Goal: Task Accomplishment & Management: Complete application form

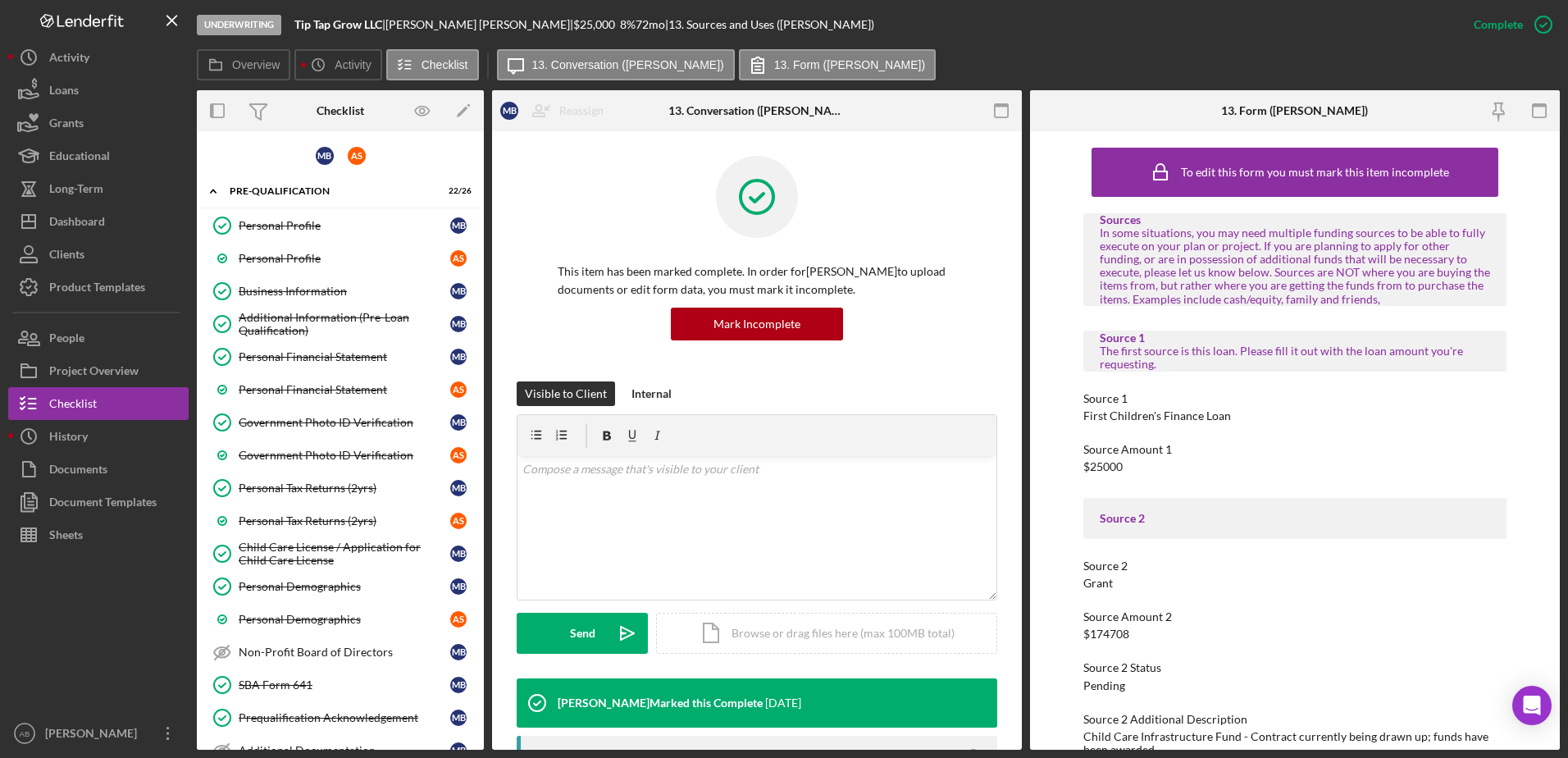
scroll to position [1067, 0]
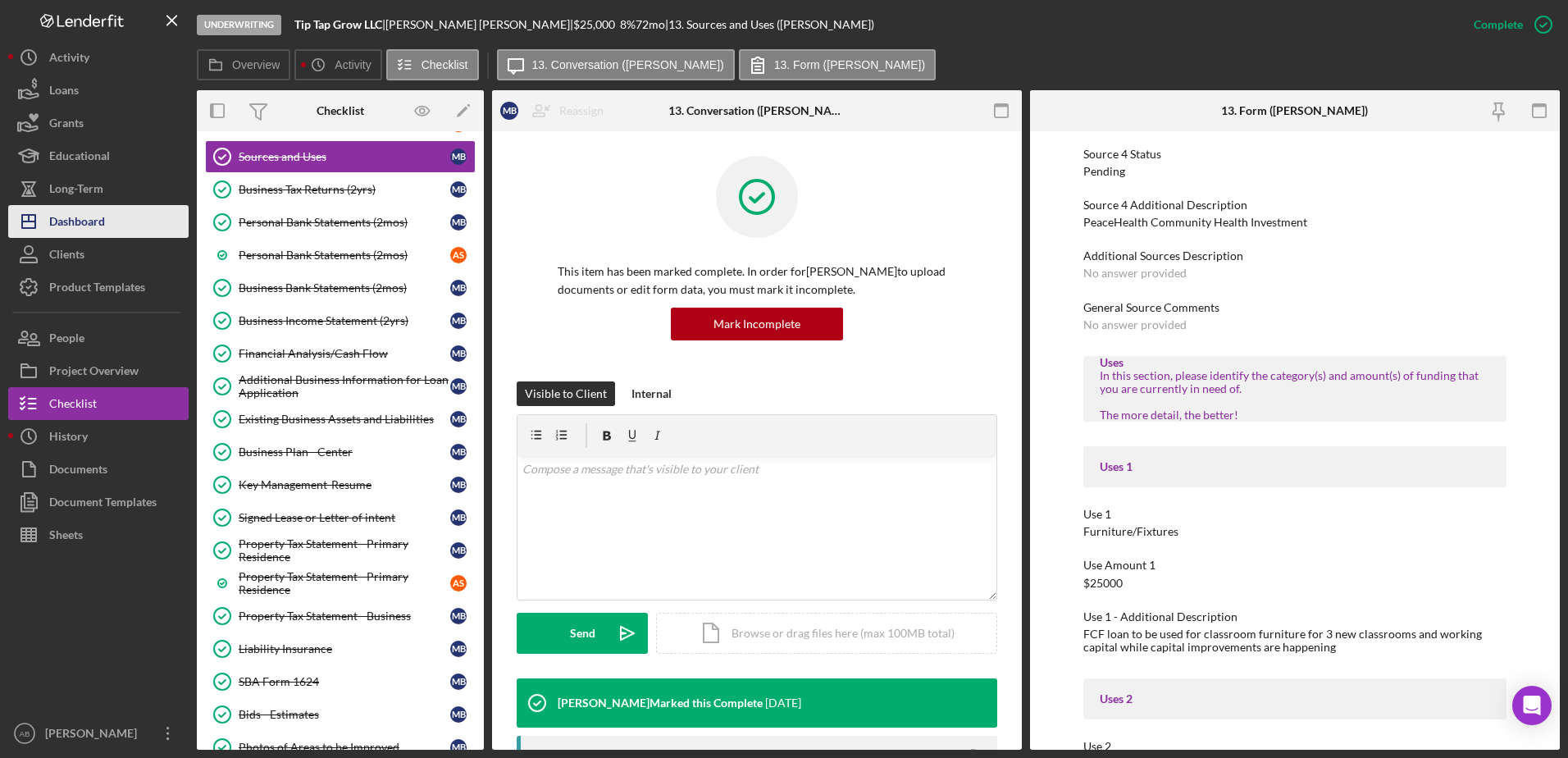
click at [96, 220] on div "Dashboard" at bounding box center [77, 224] width 56 height 37
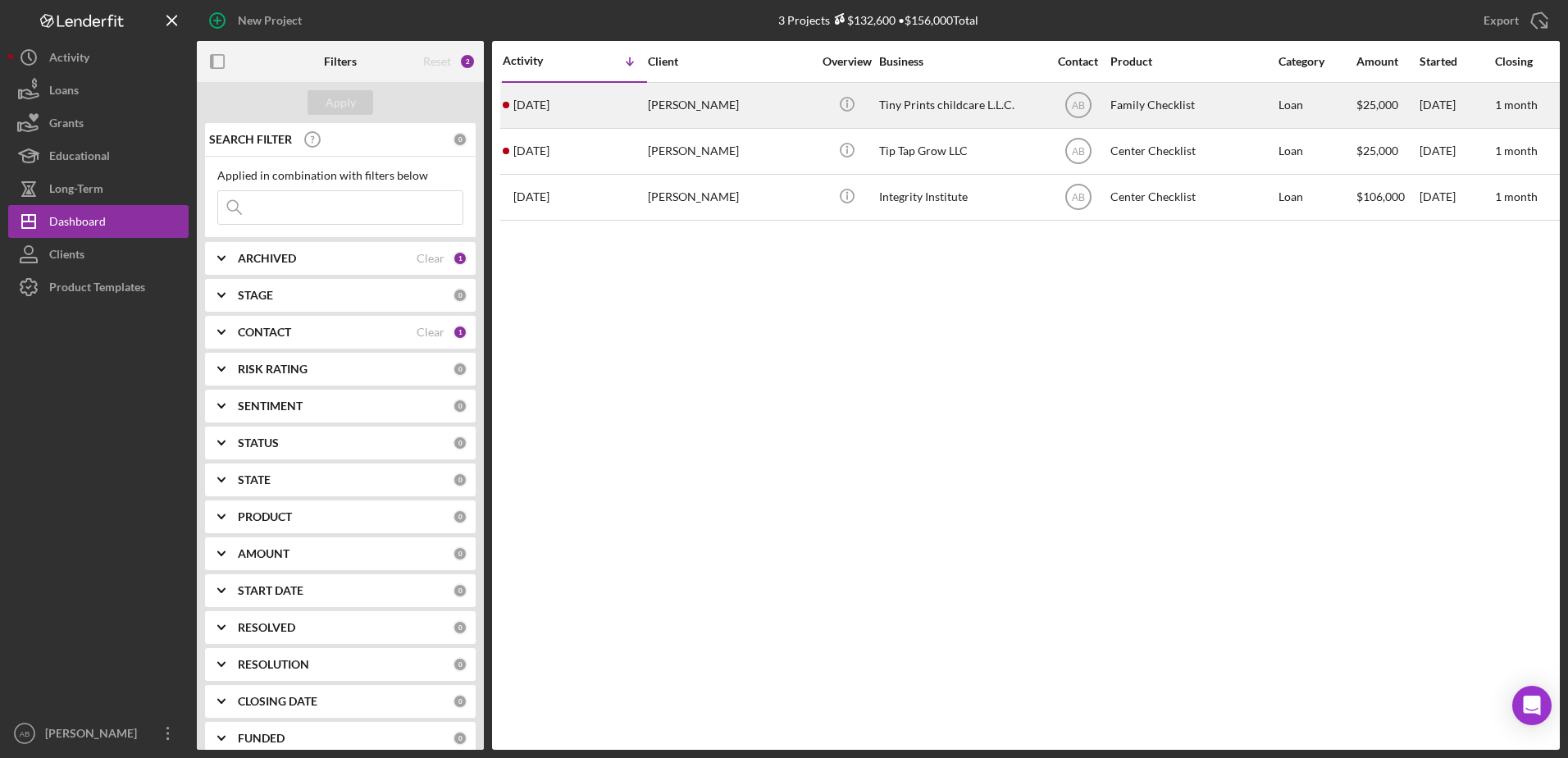
click at [685, 107] on div "[PERSON_NAME]" at bounding box center [729, 105] width 164 height 43
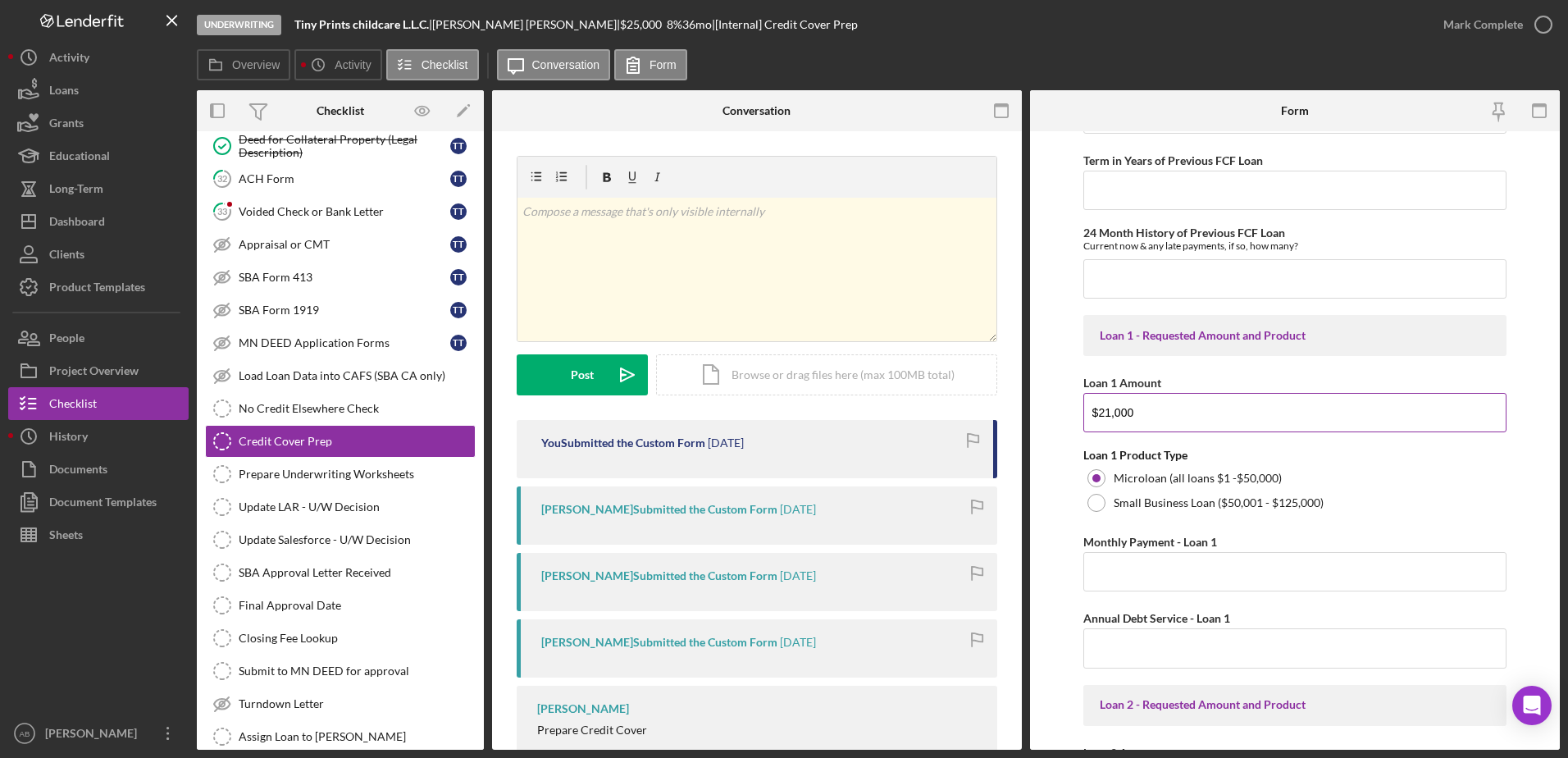
scroll to position [738, 0]
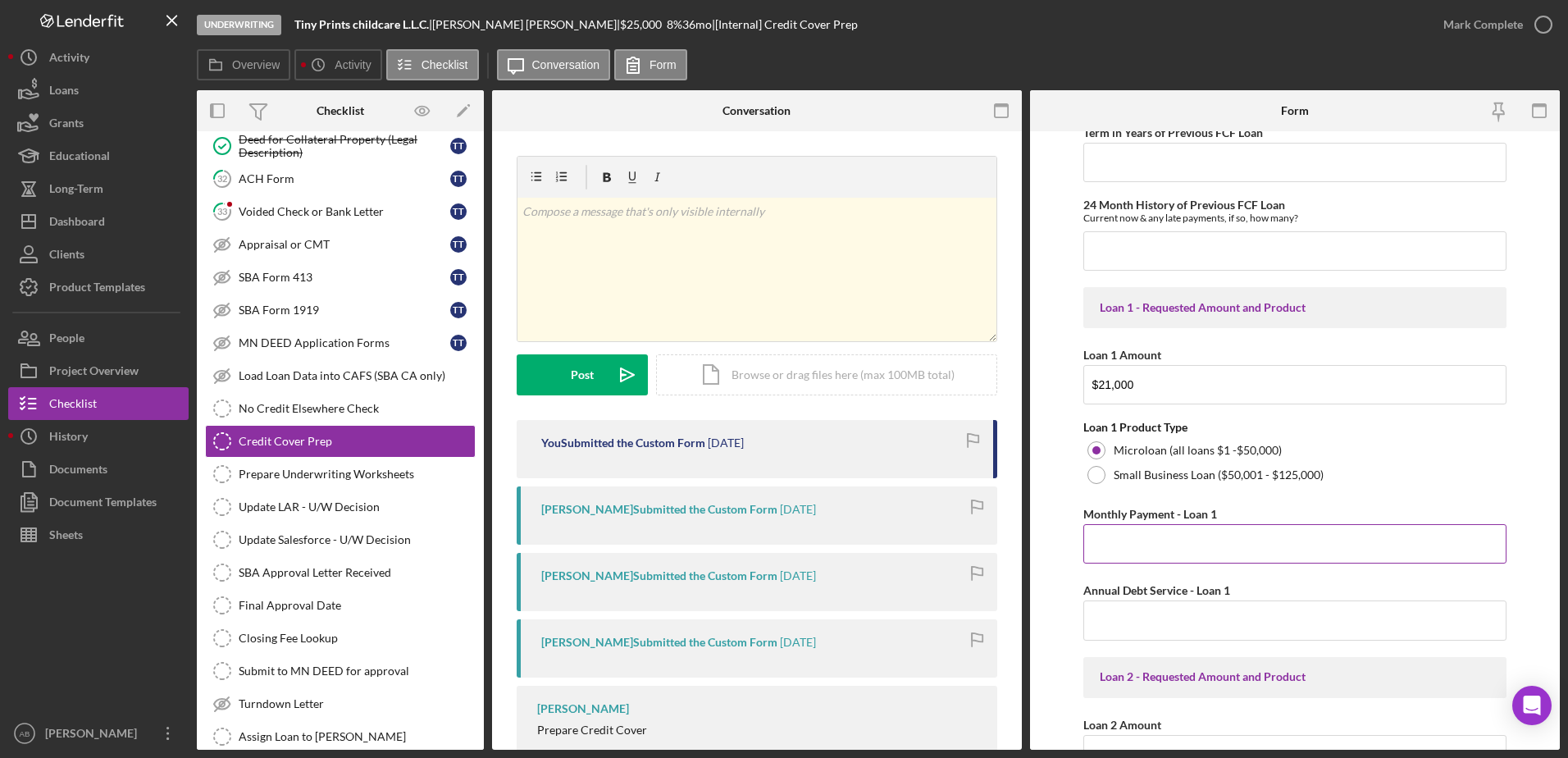
click at [1128, 550] on input "Monthly Payment - Loan 1" at bounding box center [1295, 544] width 424 height 39
type input "$512.67"
type input "$6,152.04"
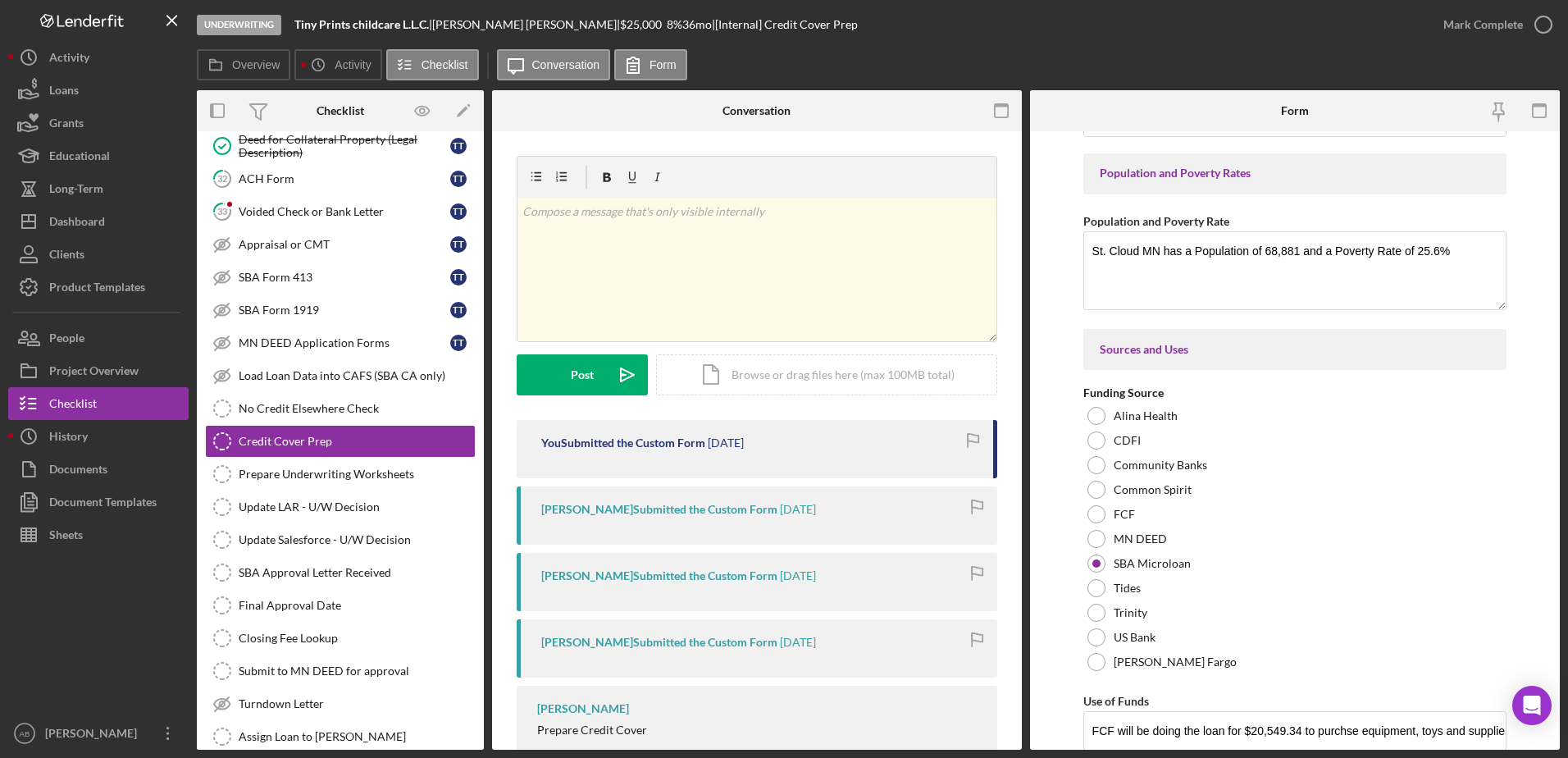
scroll to position [2568, 0]
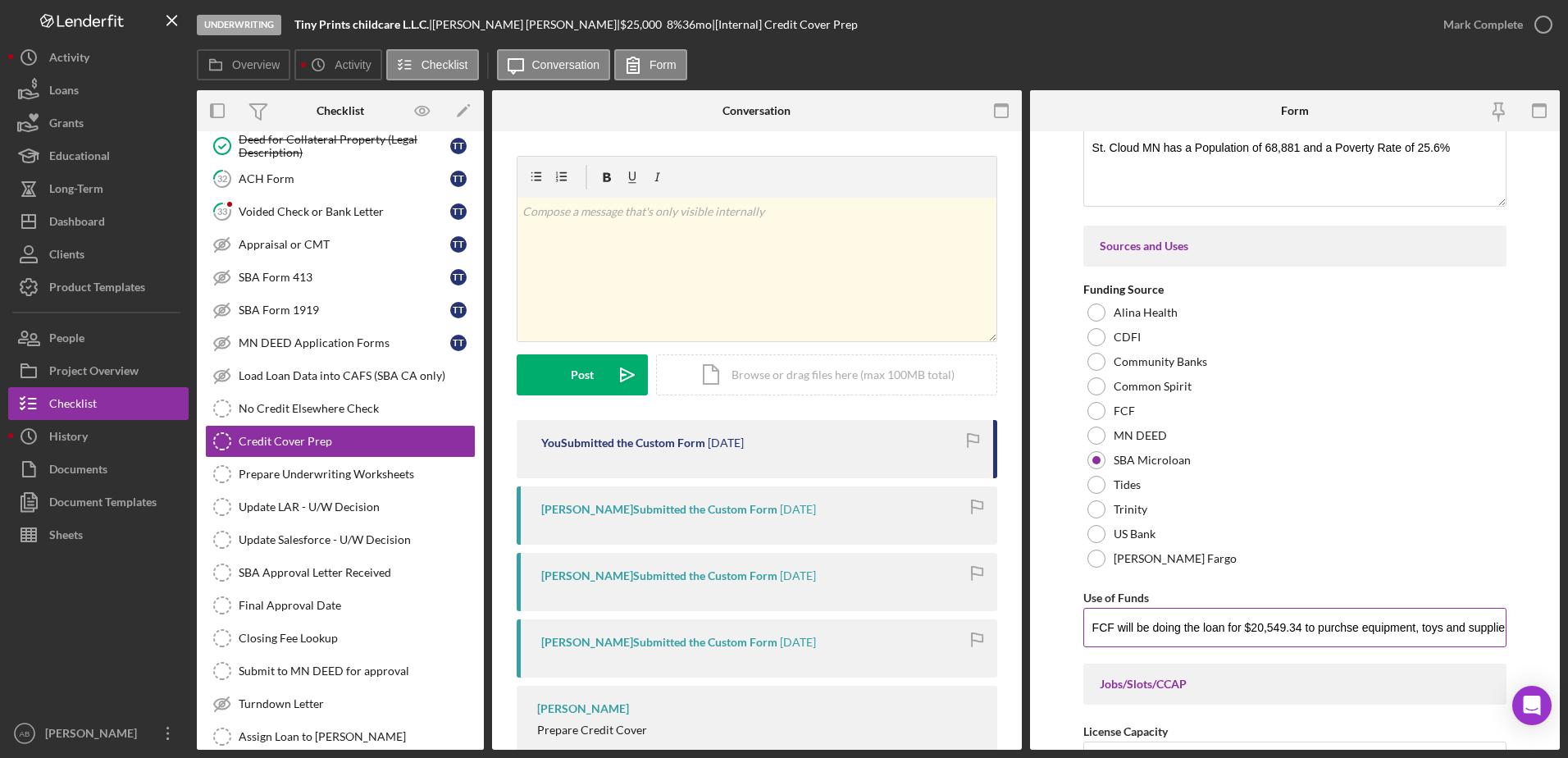
click at [1089, 630] on input "FCF will be doing the loan for $20,549.34 to purchse equipment, toys and suppli…" at bounding box center [1295, 627] width 424 height 39
drag, startPoint x: 1178, startPoint y: 635, endPoint x: 1340, endPoint y: 632, distance: 162.0
click at [1340, 632] on input "The FCF will be doing the loan for $20,549.34 to purchse equipment, toys and su…" at bounding box center [1295, 627] width 424 height 39
click at [1424, 627] on input "The FCF will be used to purchase equipment, toys and supplies" at bounding box center [1295, 627] width 424 height 39
type input "The FCF will be used to purchase equipment, toys and supplies."
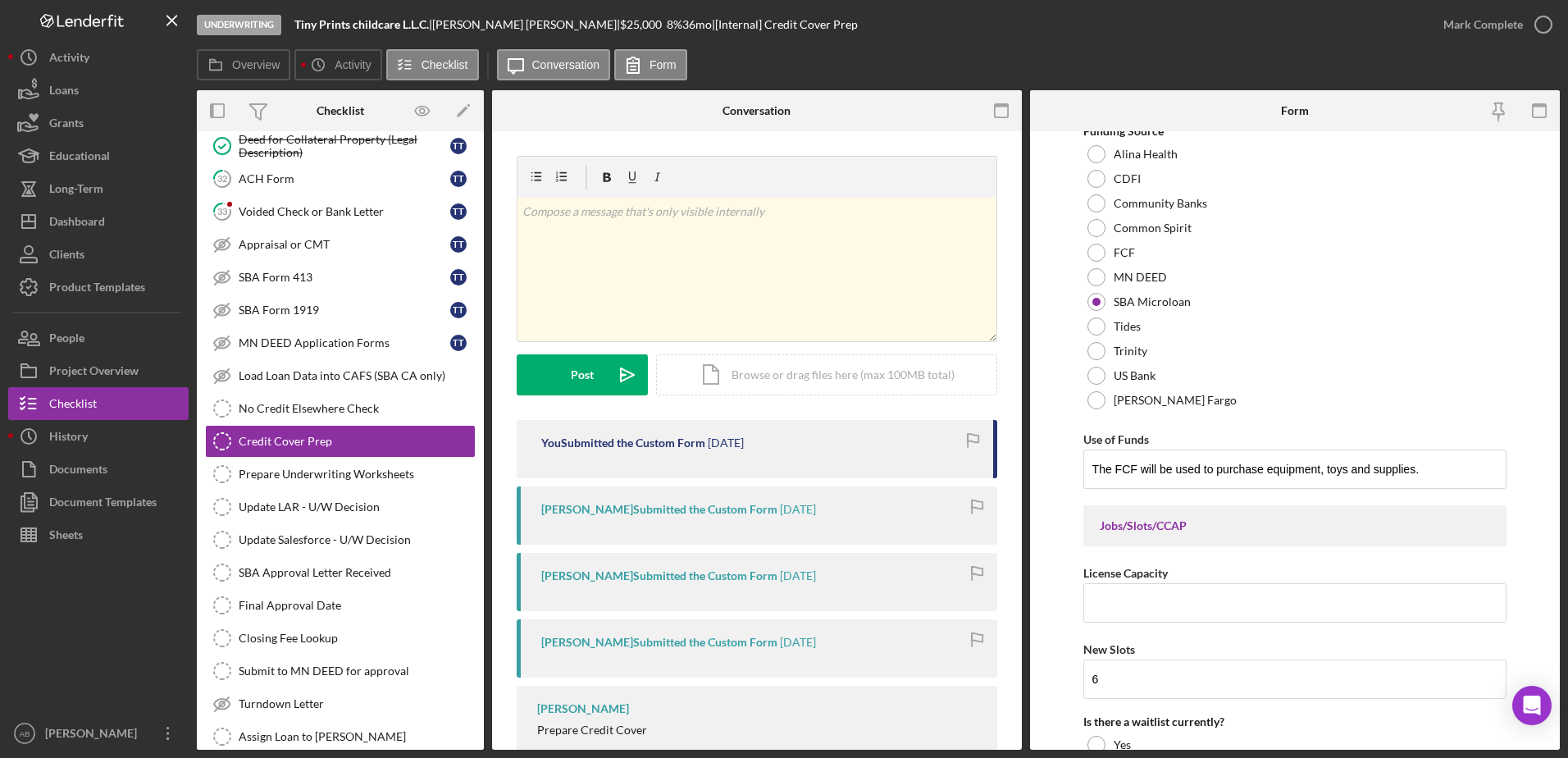
scroll to position [2732, 0]
click at [1128, 598] on input "License Capacity" at bounding box center [1295, 597] width 424 height 39
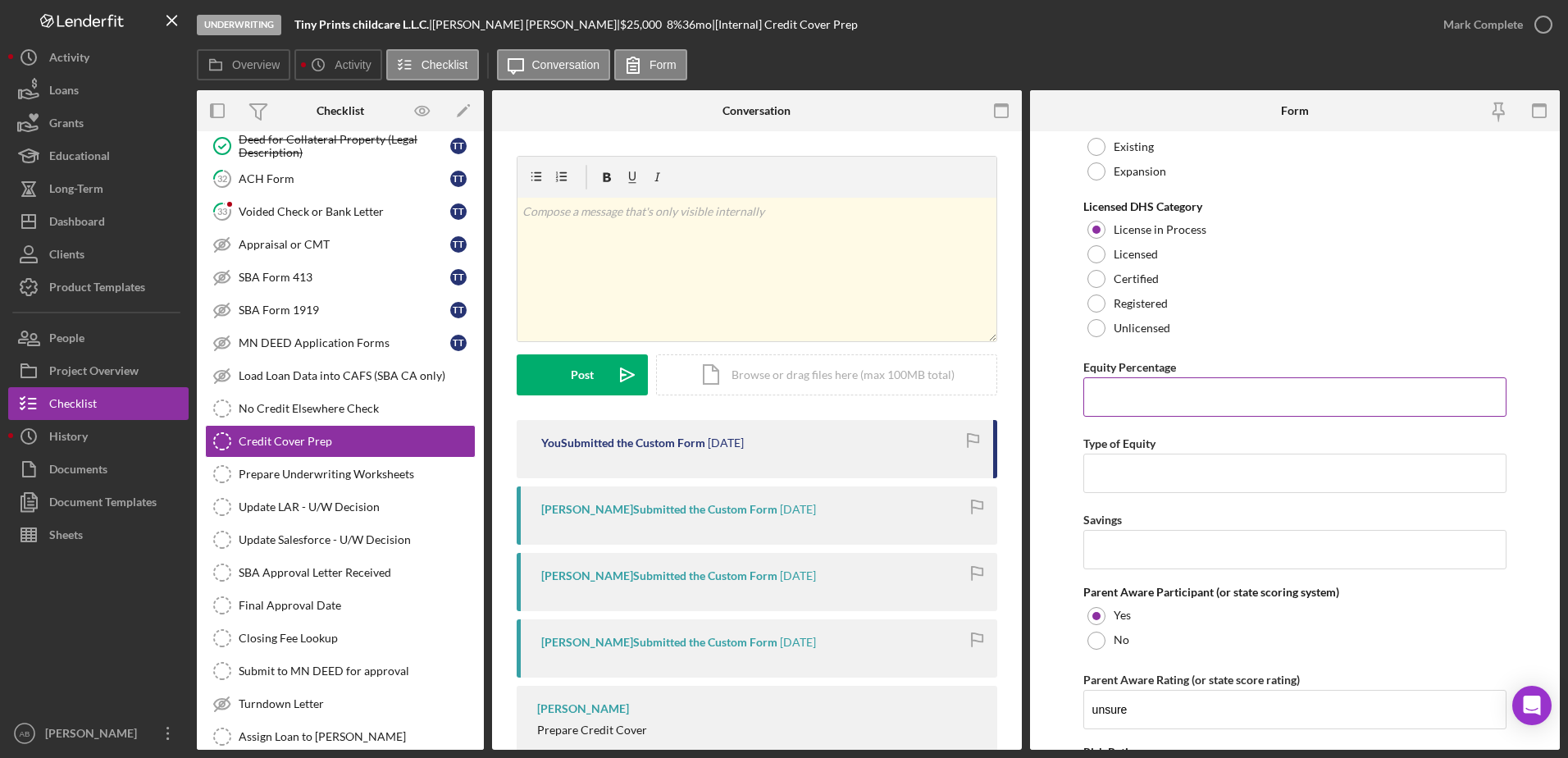
scroll to position [3962, 0]
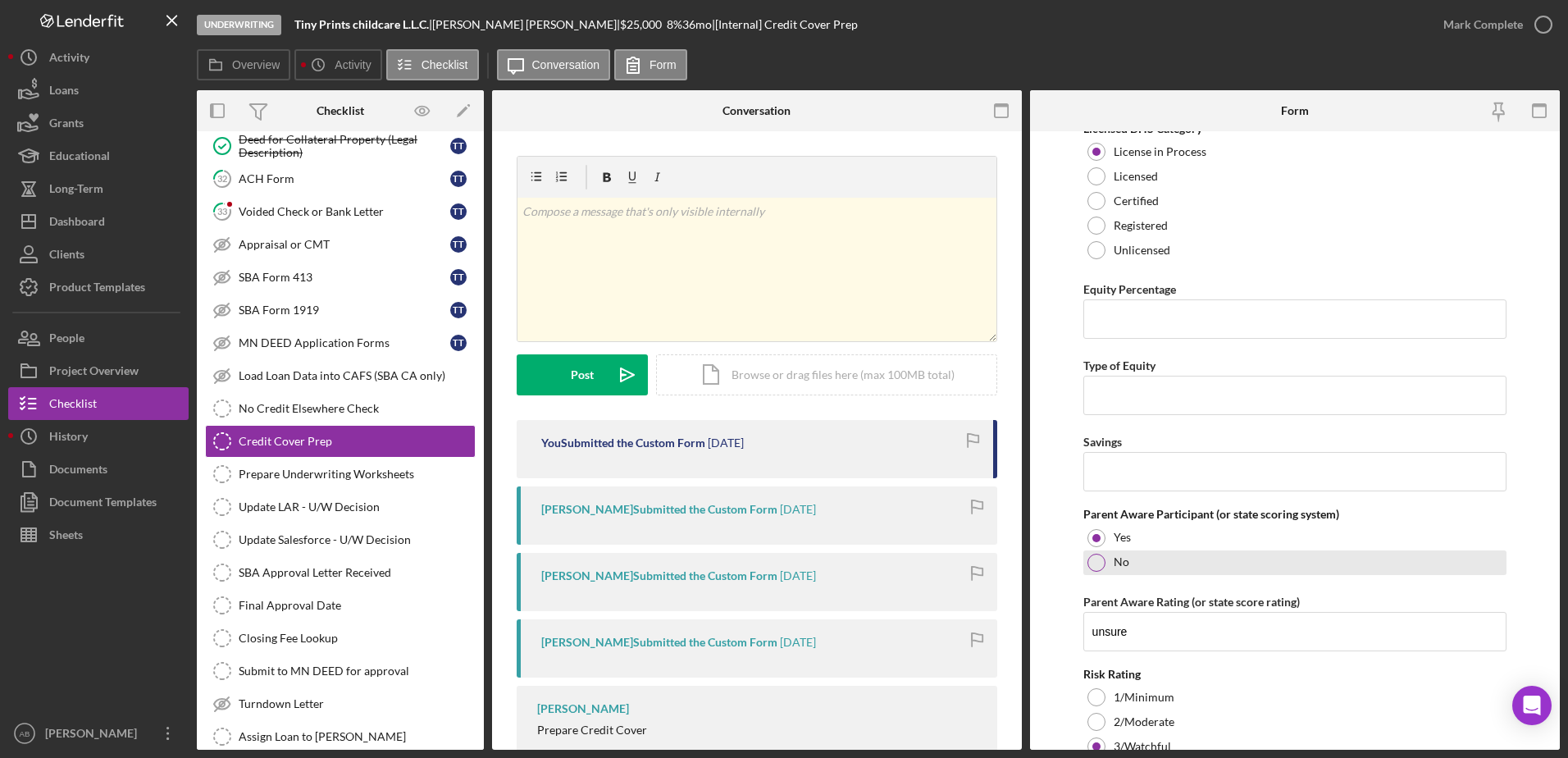
type input "6"
click at [1095, 559] on div at bounding box center [1096, 562] width 18 height 18
drag, startPoint x: 1152, startPoint y: 634, endPoint x: 980, endPoint y: 612, distance: 173.4
click at [991, 617] on div "Overview Internal Workflow Stage Underwriting Icon/Dropdown Arrow Archive (can …" at bounding box center [878, 420] width 1364 height 660
click at [1153, 548] on div "Yes" at bounding box center [1295, 538] width 424 height 25
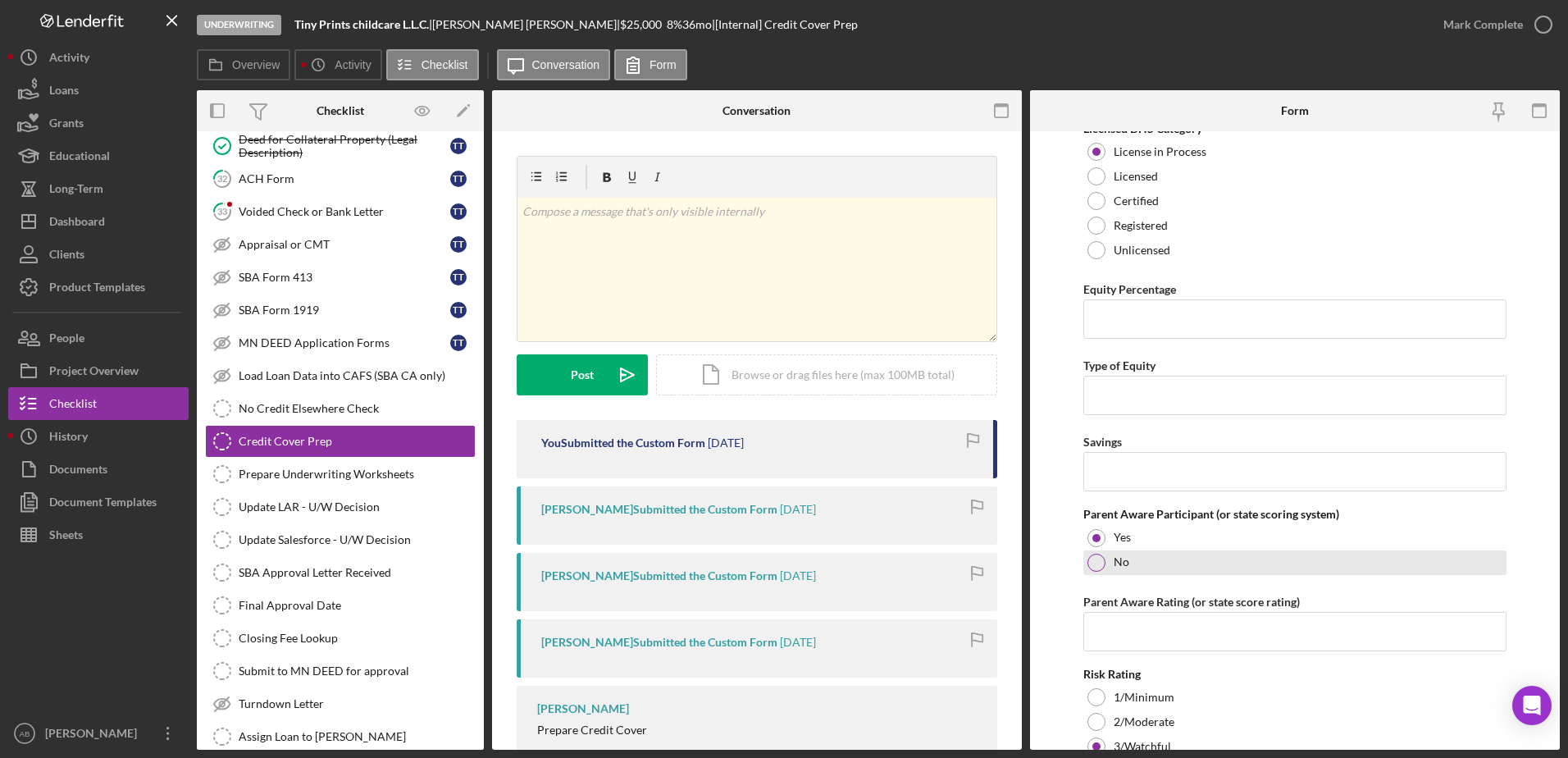
click at [1122, 561] on label "No" at bounding box center [1122, 561] width 16 height 13
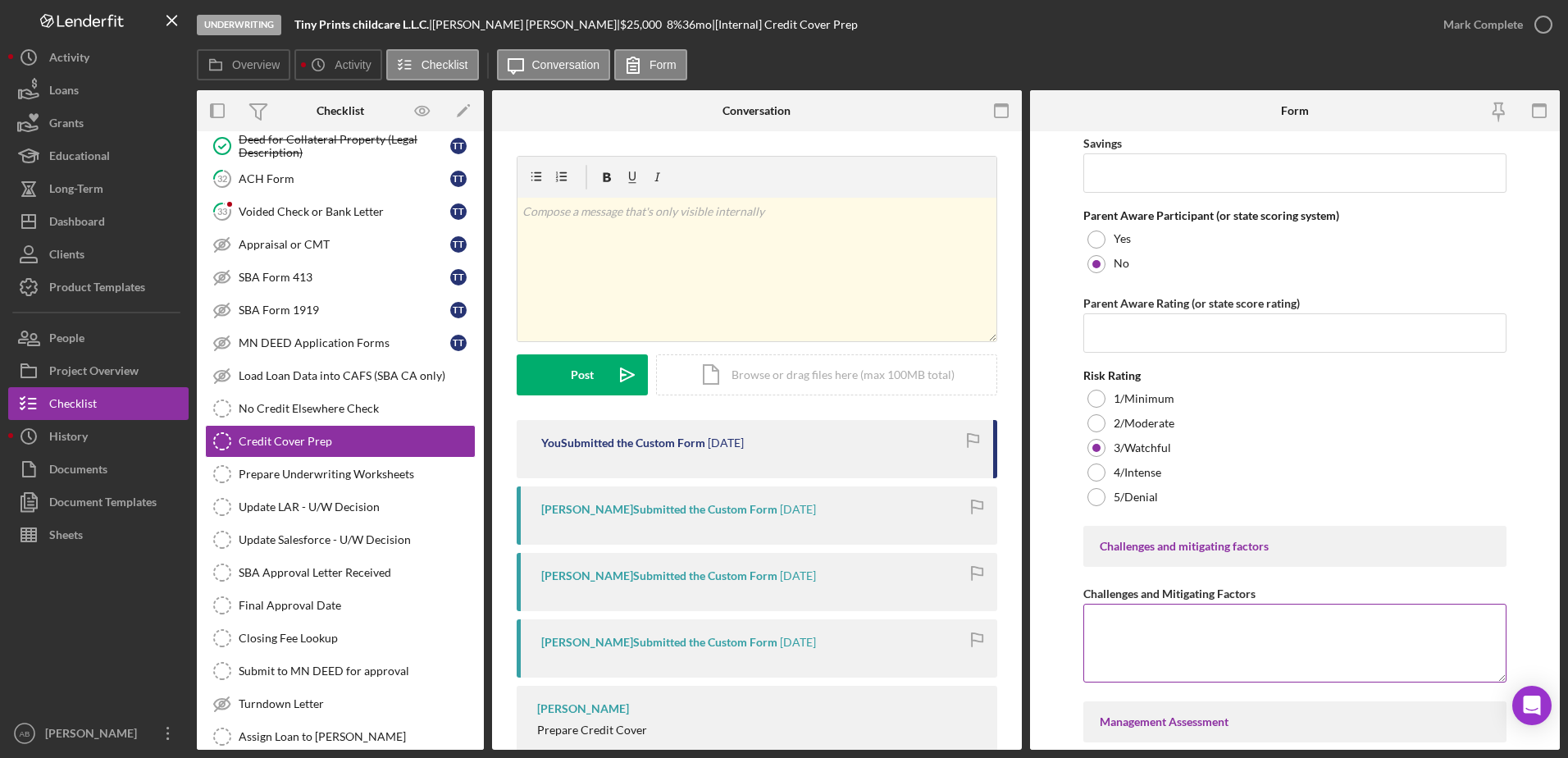
scroll to position [4290, 0]
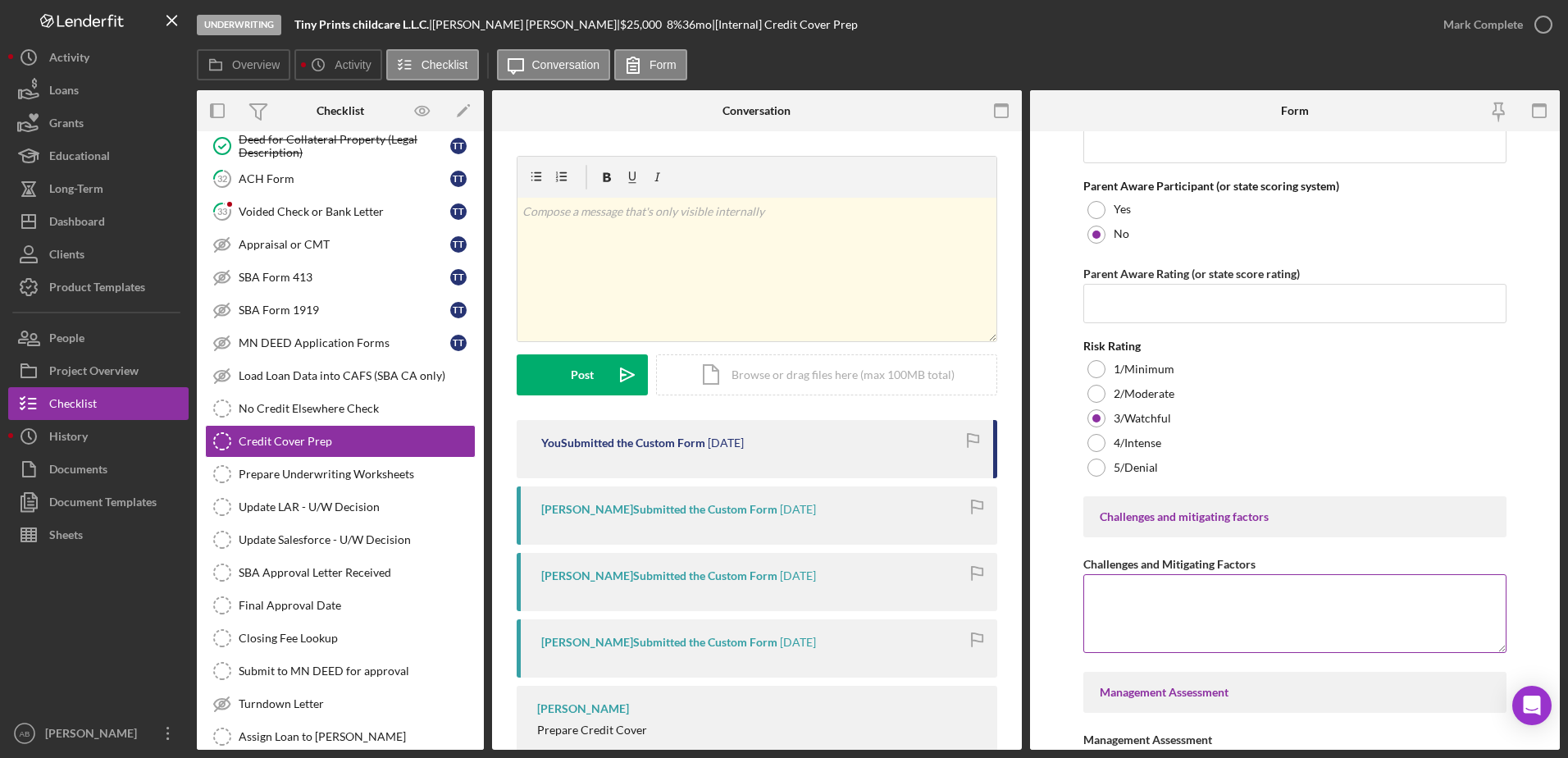
click at [1191, 613] on textarea "Challenges and Mitigating Factors" at bounding box center [1295, 613] width 424 height 79
click at [1219, 601] on textarea "Challenges and Mitigating Factors" at bounding box center [1295, 613] width 424 height 79
click at [1426, 594] on textarea "The major challenge for this business is it is a start-up business. [PERSON_NAM…" at bounding box center [1295, 613] width 424 height 79
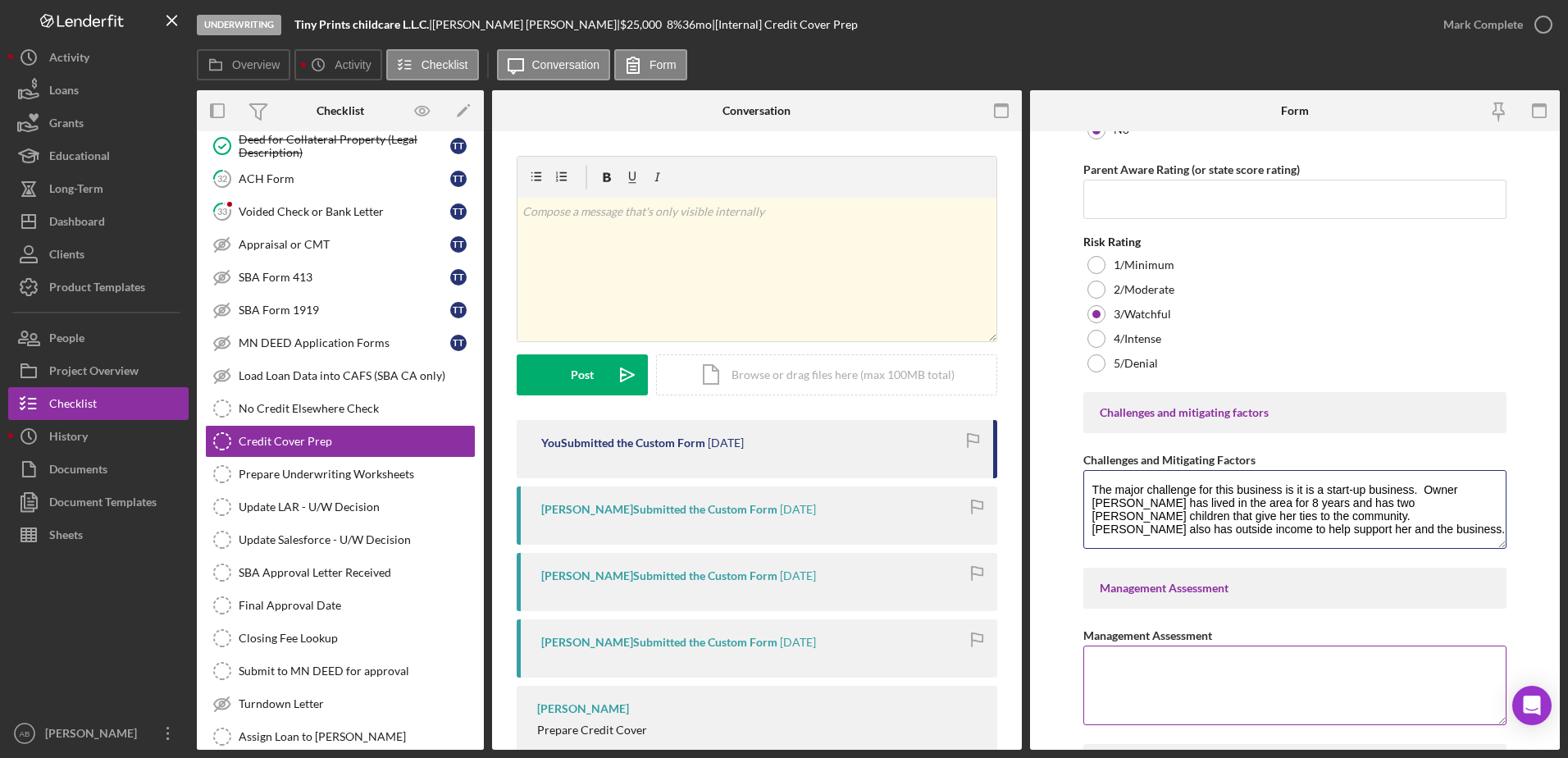
scroll to position [4536, 0]
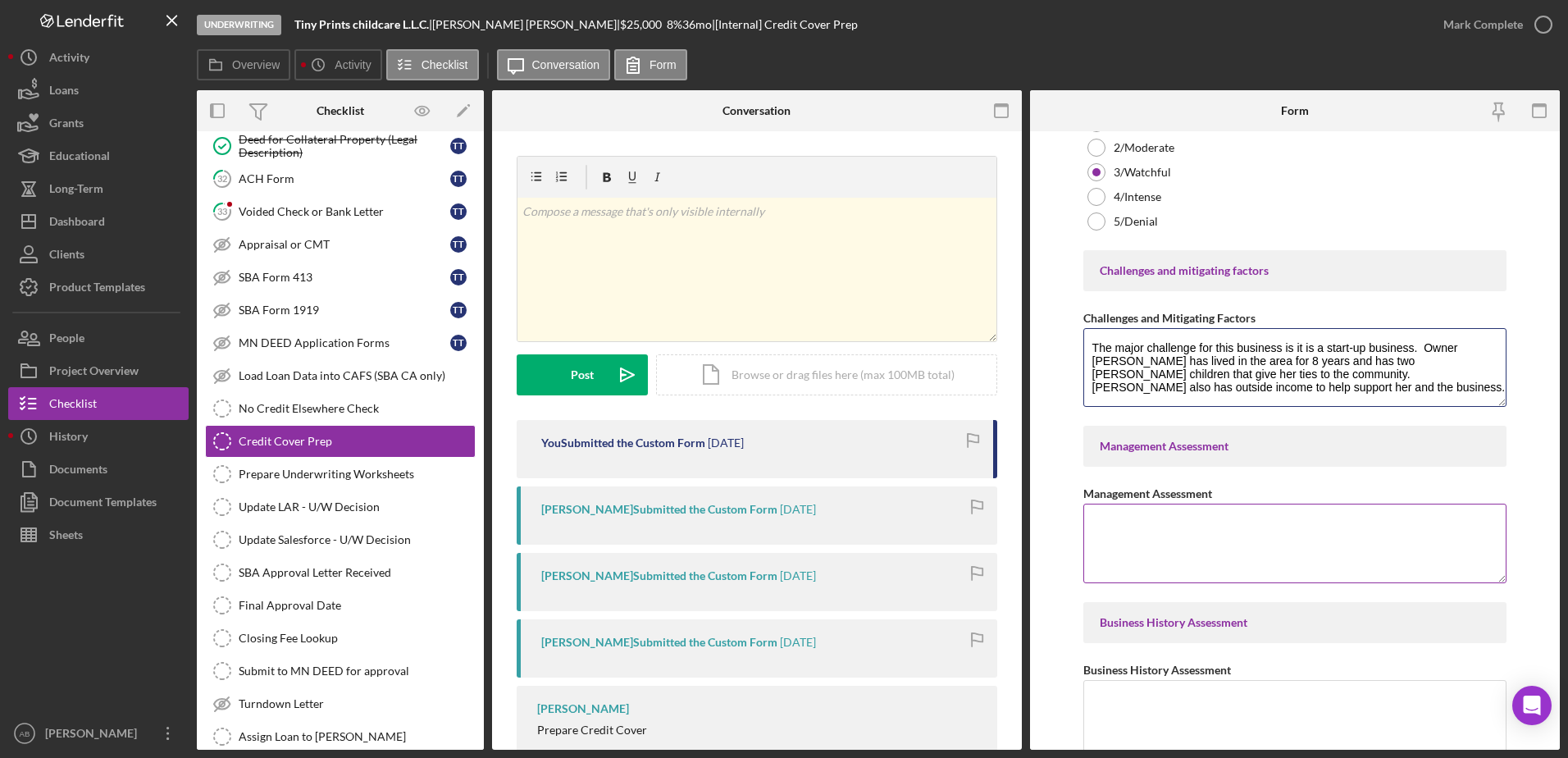
type textarea "The major challenge for this business is it is a start-up business. Owner [PERS…"
click at [1223, 560] on textarea "Management Assessment" at bounding box center [1295, 543] width 424 height 79
click at [1194, 519] on textarea "Management Assessment" at bounding box center [1295, 543] width 424 height 79
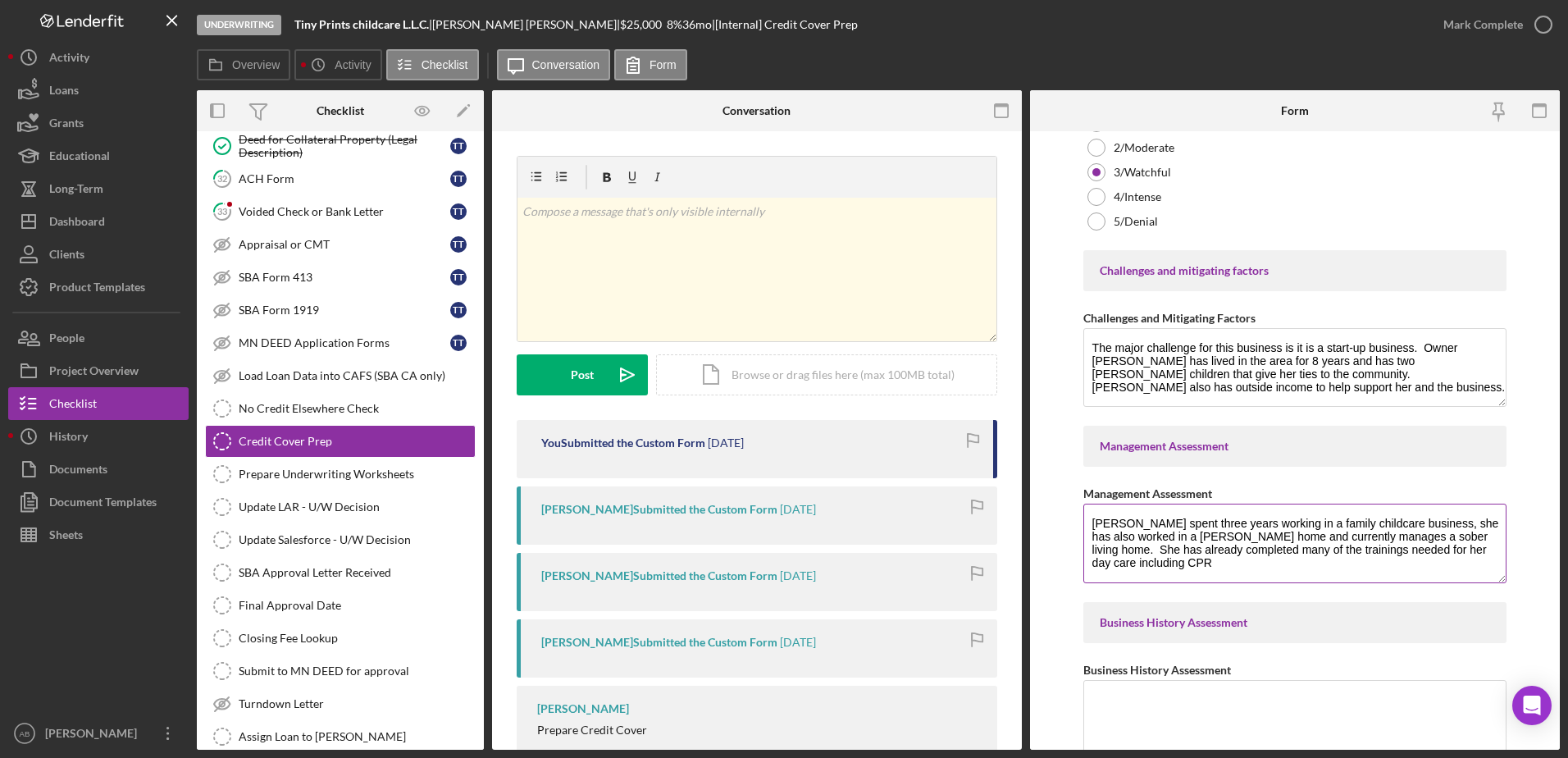
drag, startPoint x: 1296, startPoint y: 553, endPoint x: 1340, endPoint y: 569, distance: 46.8
click at [1296, 553] on textarea "[PERSON_NAME] spent three years working in a family childcare business, she has…" at bounding box center [1295, 543] width 424 height 79
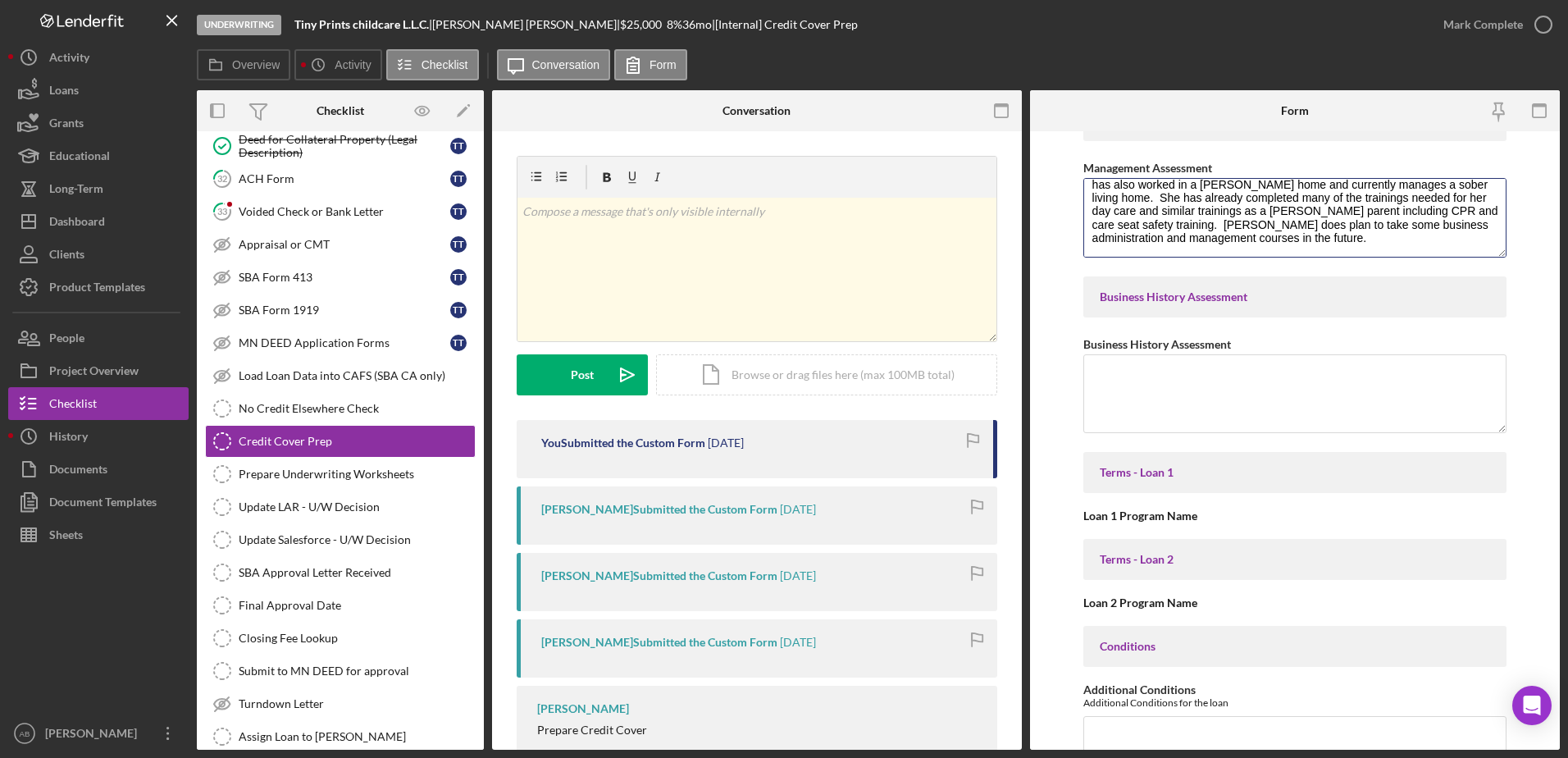
scroll to position [4700, 0]
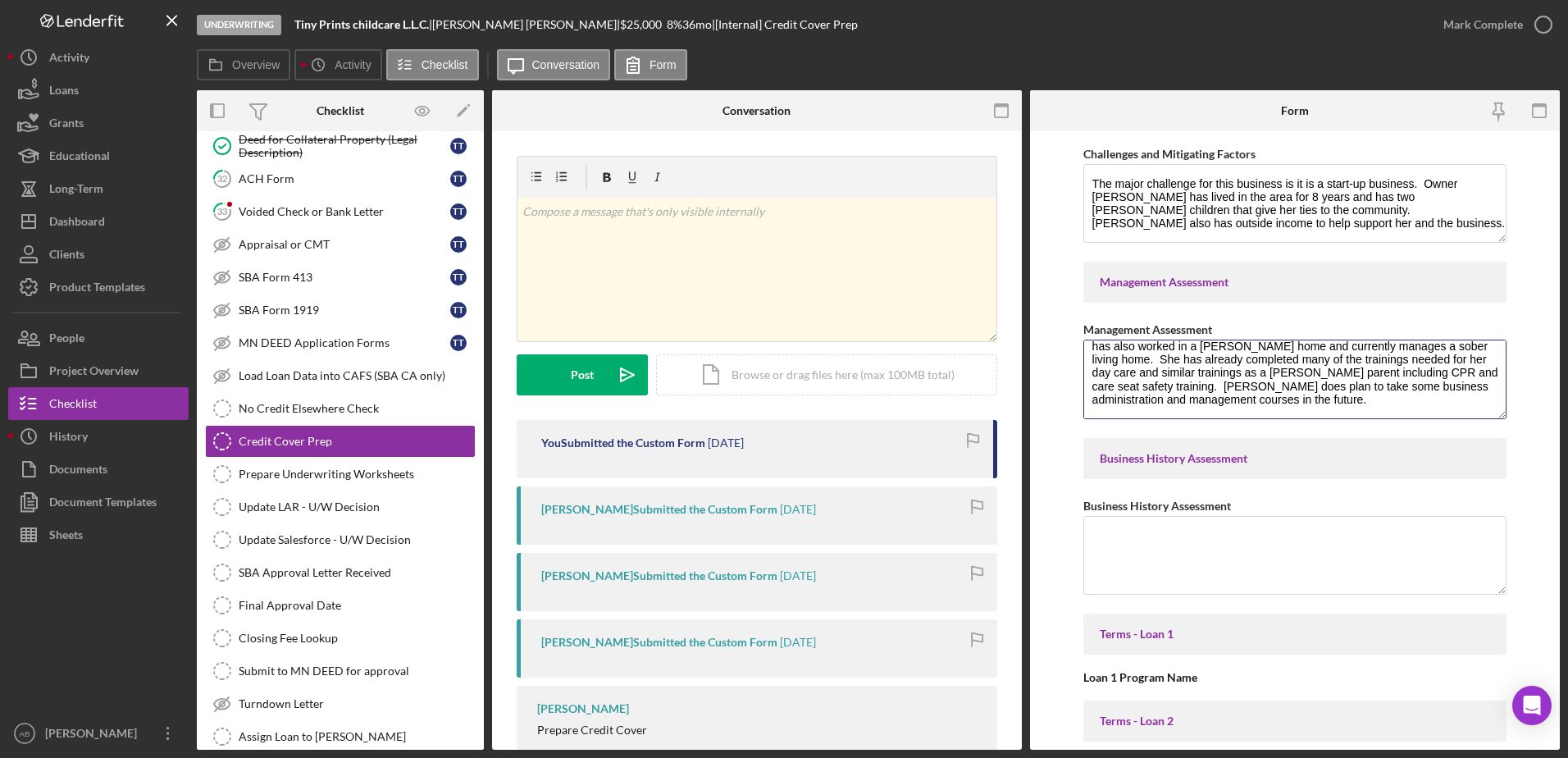
type textarea "[PERSON_NAME] spent three years working in a family childcare business, she has…"
click at [1159, 538] on textarea "Business History Assessment" at bounding box center [1295, 555] width 424 height 79
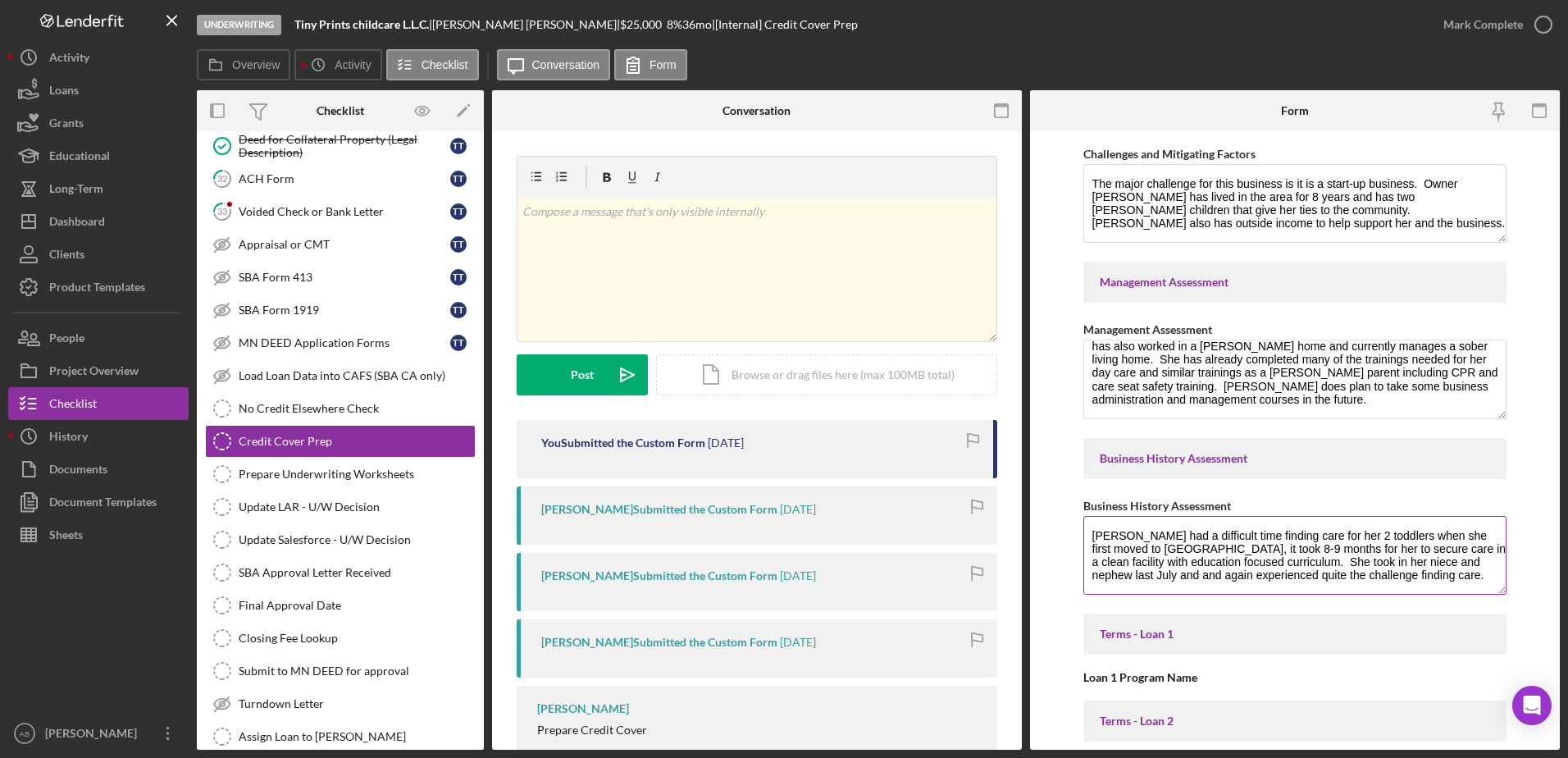
click at [1114, 584] on textarea "[PERSON_NAME] had a difficult time finding care for her 2 toddlers when she fir…" at bounding box center [1295, 555] width 424 height 79
click at [1391, 576] on textarea "[PERSON_NAME] had a difficult time finding care for her 2 toddlers when she fir…" at bounding box center [1295, 555] width 424 height 79
click at [1282, 572] on textarea "[PERSON_NAME] had a difficult time finding care for her 2 toddlers when she fir…" at bounding box center [1295, 555] width 424 height 79
drag, startPoint x: 1302, startPoint y: 577, endPoint x: 1266, endPoint y: 572, distance: 36.3
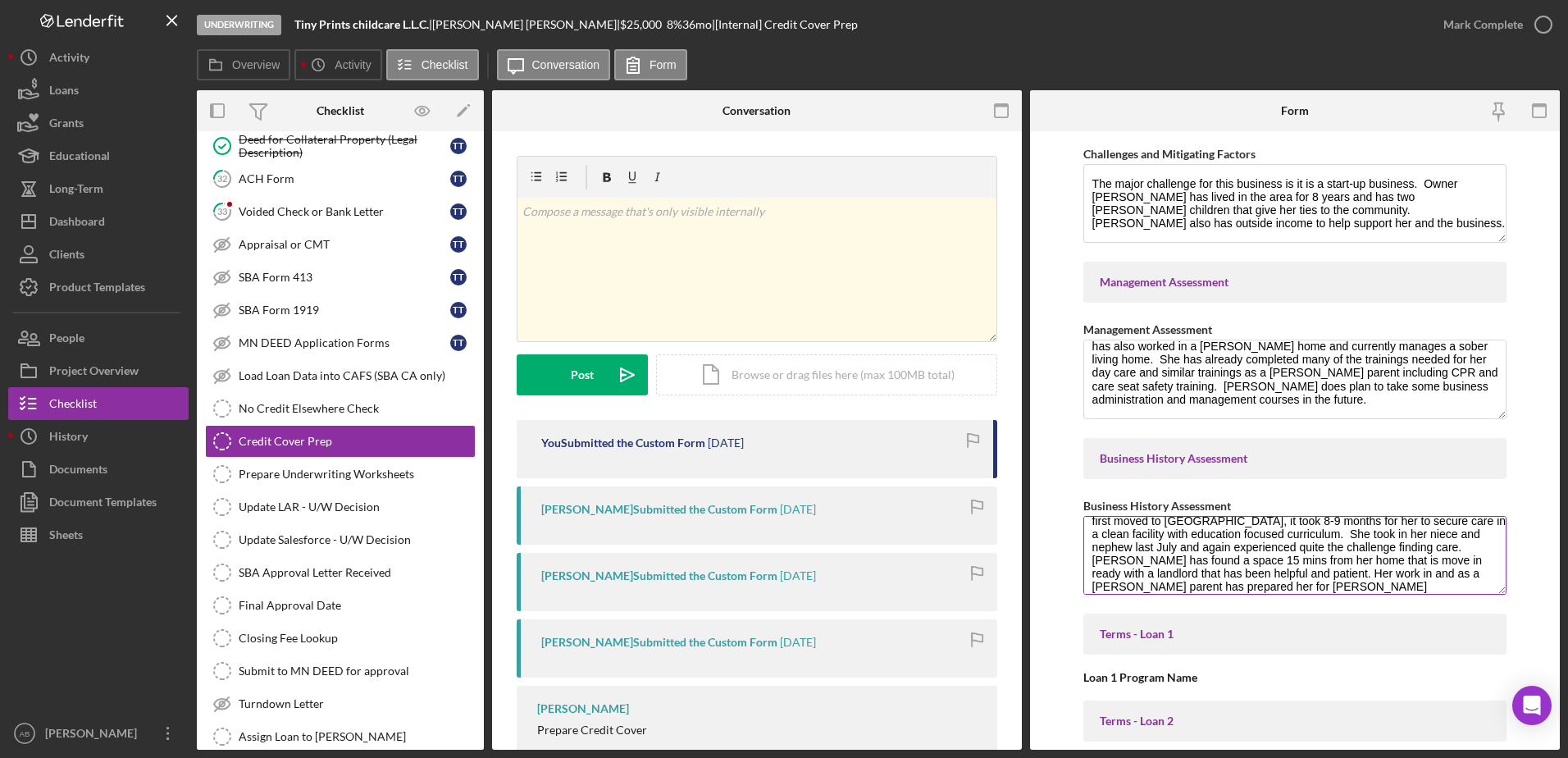
click at [1266, 572] on textarea "[PERSON_NAME] had a difficult time finding care for her 2 toddlers when she fir…" at bounding box center [1295, 555] width 424 height 79
click at [1383, 575] on textarea "[PERSON_NAME] had a difficult time finding care for her 2 toddlers when she fir…" at bounding box center [1295, 555] width 424 height 79
click at [1471, 578] on textarea "[PERSON_NAME] had a difficult time finding care for her 2 toddlers when she fir…" at bounding box center [1295, 555] width 424 height 79
click at [1139, 590] on textarea "[PERSON_NAME] had a difficult time finding care for her 2 toddlers when she fir…" at bounding box center [1295, 555] width 424 height 79
click at [1345, 584] on textarea "[PERSON_NAME] had a difficult time finding care for her 2 toddlers when she fir…" at bounding box center [1295, 555] width 424 height 79
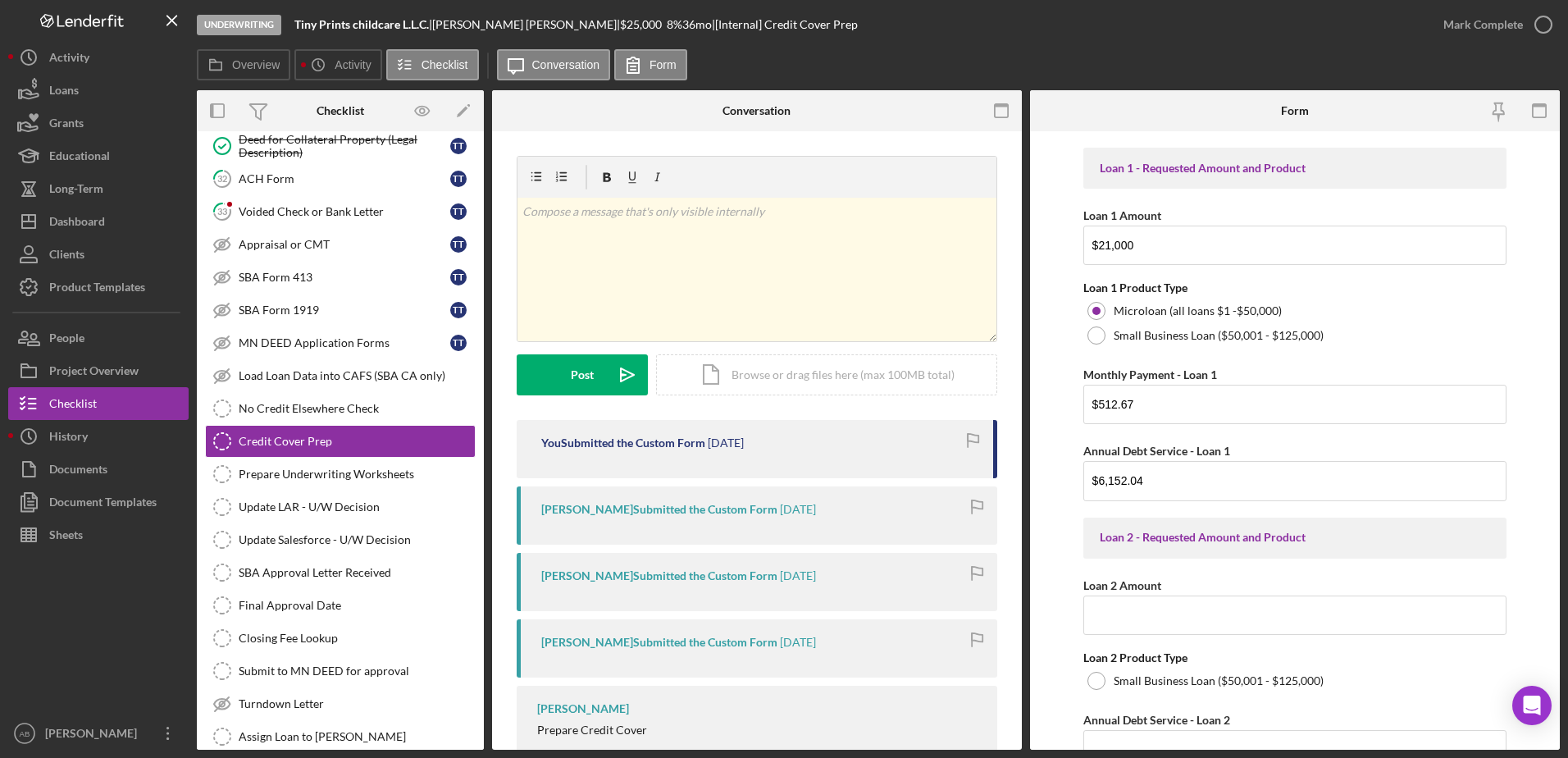
scroll to position [0, 0]
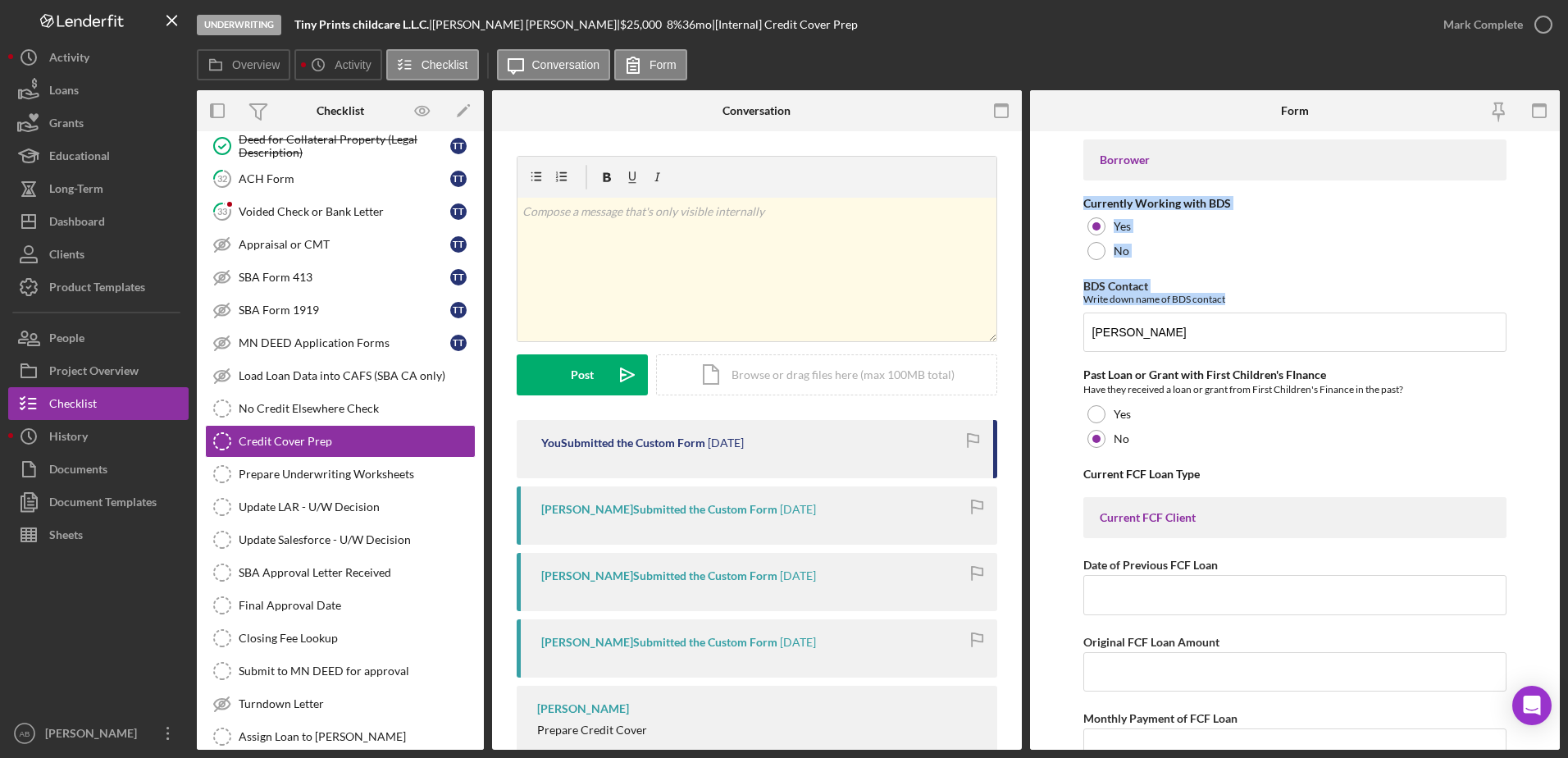
drag, startPoint x: 1560, startPoint y: 157, endPoint x: 1563, endPoint y: 320, distance: 163.0
click at [1563, 320] on div "Underwriting Tiny Prints childcare L.L.C. | [PERSON_NAME] | $25,000 $21,250 8 %…" at bounding box center [784, 379] width 1568 height 758
drag, startPoint x: 1563, startPoint y: 320, endPoint x: 1519, endPoint y: 240, distance: 91.3
click at [1524, 265] on form "Borrower Currently Working with BDS Yes No BDS Contact Write down name of BDS c…" at bounding box center [1295, 440] width 530 height 618
drag, startPoint x: 1560, startPoint y: 151, endPoint x: 1561, endPoint y: 168, distance: 17.0
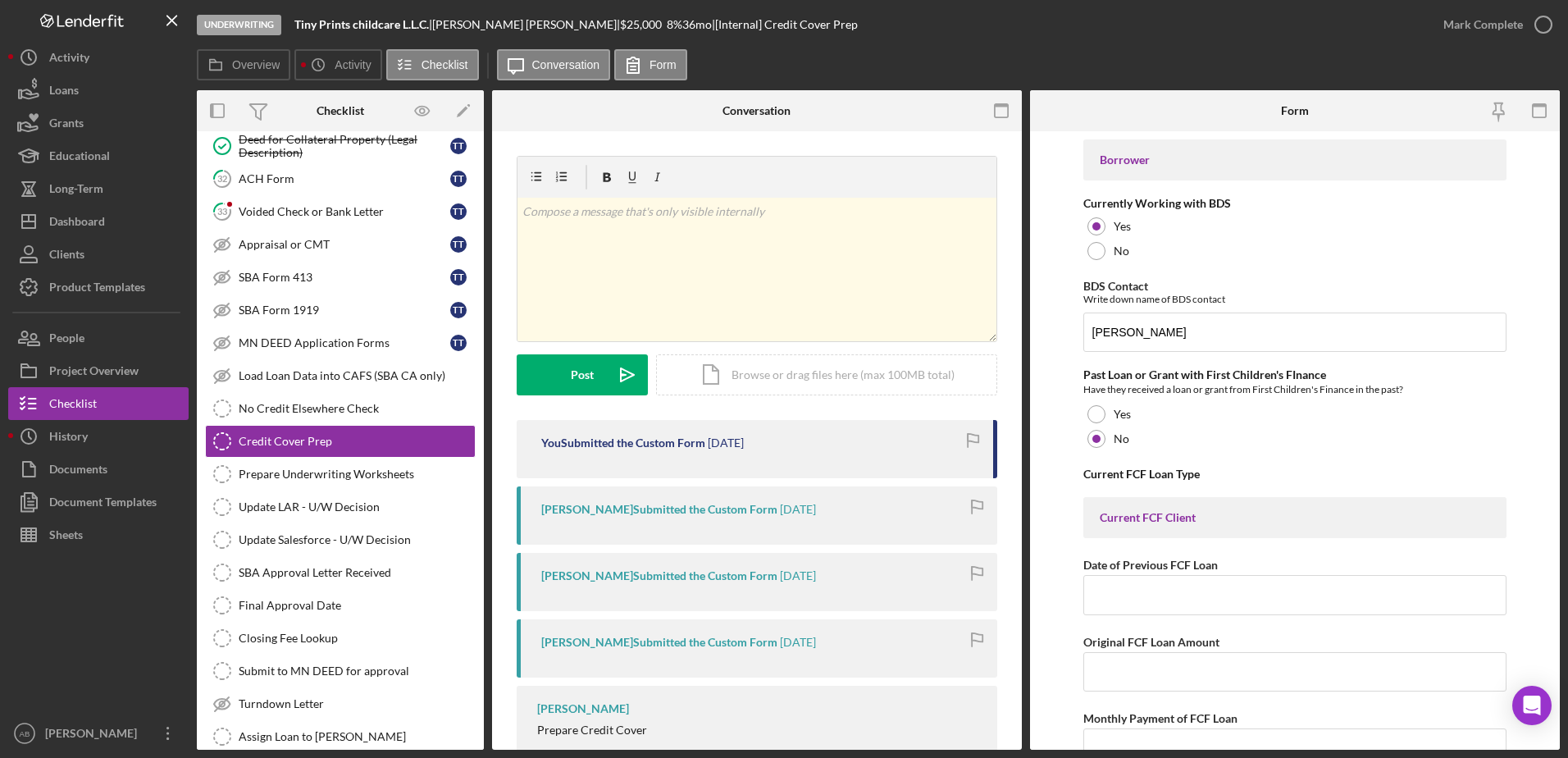
click at [1561, 168] on div "Underwriting Tiny Prints childcare L.L.C. | [PERSON_NAME] | $25,000 $21,250 8 %…" at bounding box center [784, 379] width 1568 height 758
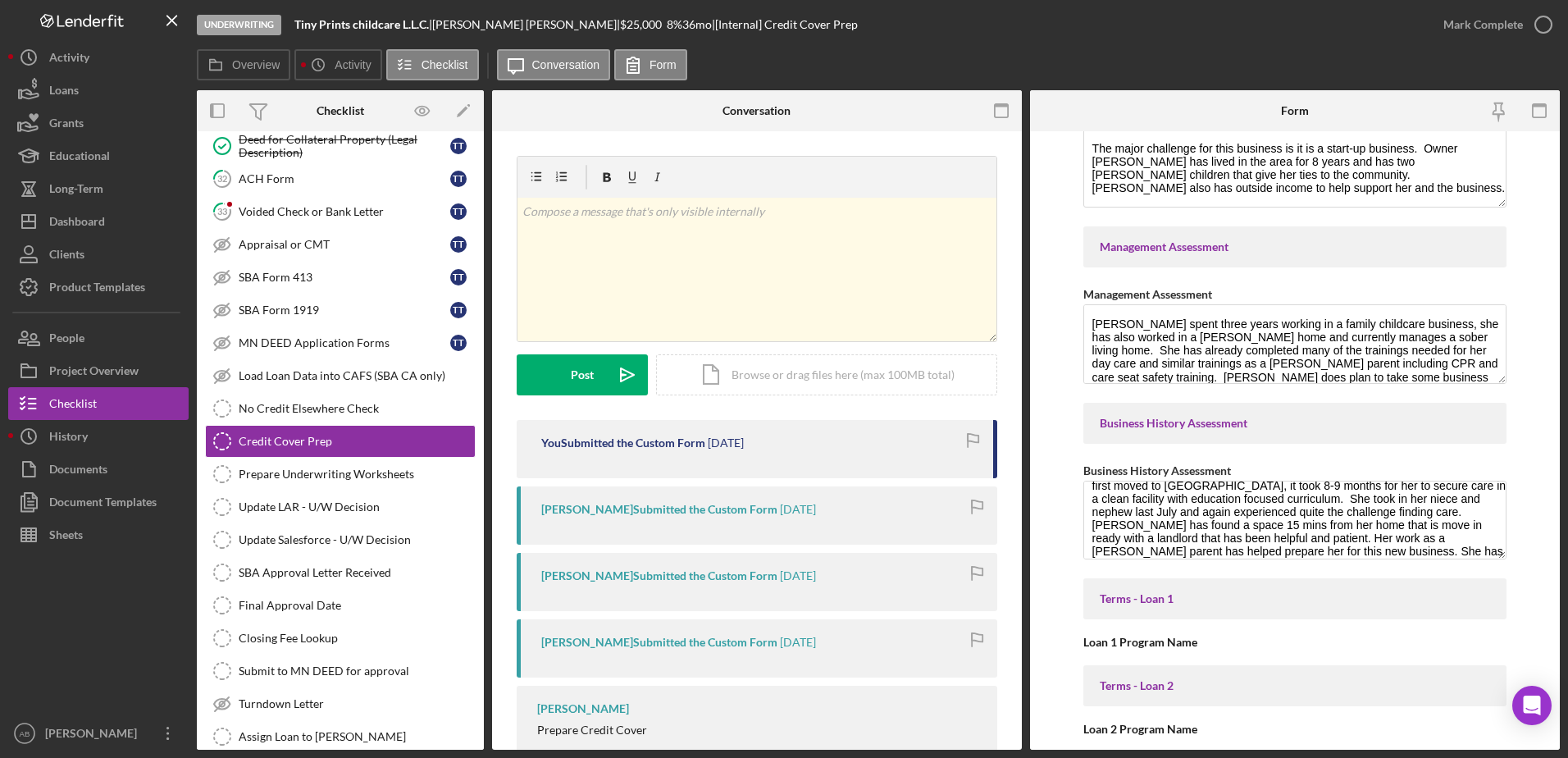
scroll to position [4758, 0]
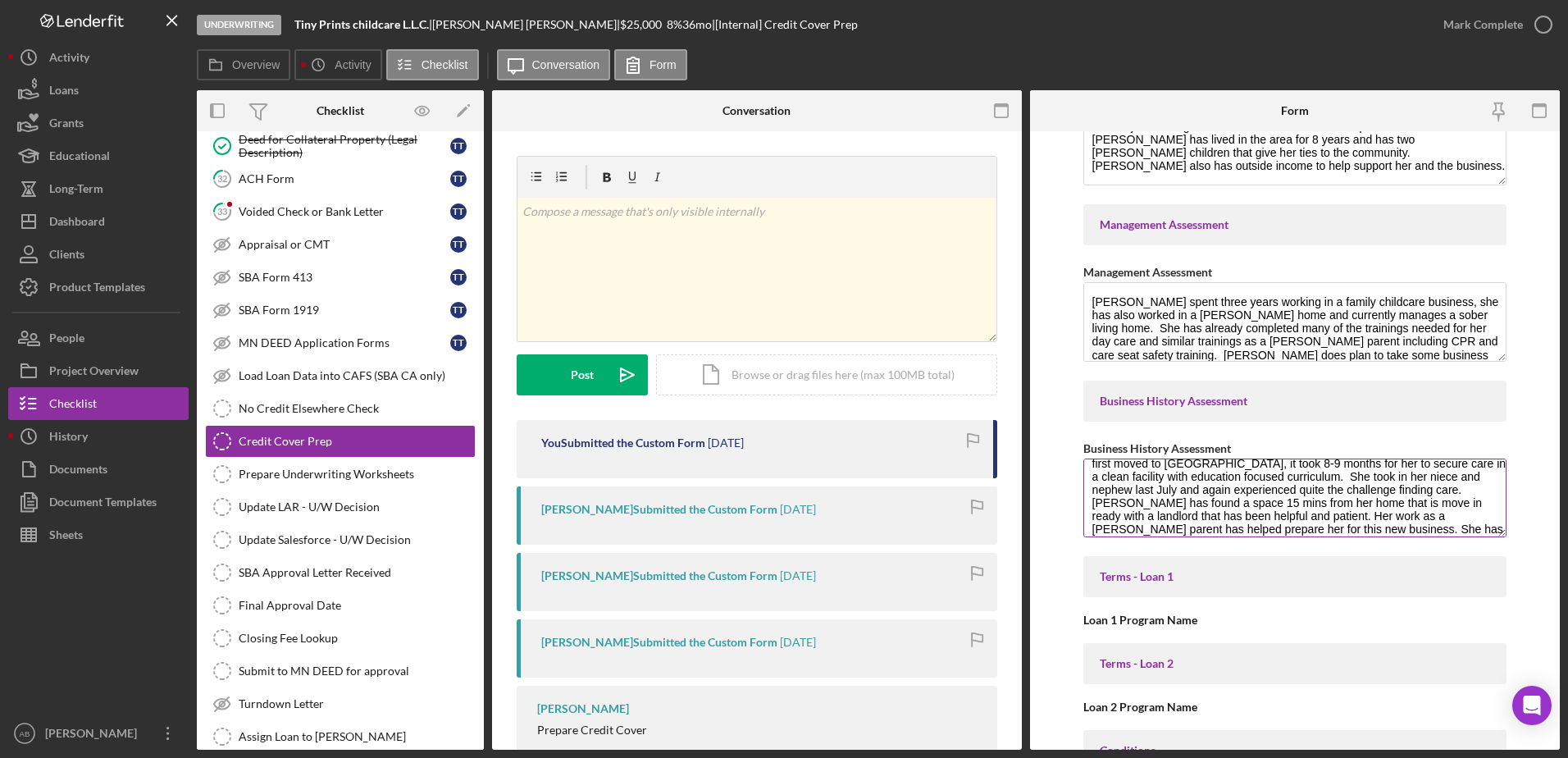
click at [1468, 530] on textarea "[PERSON_NAME] had a difficult time finding care for her 2 toddlers when she fir…" at bounding box center [1295, 497] width 424 height 79
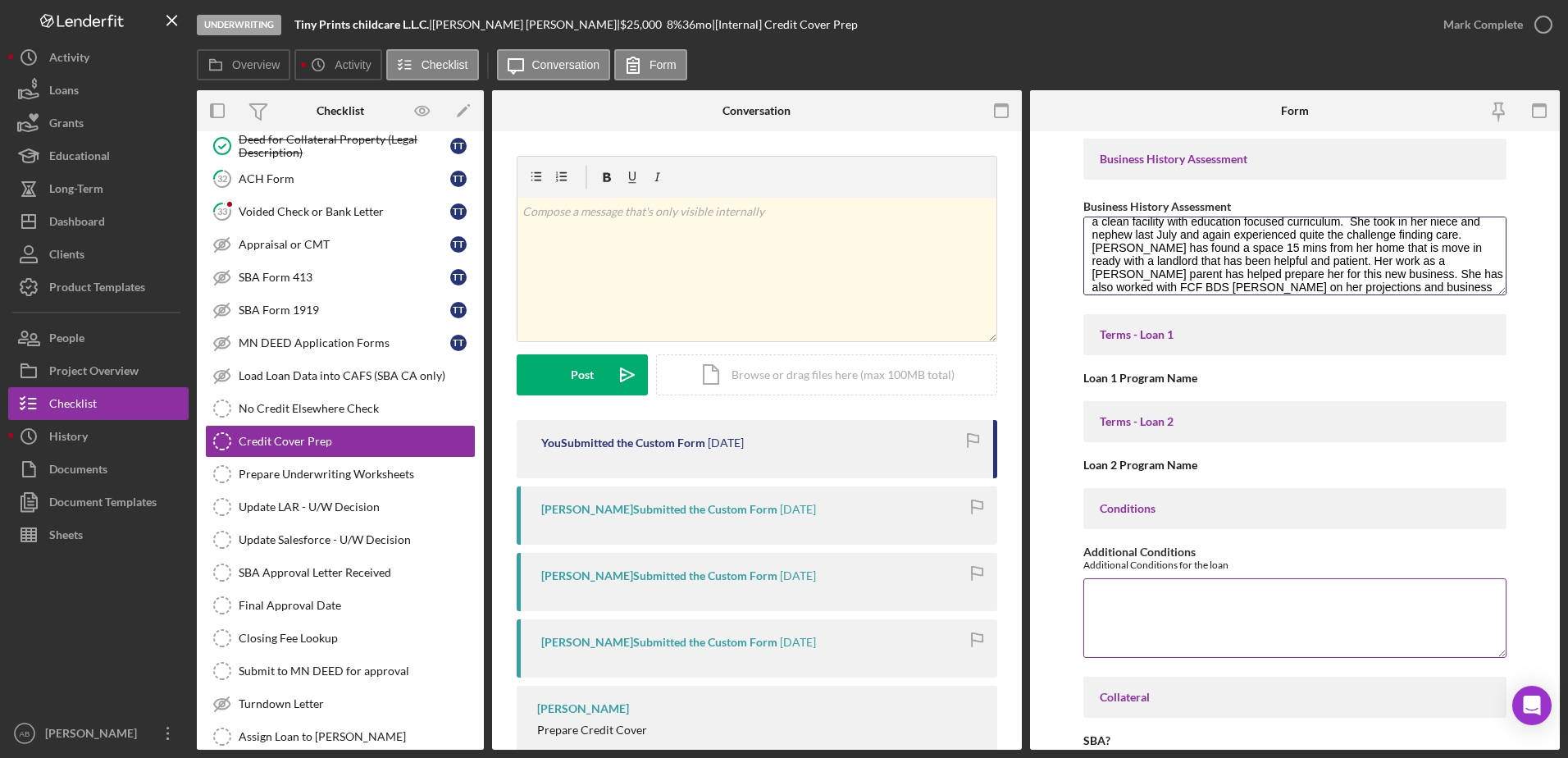
scroll to position [5004, 0]
type textarea "[PERSON_NAME] had a difficult time finding care for her 2 toddlers when she fir…"
click at [1133, 327] on div "Terms - Loan 1" at bounding box center [1296, 330] width 391 height 13
click at [1155, 376] on div "Loan 1 Program Name" at bounding box center [1295, 374] width 424 height 13
click at [1177, 426] on div "Terms - Loan 2" at bounding box center [1295, 418] width 424 height 41
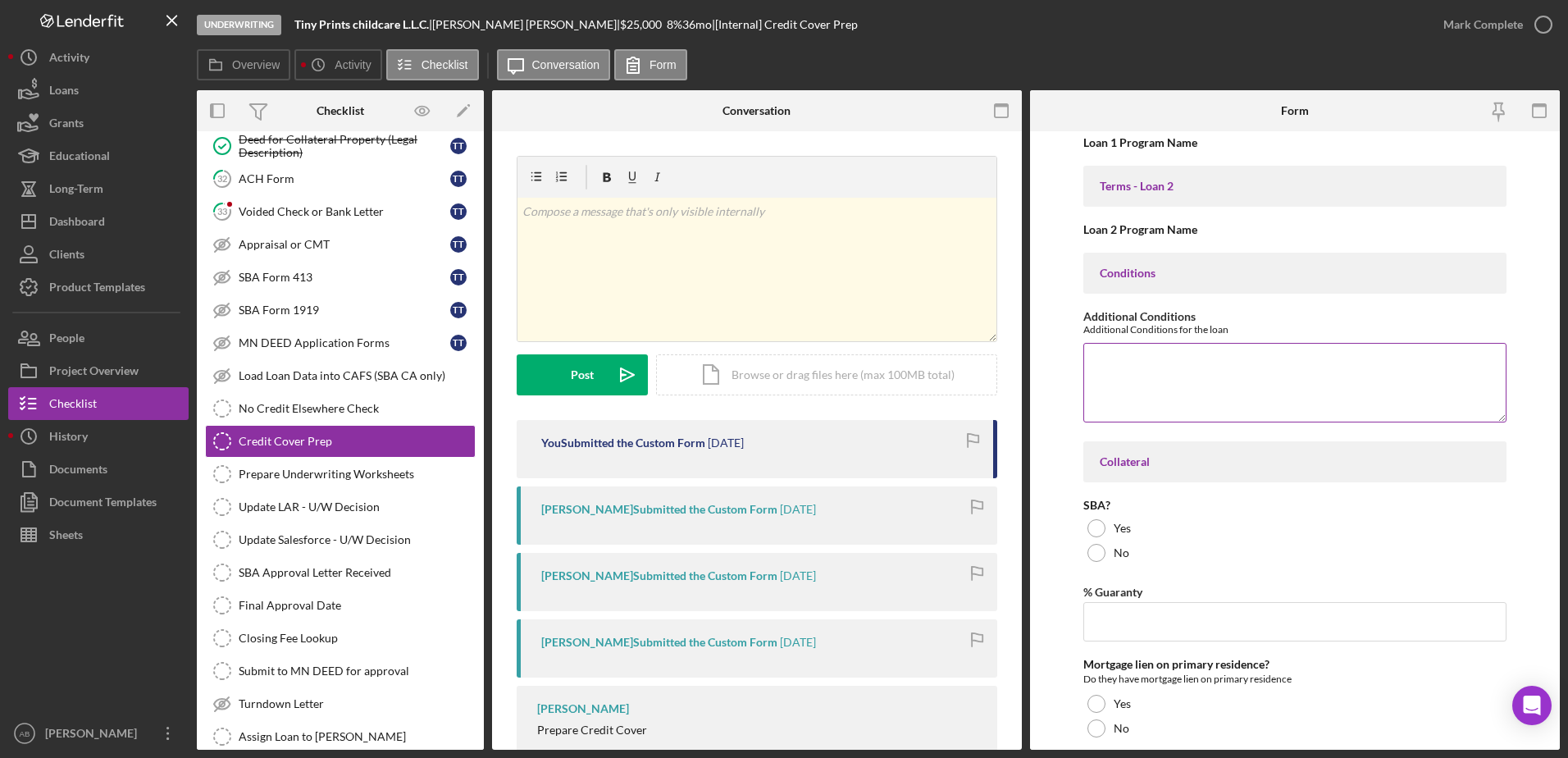
scroll to position [5250, 0]
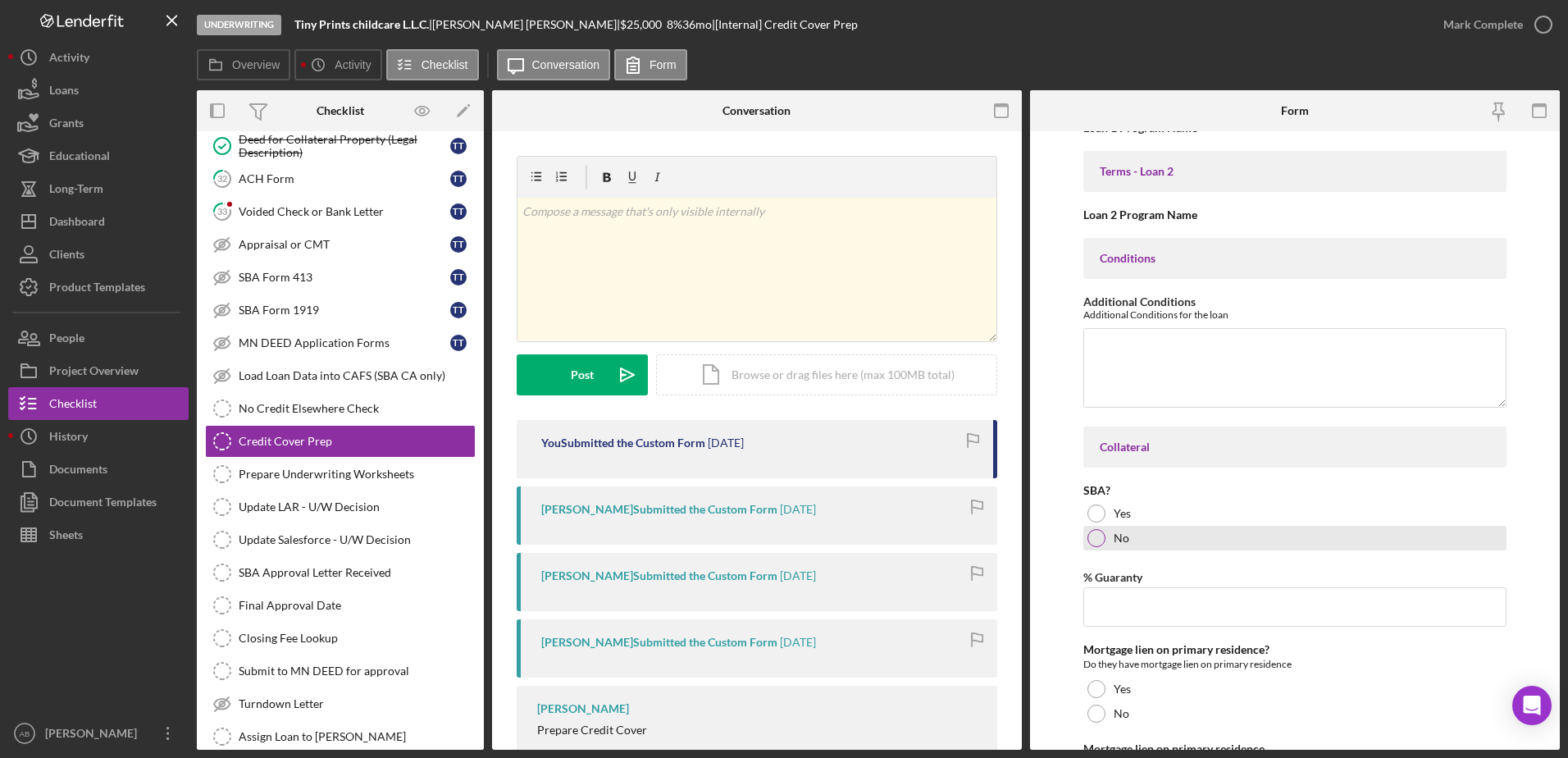
click at [1103, 536] on div at bounding box center [1096, 538] width 18 height 18
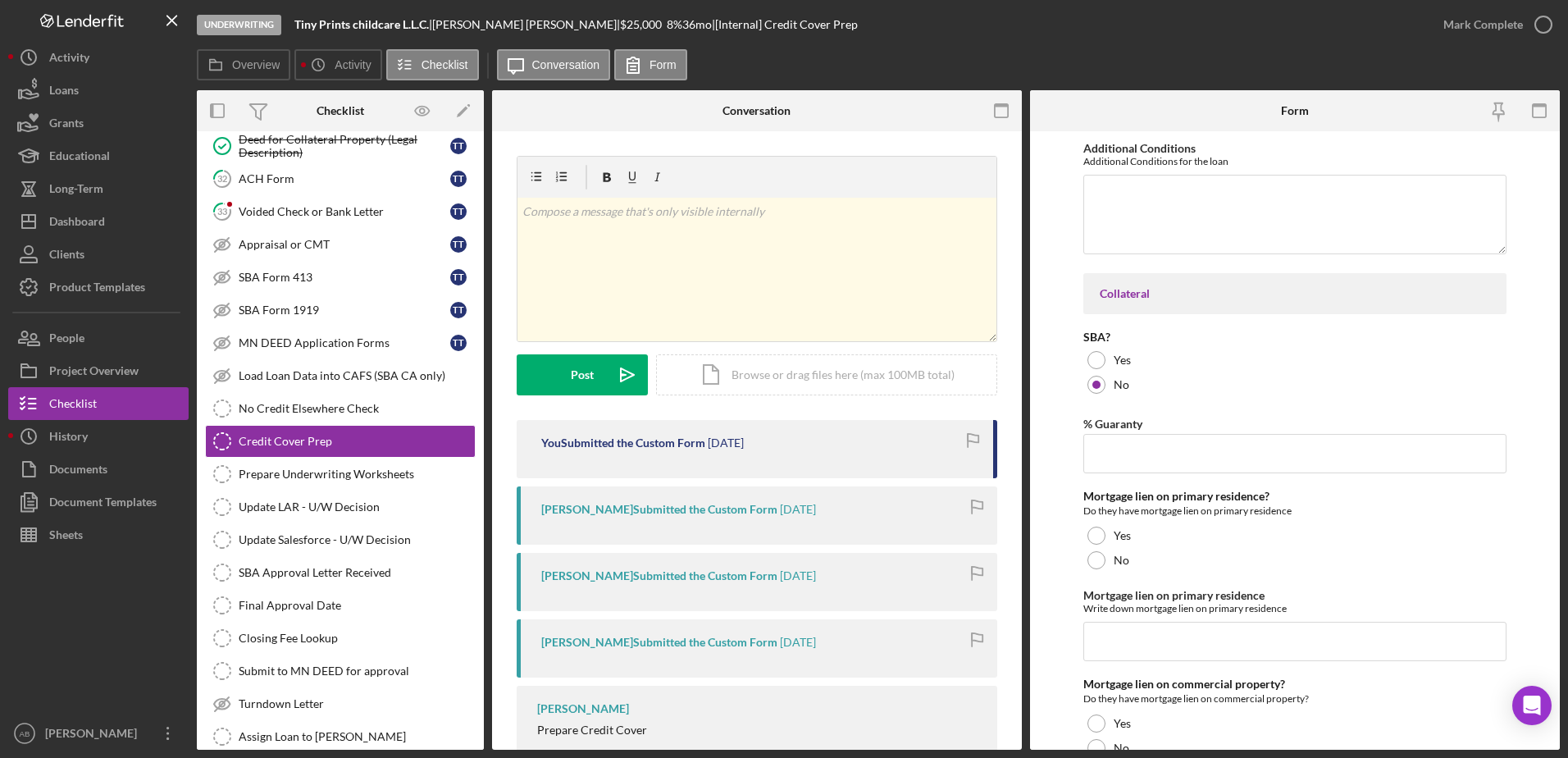
scroll to position [5414, 0]
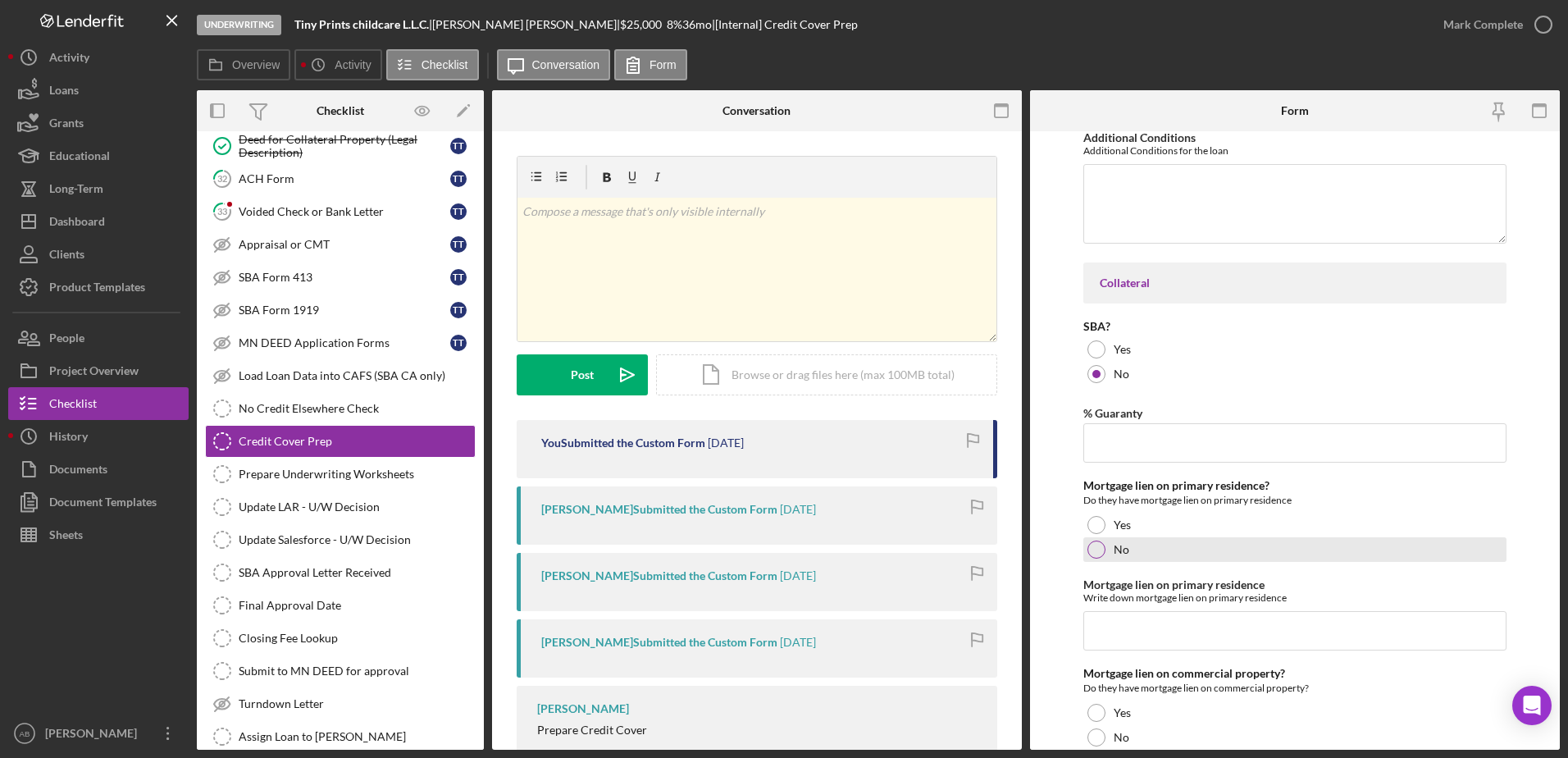
click at [1103, 559] on div "No" at bounding box center [1295, 550] width 424 height 25
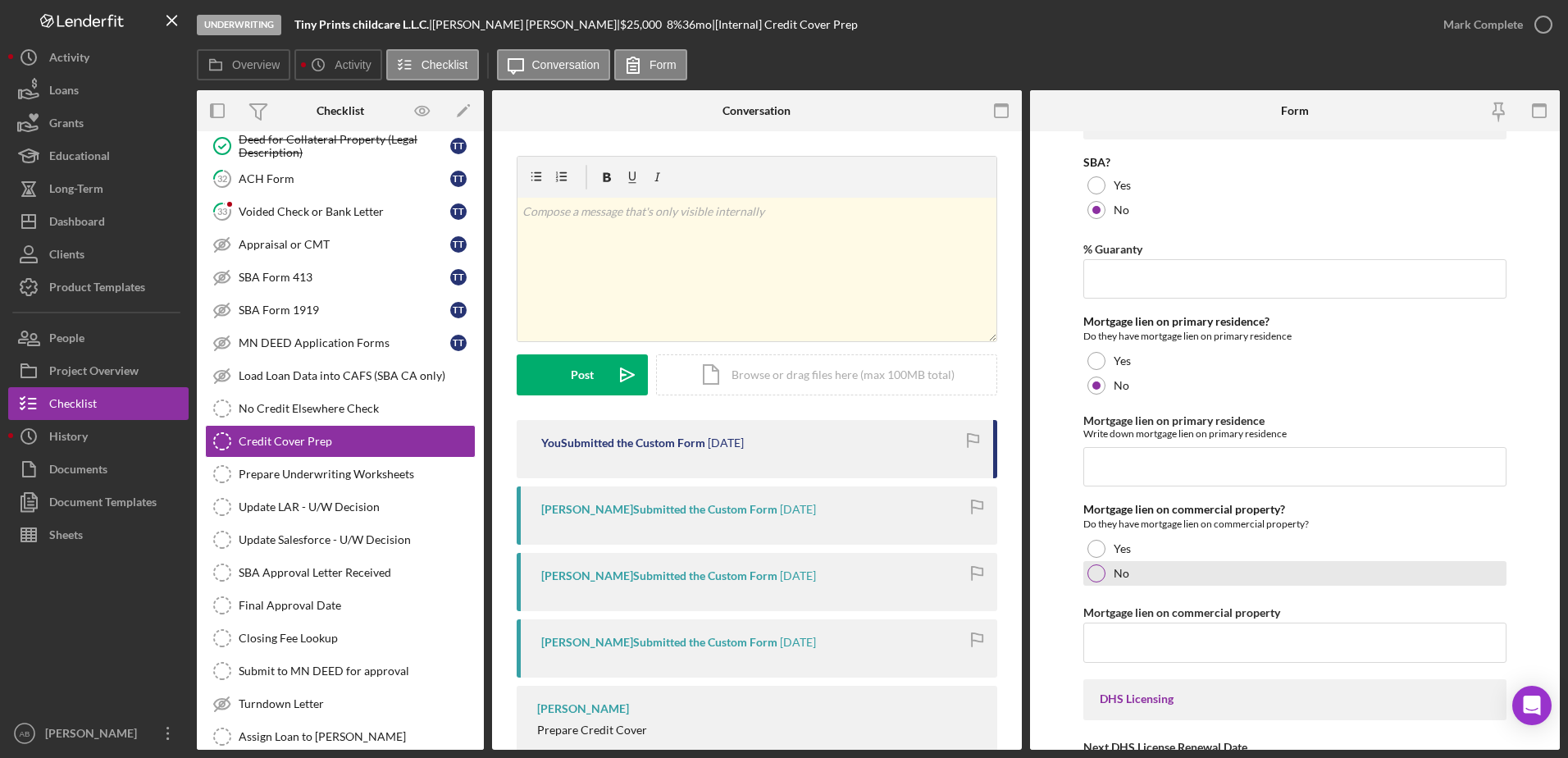
click at [1113, 576] on div "No" at bounding box center [1295, 573] width 424 height 25
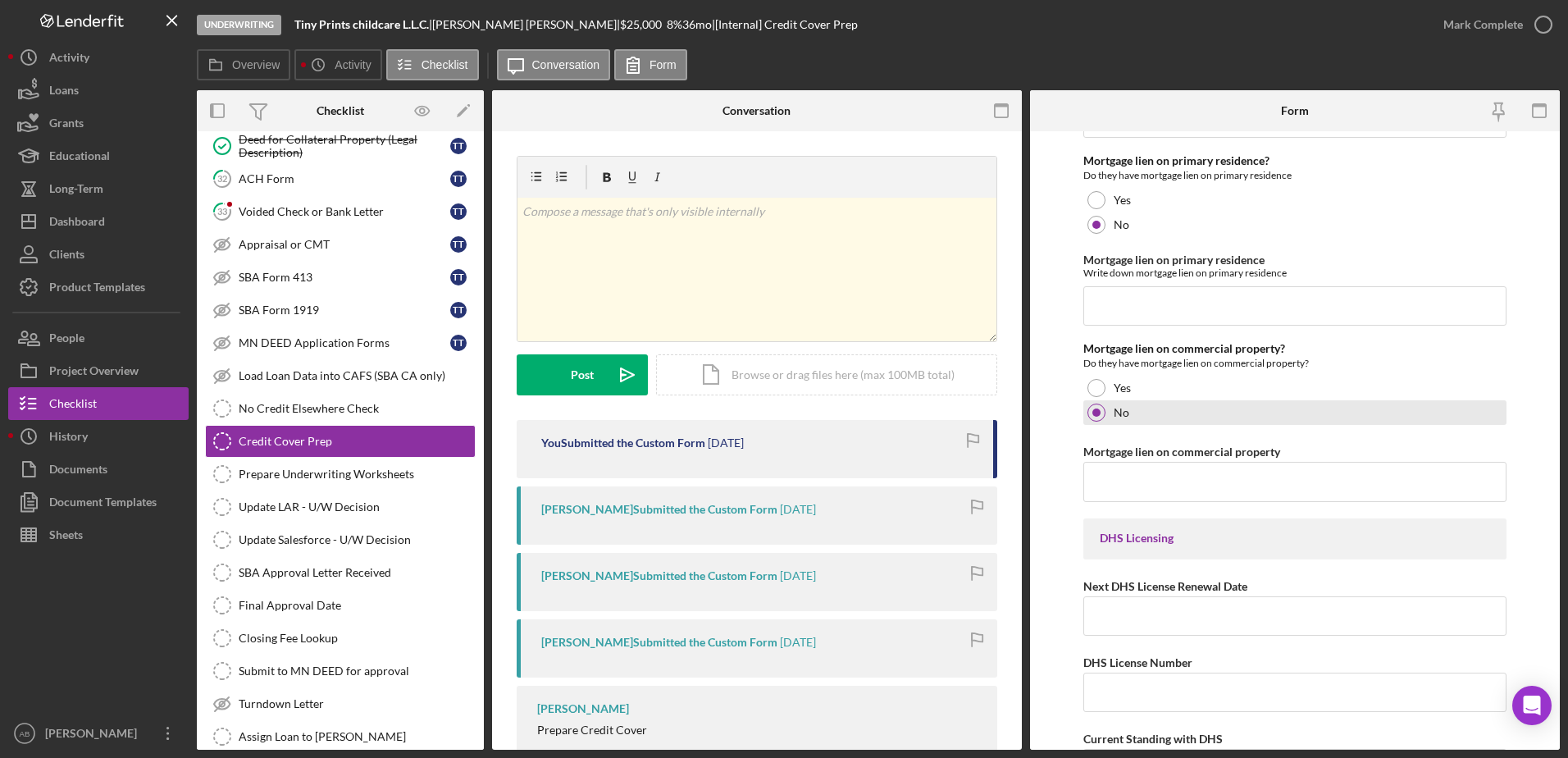
scroll to position [5743, 0]
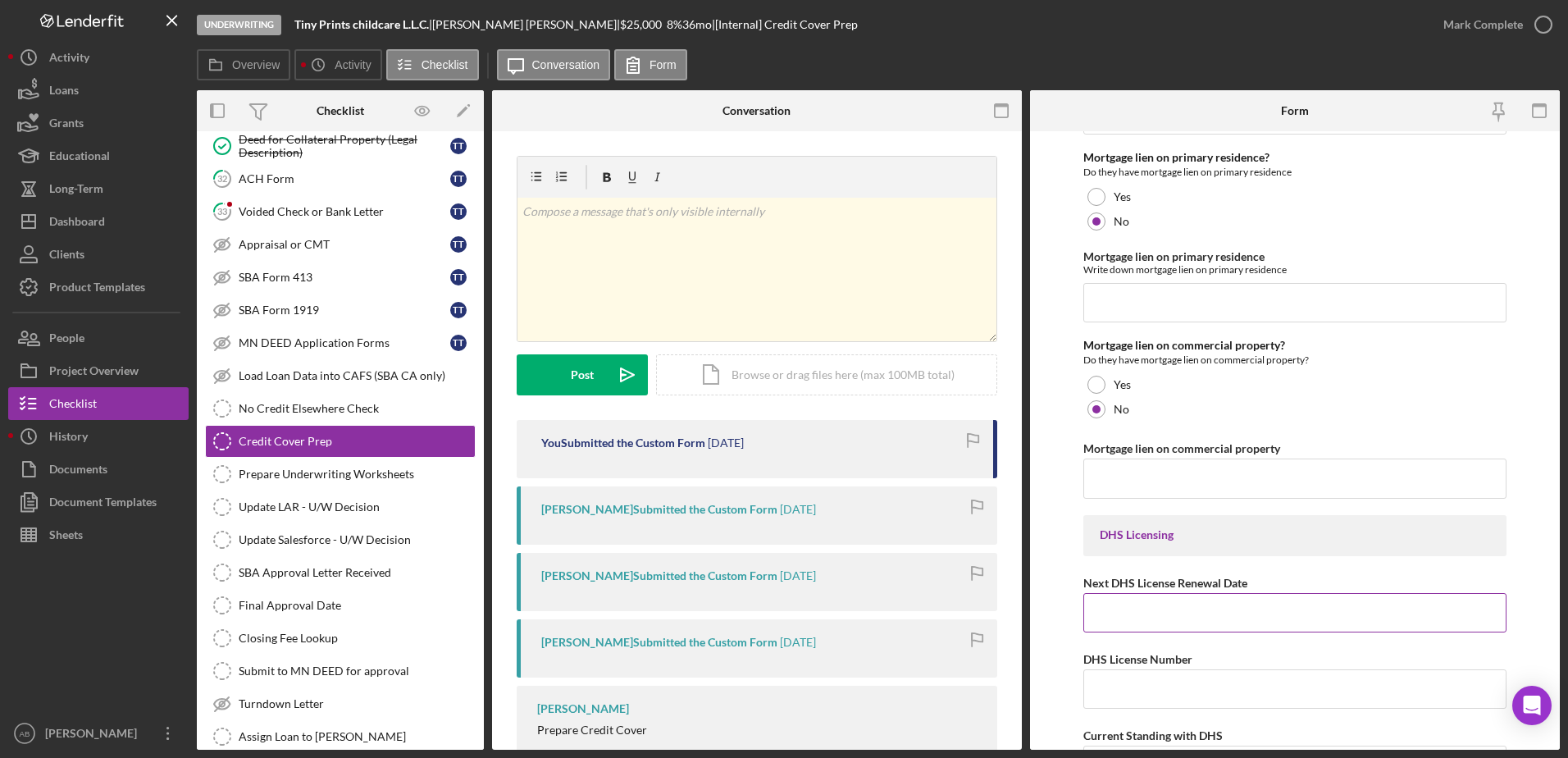
click at [1133, 615] on input "Next DHS License Renewal Date" at bounding box center [1295, 612] width 424 height 39
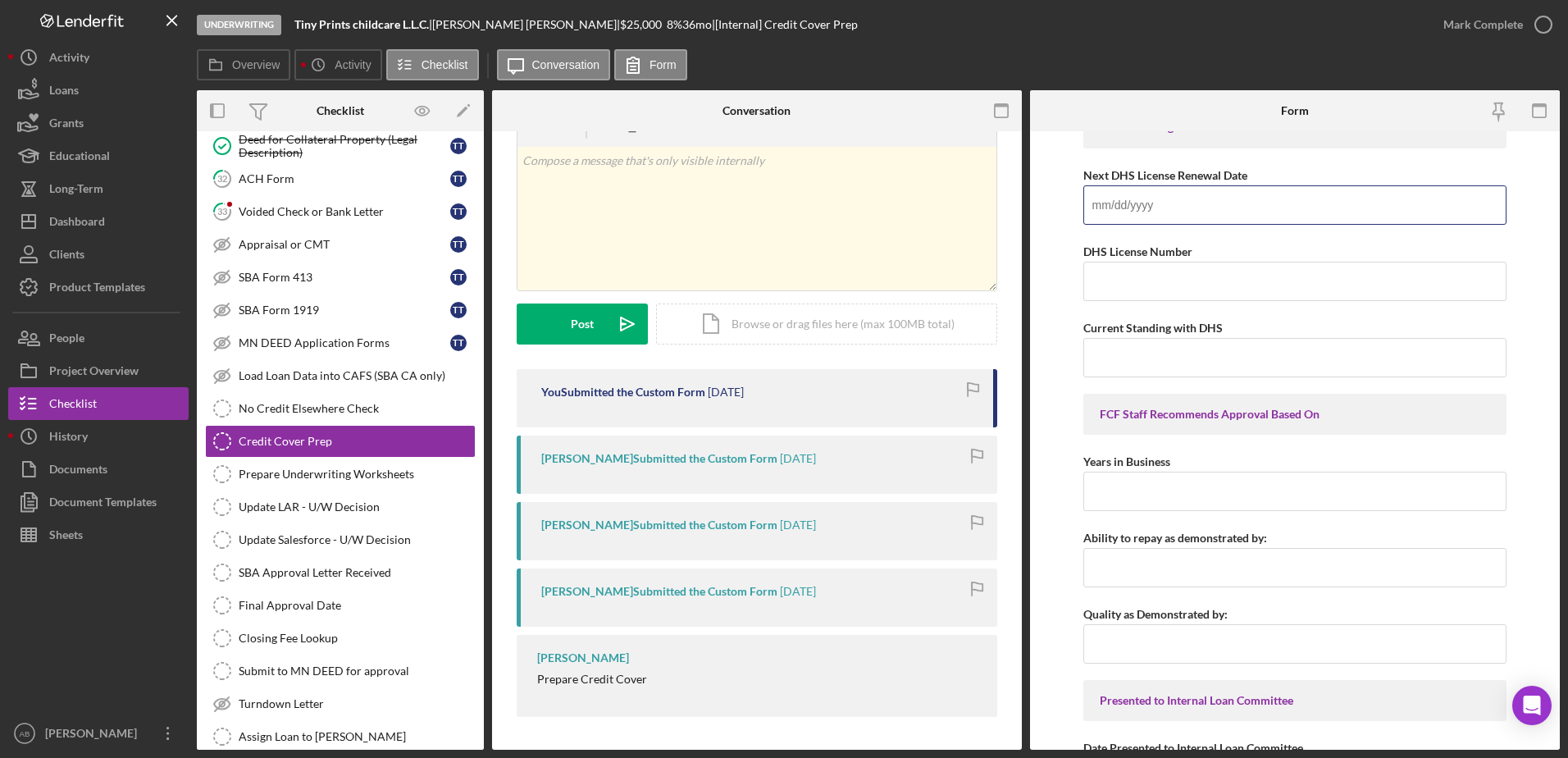
scroll to position [6152, 0]
click at [1107, 347] on input "Current Standing with DHS" at bounding box center [1295, 355] width 424 height 39
type input "In process"
click at [1196, 475] on input "Years in Business" at bounding box center [1295, 489] width 424 height 39
click at [1253, 448] on div "Years in Business" at bounding box center [1295, 458] width 424 height 21
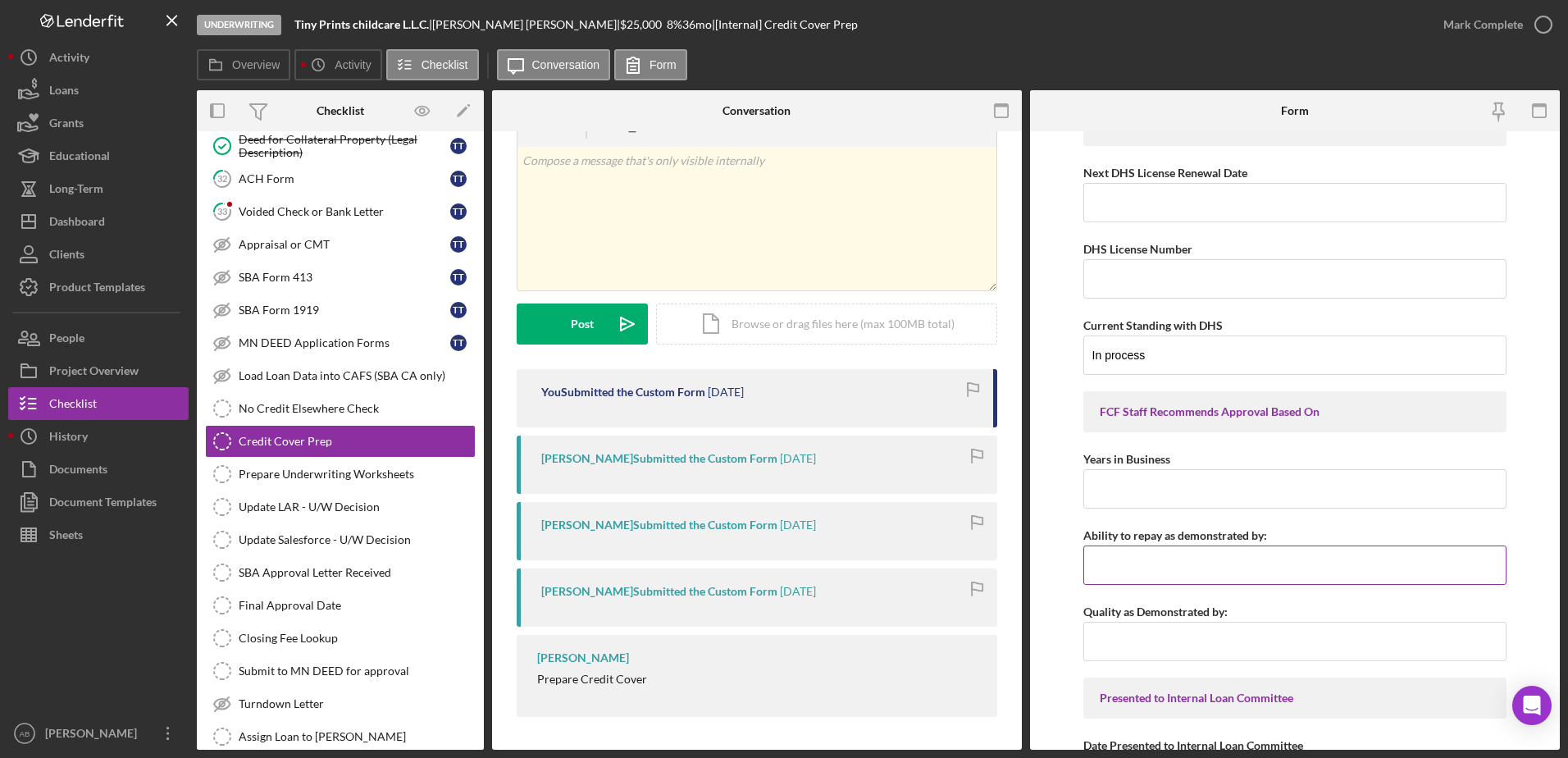
click at [1206, 556] on input "Ability to repay as demonstrated by:" at bounding box center [1295, 565] width 424 height 39
type input "o"
type input "Outside income and financial projections."
click at [1151, 653] on input "Quality as Demonstrated by:" at bounding box center [1295, 642] width 424 height 39
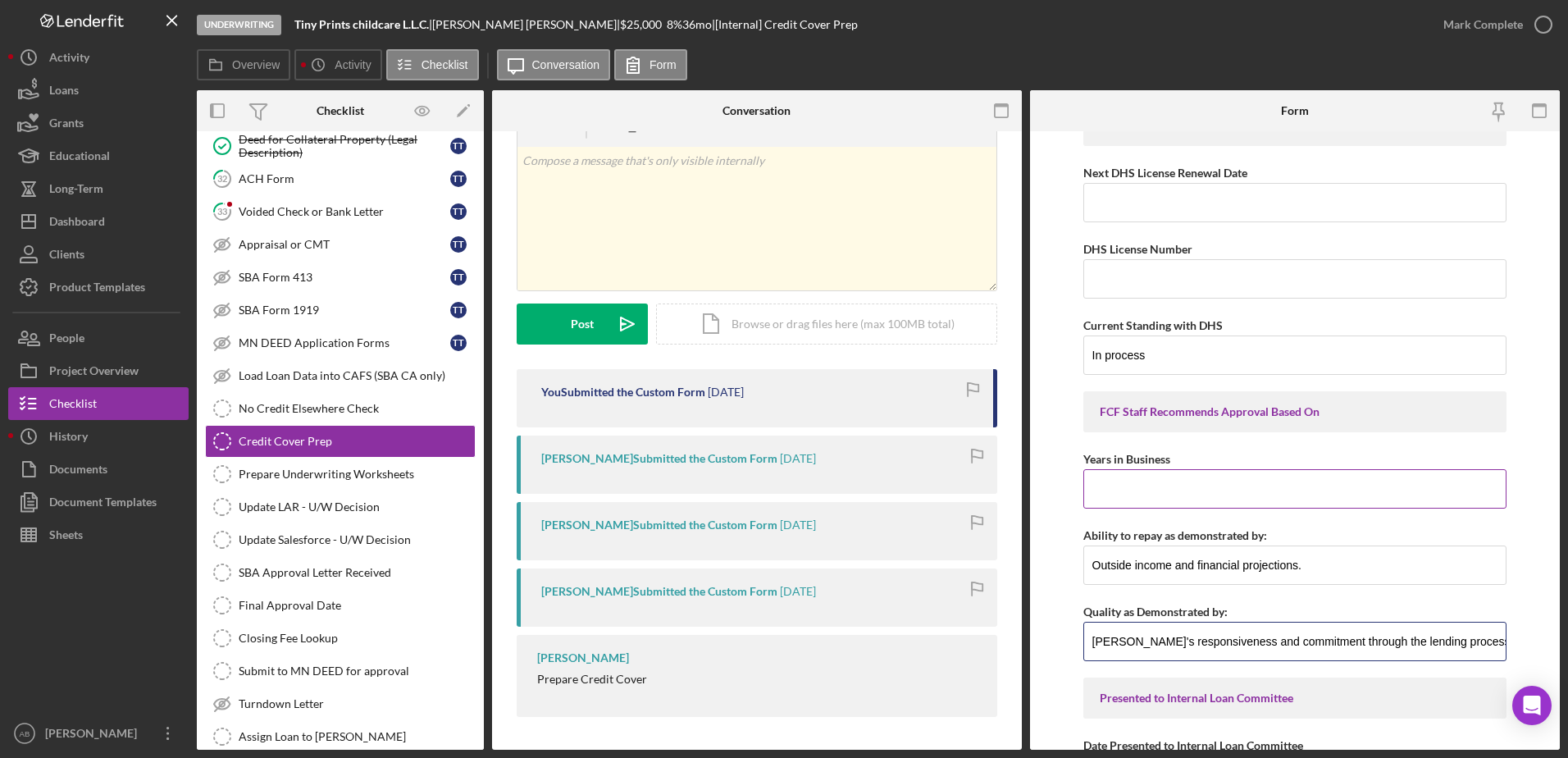
type input "[PERSON_NAME]'s responsiveness and commitment through the lending process."
click at [1251, 504] on input "Years in Business" at bounding box center [1295, 489] width 424 height 39
click at [1343, 429] on div "FCF Staff Recommends Approval Based On" at bounding box center [1295, 412] width 424 height 41
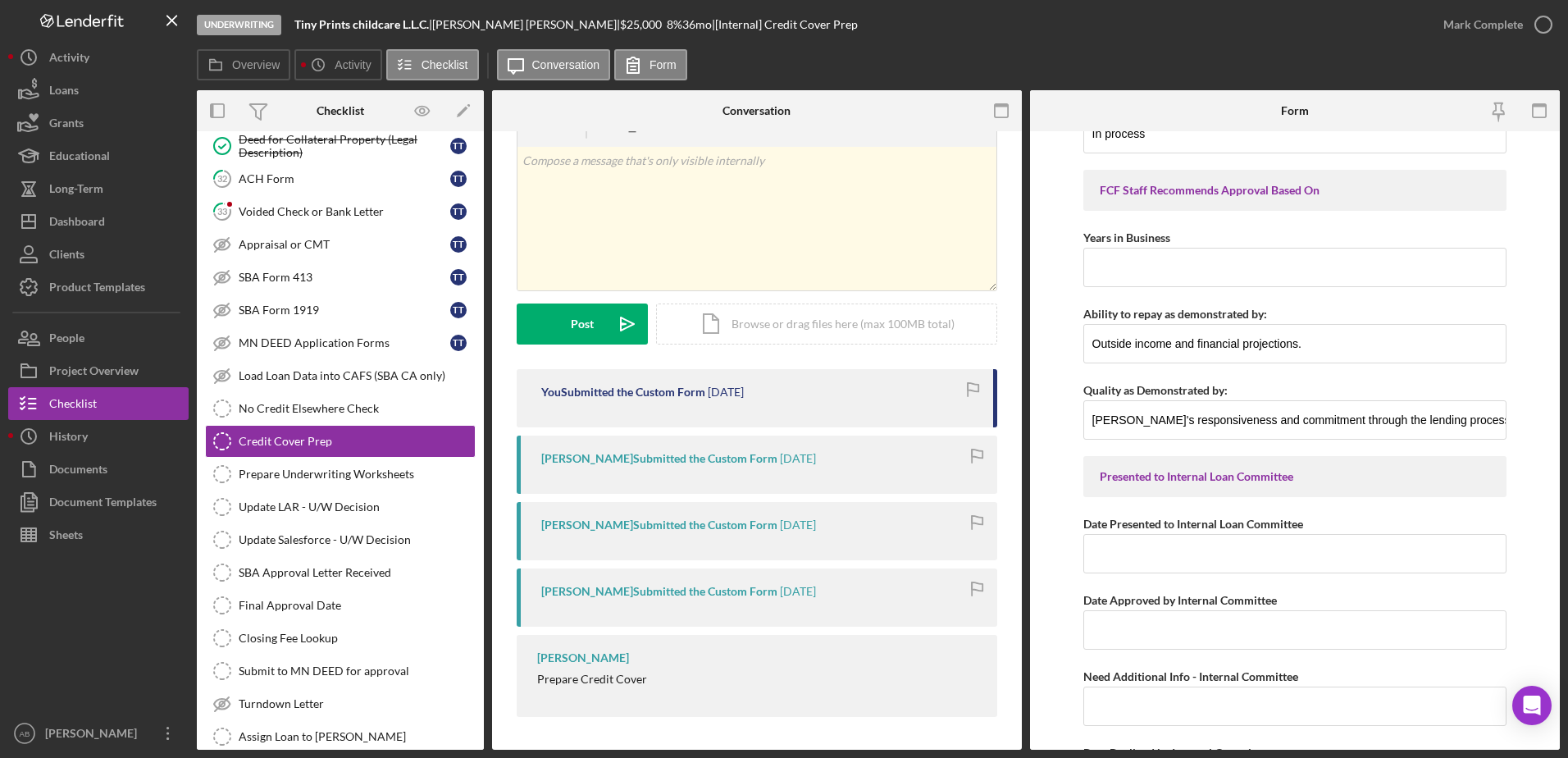
scroll to position [6399, 0]
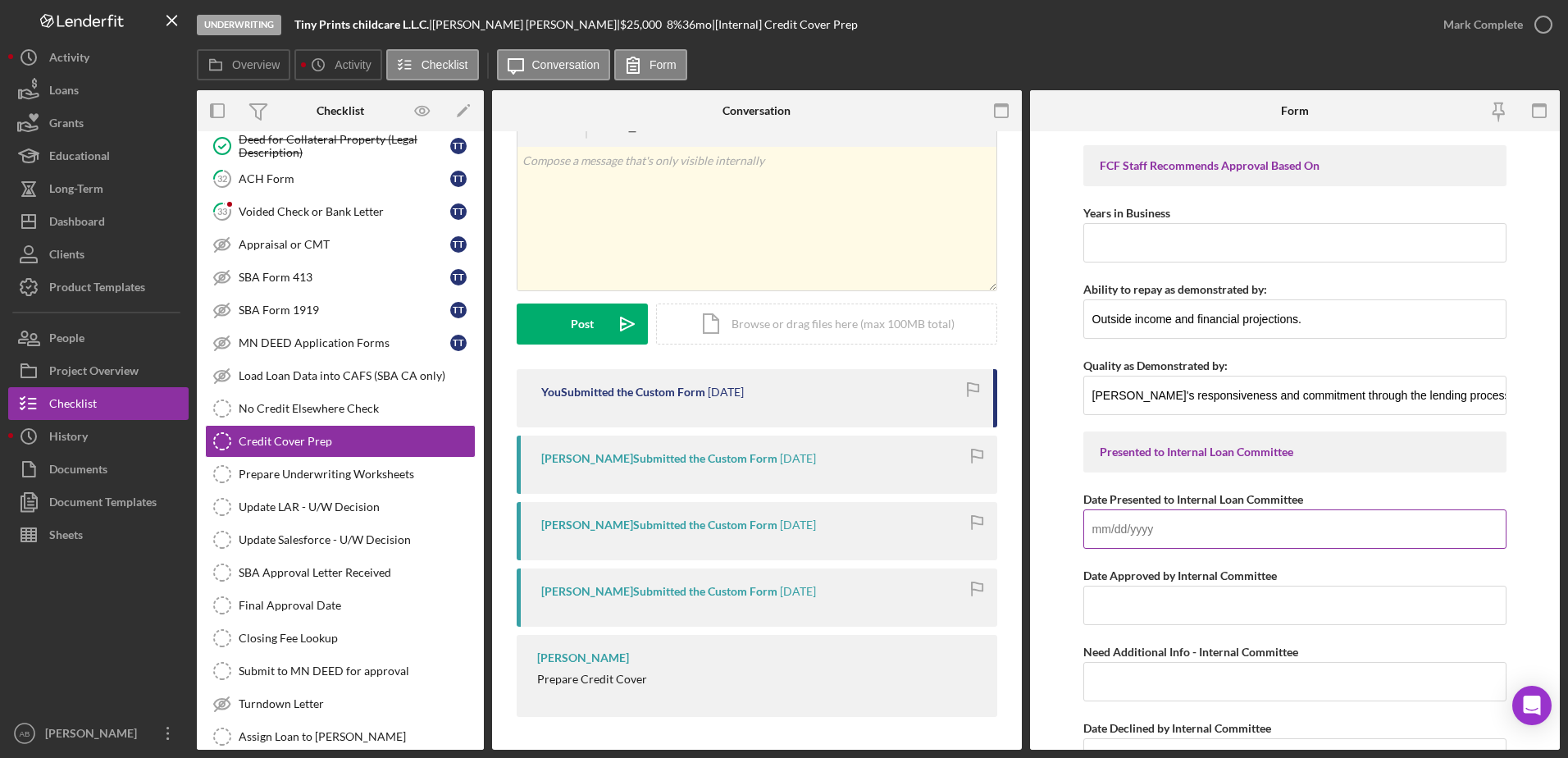
click at [1225, 530] on input "Date Presented to Internal Loan Committee" at bounding box center [1295, 529] width 424 height 39
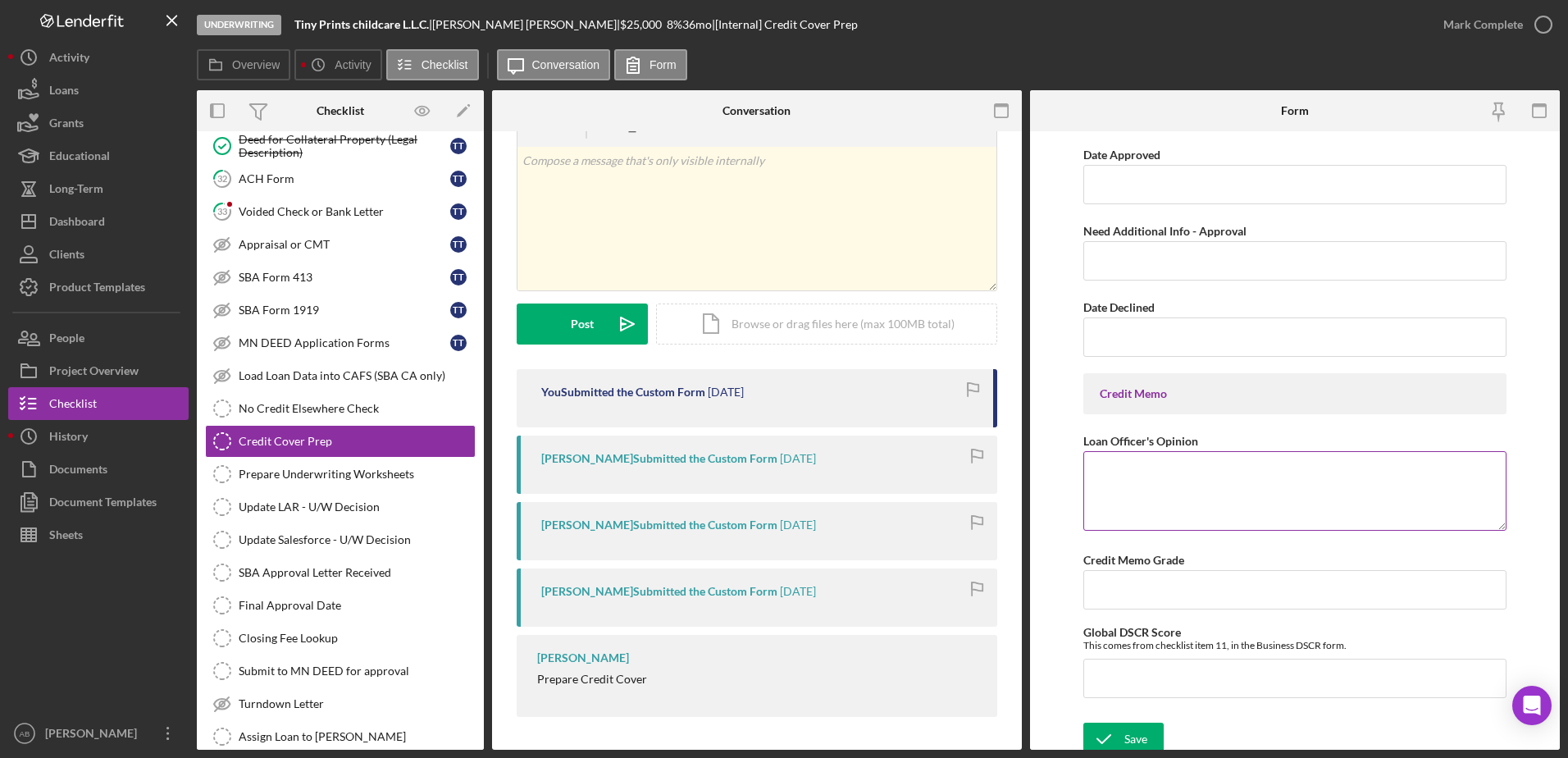
scroll to position [7548, 0]
type input "[DATE]"
click at [1131, 730] on div "Save" at bounding box center [1135, 736] width 23 height 32
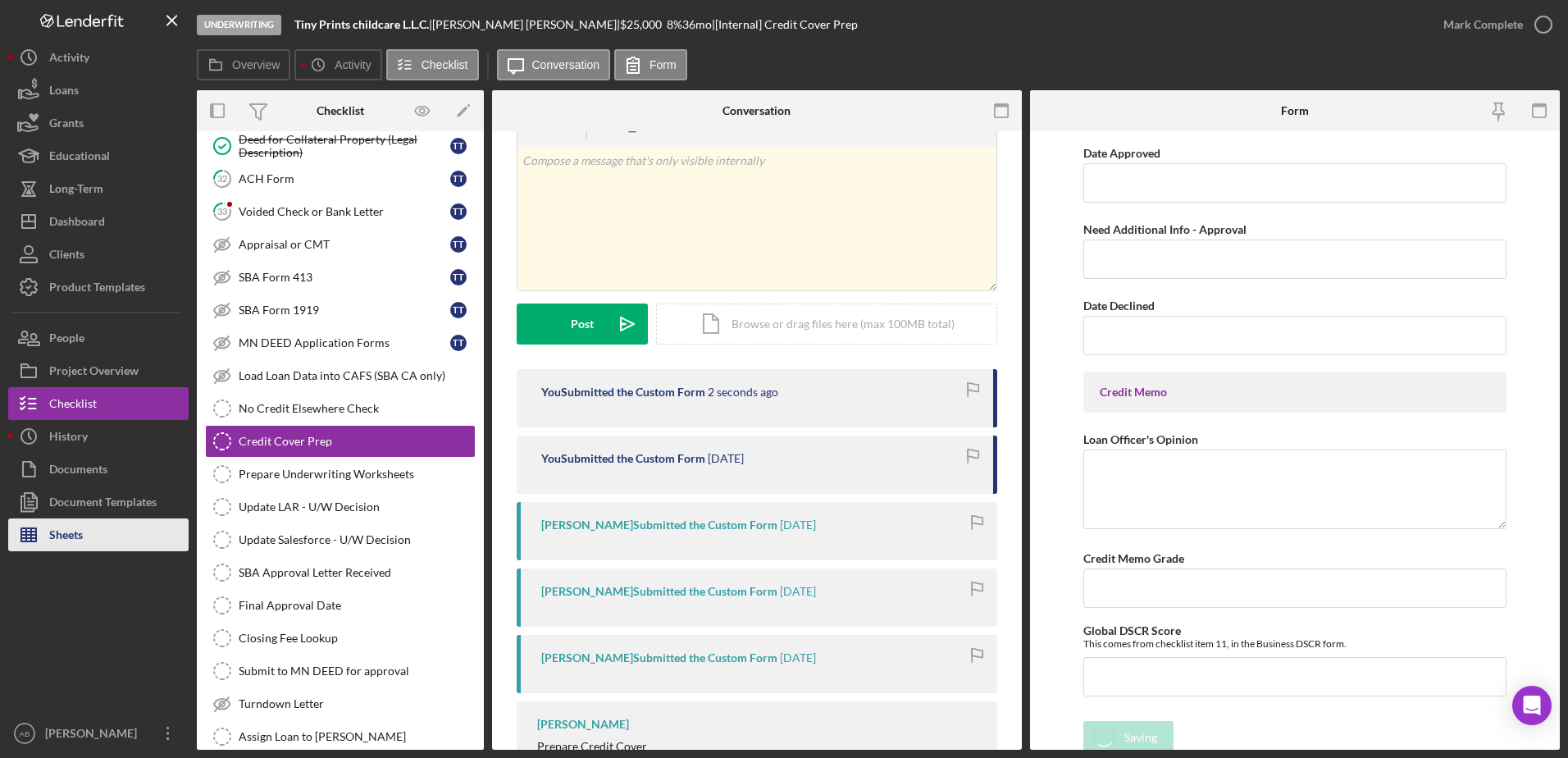
click at [91, 534] on button "Sheets" at bounding box center [98, 534] width 181 height 32
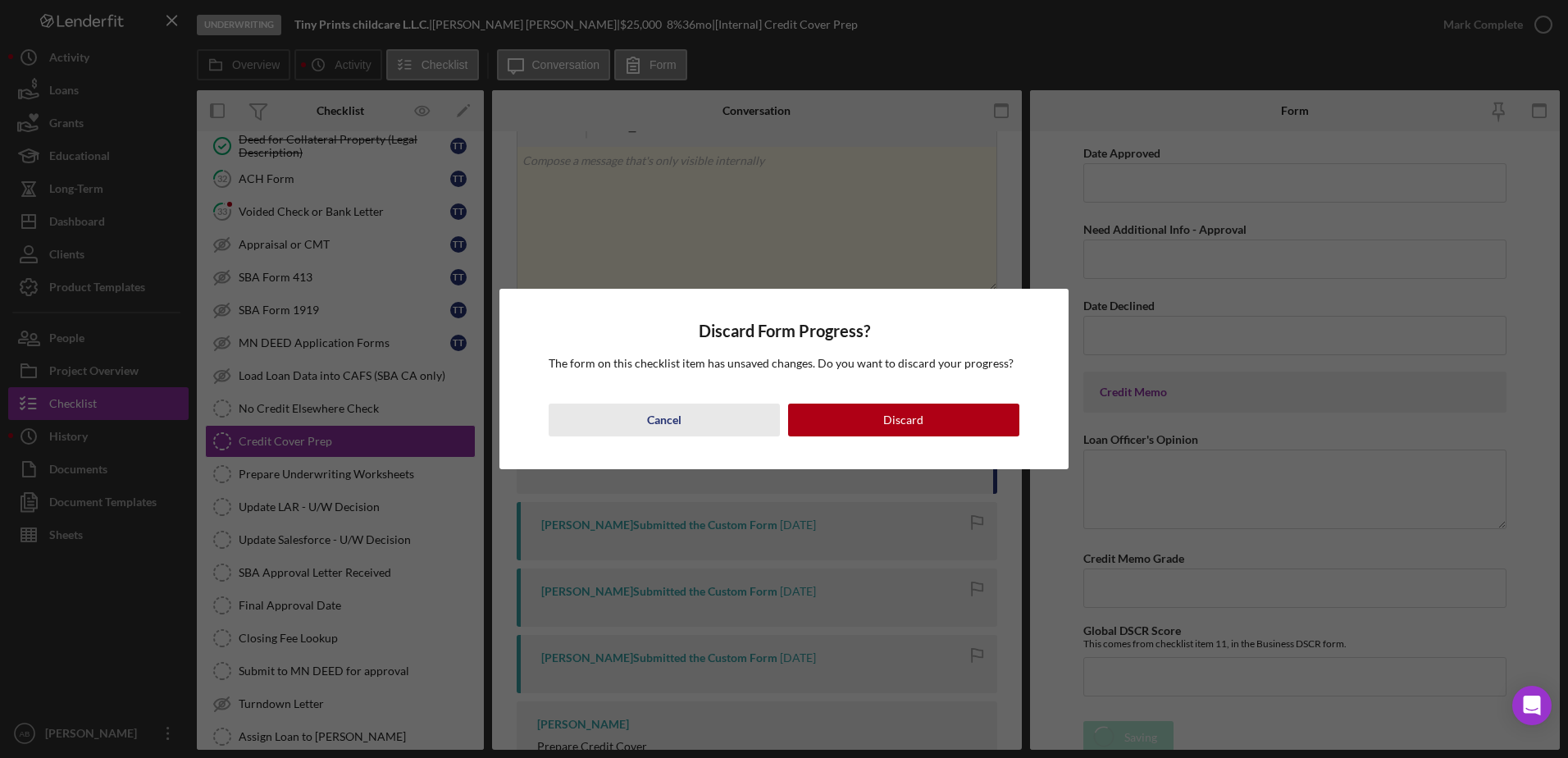
click at [691, 422] on button "Cancel" at bounding box center [664, 420] width 231 height 32
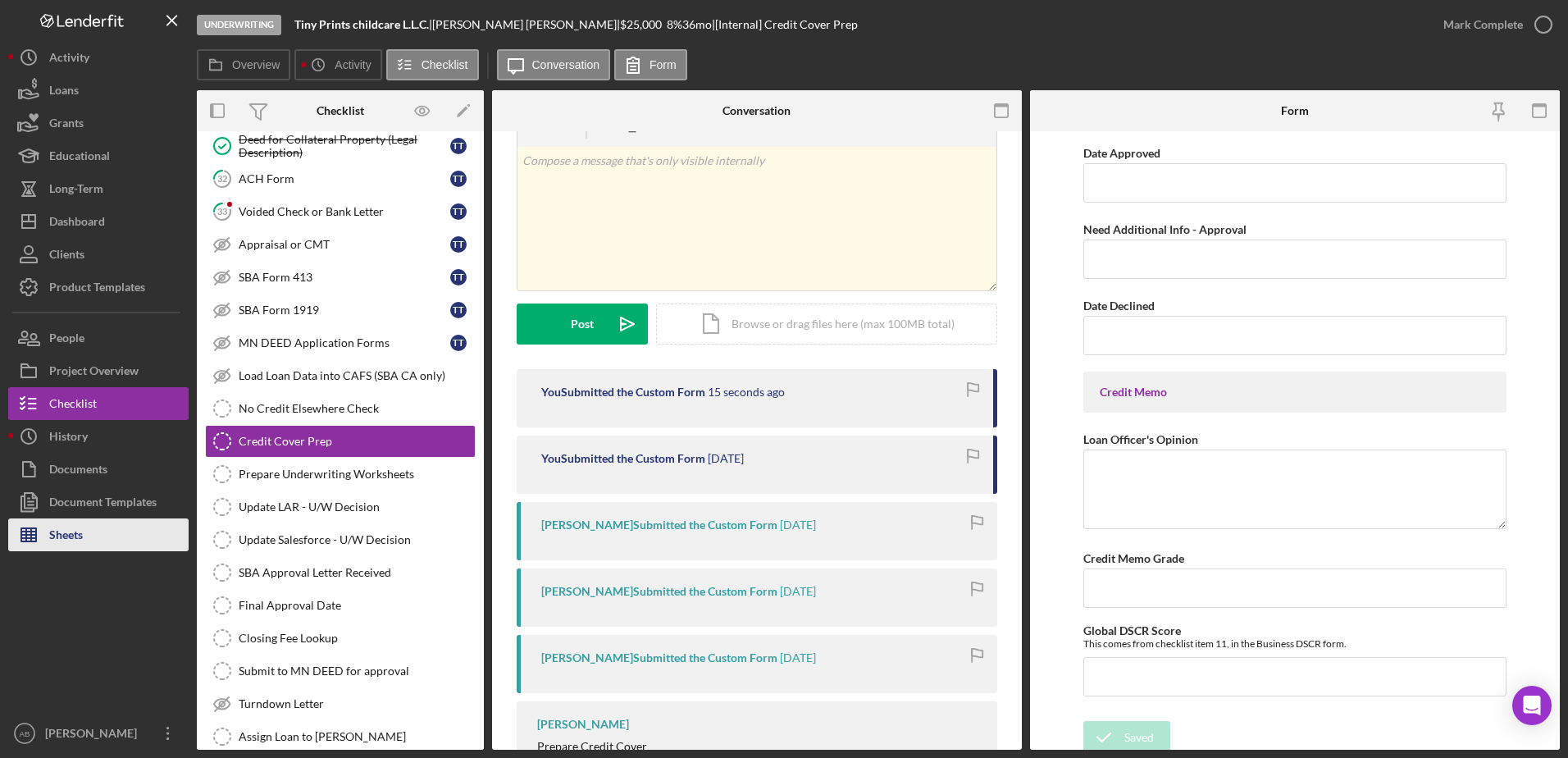
click at [47, 529] on icon "button" at bounding box center [29, 535] width 41 height 41
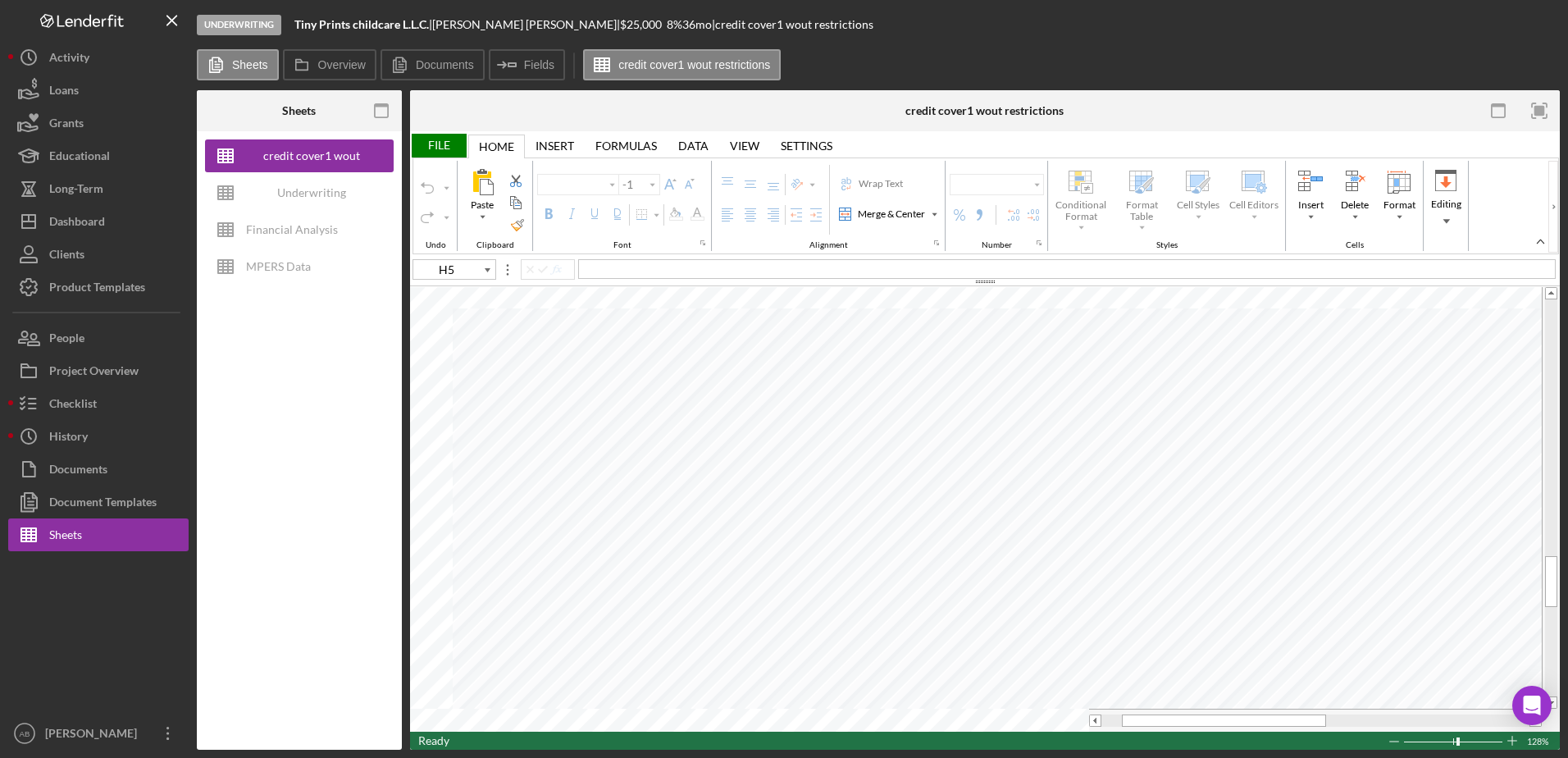
type input "Calibri"
type input "11"
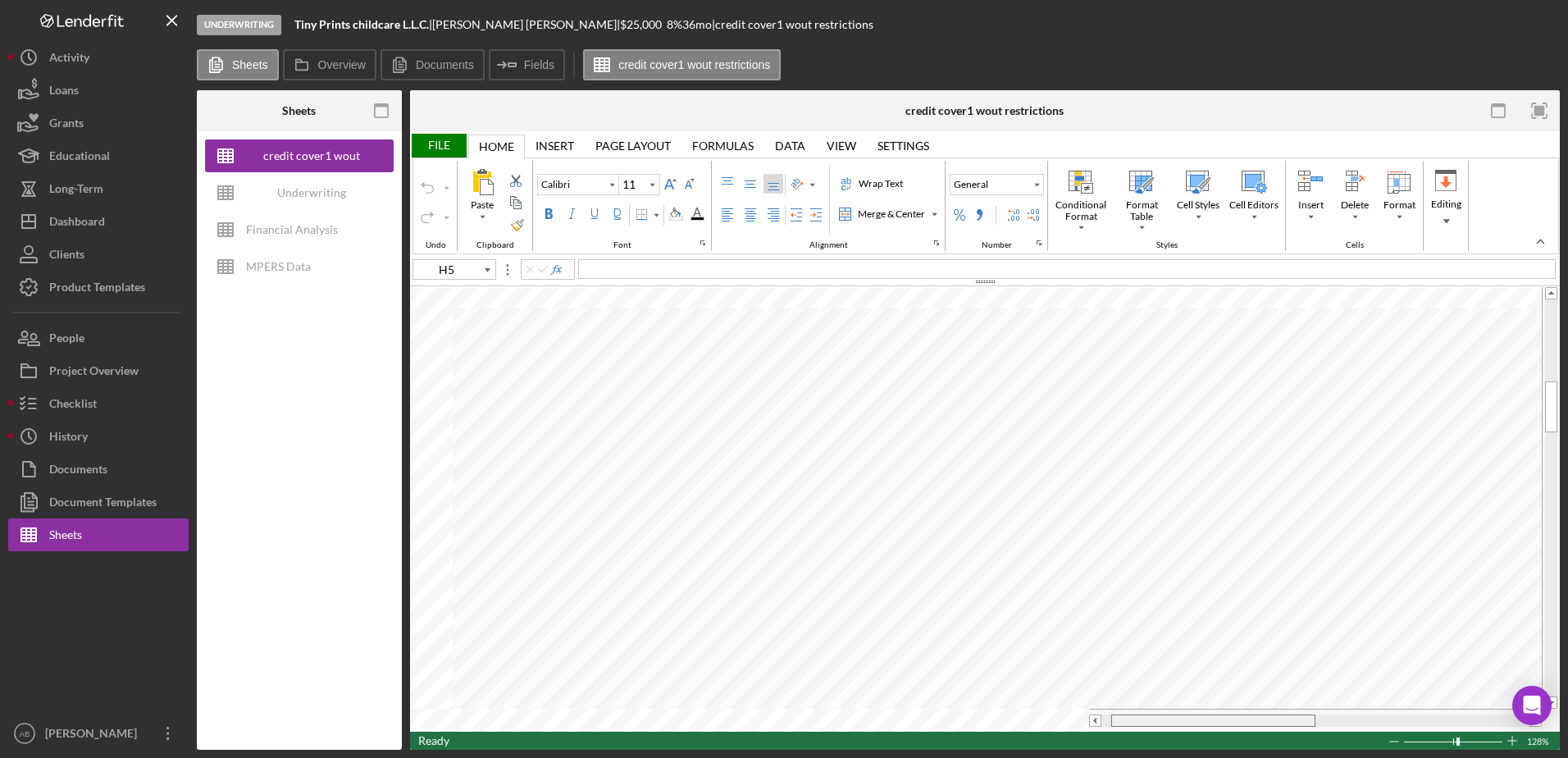
click at [1069, 719] on tr at bounding box center [976, 720] width 1132 height 23
type input "Poppins"
type input "10"
type input "B7"
type input "B8"
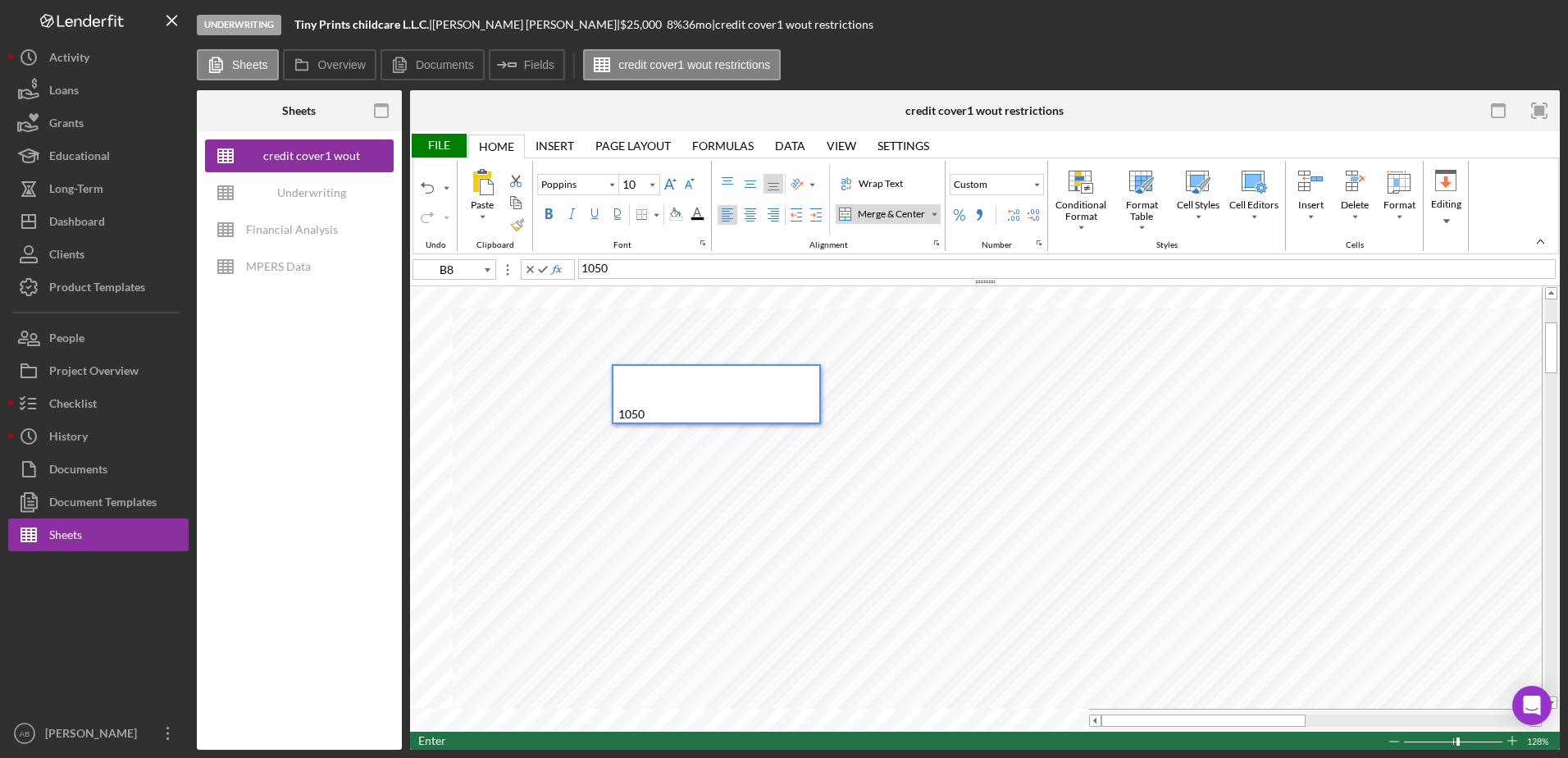
type input "D8"
type input "C32"
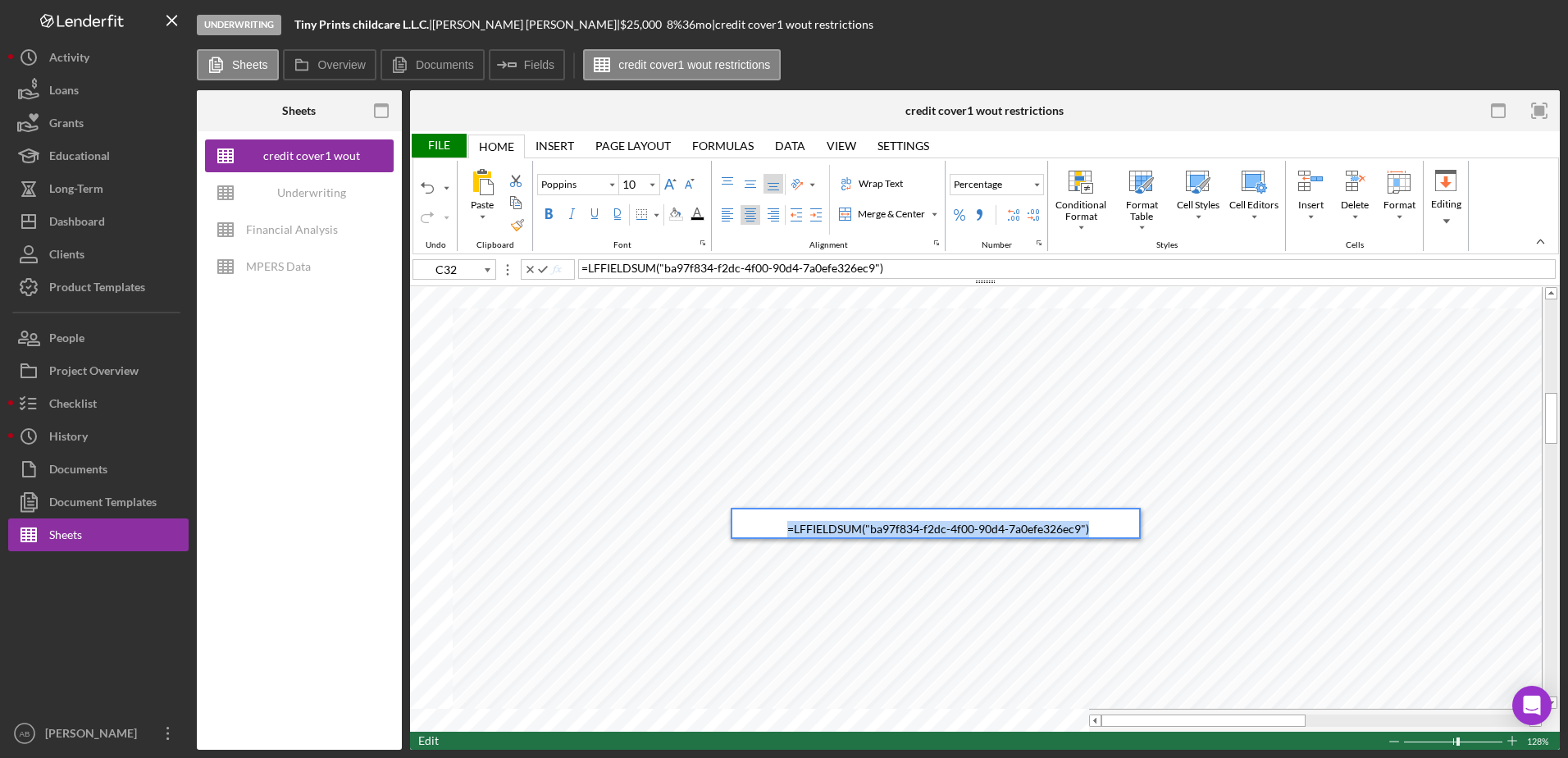
drag, startPoint x: 1094, startPoint y: 523, endPoint x: 758, endPoint y: 528, distance: 336.0
click at [758, 528] on div "= LFFIELDSUM ( "ba97f834-f2dc-4f00-90d4-7a0efe326ec9" )" at bounding box center [938, 523] width 402 height 28
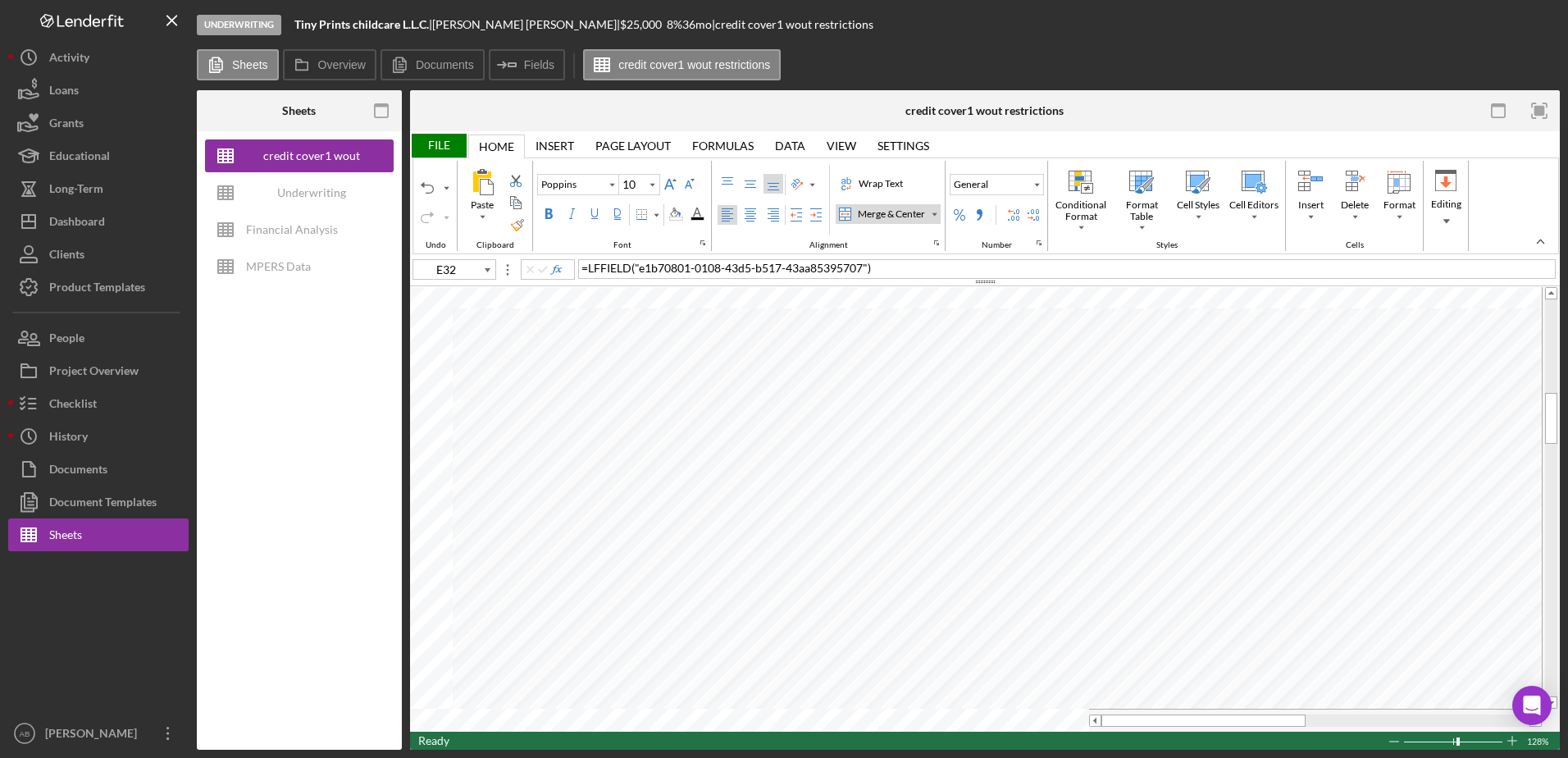
type input "C32"
type input "E32"
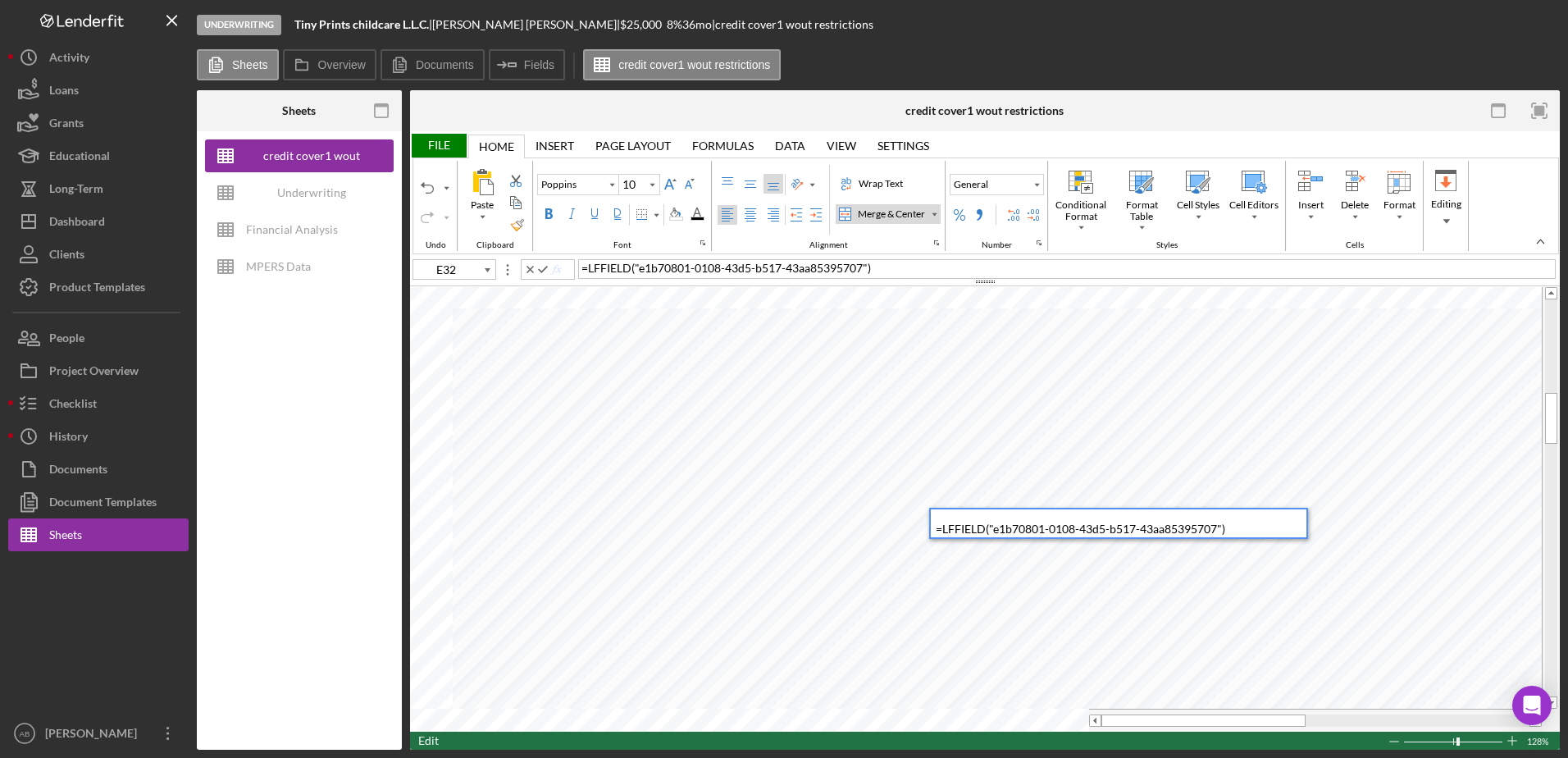
click at [1064, 523] on span ""e1b70801-0108-43d5-b517-43aa85395707"" at bounding box center [1105, 529] width 233 height 14
click at [891, 514] on div "Paste Cut Copy AutoFill = LFFIELD ( "e1b70801-0108-43d5-b517-43aa85395707" ) )" at bounding box center [985, 509] width 1150 height 444
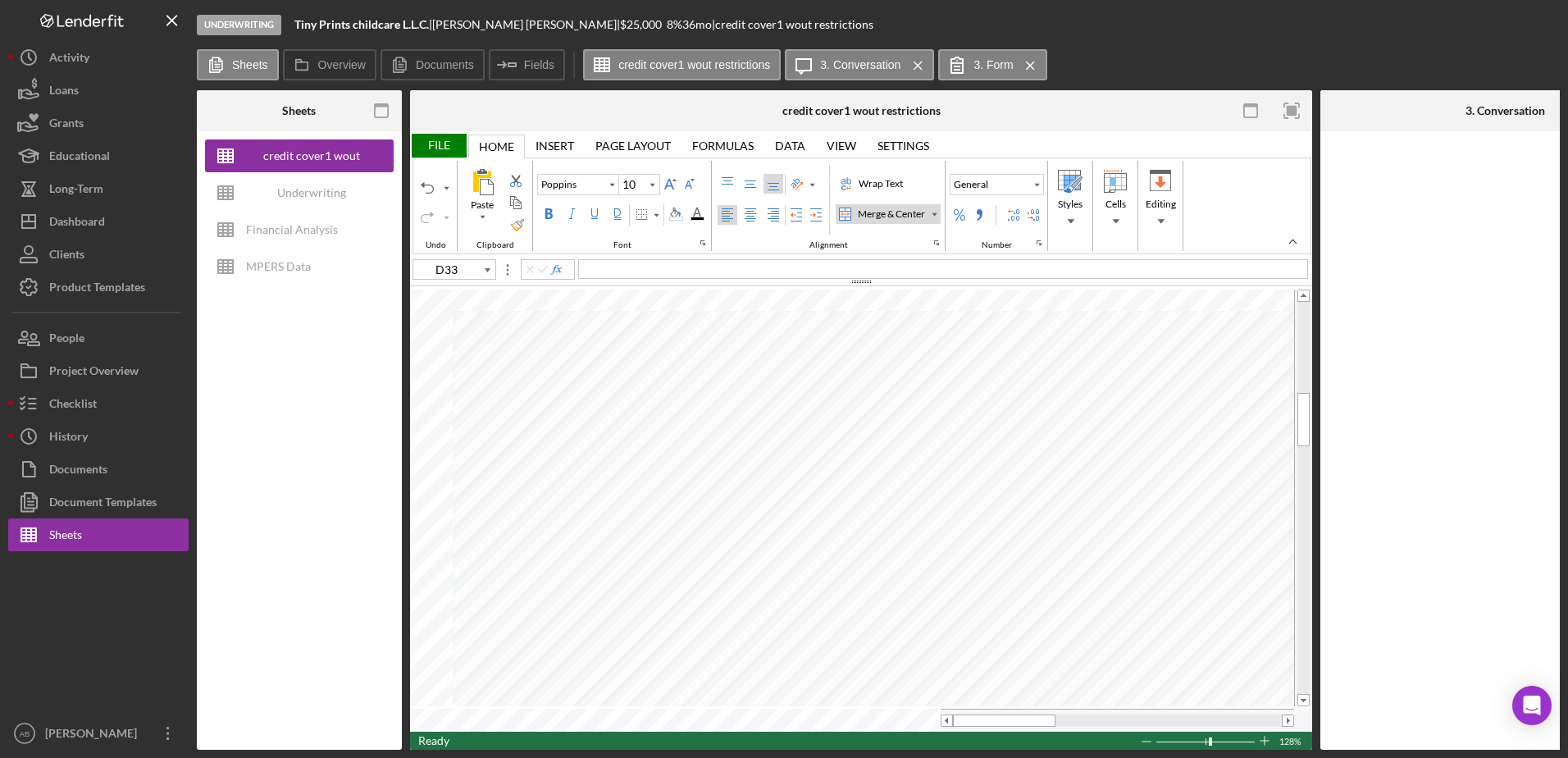
type input "C33"
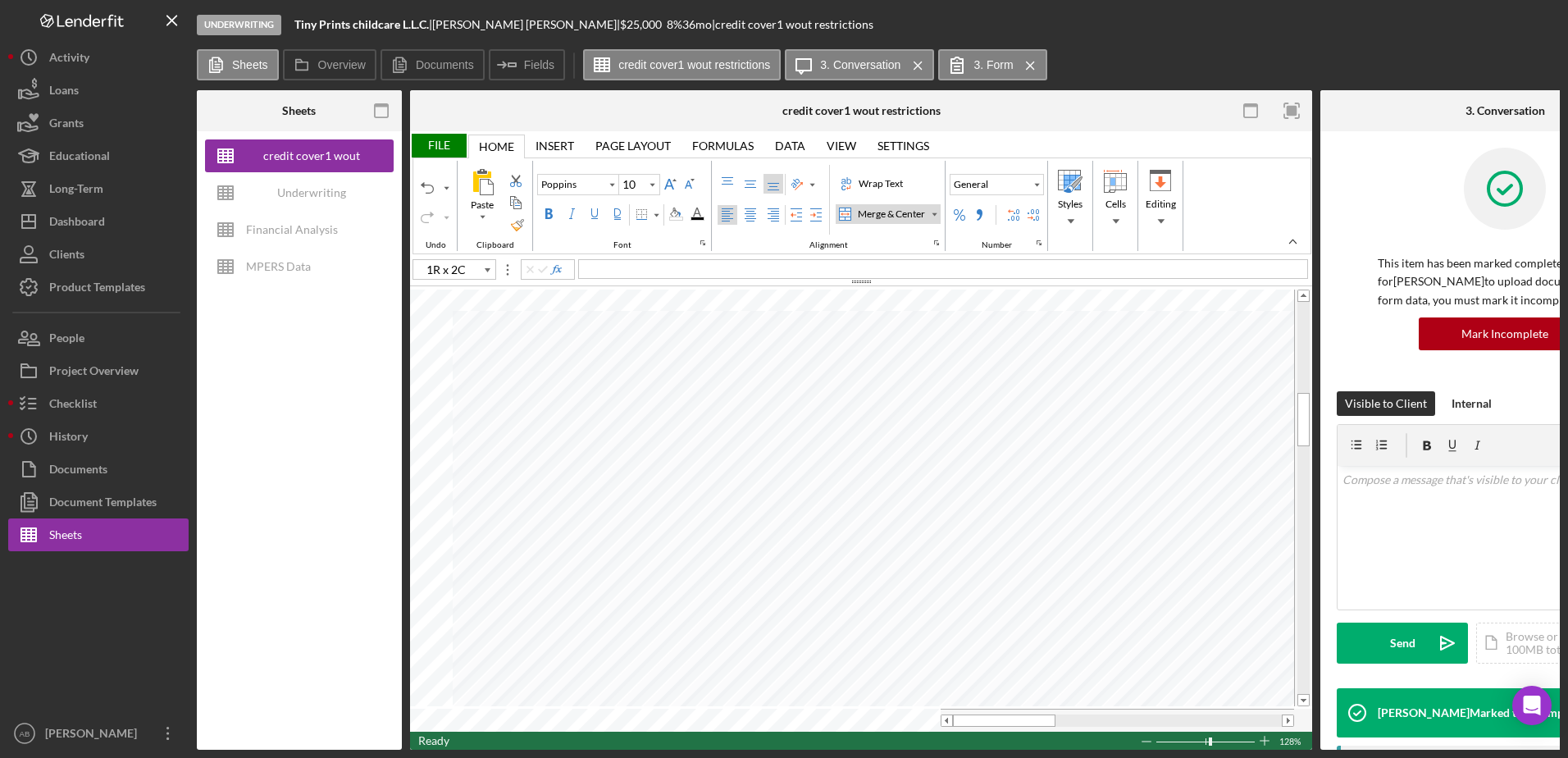
type input "C34"
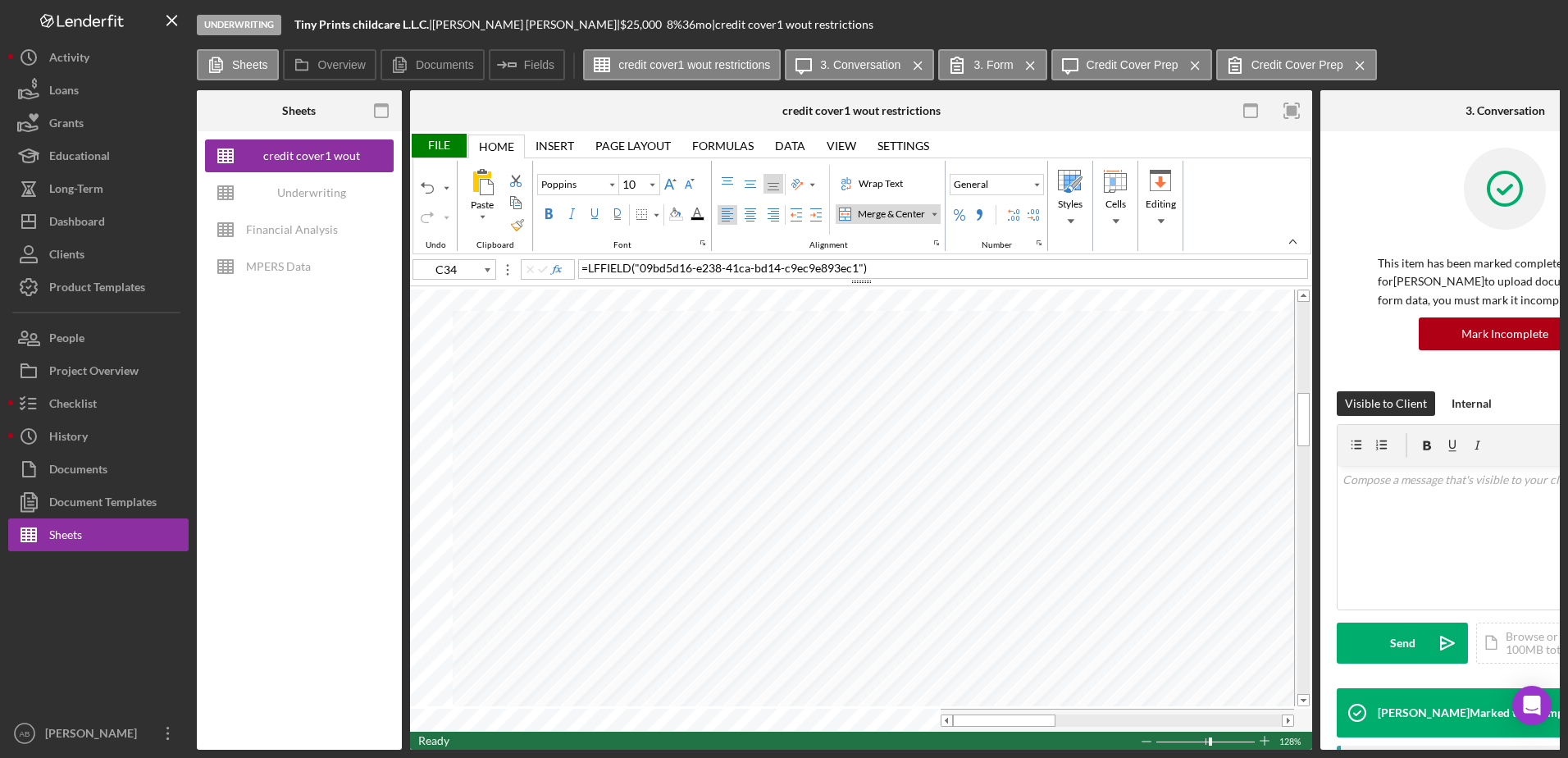
type input "Calibri"
type input "11"
type input "F34"
type input "Poppins"
type input "10"
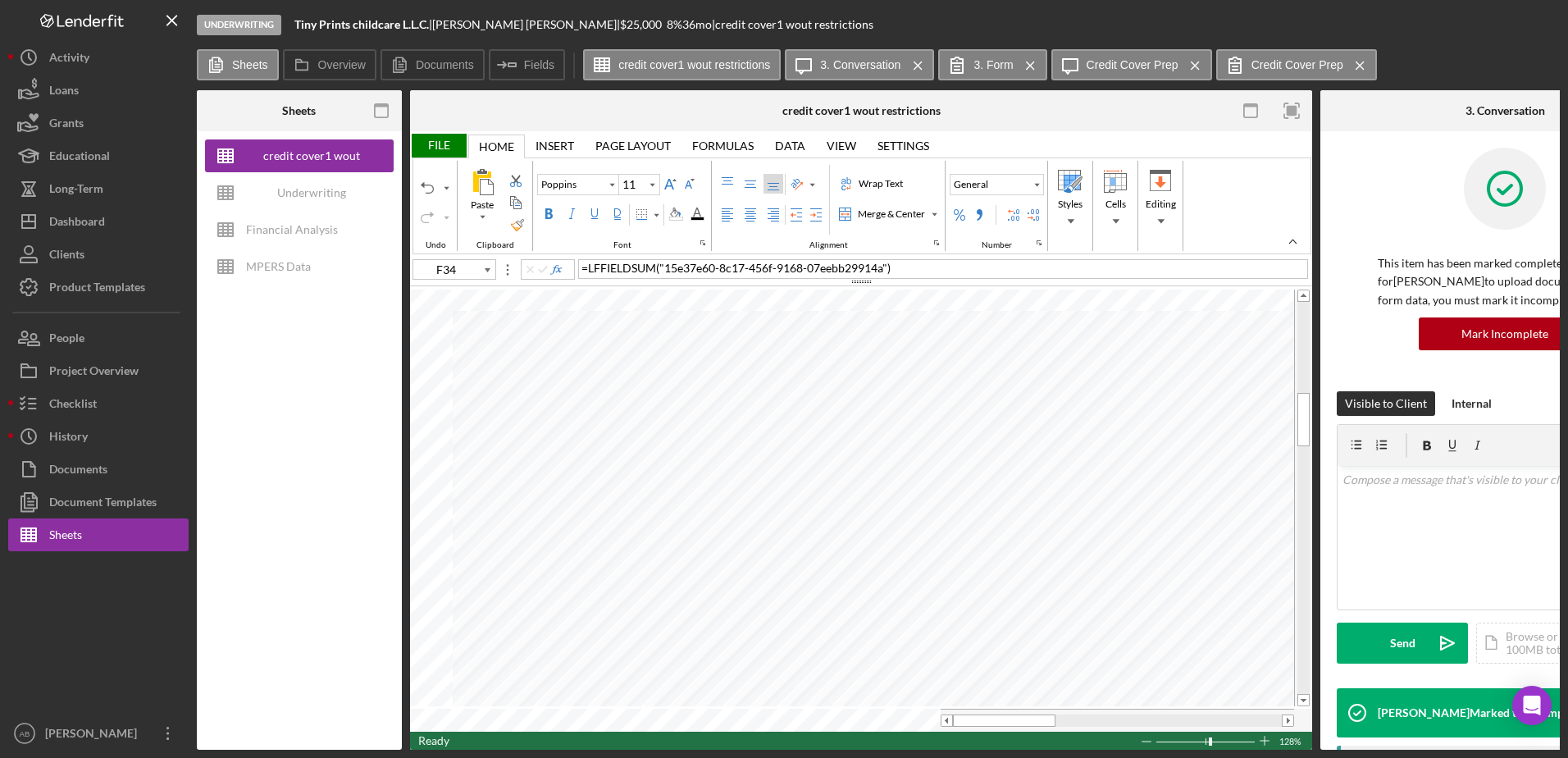
type input "F35"
type input "F34"
type input "Calibri"
type input "11"
type input "Poppins"
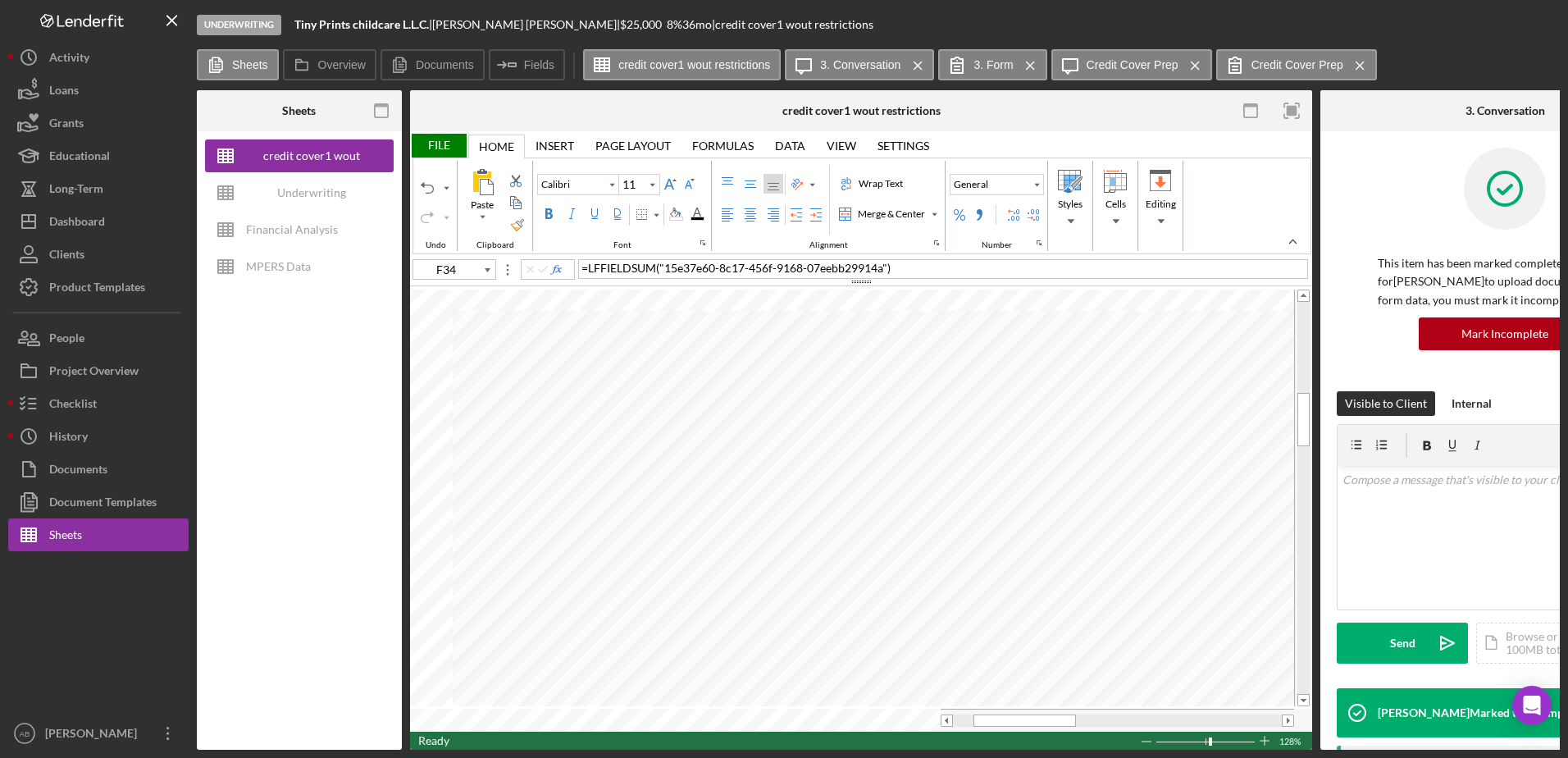
type input "10"
type input "C34"
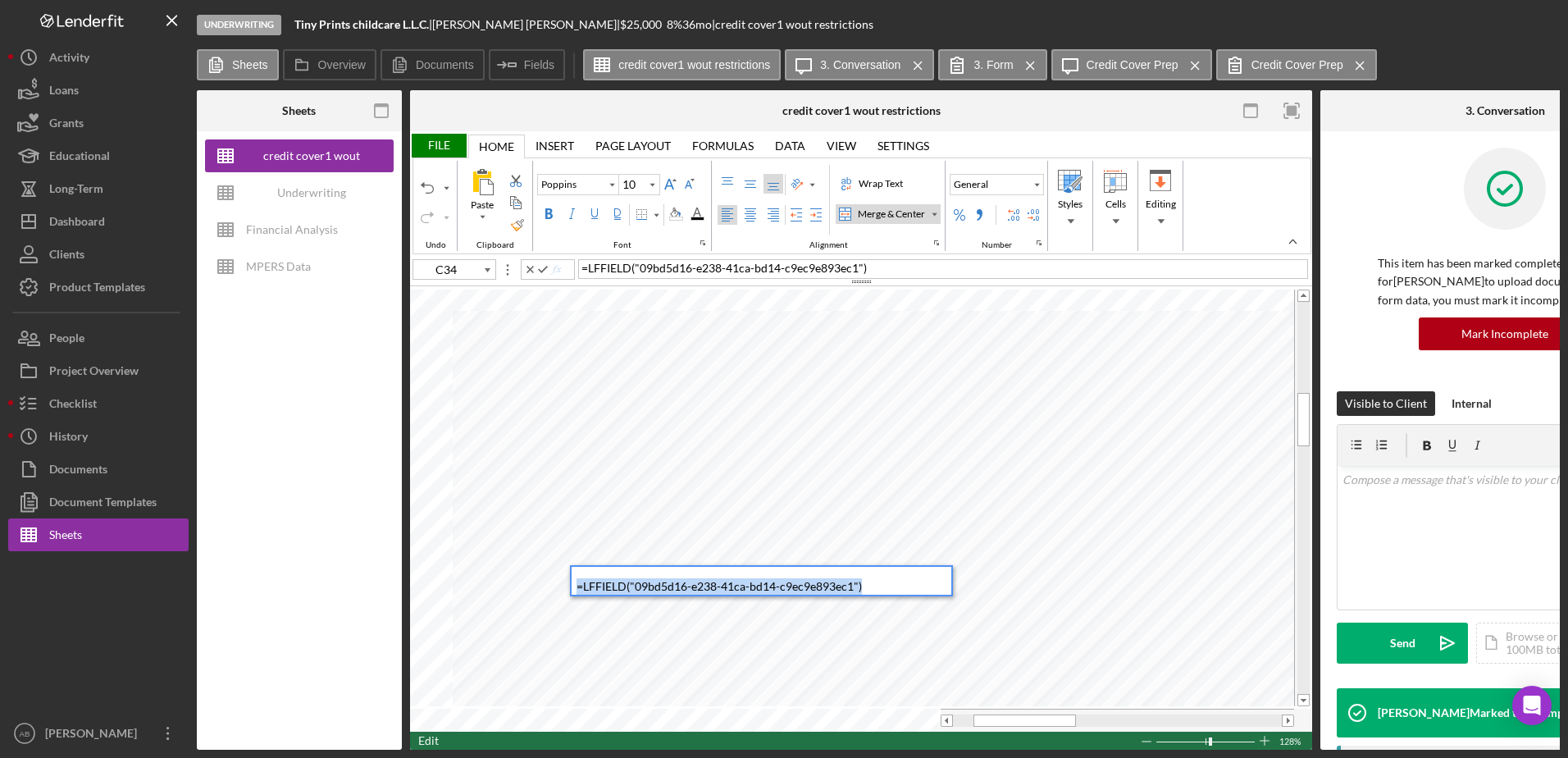
click at [434, 520] on div "Paste Cut Copy AutoFill = LFFIELD ( "09bd5d16-e238-41ca-bd14-c9ec9e893ec1" ) )" at bounding box center [861, 509] width 902 height 444
type input "F34"
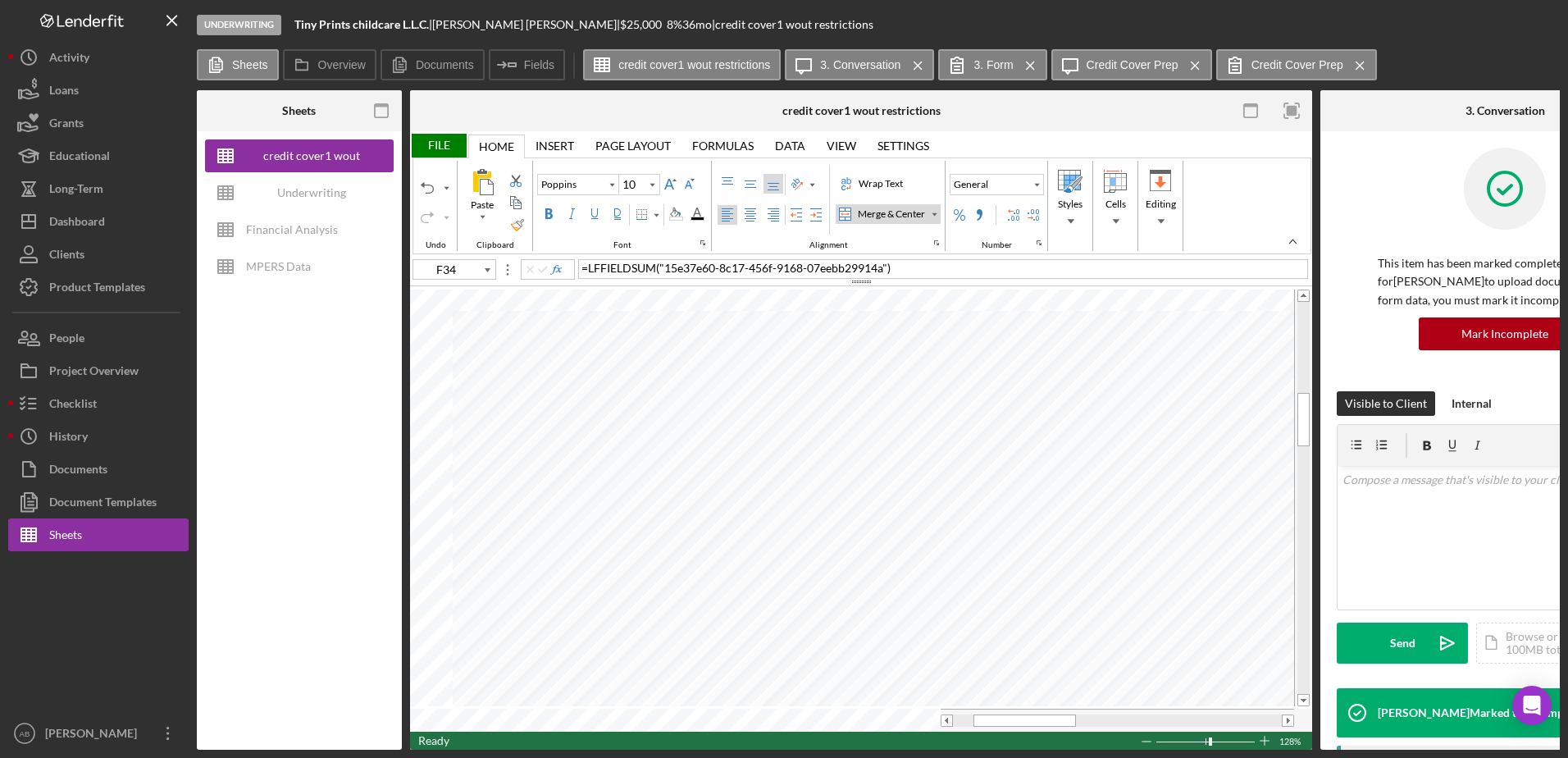
type input "Calibri"
type input "11"
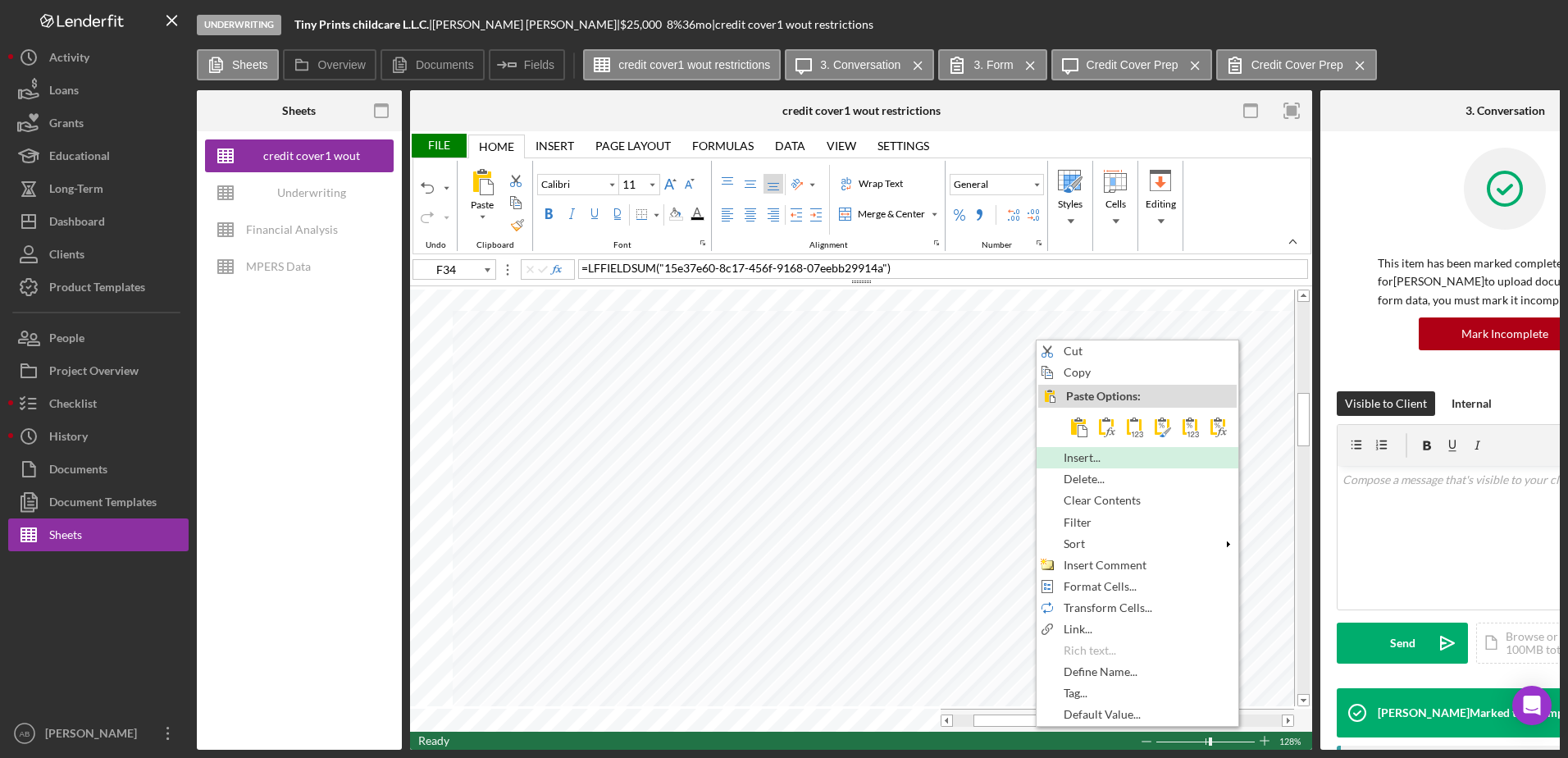
click at [1098, 458] on span "Insert..." at bounding box center [1091, 457] width 56 height 13
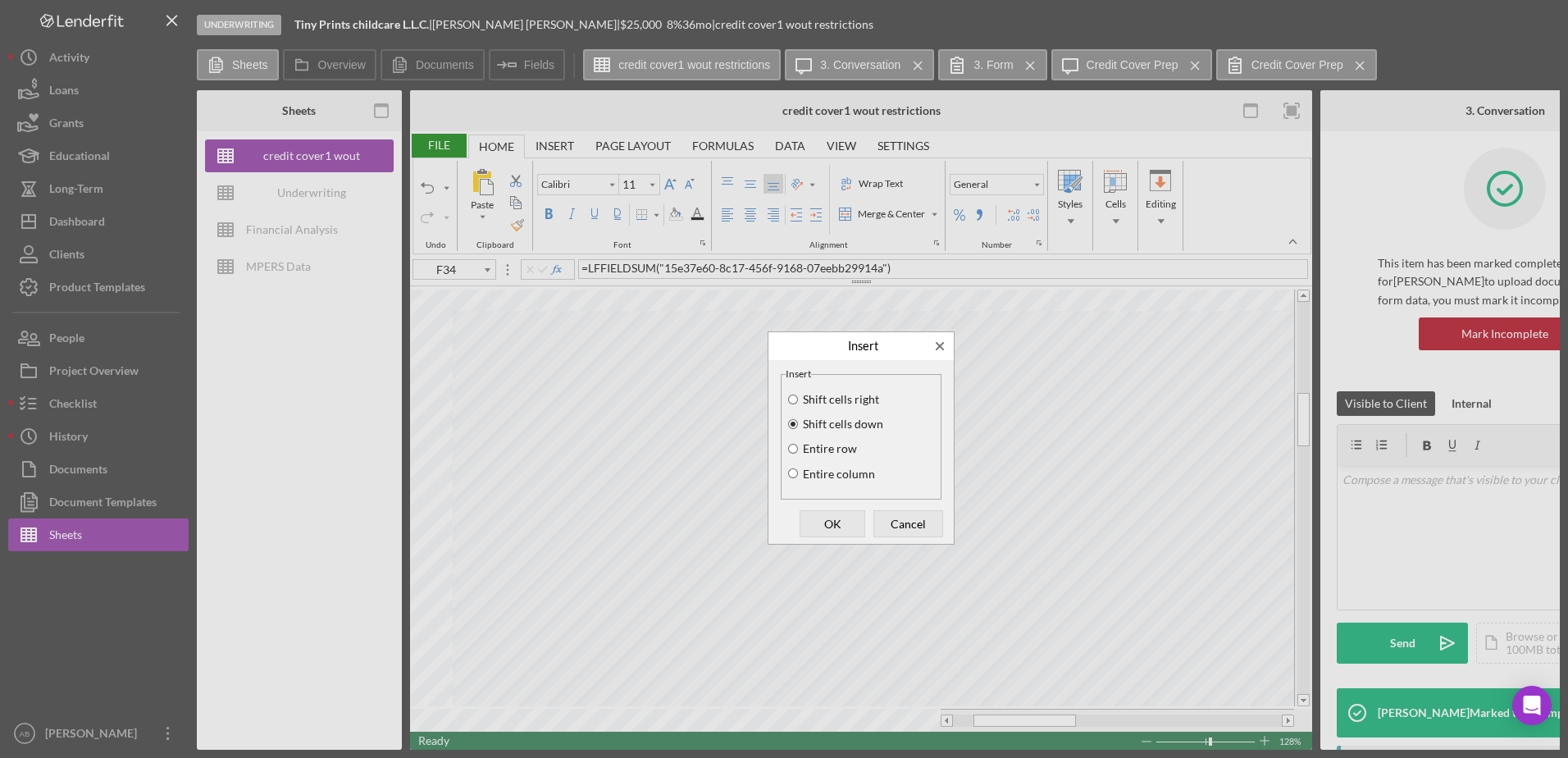
click at [816, 448] on label "Entire row" at bounding box center [829, 448] width 57 height 13
click at [800, 448] on input "Entire row" at bounding box center [792, 449] width 13 height 12
radio input "true"
click at [825, 525] on span "OK" at bounding box center [832, 523] width 54 height 23
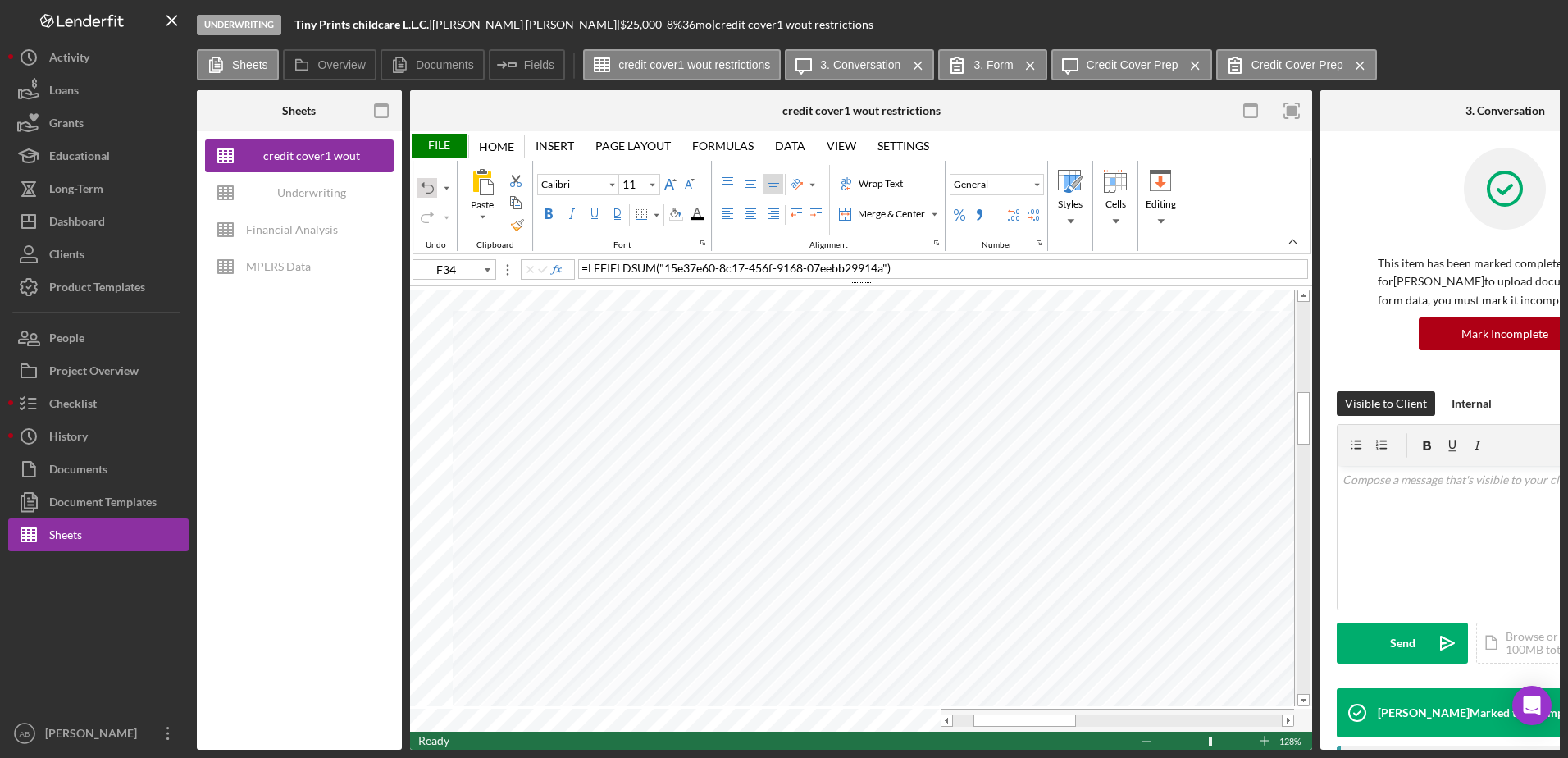
click at [427, 183] on div "Undo" at bounding box center [427, 187] width 13 height 13
type input "Poppins"
type input "10"
type input "B35"
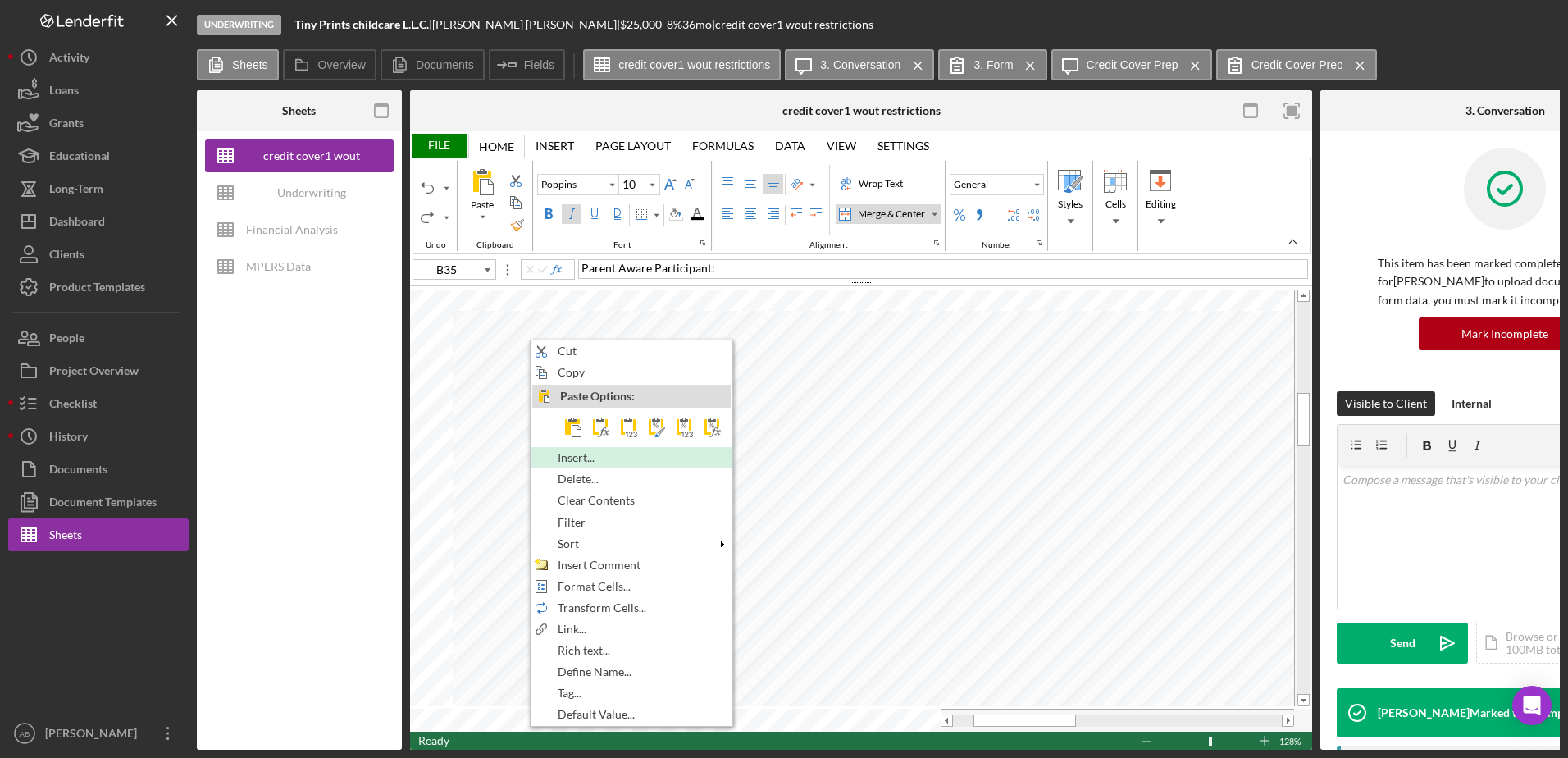
click at [569, 467] on div "Insert..." at bounding box center [632, 457] width 199 height 18
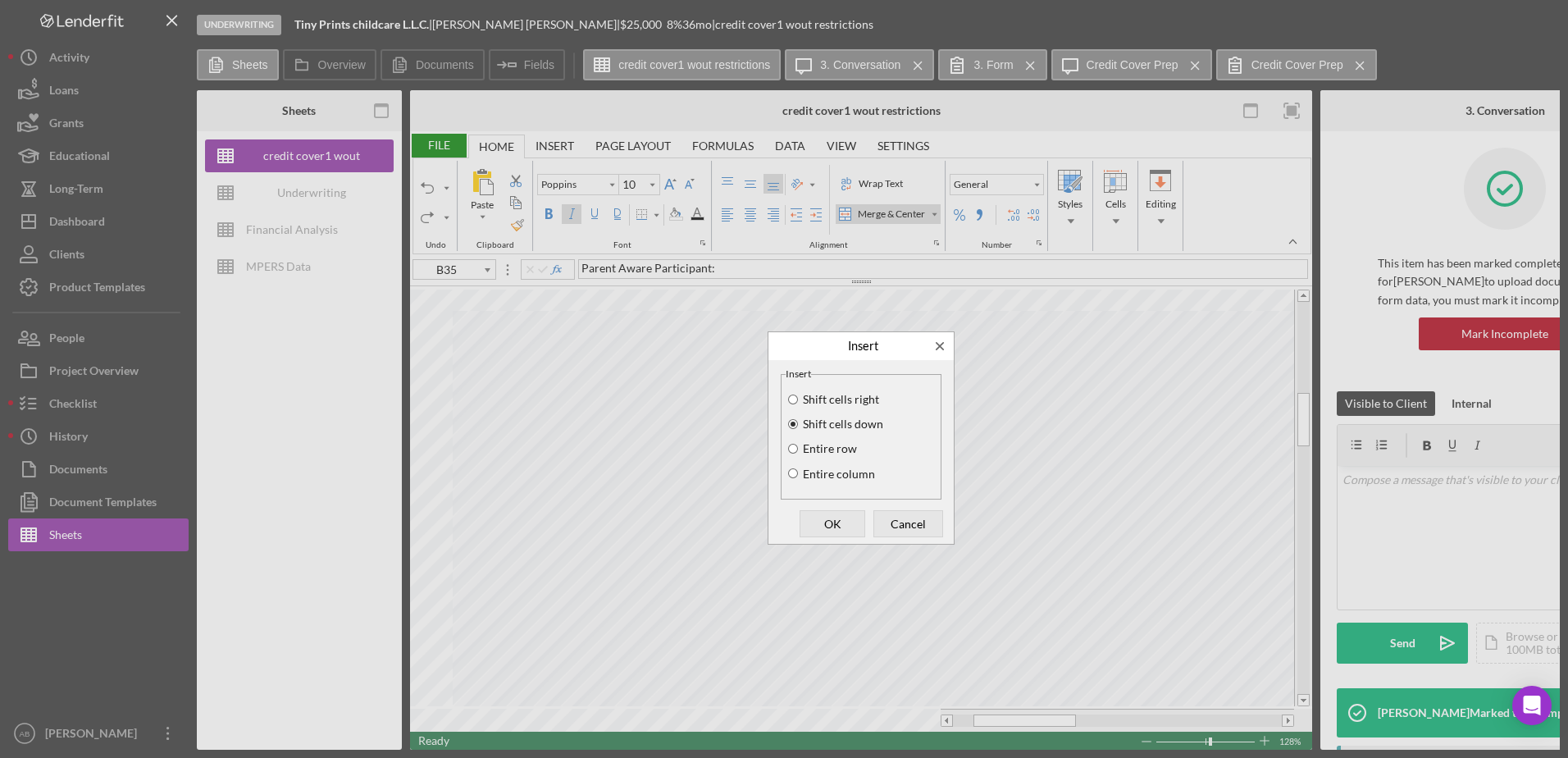
click at [827, 447] on label "Entire row" at bounding box center [829, 448] width 57 height 13
click at [800, 447] on input "Entire row" at bounding box center [792, 449] width 13 height 12
radio input "true"
click at [842, 513] on span "OK" at bounding box center [832, 523] width 54 height 23
type input "Calibri"
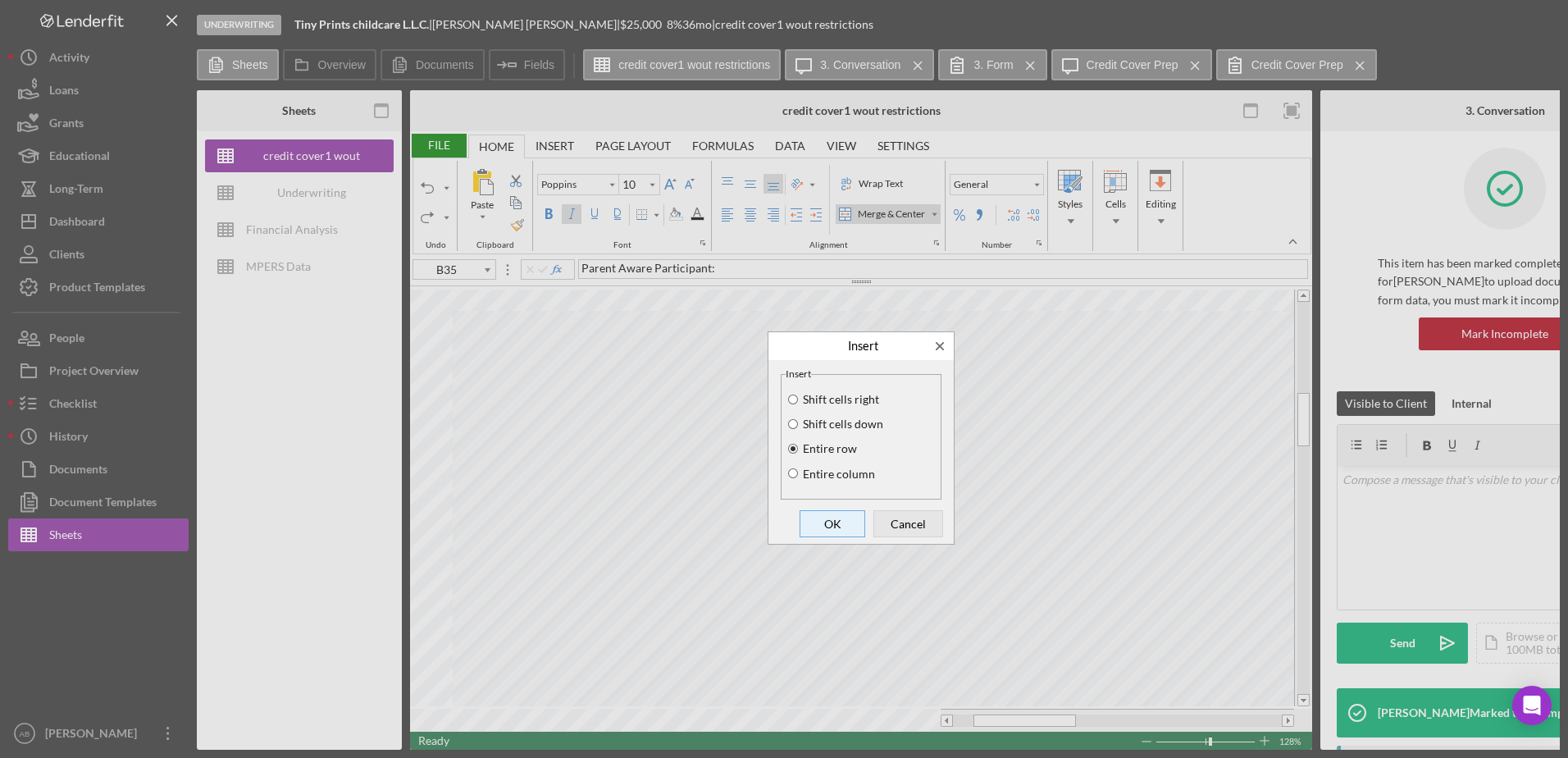
type input "11"
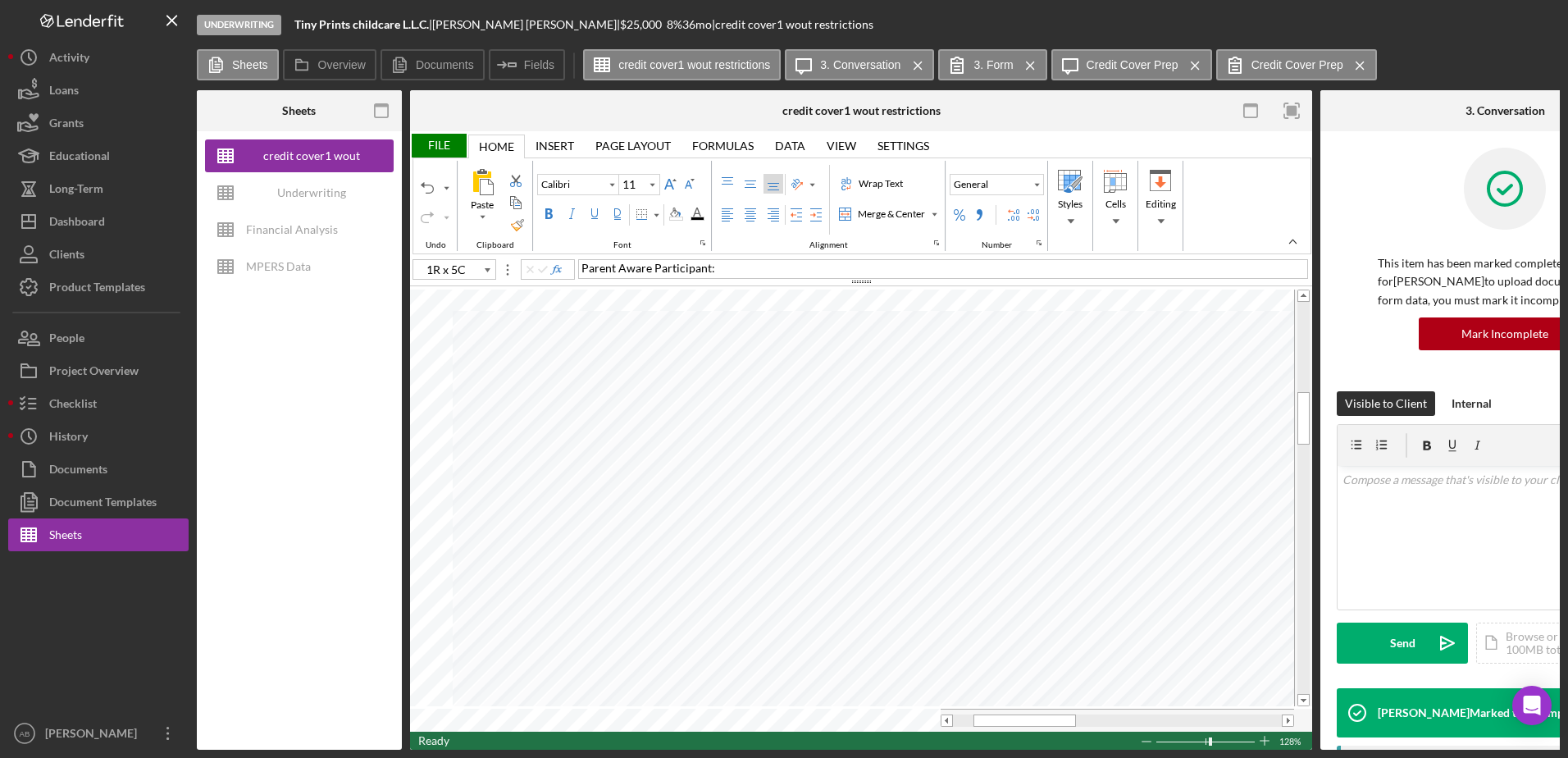
type input "B35"
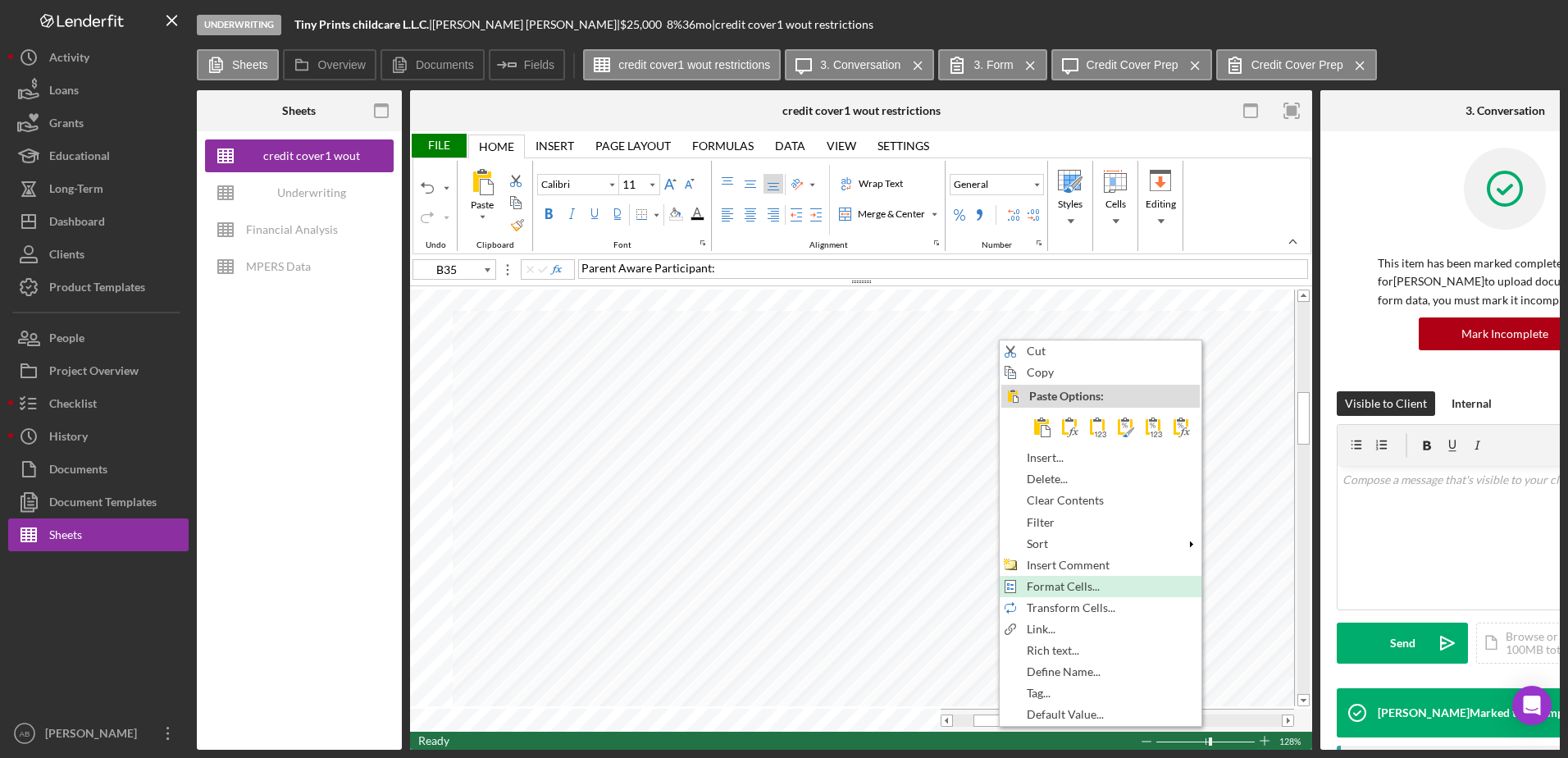
click at [1056, 577] on div "Format Cells..." at bounding box center [1101, 586] width 199 height 18
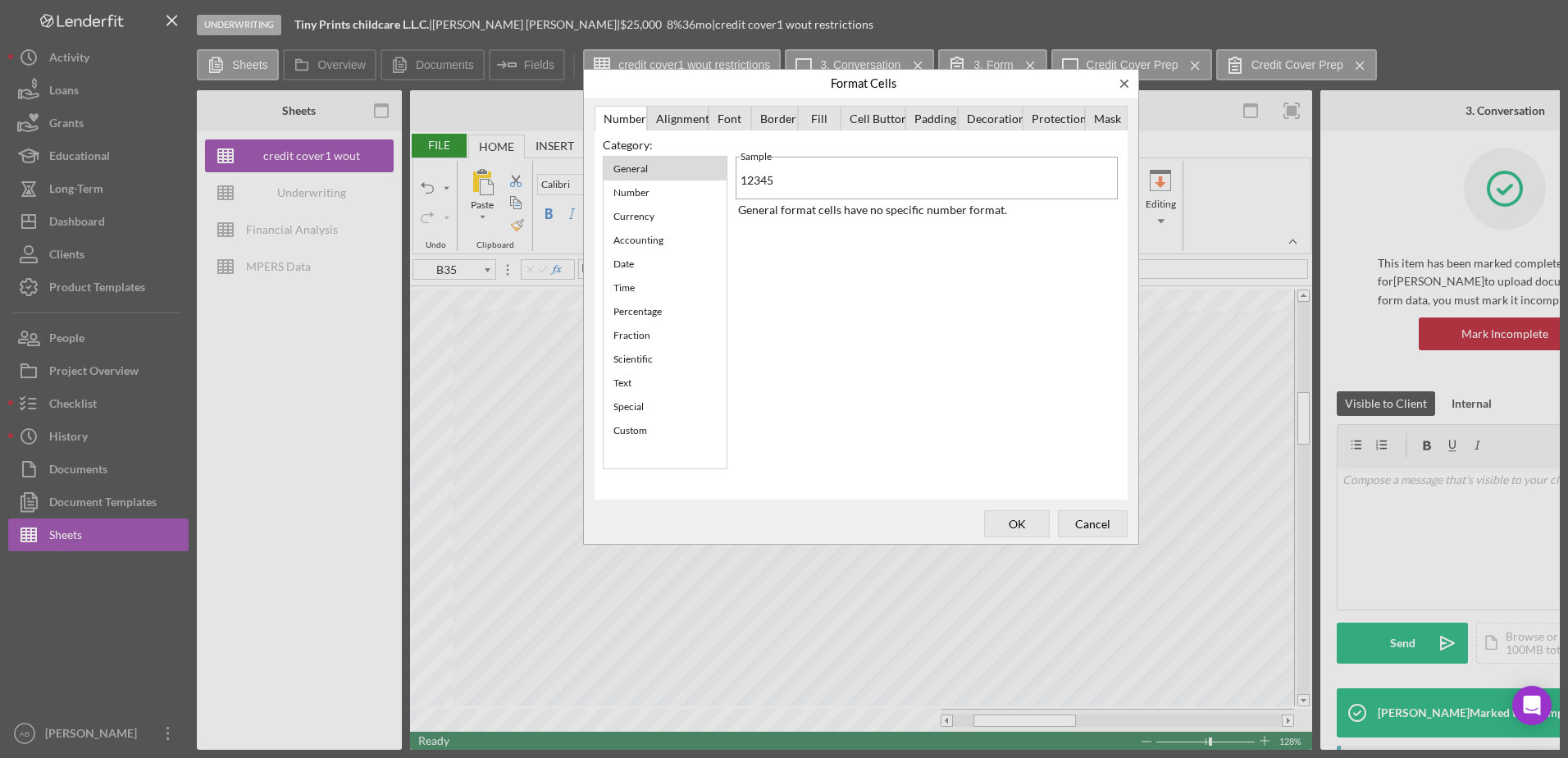
click at [667, 118] on div "Alignment" at bounding box center [677, 119] width 62 height 27
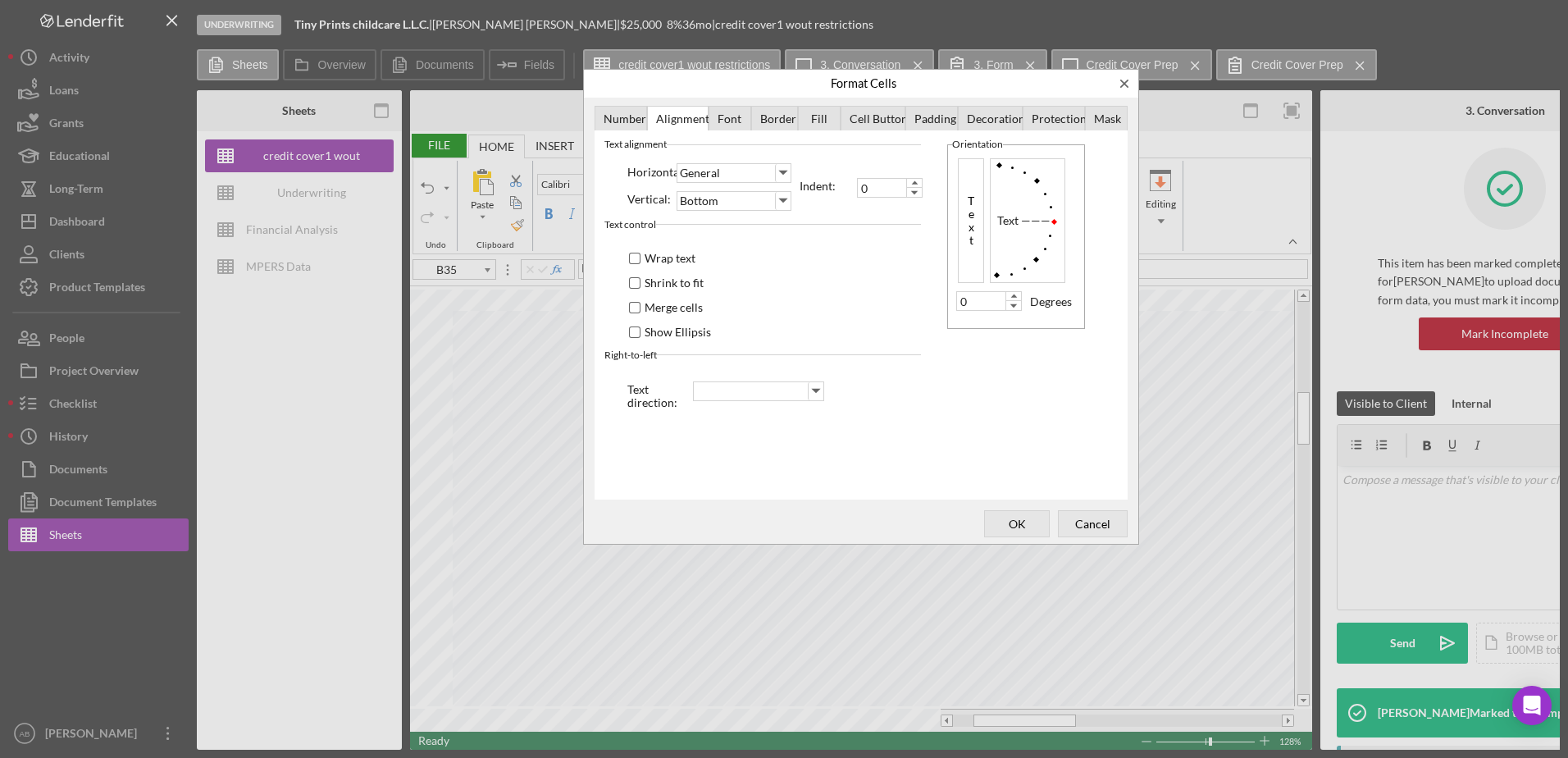
click at [666, 260] on div "Wrap text" at bounding box center [670, 258] width 51 height 15
click at [679, 305] on div "Merge cells" at bounding box center [673, 307] width 58 height 15
click at [1009, 522] on span "OK" at bounding box center [1016, 523] width 54 height 23
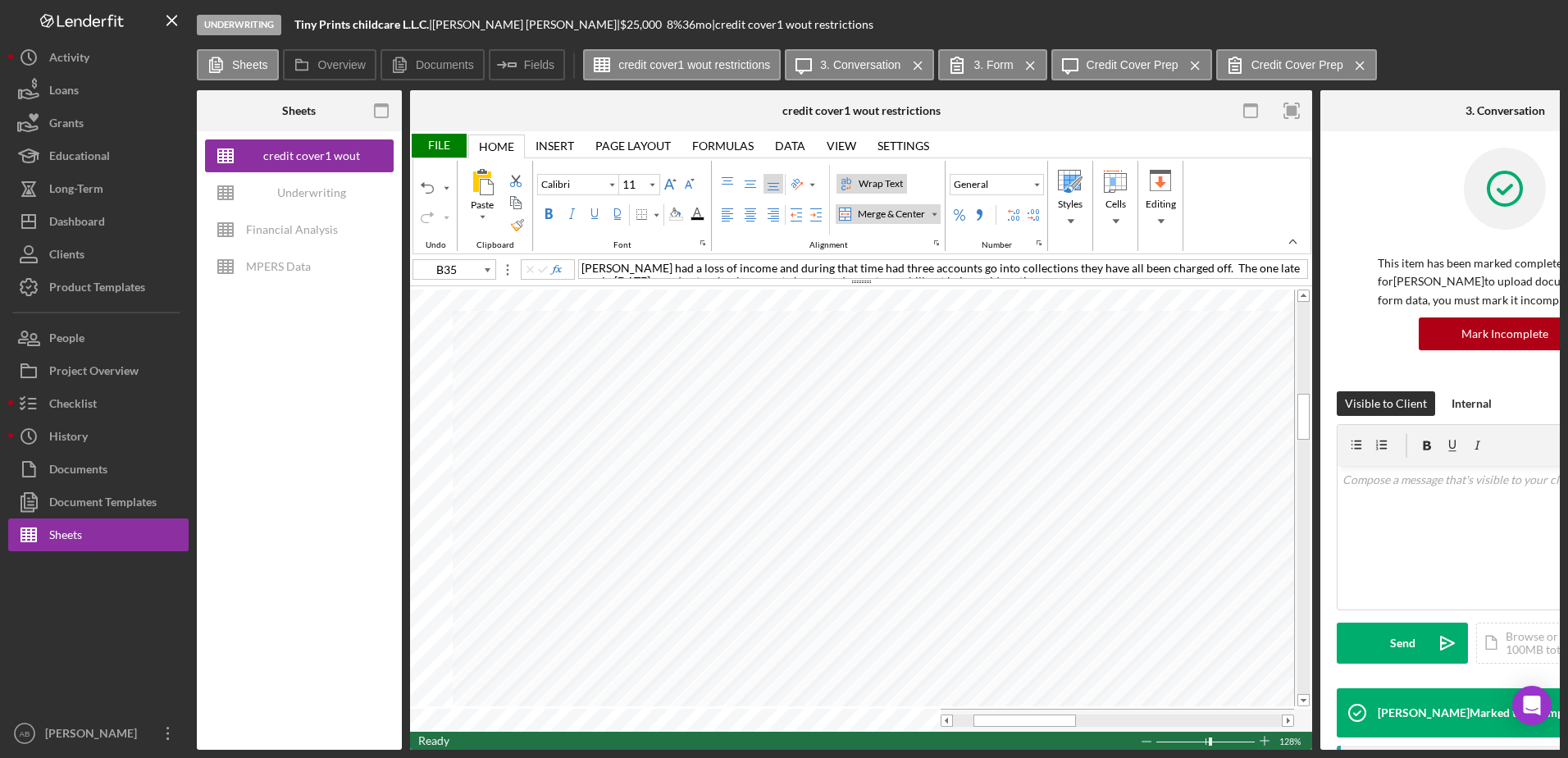
type input "Poppins"
type input "10"
type input "B34"
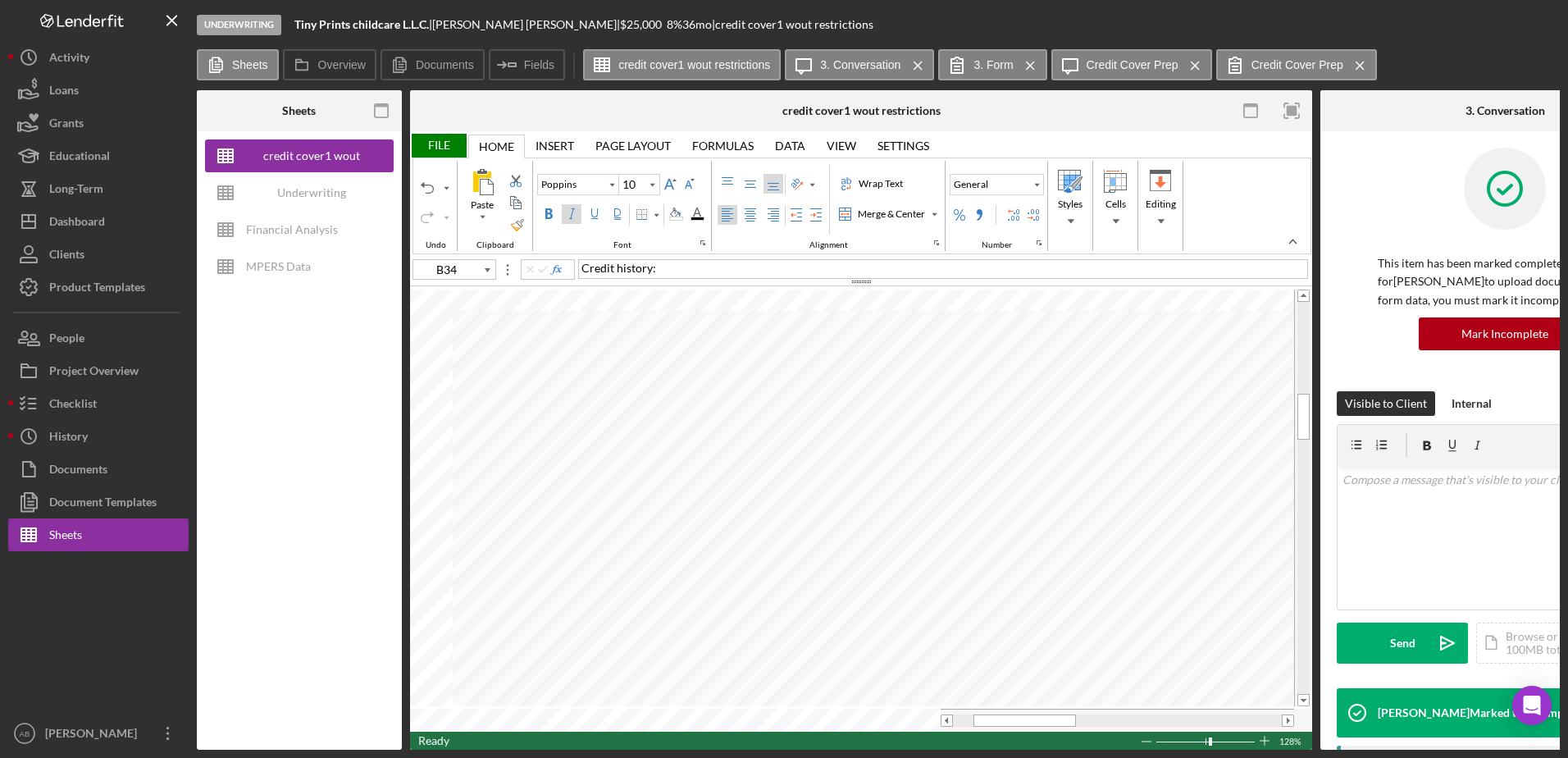
type input "Calibri"
type input "11"
type input "B35"
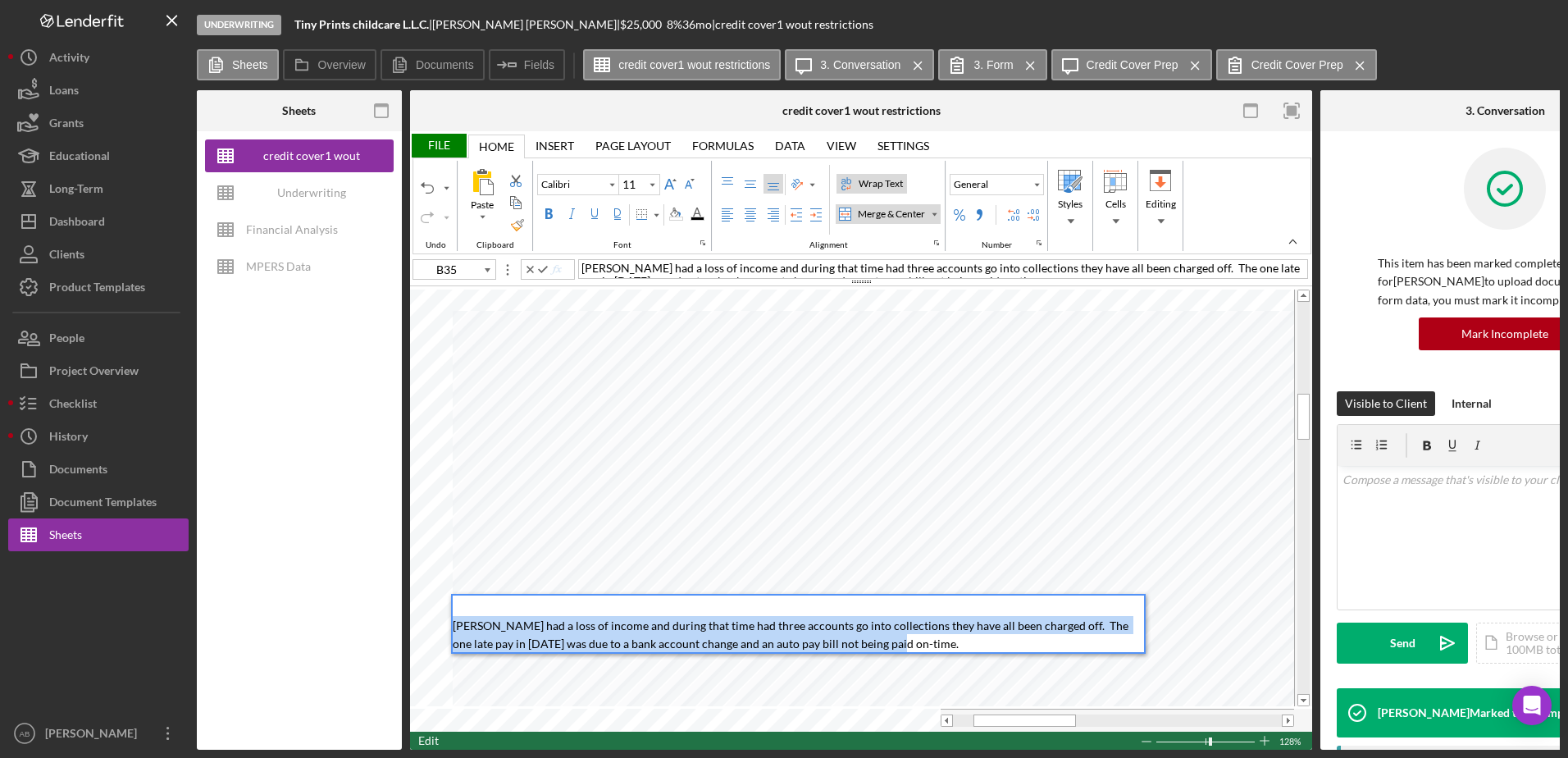
drag, startPoint x: 879, startPoint y: 642, endPoint x: 452, endPoint y: 622, distance: 427.5
click at [452, 622] on div "[PERSON_NAME] had a loss of income and during that time had three accounts go i…" at bounding box center [798, 623] width 695 height 60
click at [609, 186] on div "Font Family" at bounding box center [611, 185] width 8 height 8
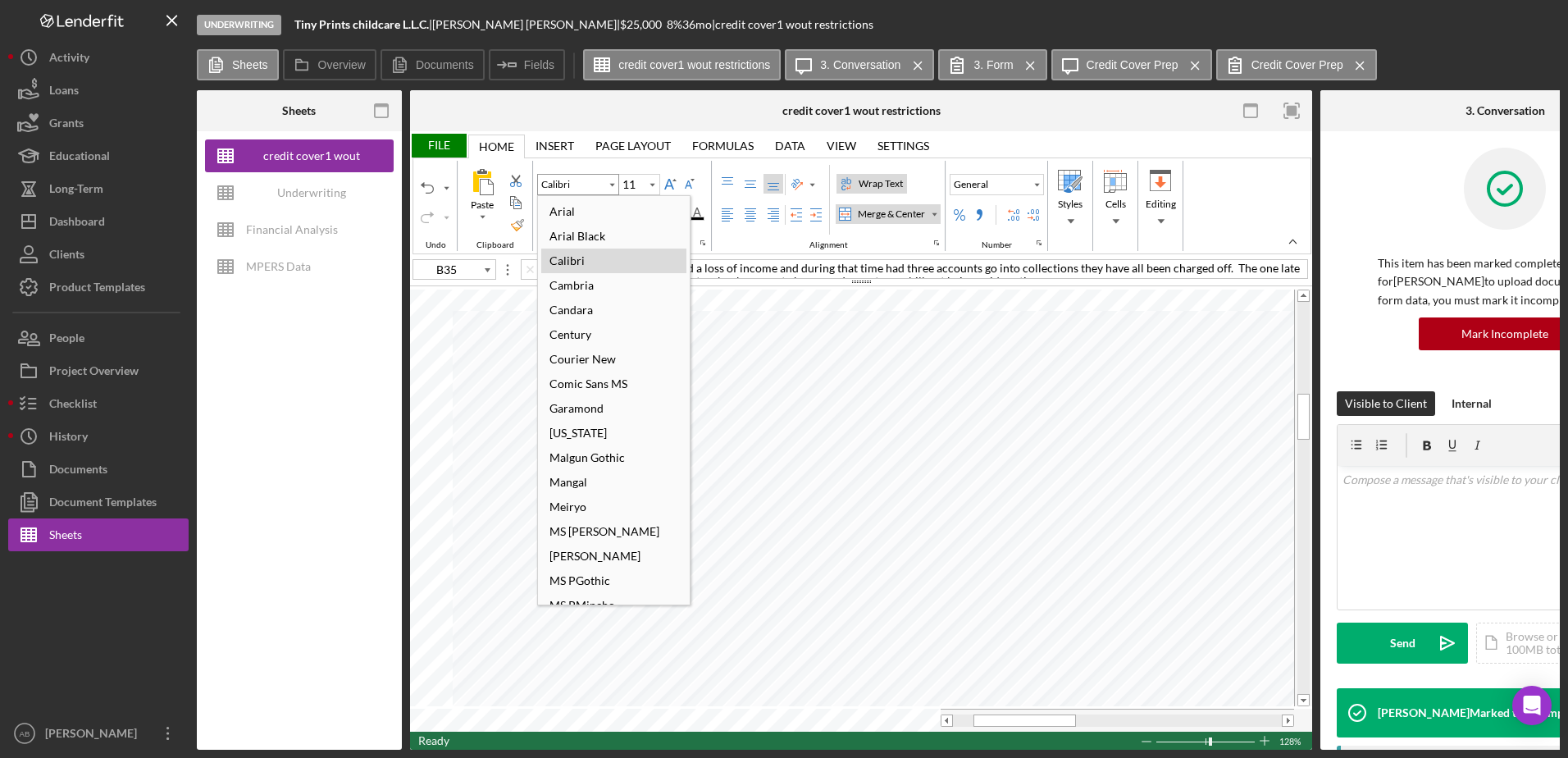
click at [582, 176] on button "Calibri" at bounding box center [578, 185] width 82 height 22
click at [603, 213] on div "Arial" at bounding box center [614, 211] width 145 height 25
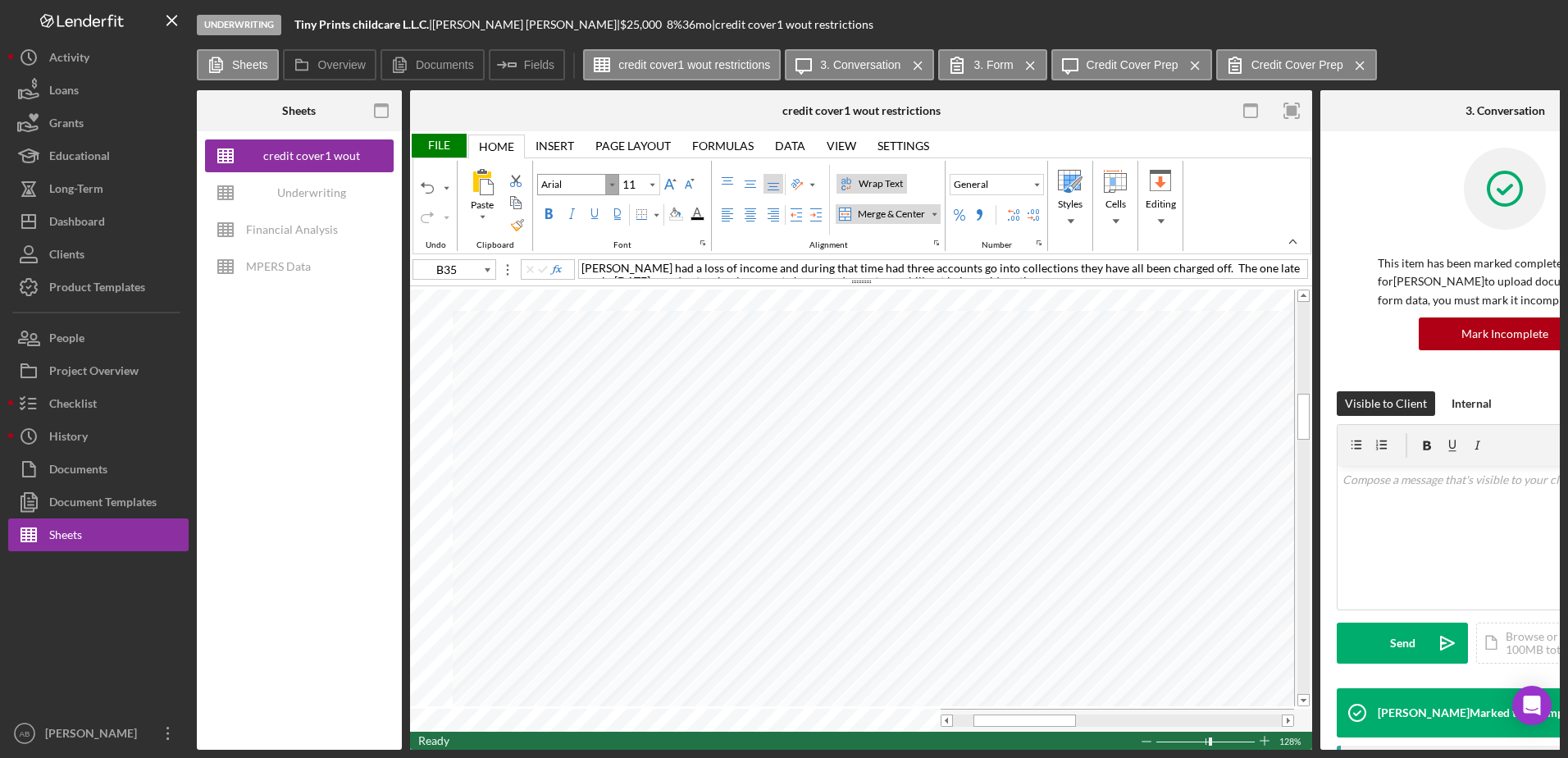
click at [613, 184] on div "Font Family" at bounding box center [611, 185] width 8 height 8
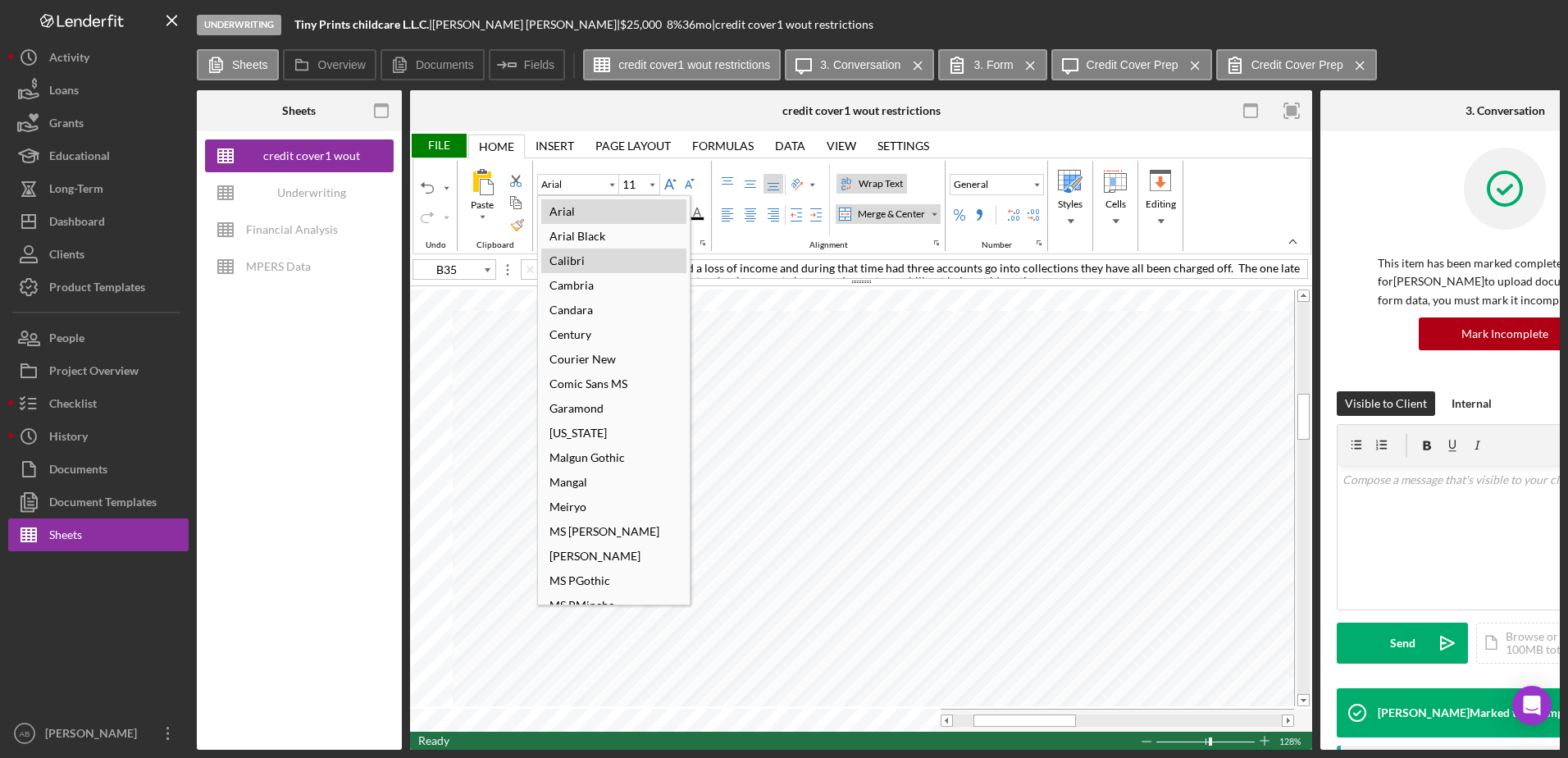
click at [598, 256] on div "Calibri" at bounding box center [614, 261] width 145 height 25
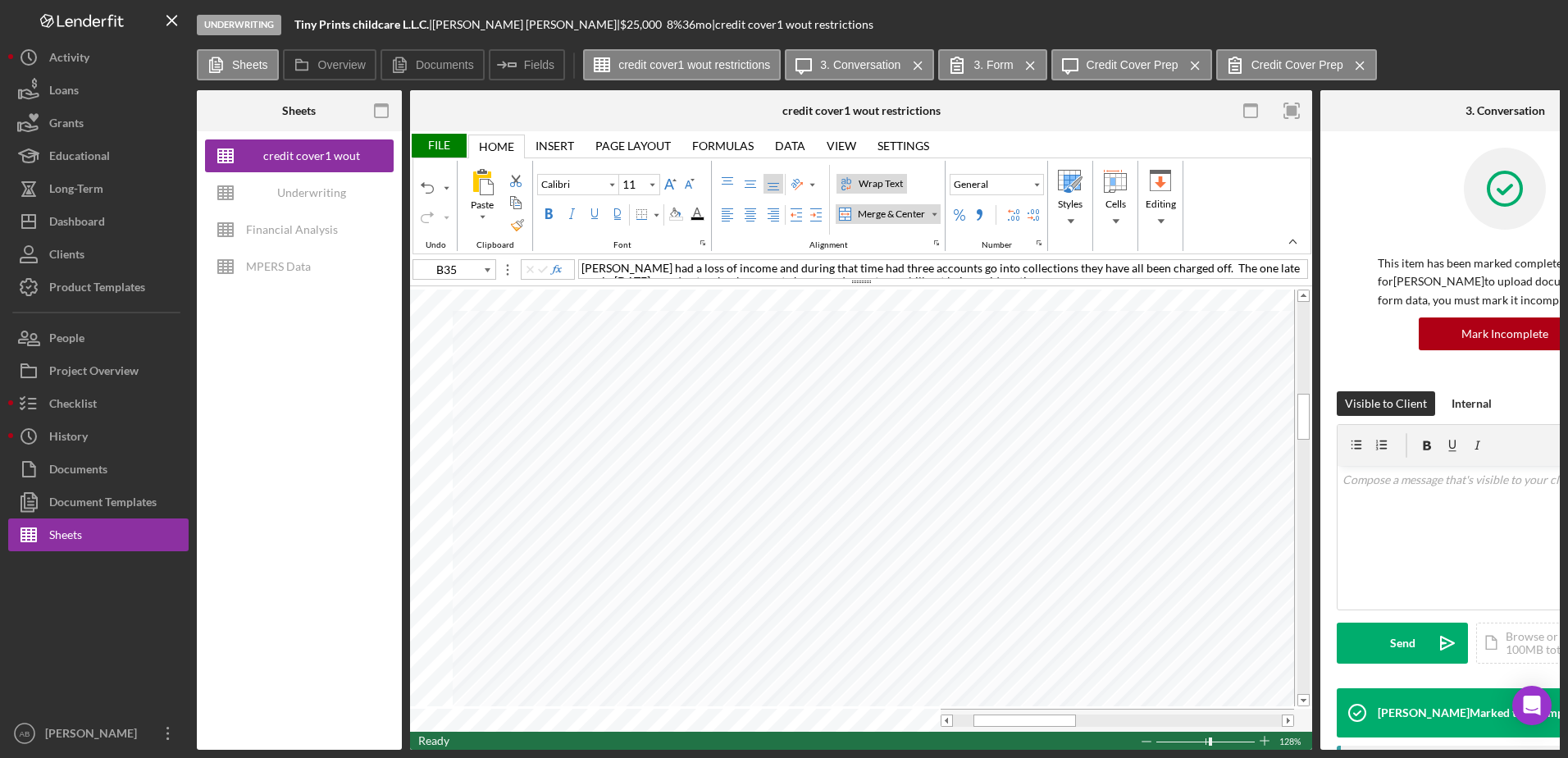
type input "Poppins"
type input "10"
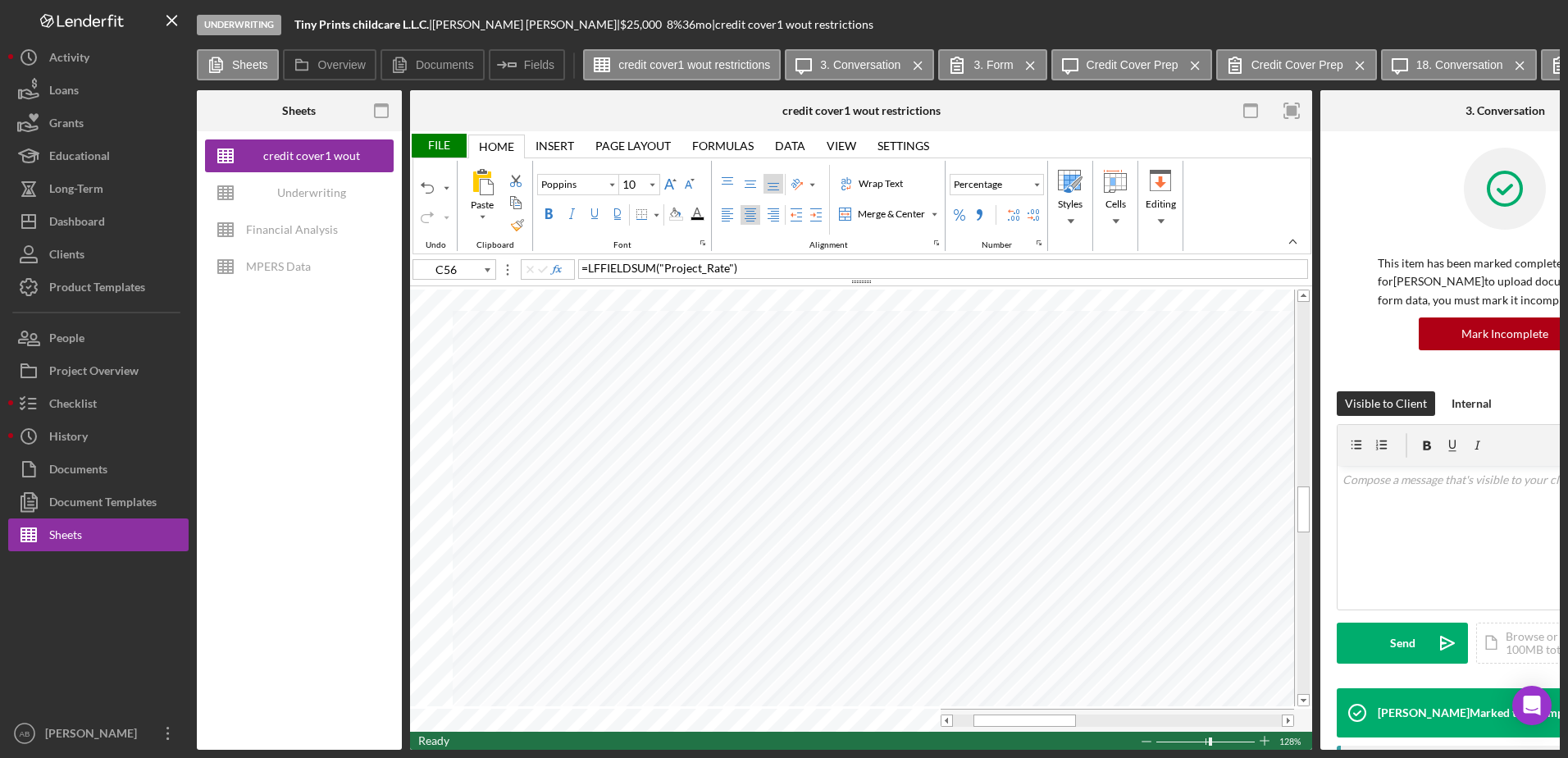
click at [456, 137] on div "File" at bounding box center [438, 146] width 57 height 24
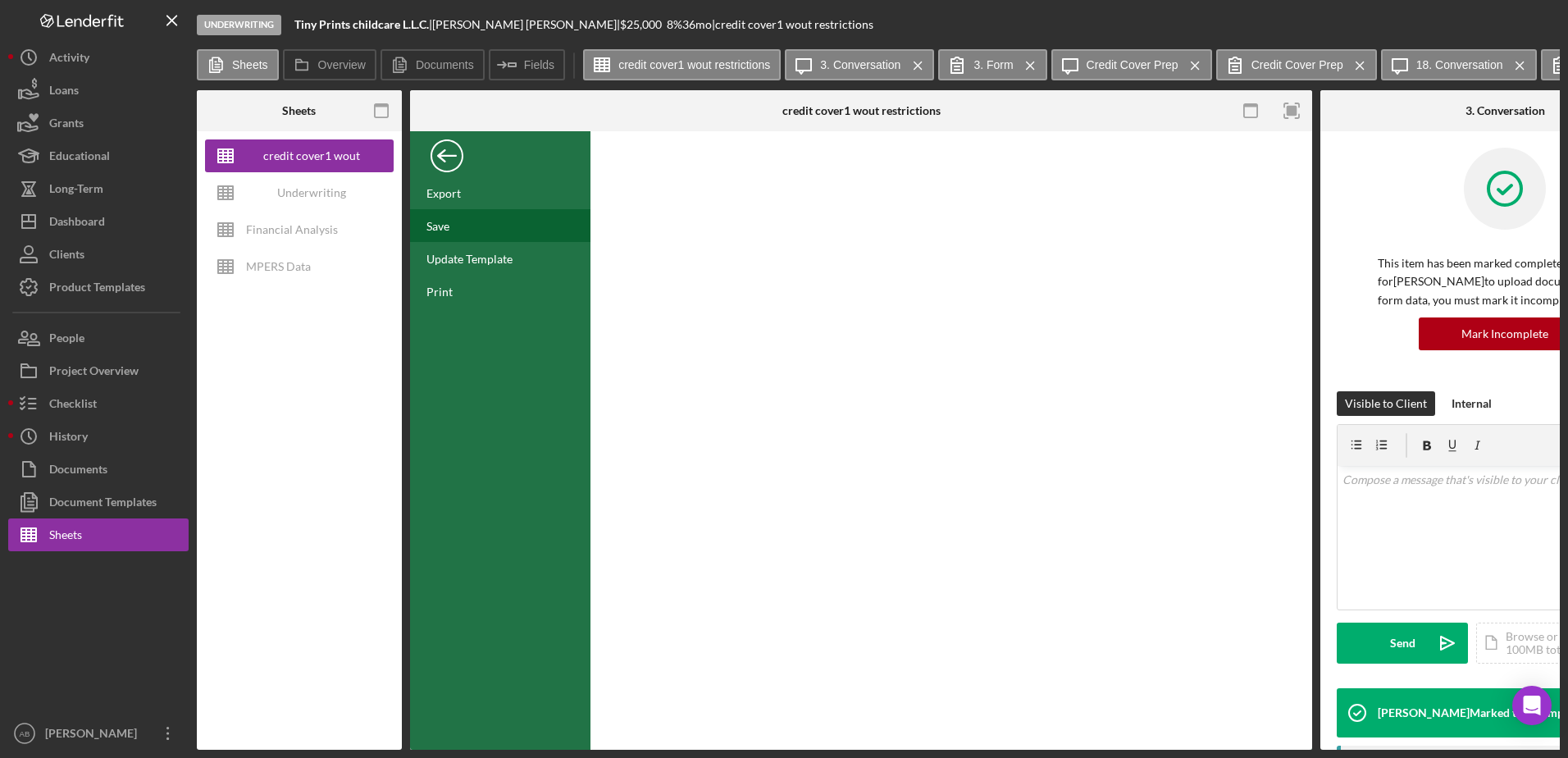
click at [460, 225] on div "Save" at bounding box center [500, 225] width 181 height 32
click at [297, 157] on div "credit cover1 wout restrictions" at bounding box center [312, 155] width 132 height 32
click at [438, 159] on div "Back" at bounding box center [446, 151] width 32 height 32
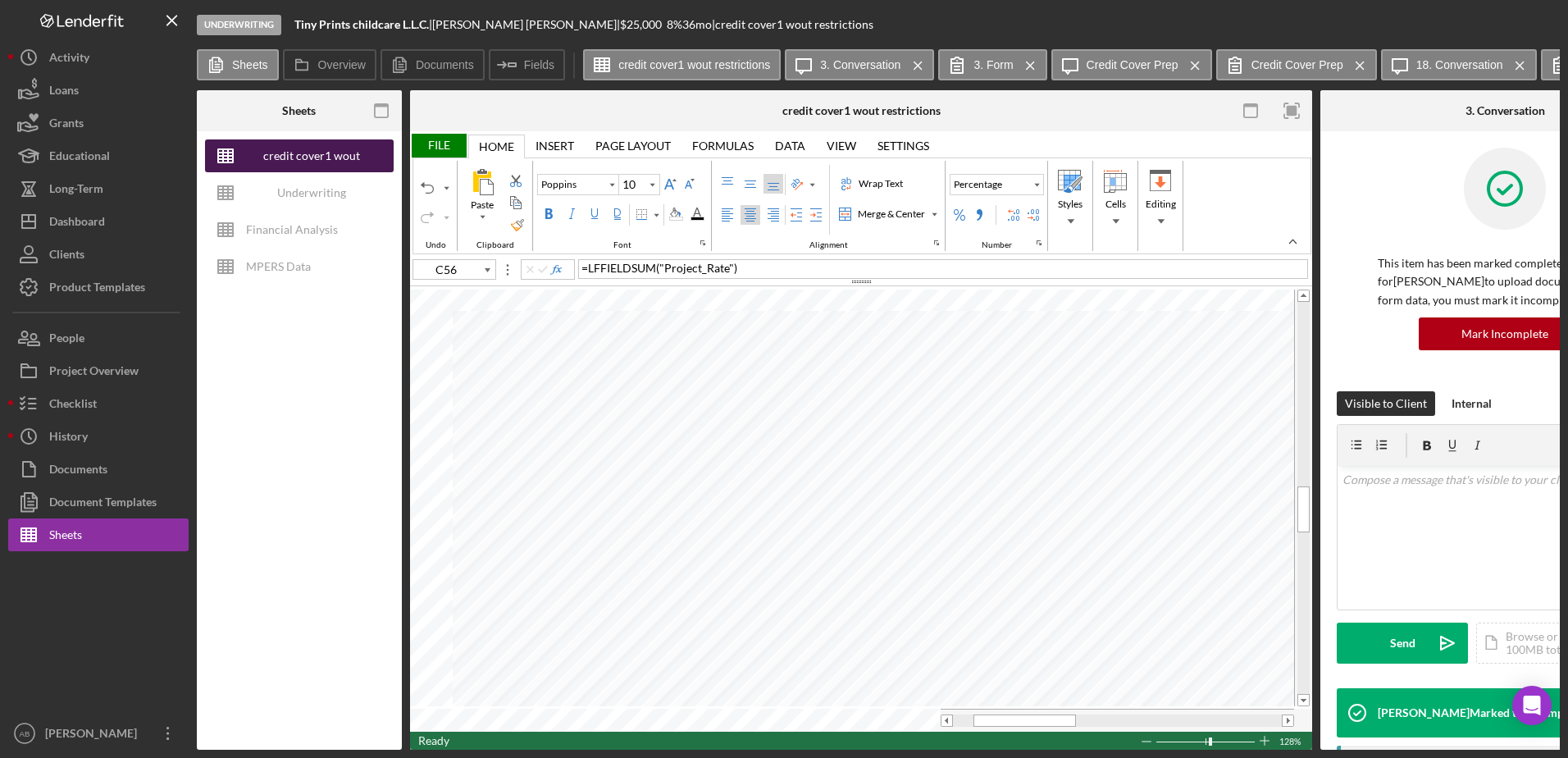
click at [319, 159] on div "credit cover1 wout restrictions" at bounding box center [312, 155] width 132 height 32
click at [318, 195] on div "Underwriting Worksheets - Template 2022" at bounding box center [312, 192] width 132 height 32
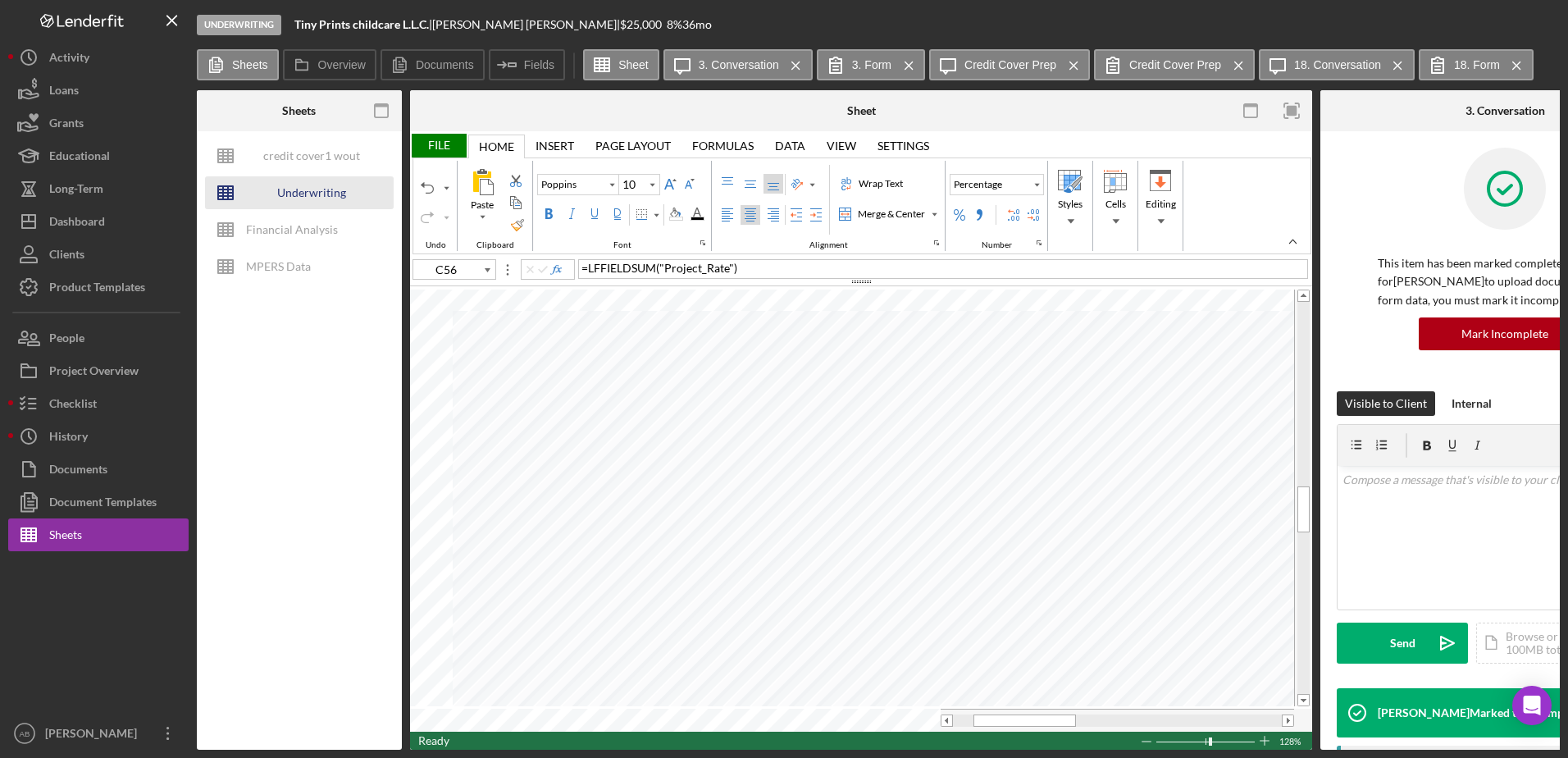
type input "G11"
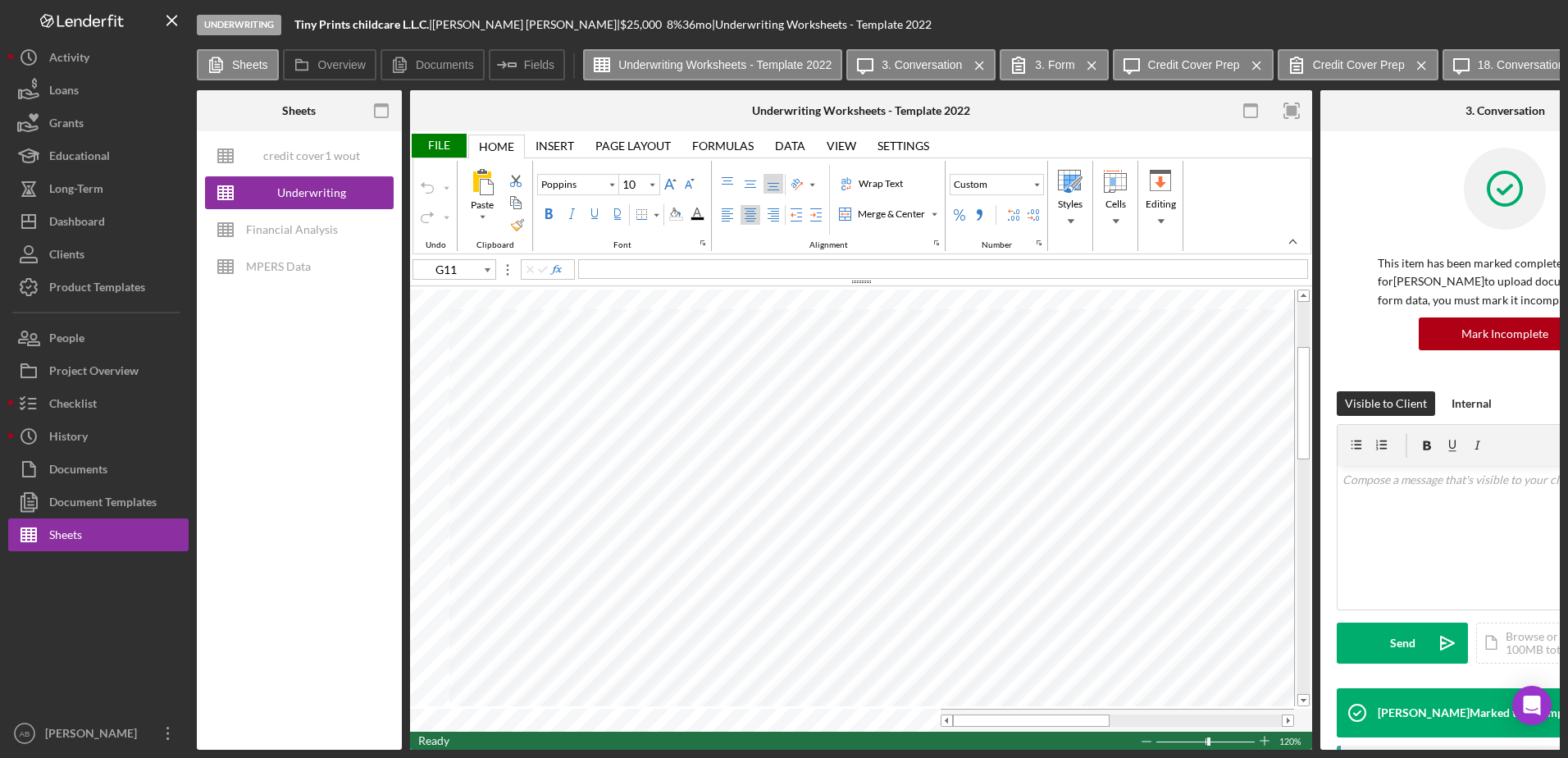
type input "Arial"
type input "F8"
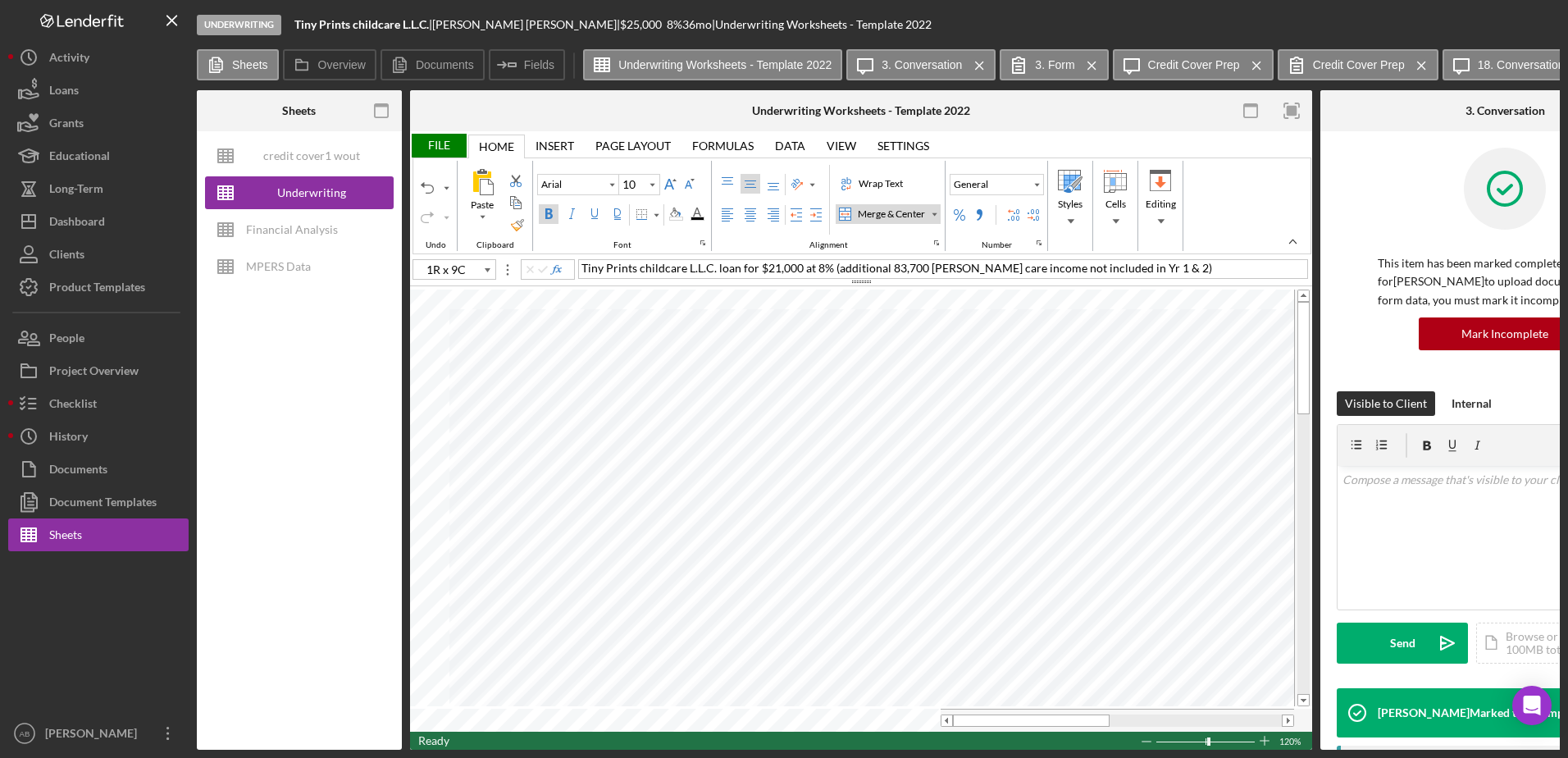
type input "A2"
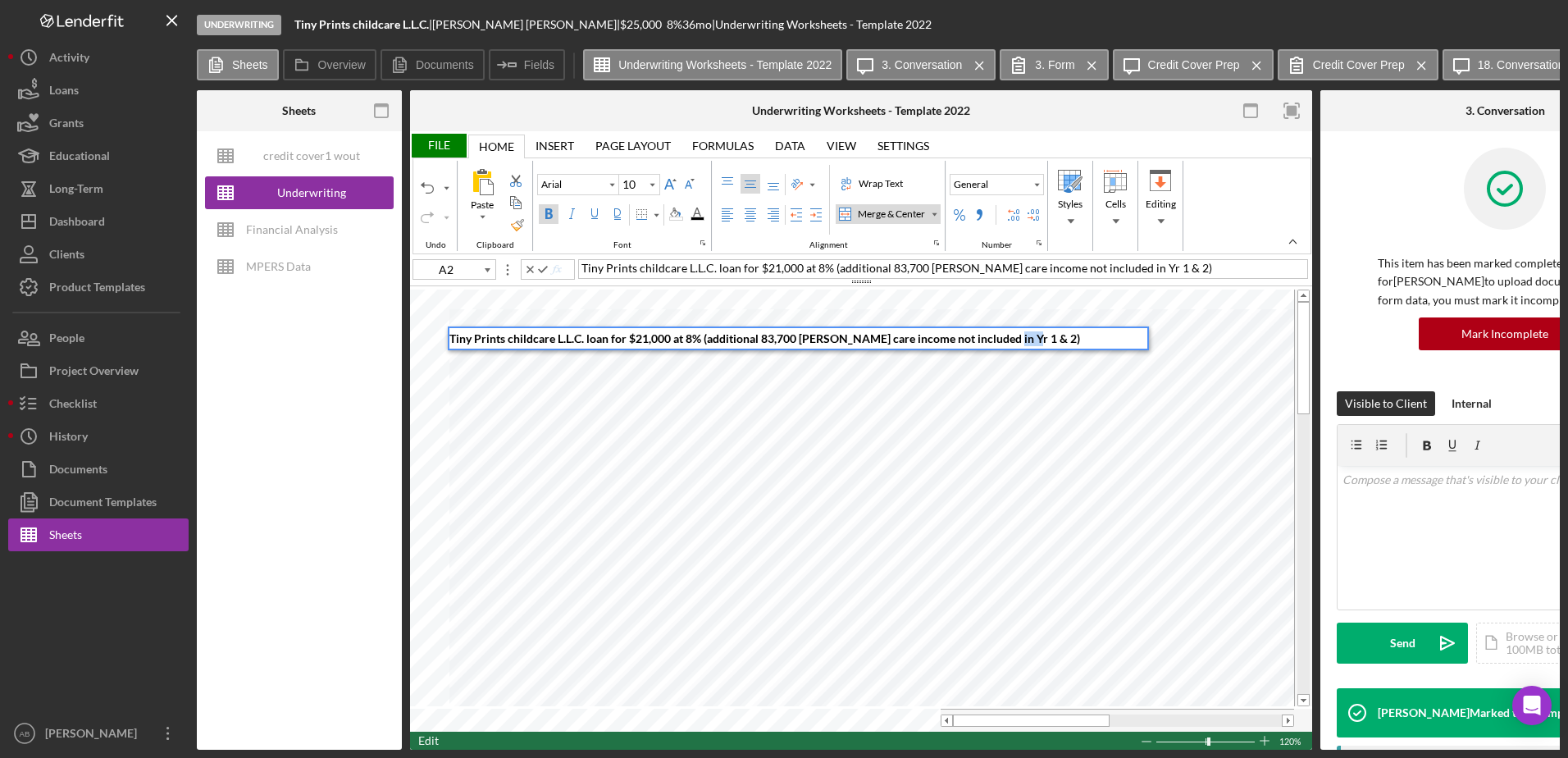
drag, startPoint x: 999, startPoint y: 344, endPoint x: 1012, endPoint y: 343, distance: 13.0
click at [1012, 343] on span "Tiny Prints childcare L.L.C. loan for $21,000 at 8% (additional 83,700 [PERSON_…" at bounding box center [765, 338] width 631 height 14
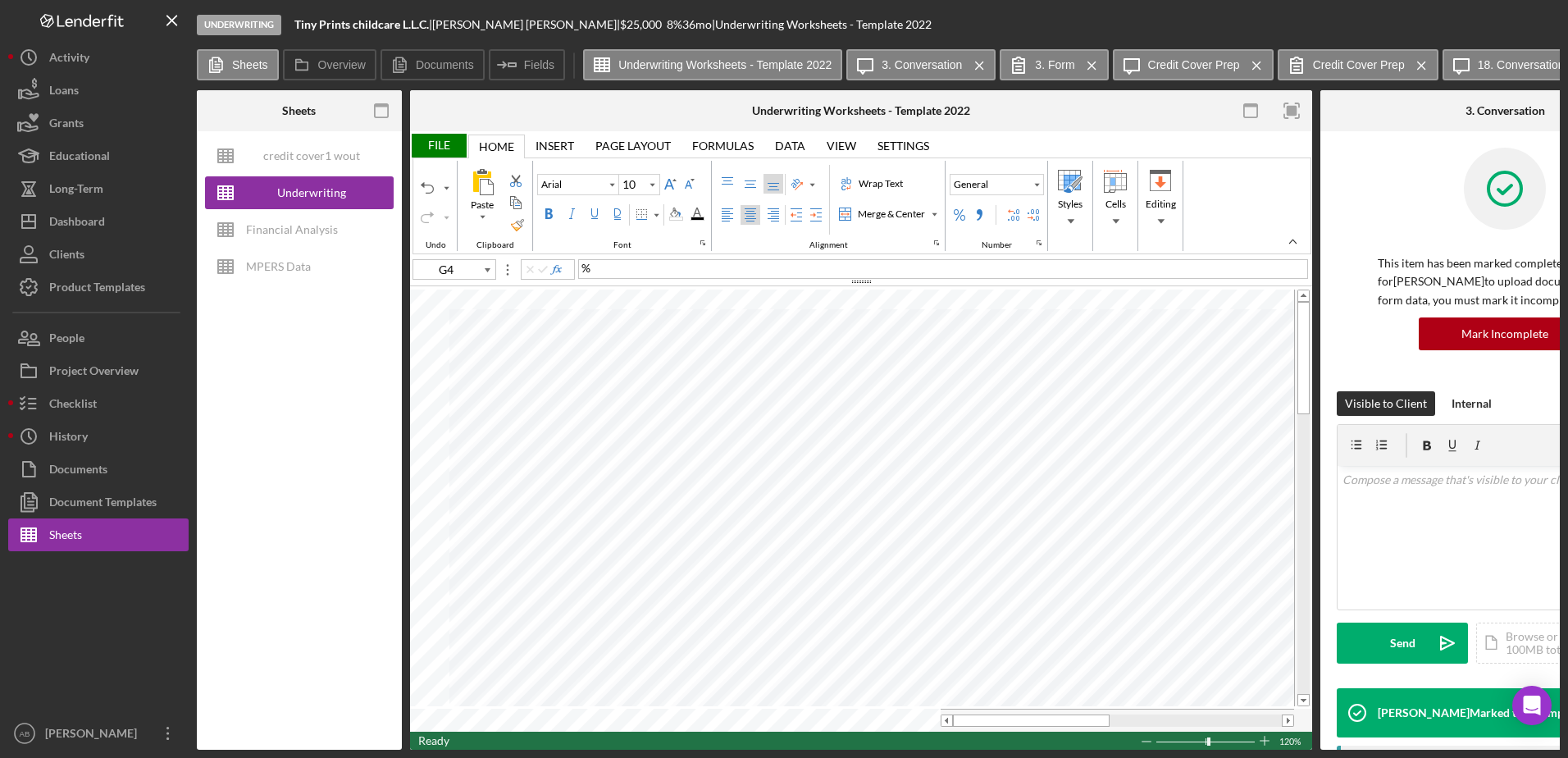
type input "H6"
type input "H7"
type input "H16"
type input "H18"
type input "A18"
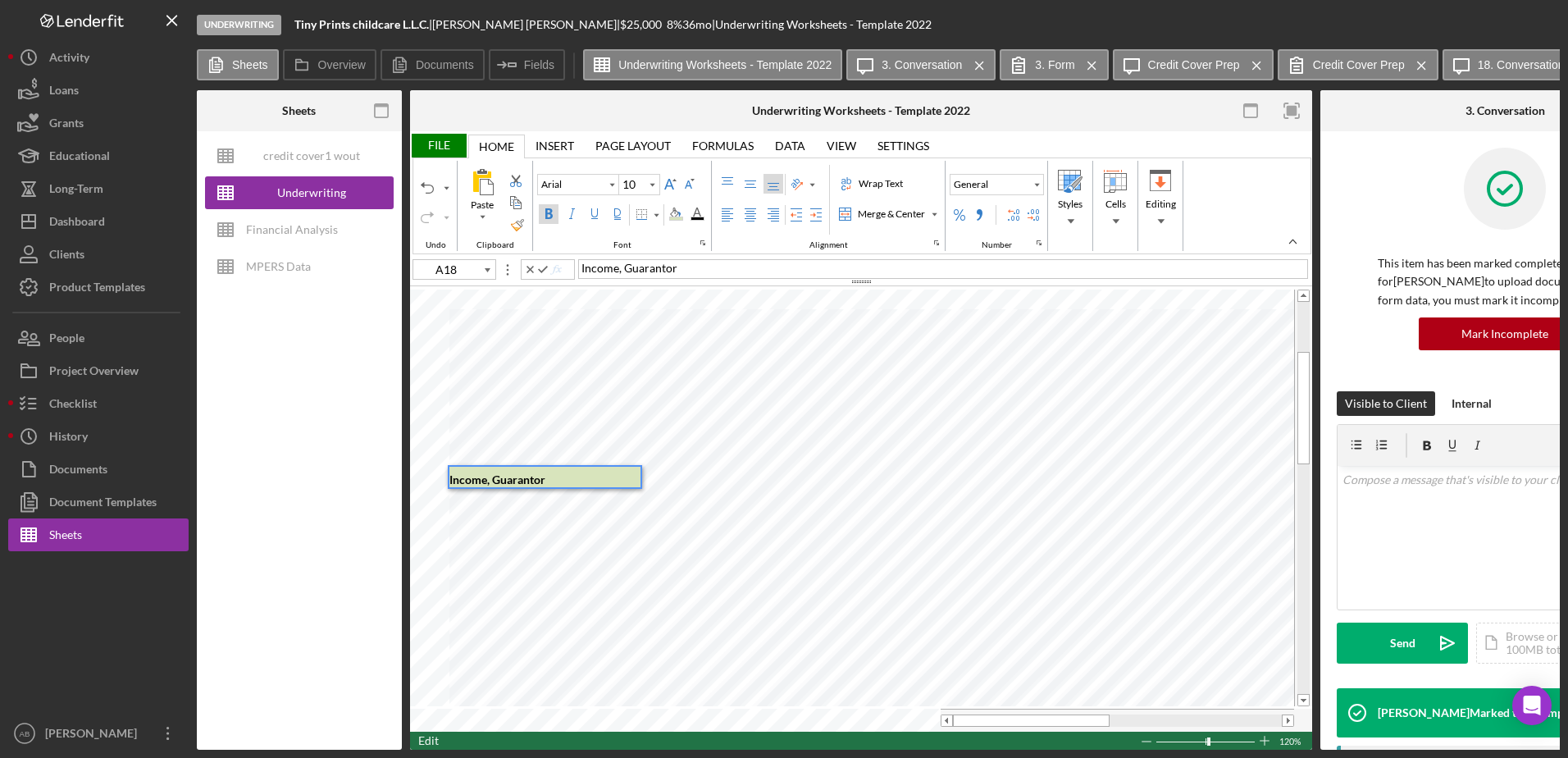
drag, startPoint x: 1314, startPoint y: 594, endPoint x: 494, endPoint y: 483, distance: 827.5
click at [494, 483] on div "Income, Guarantor" at bounding box center [545, 477] width 191 height 21
type input "H8"
type input "E19"
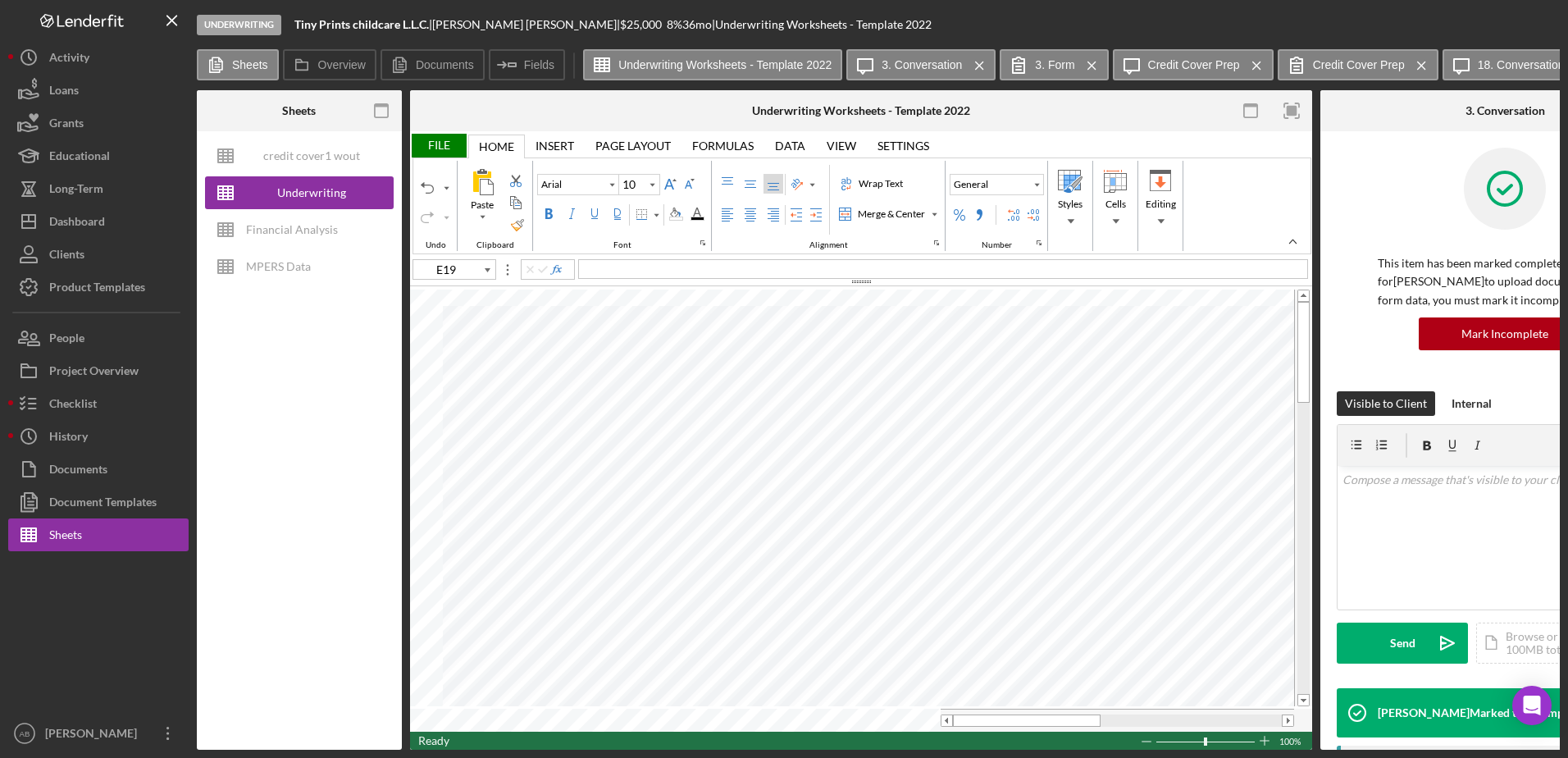
type input "11"
type input "F7"
type input "F9"
type input "F14"
type input "F15"
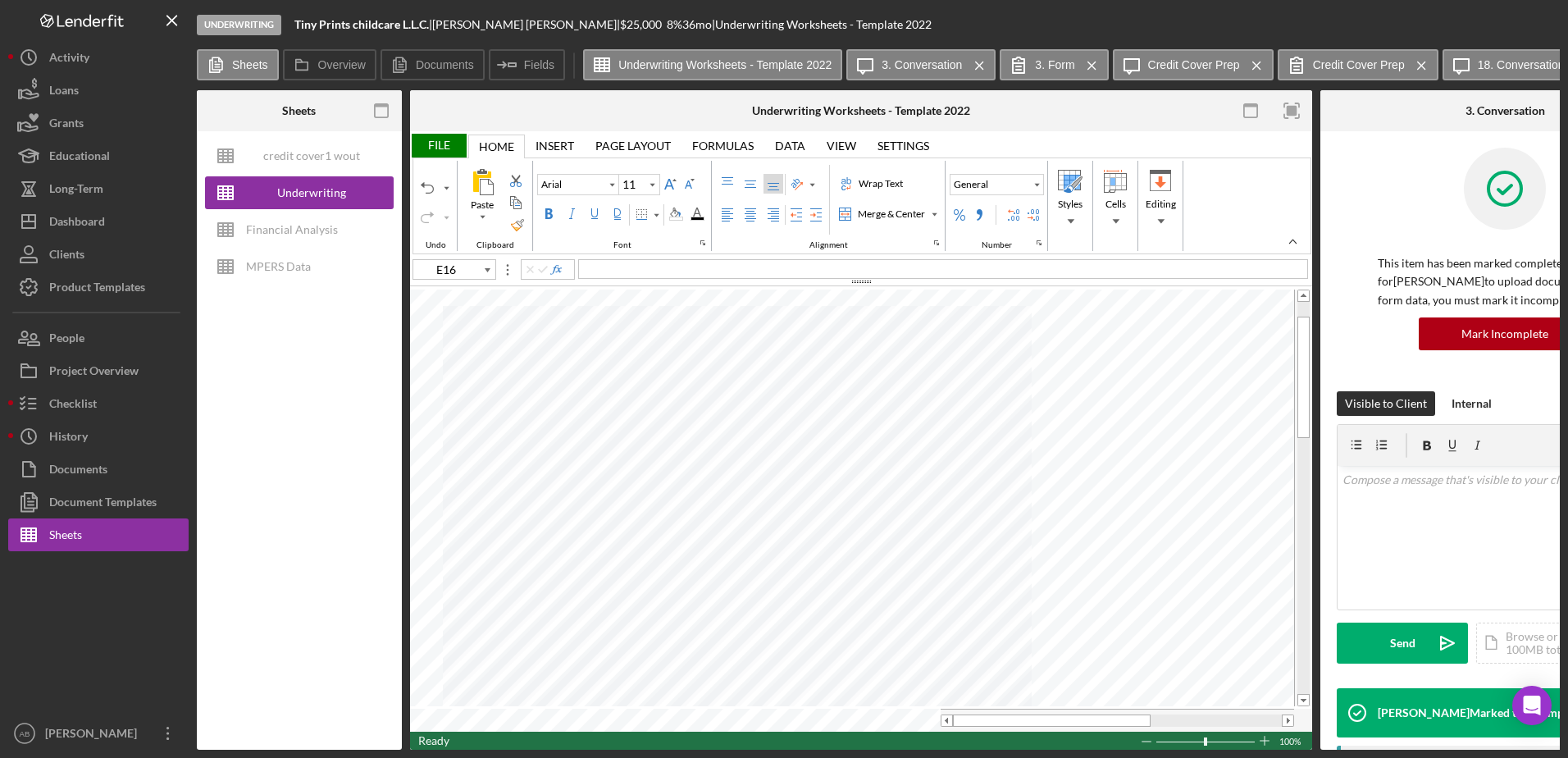
type input "F17"
type input "F19"
type input "F23"
type input "F25"
type input "F31"
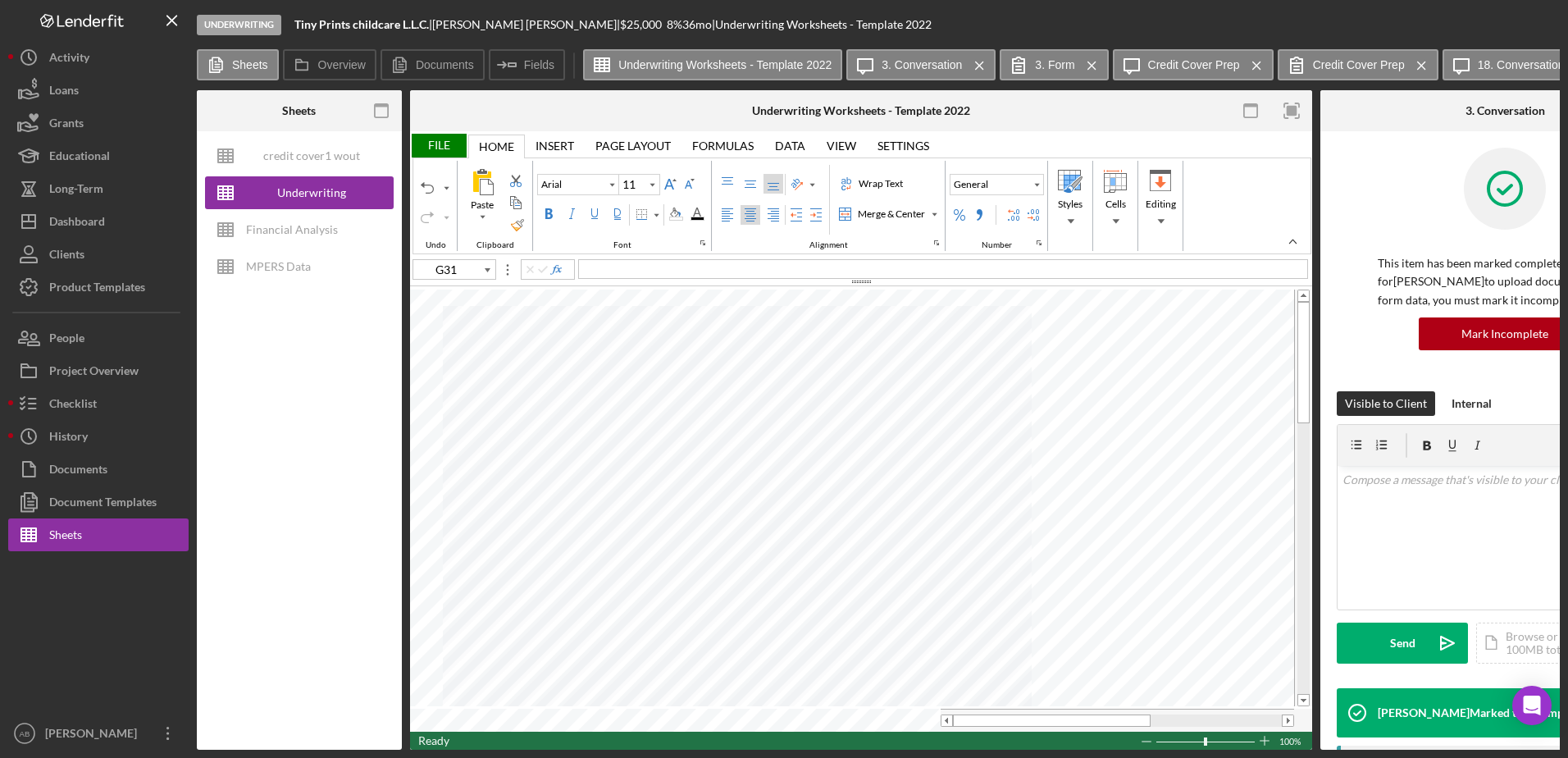
type input "F8"
type input "F24"
type input "F31"
type input "10"
type input "I31"
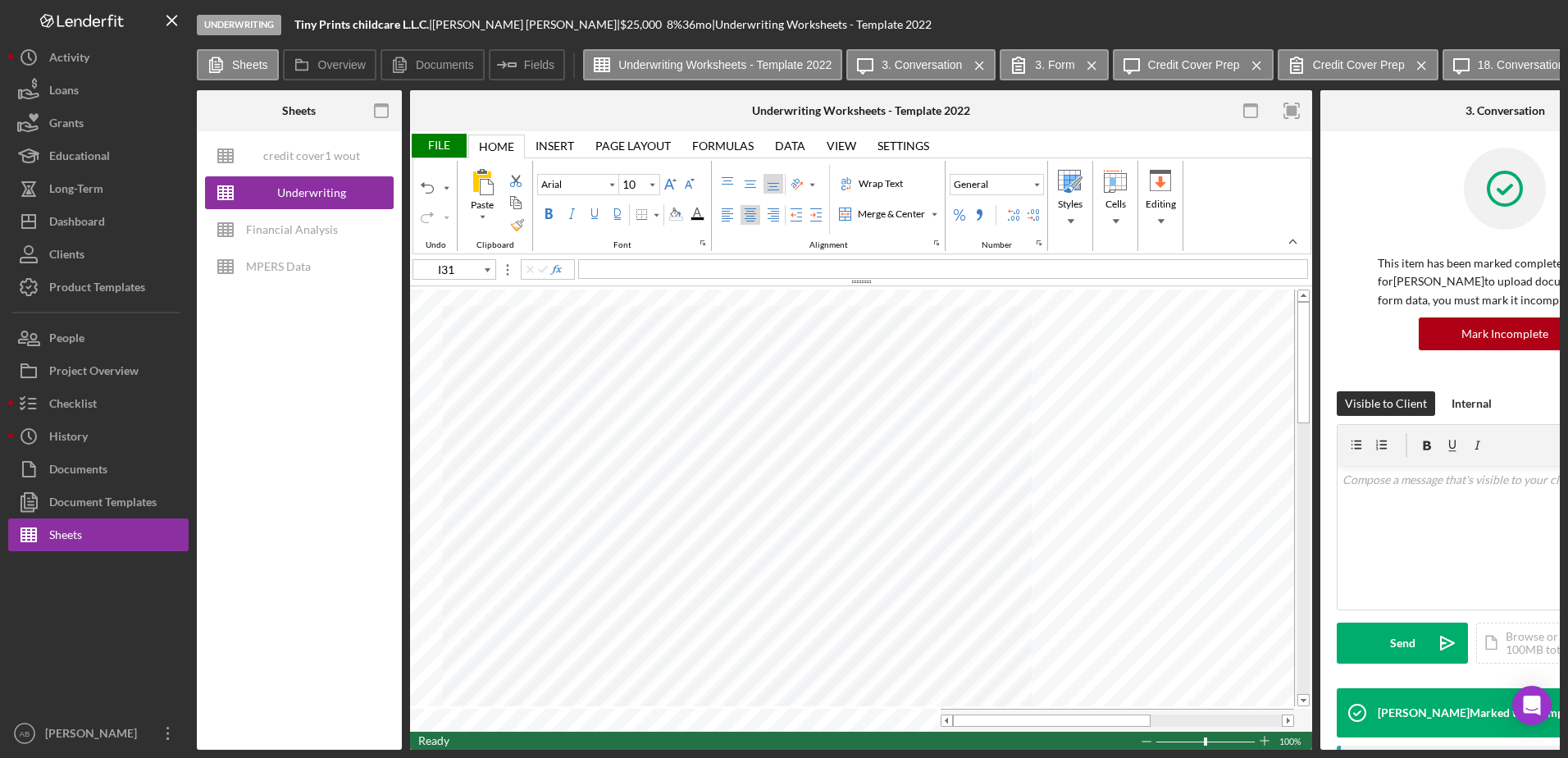
type input "12"
type input "A2"
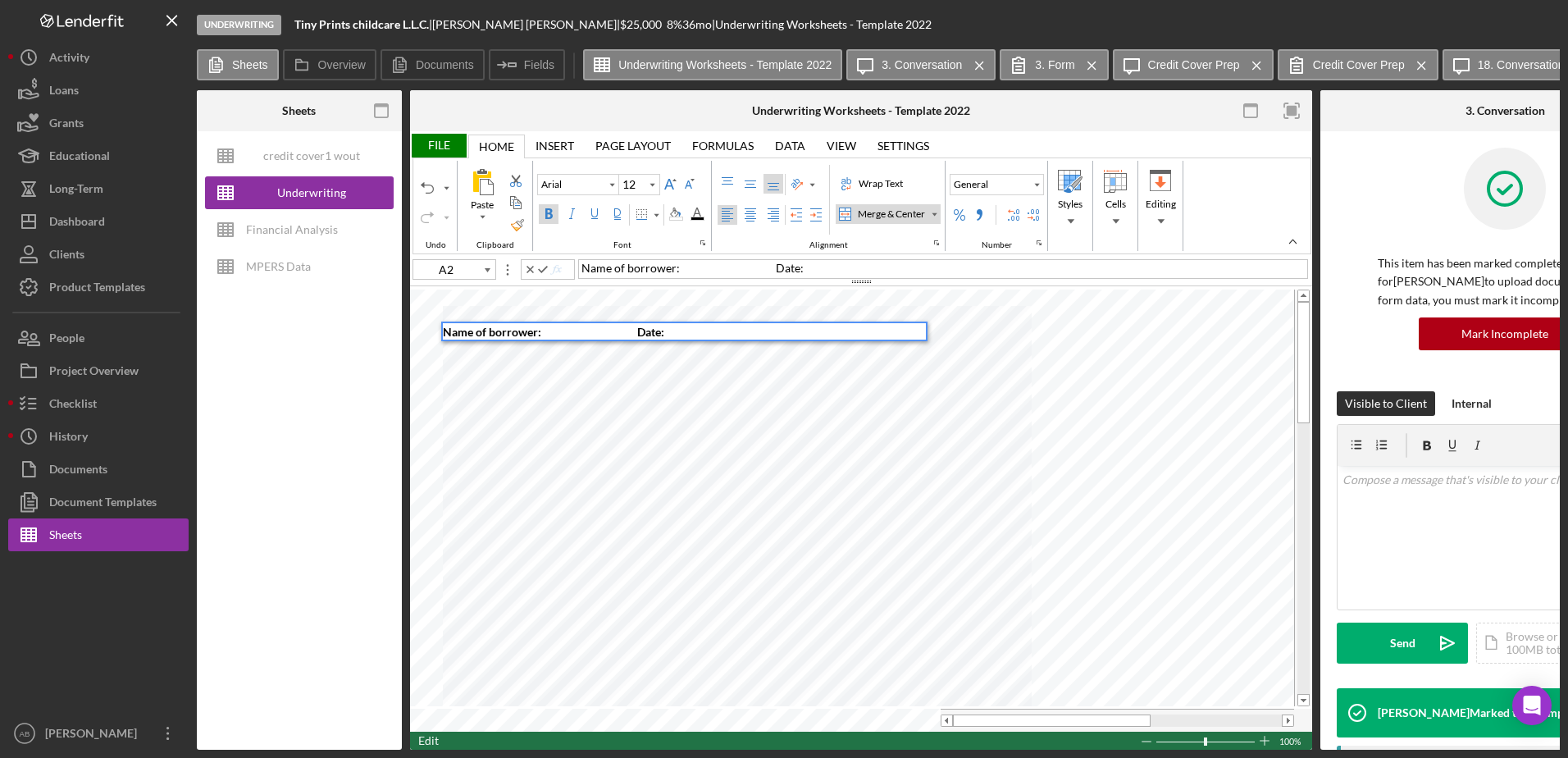
click at [552, 335] on span "Name of borrower: Date:" at bounding box center [553, 331] width 221 height 14
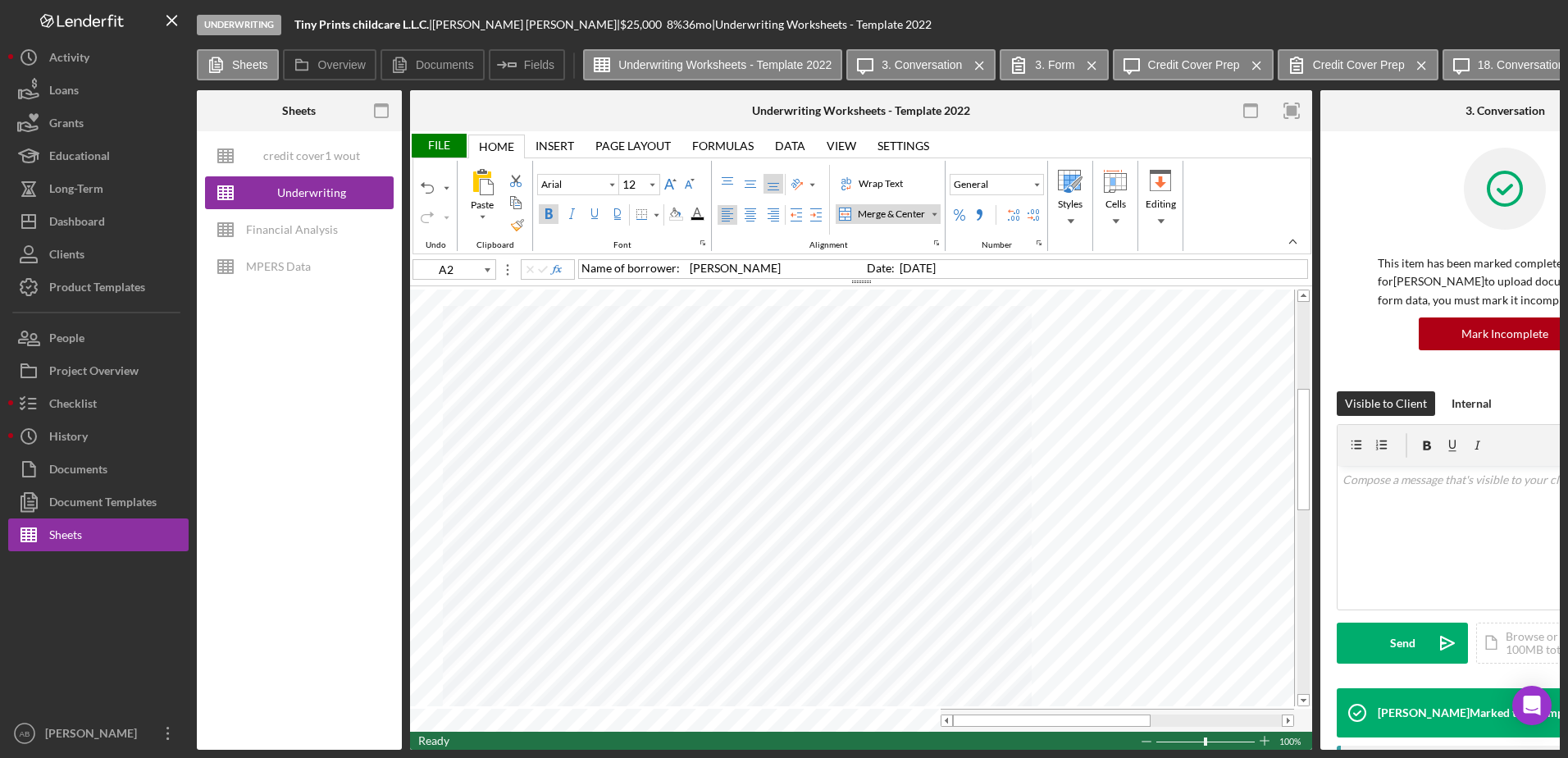
type input "I12"
type input "10"
click at [441, 146] on div "File" at bounding box center [438, 146] width 57 height 24
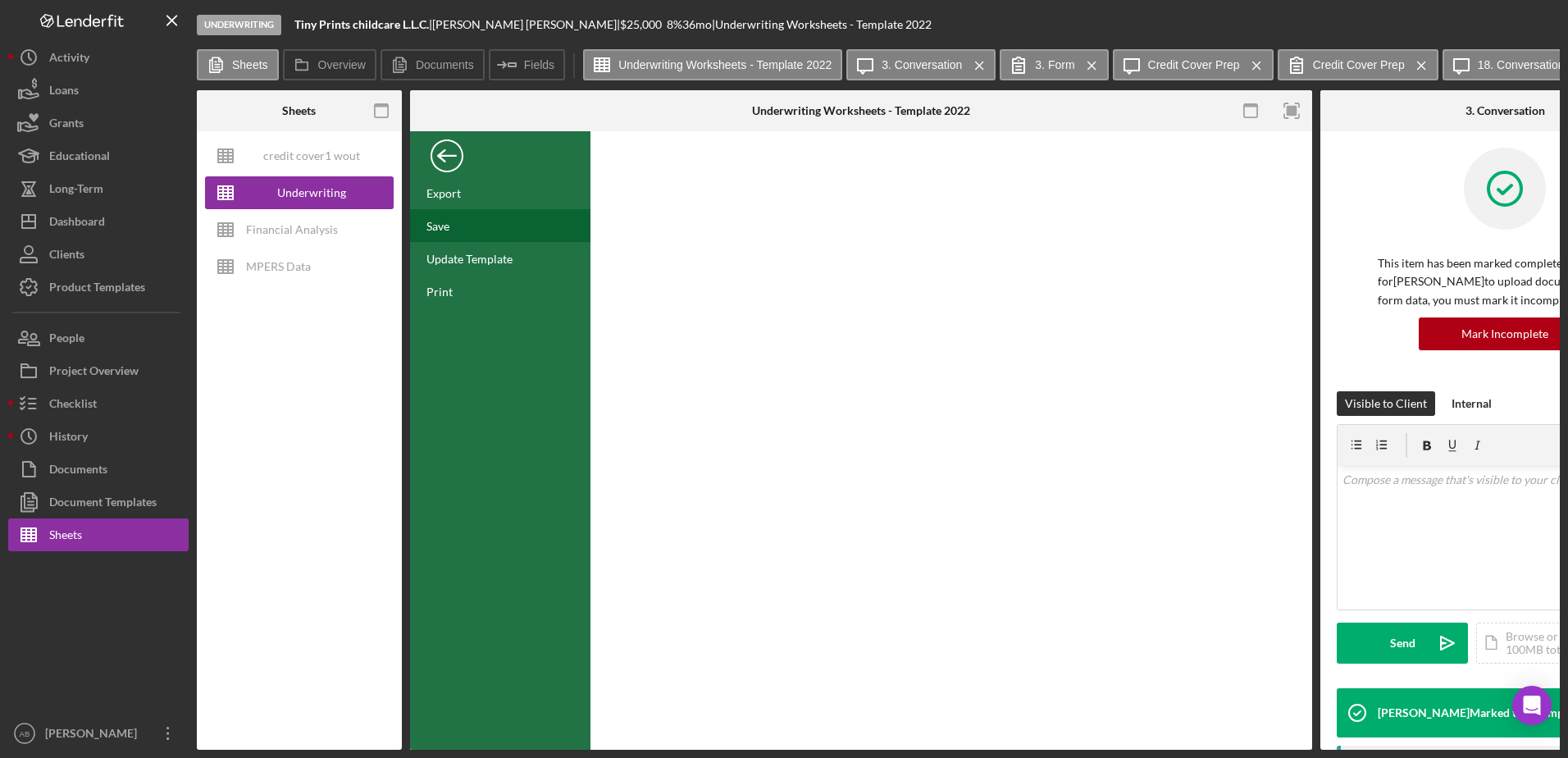
click at [462, 230] on div "Save" at bounding box center [500, 225] width 181 height 32
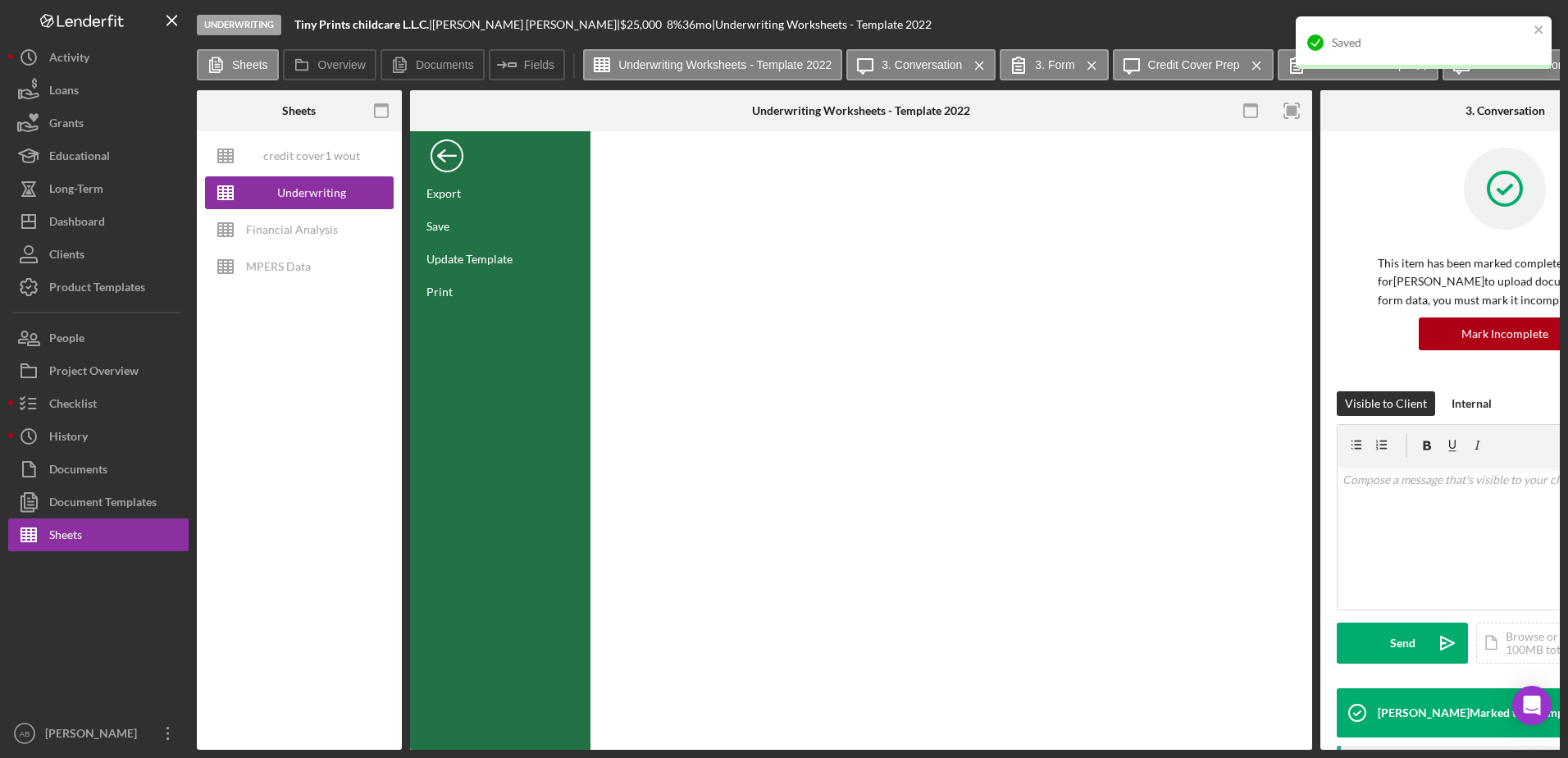
click at [444, 152] on div "Back" at bounding box center [446, 151] width 32 height 32
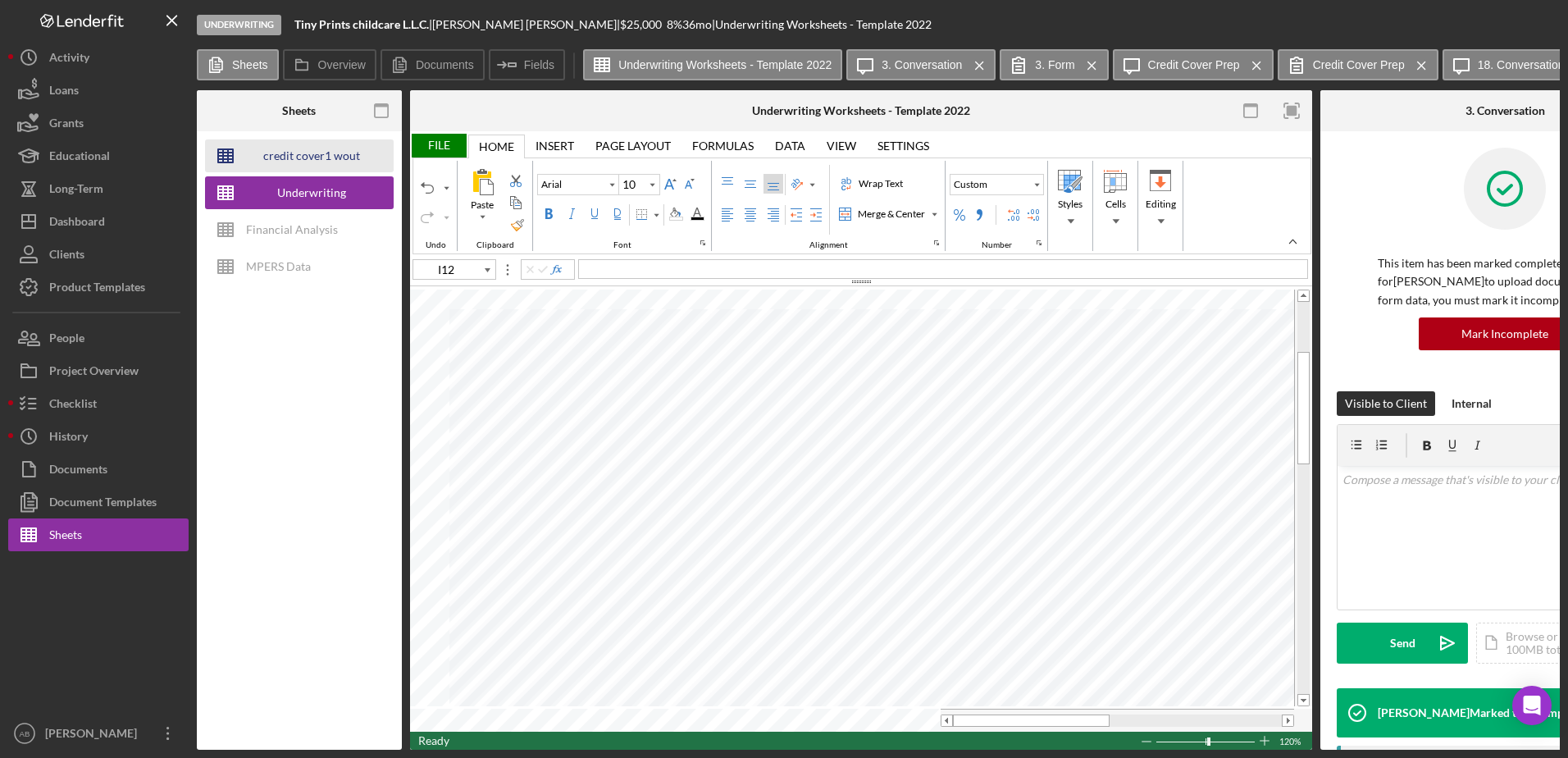
click at [313, 149] on div "credit cover1 wout restrictions" at bounding box center [312, 155] width 132 height 32
type input "Poppins"
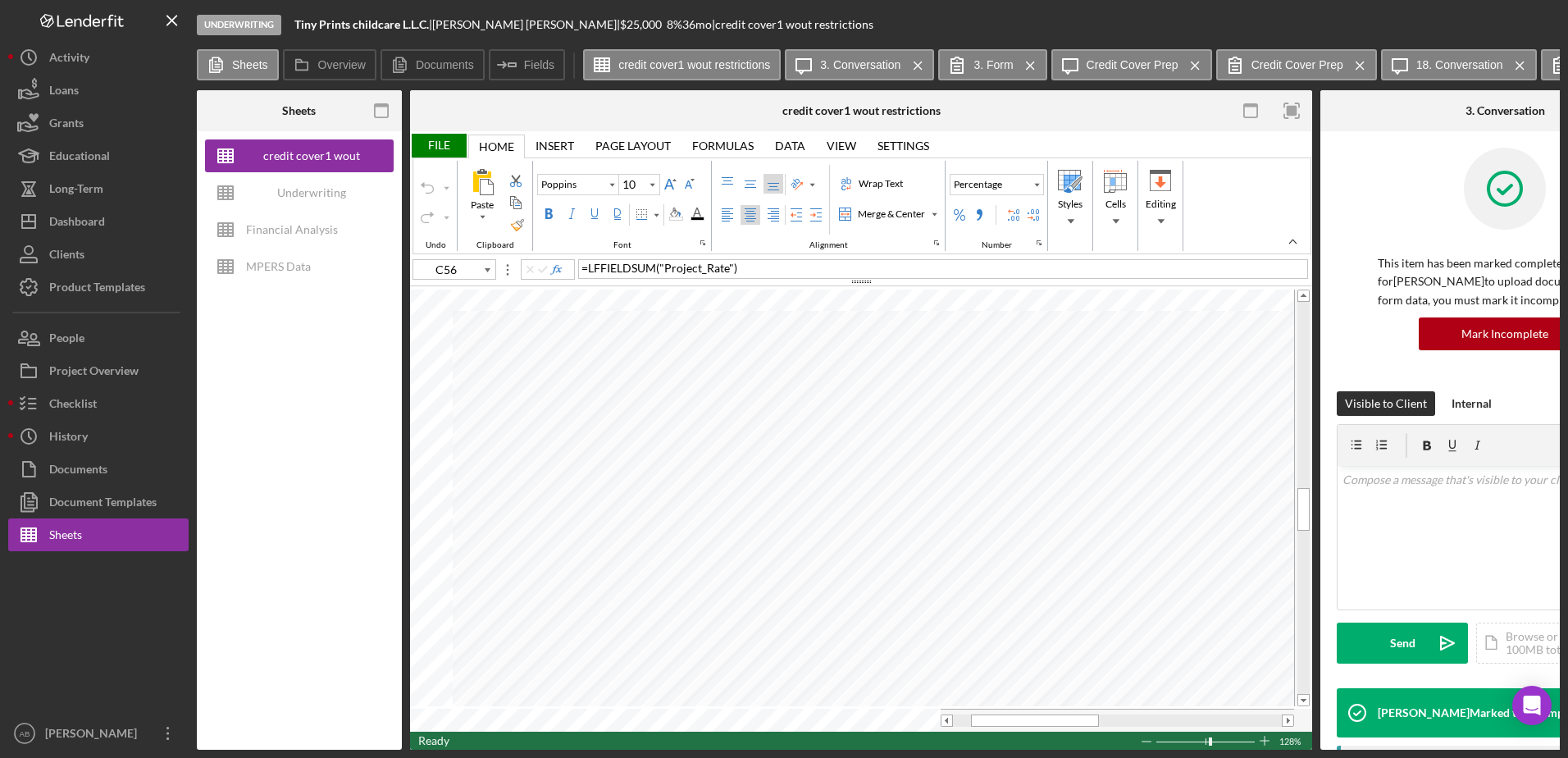
type input "F56"
click at [286, 191] on div "Underwriting Worksheets - Template 2022" at bounding box center [312, 192] width 132 height 32
type input "Arial"
type input "I12"
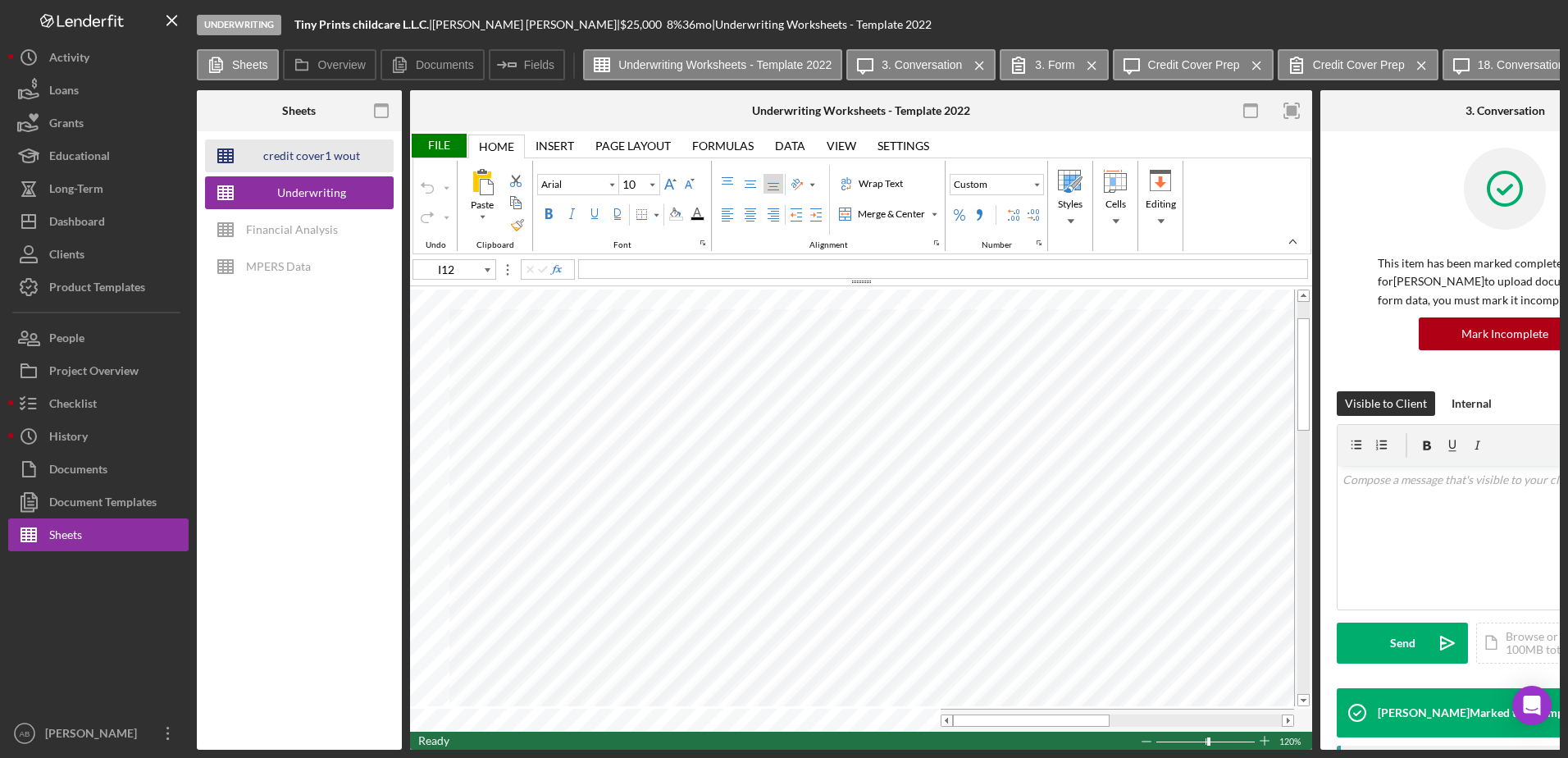
click at [283, 164] on div "credit cover1 wout restrictions" at bounding box center [312, 155] width 132 height 32
type input "Poppins"
type input "C56"
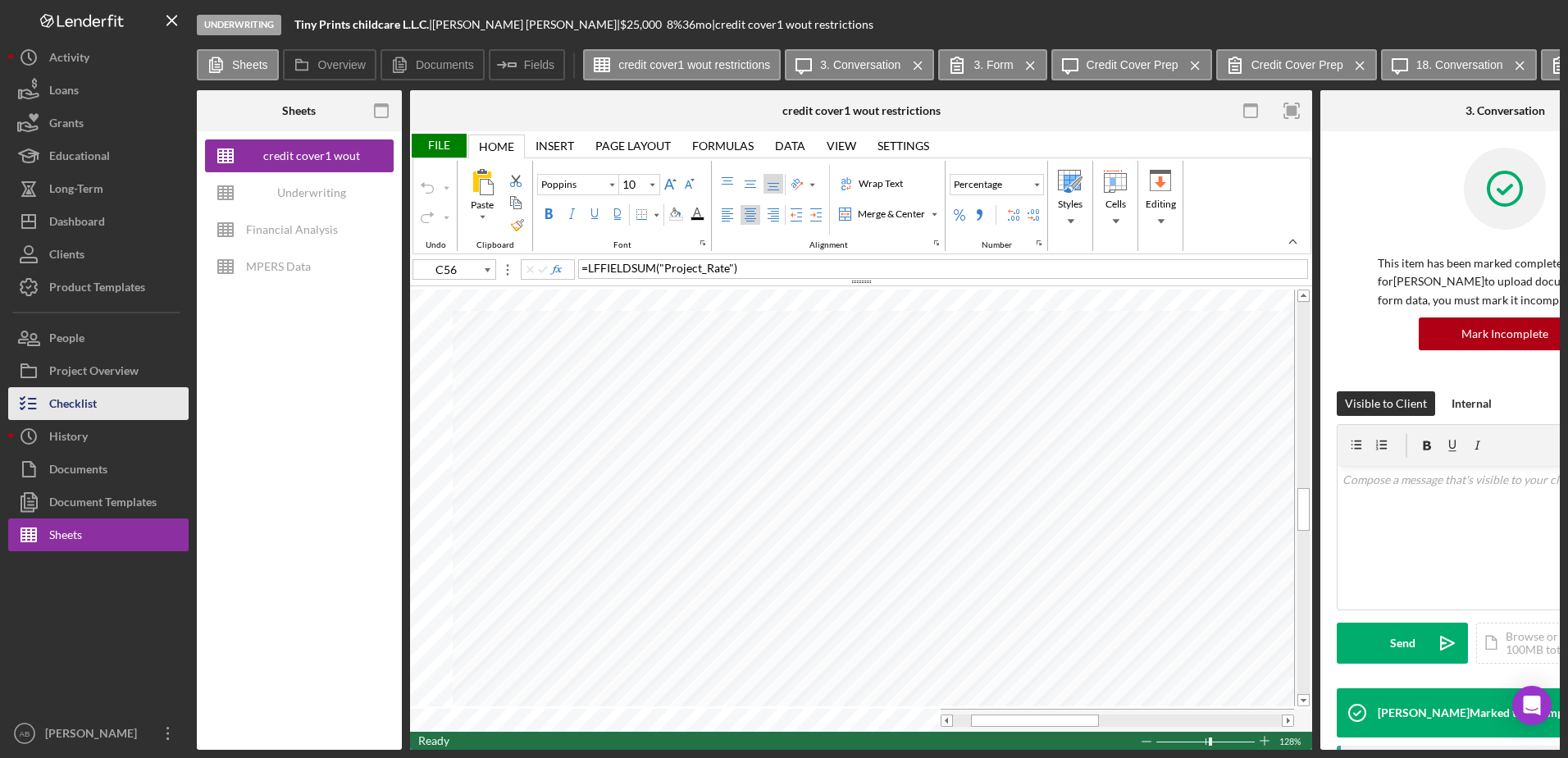
click at [69, 404] on div "Checklist" at bounding box center [73, 406] width 47 height 37
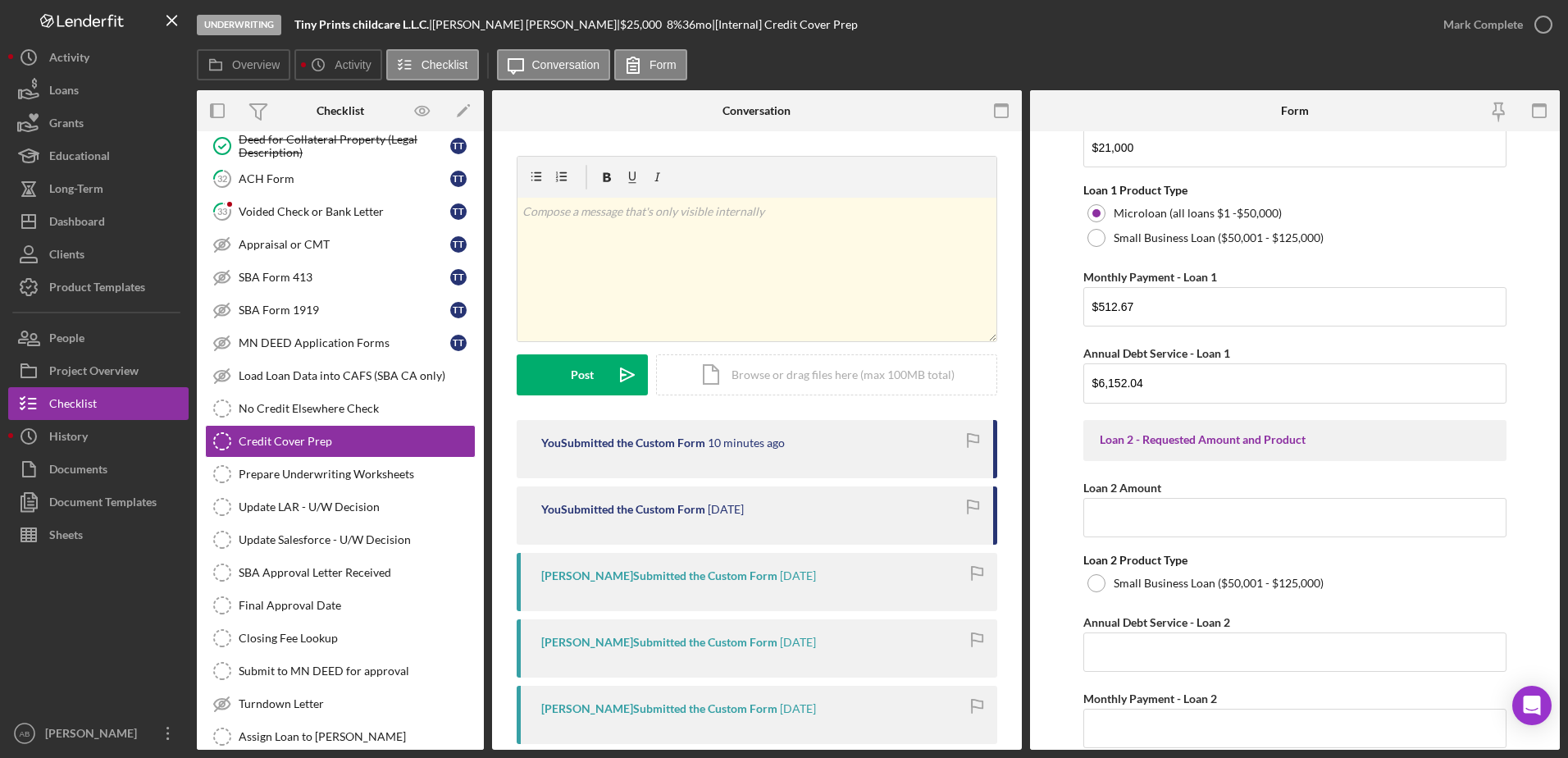
scroll to position [820, 0]
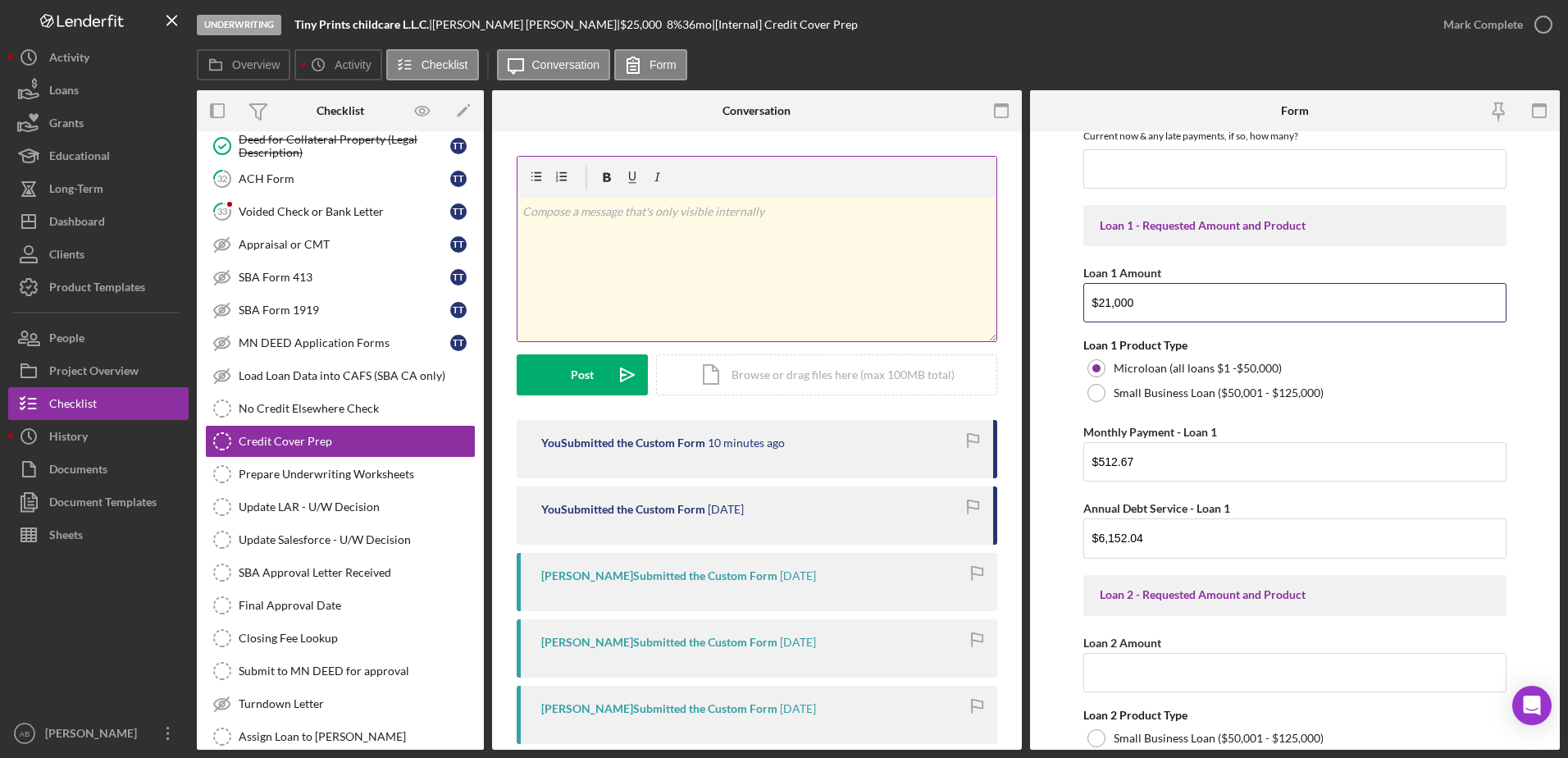
drag, startPoint x: 1152, startPoint y: 308, endPoint x: 962, endPoint y: 299, distance: 190.2
click at [962, 299] on div "Overview Internal Workflow Stage Underwriting Icon/Dropdown Arrow Archive (can …" at bounding box center [878, 420] width 1364 height 660
type input "$10,500"
type input "$256.34"
type input "$3,076.08"
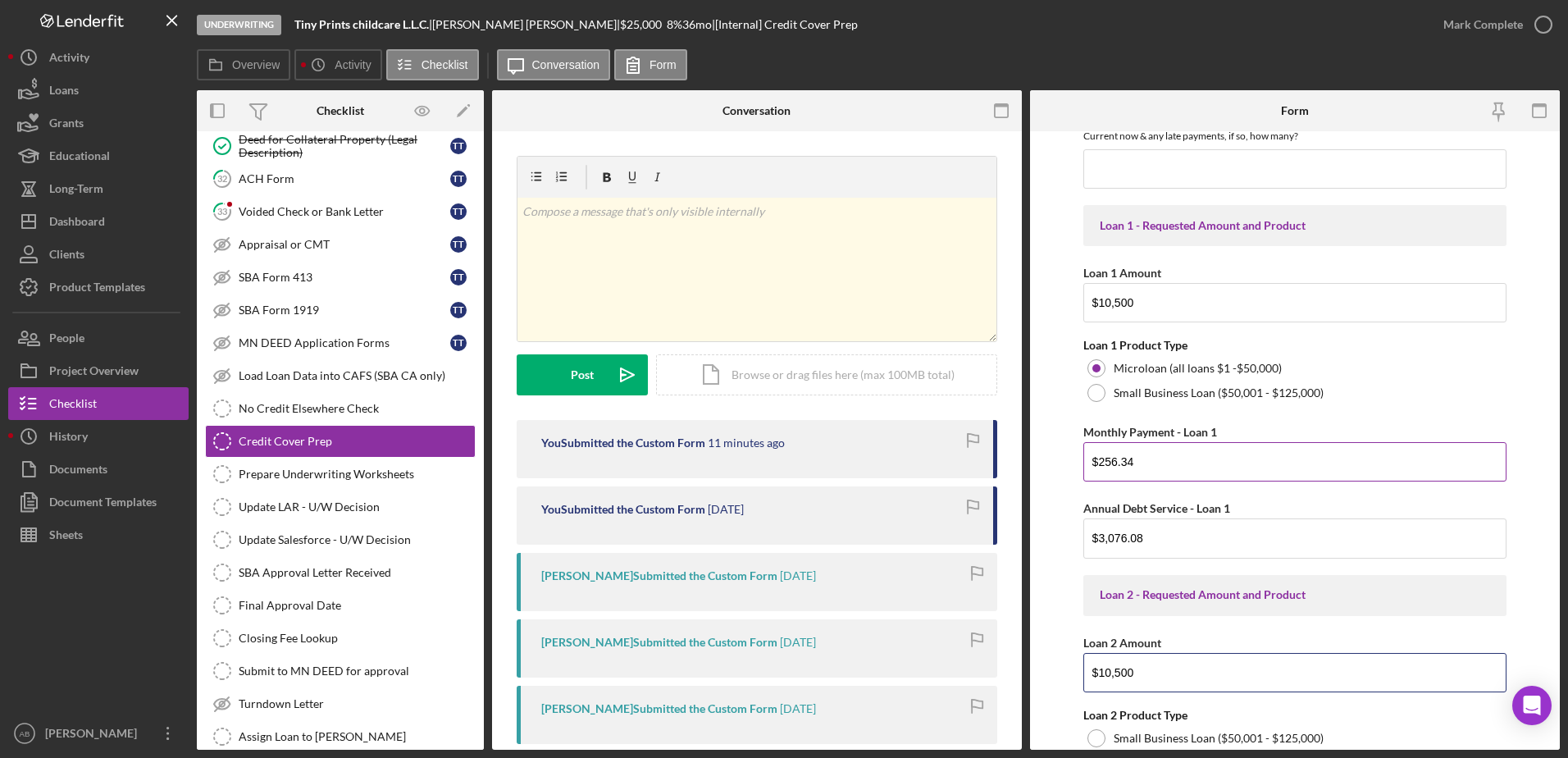
type input "$10,500"
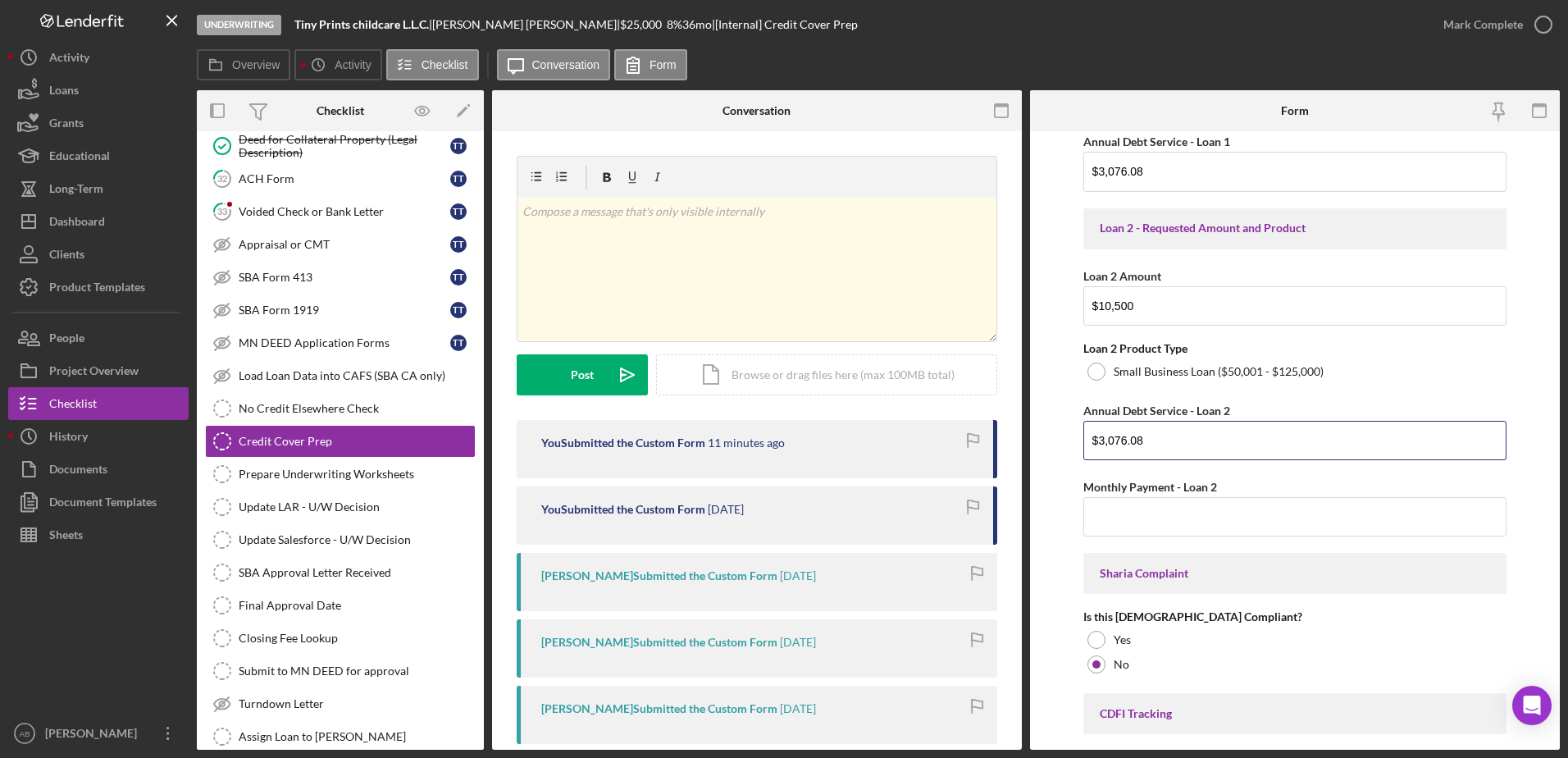
type input "$3,076.08"
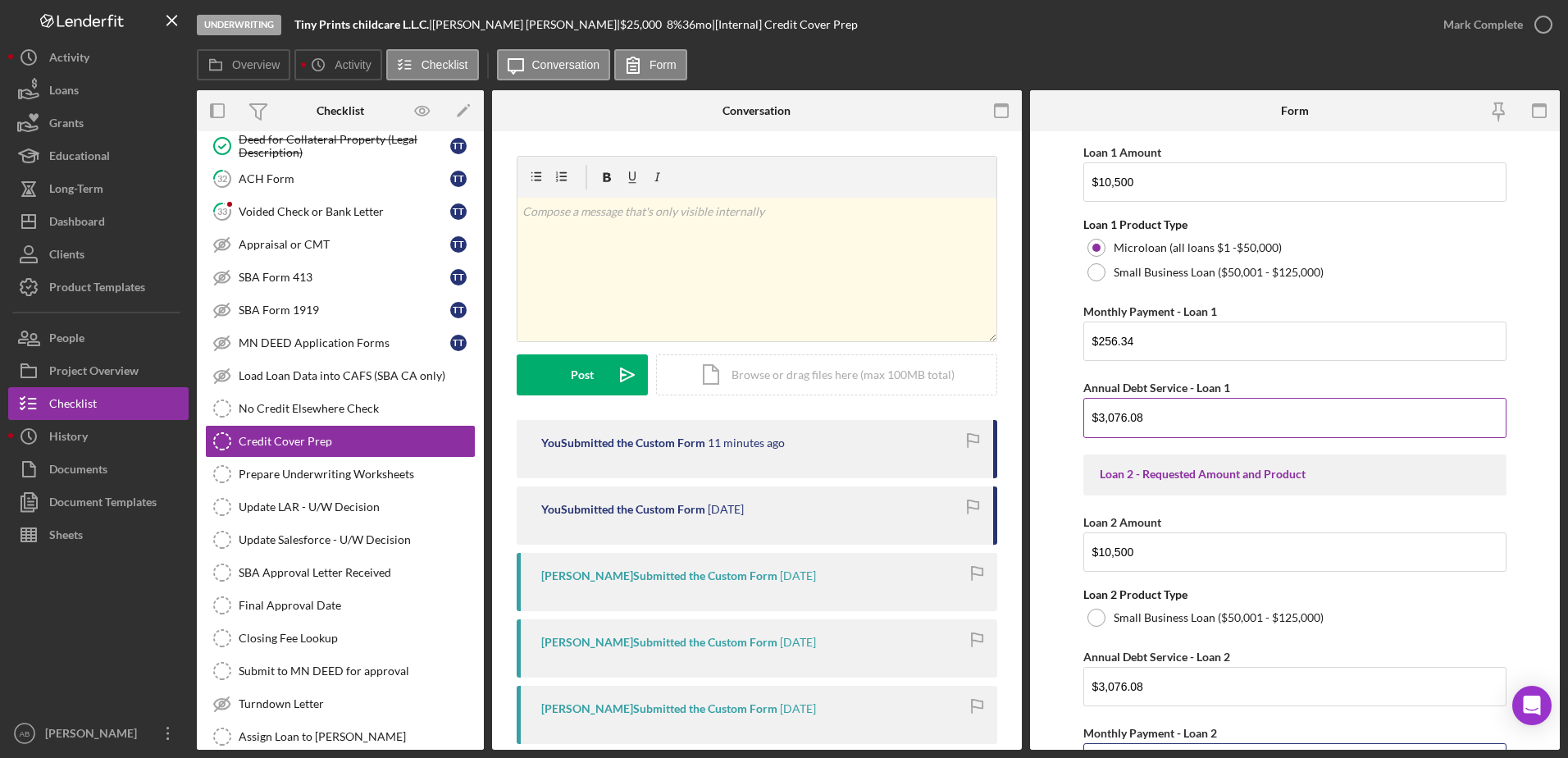
scroll to position [1105, 0]
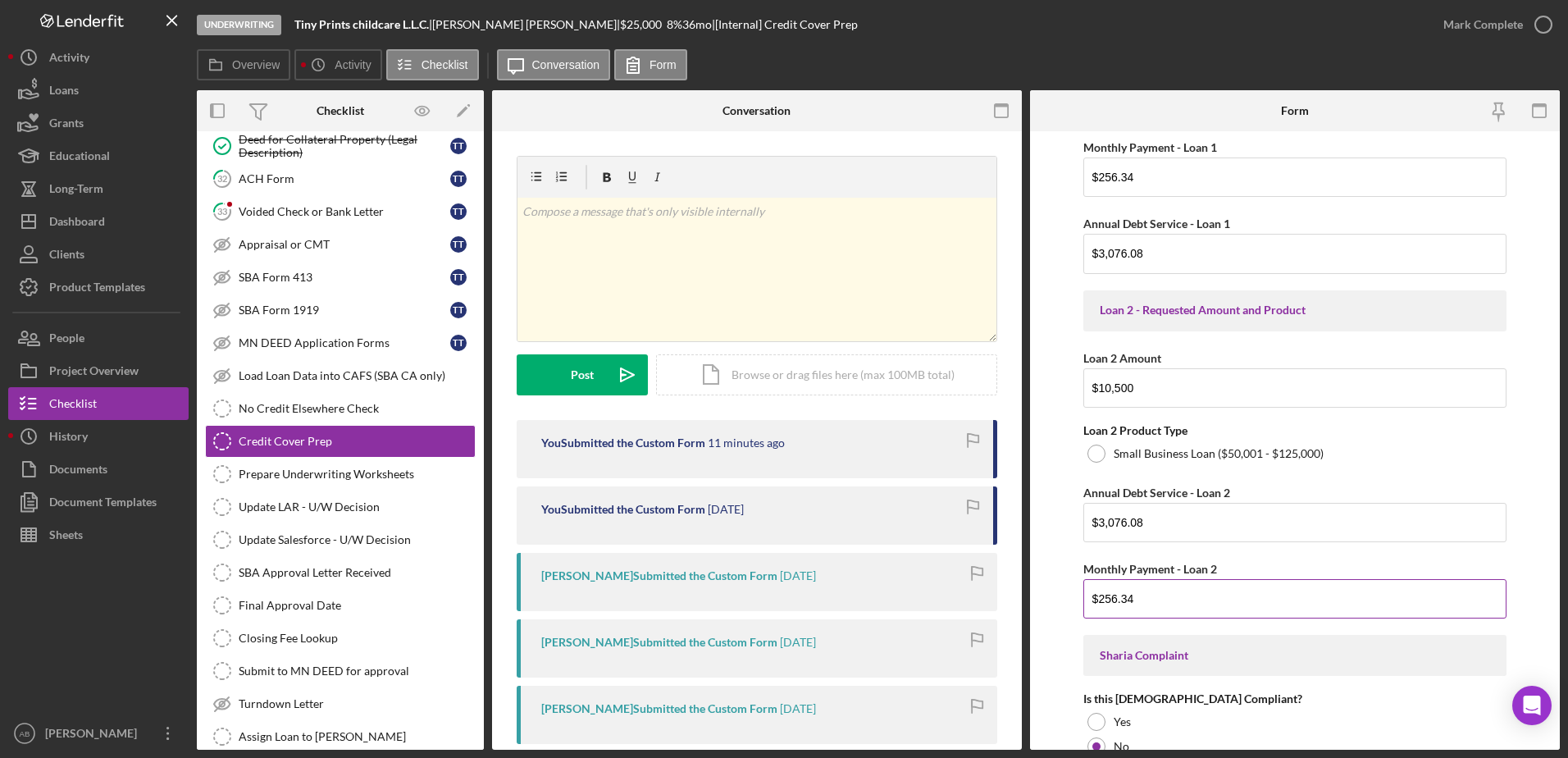
click at [1261, 594] on input "$256.34" at bounding box center [1295, 599] width 424 height 39
type input "$256.34"
click at [1257, 497] on div "Annual Debt Service - Loan 2" at bounding box center [1295, 493] width 424 height 21
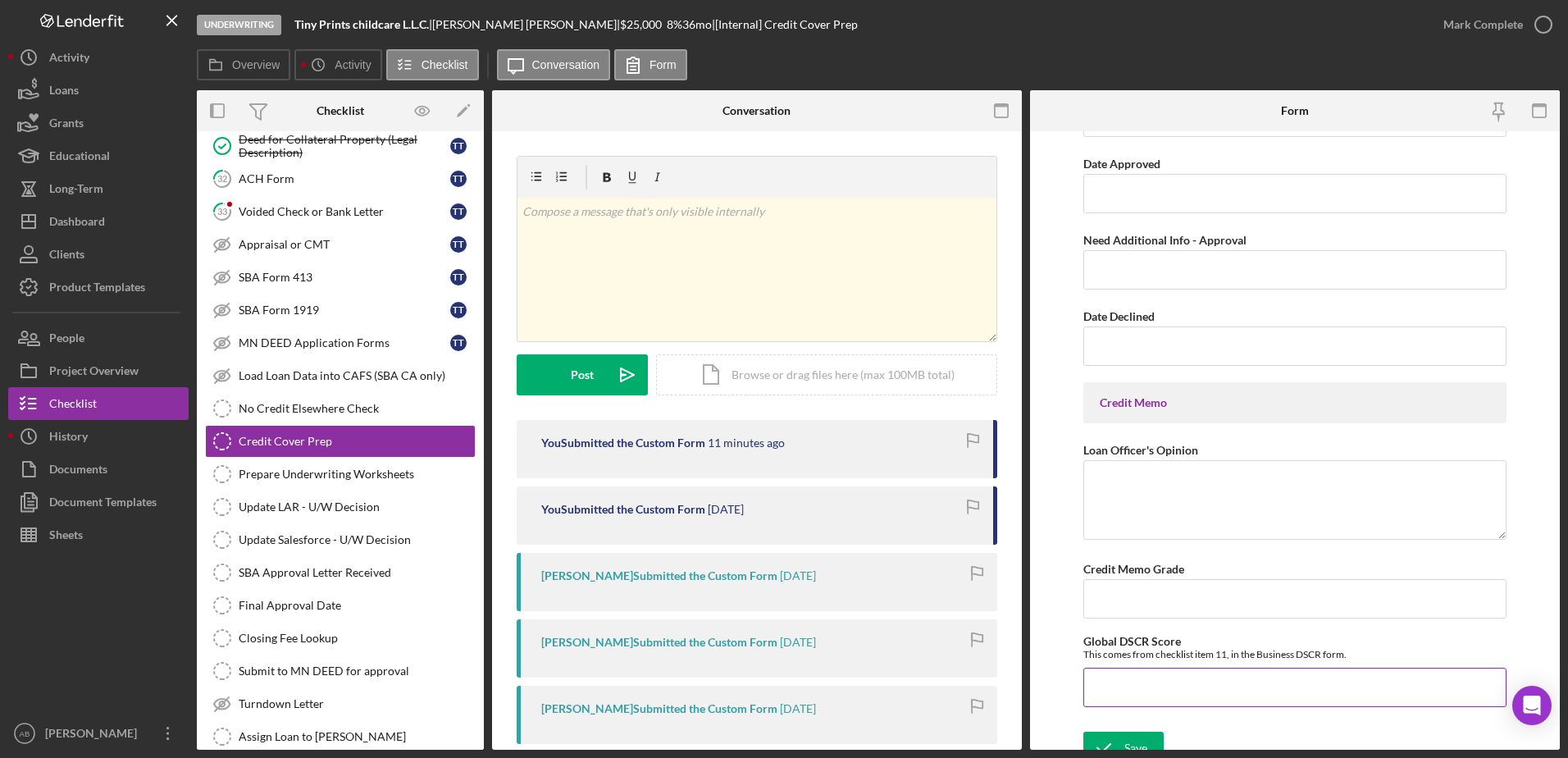
scroll to position [7554, 0]
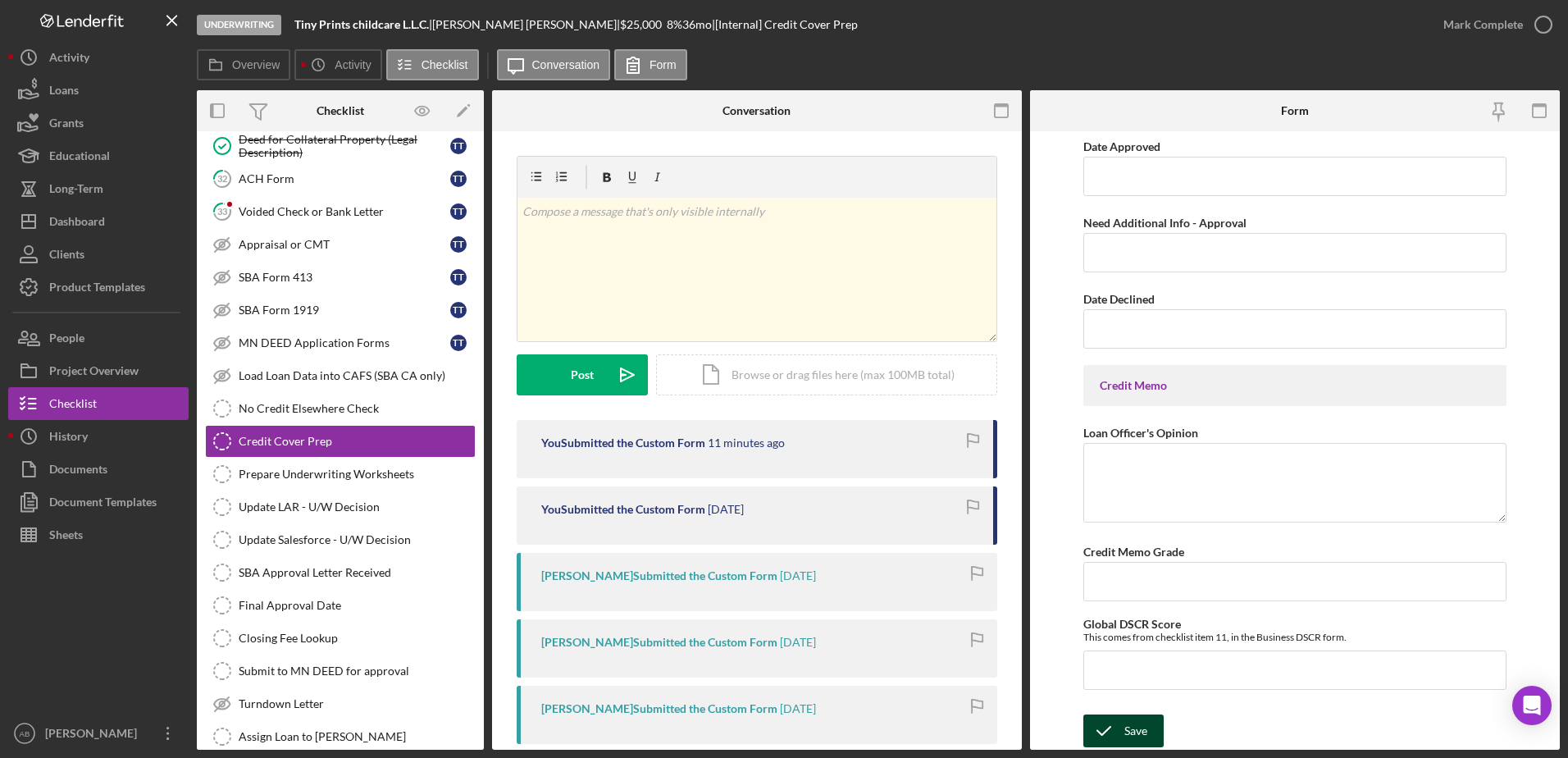
click at [1138, 731] on div "Save" at bounding box center [1135, 730] width 23 height 32
click at [1206, 667] on input "Global DSCR Score" at bounding box center [1295, 671] width 424 height 39
type input "1.24000%"
click at [1272, 568] on input "Credit Memo Grade" at bounding box center [1295, 582] width 424 height 39
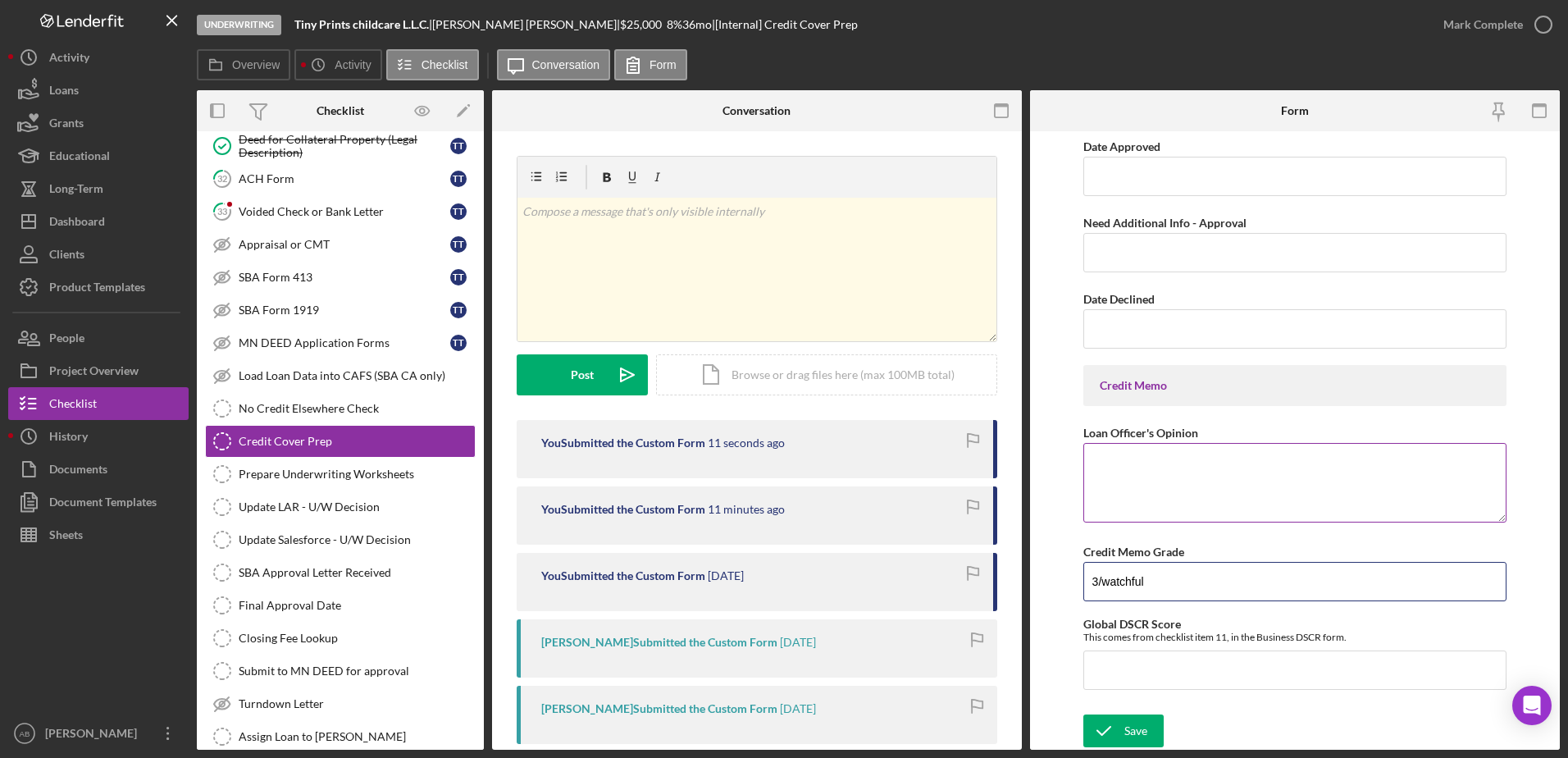
type input "3/watchful"
click at [1170, 468] on textarea "Loan Officer's Opinion" at bounding box center [1295, 483] width 424 height 79
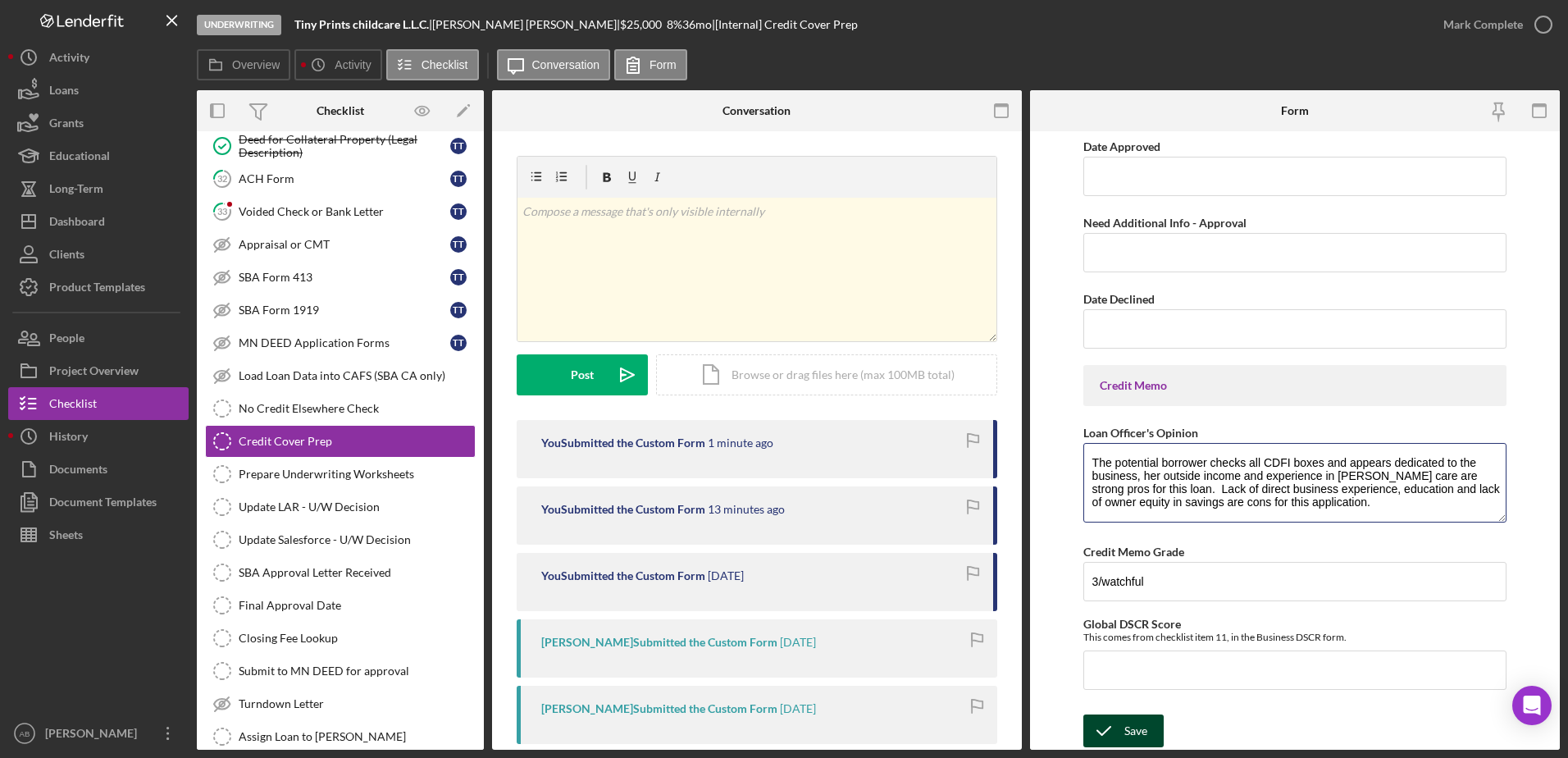
type textarea "The potential borrower checks all CDFI boxes and appears dedicated to the busin…"
click at [1136, 722] on div "Save" at bounding box center [1135, 730] width 23 height 32
click at [1142, 676] on input "Global DSCR Score" at bounding box center [1295, 671] width 424 height 39
type input "1.24000%"
click at [1131, 728] on div "Save" at bounding box center [1135, 730] width 23 height 32
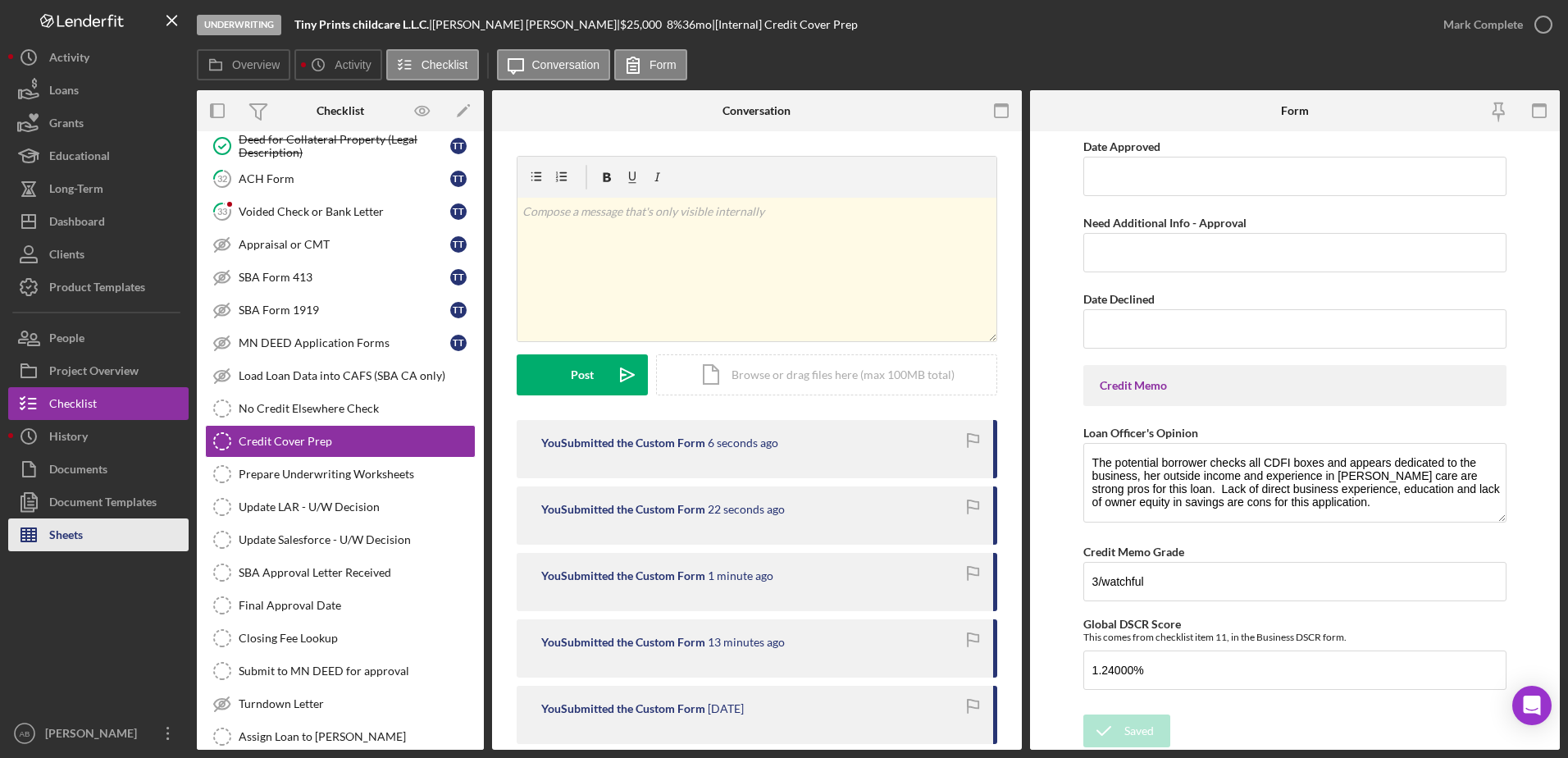
click at [71, 535] on div "Sheets" at bounding box center [66, 537] width 33 height 37
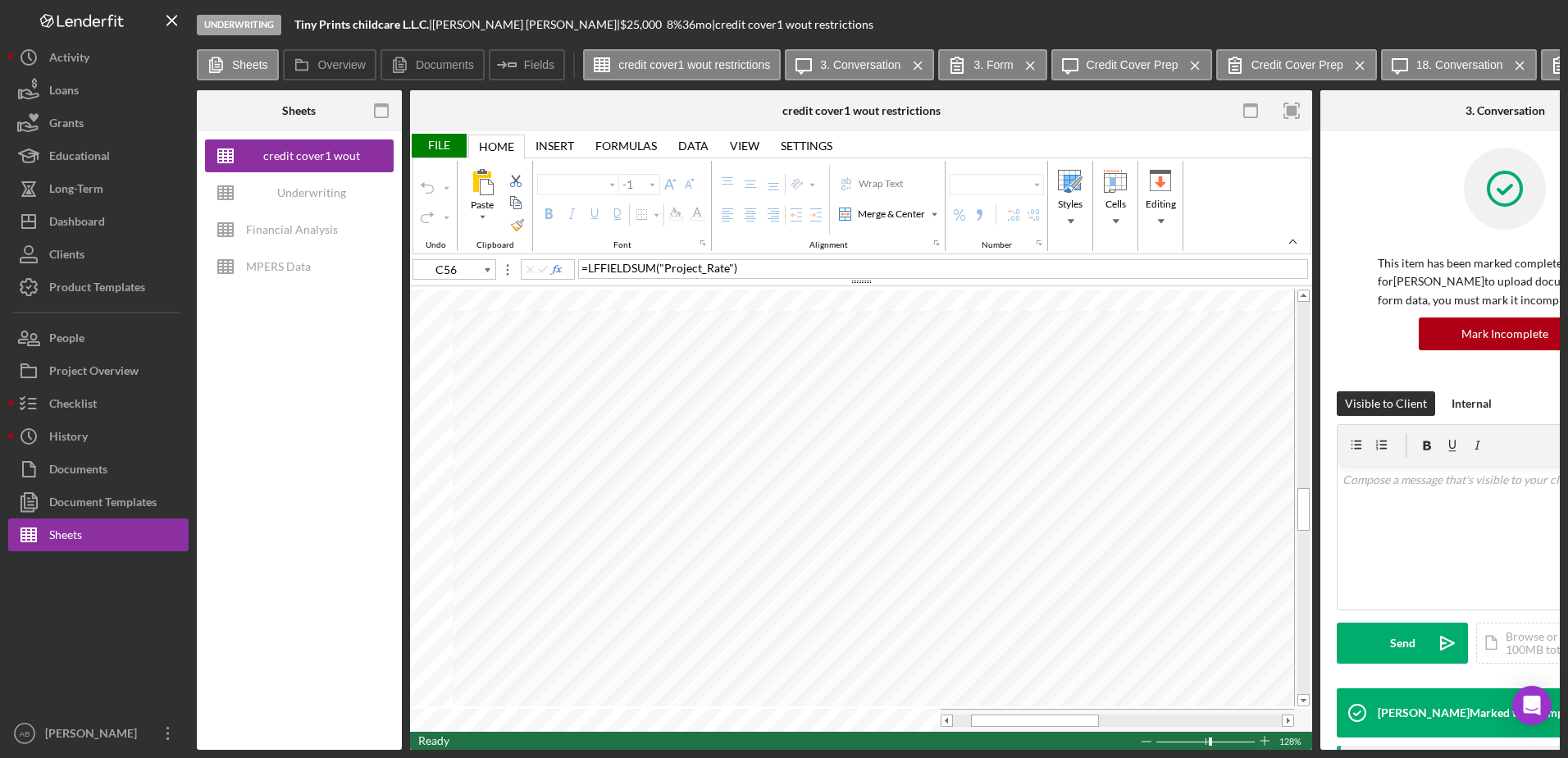
type input "Poppins"
type input "10"
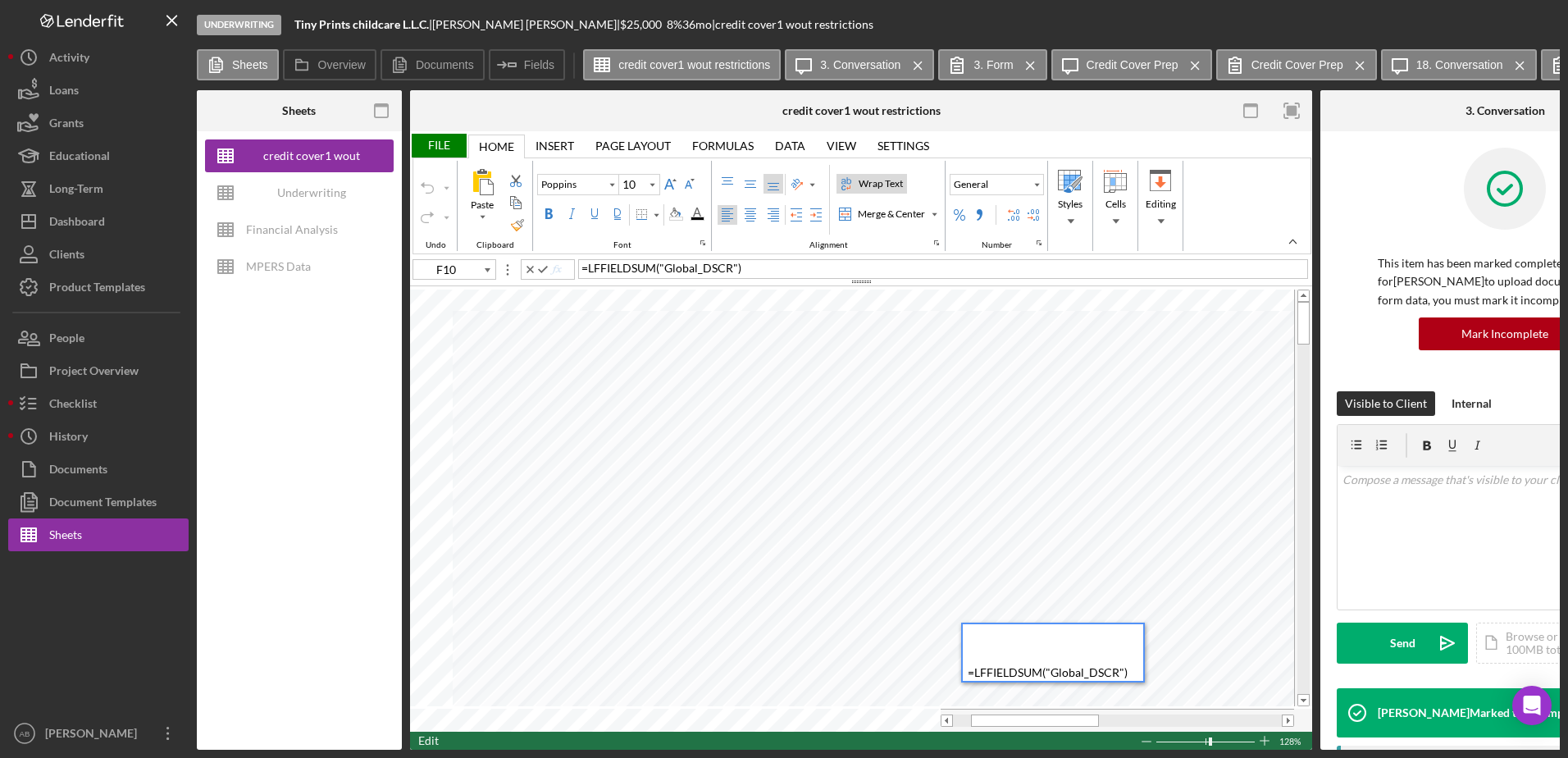
click at [1073, 666] on span ""Global_DSCR"" at bounding box center [1085, 672] width 79 height 14
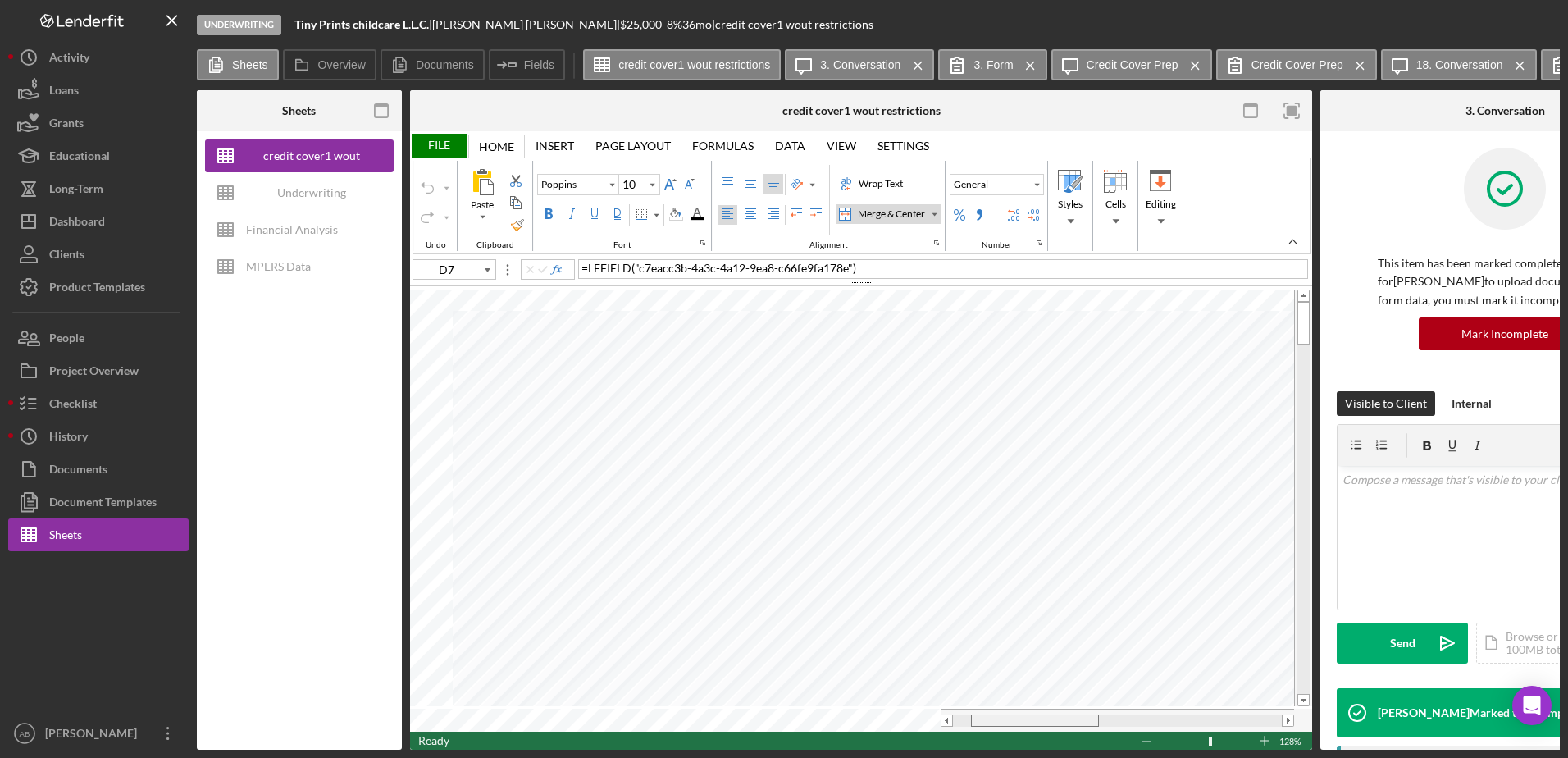
click at [849, 709] on tr at bounding box center [852, 720] width 885 height 23
type input "B1"
type input "B10"
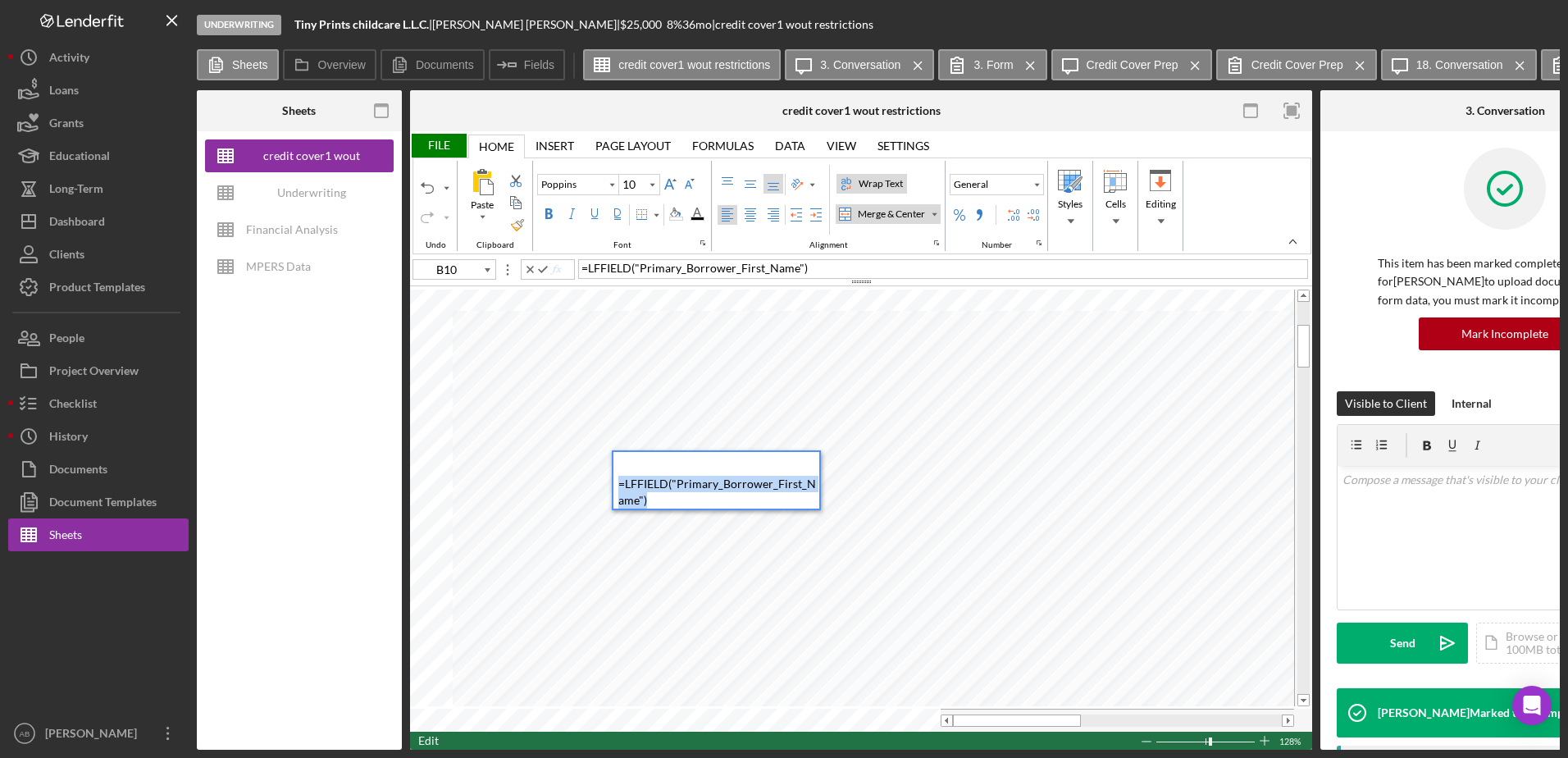
click at [724, 489] on div "= LFFIELD ( "Primary_Borrower_First_Name" )" at bounding box center [719, 481] width 202 height 57
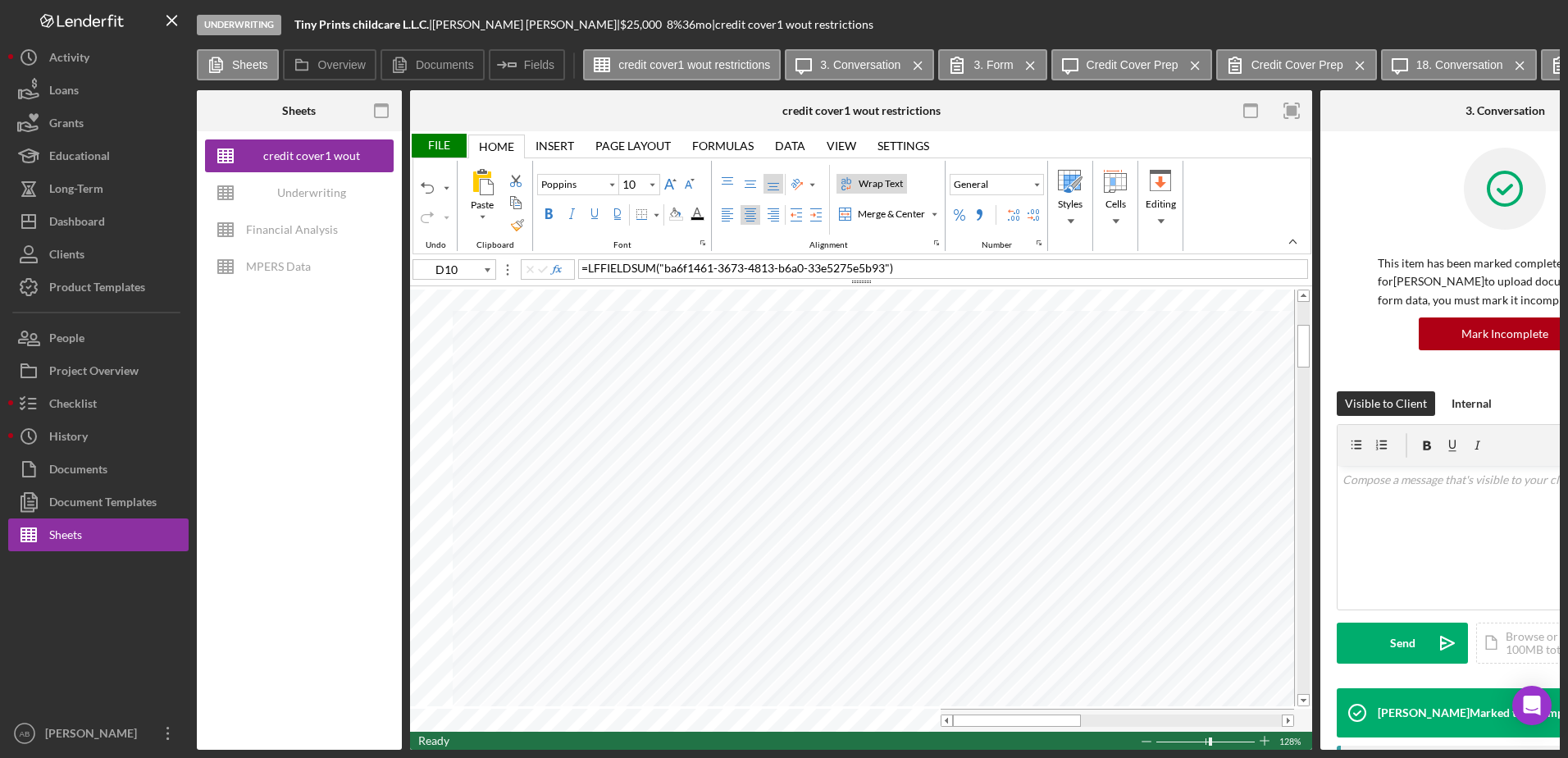
type input "E10"
drag, startPoint x: 1023, startPoint y: 498, endPoint x: 1006, endPoint y: 498, distance: 17.0
click at [1006, 498] on span "Global DSCR = ____%" at bounding box center [984, 499] width 106 height 14
type input "F10"
type input "Calibri"
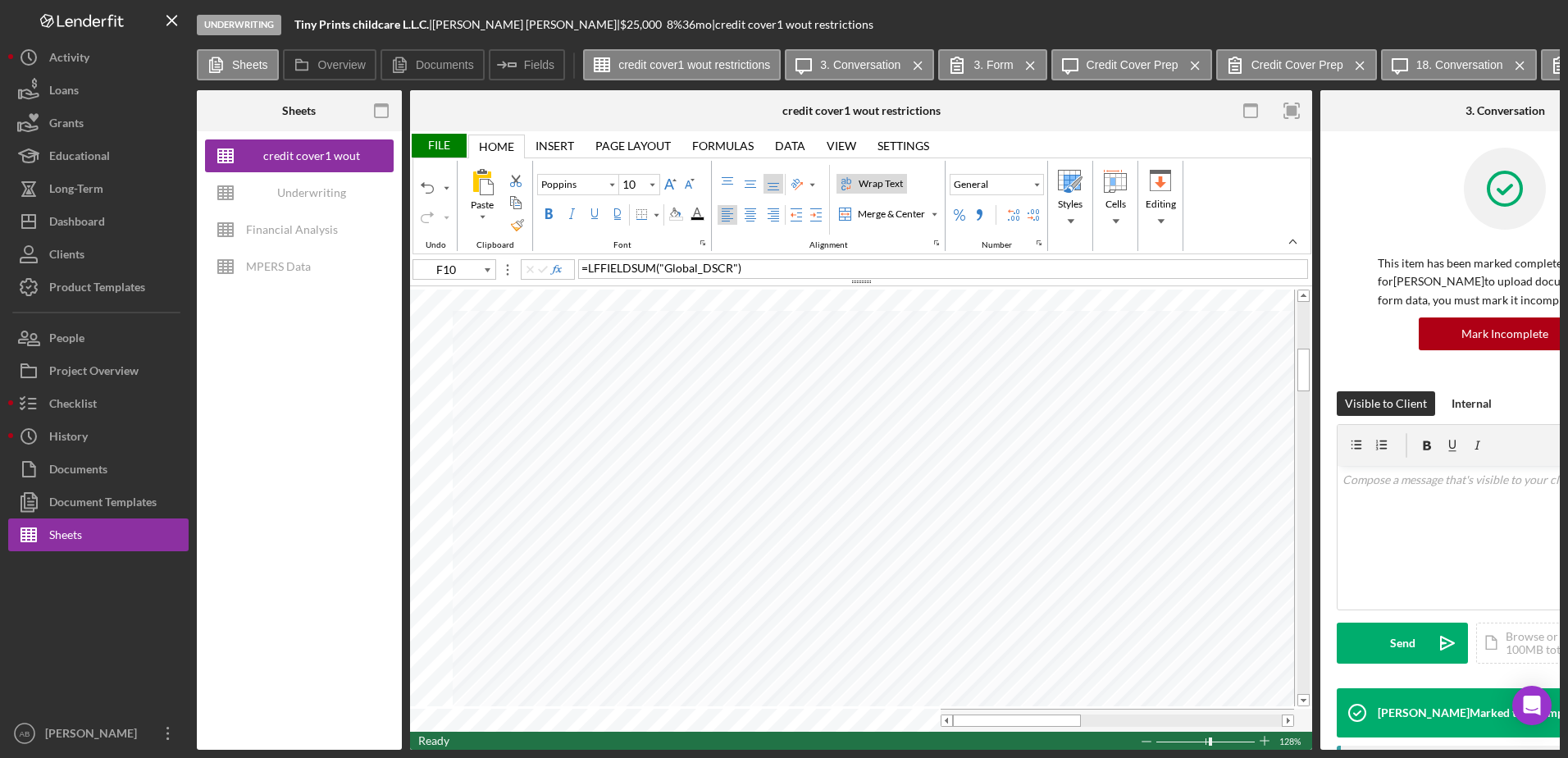
type input "D18"
type input "E18"
type input "Poppins"
type input "B19"
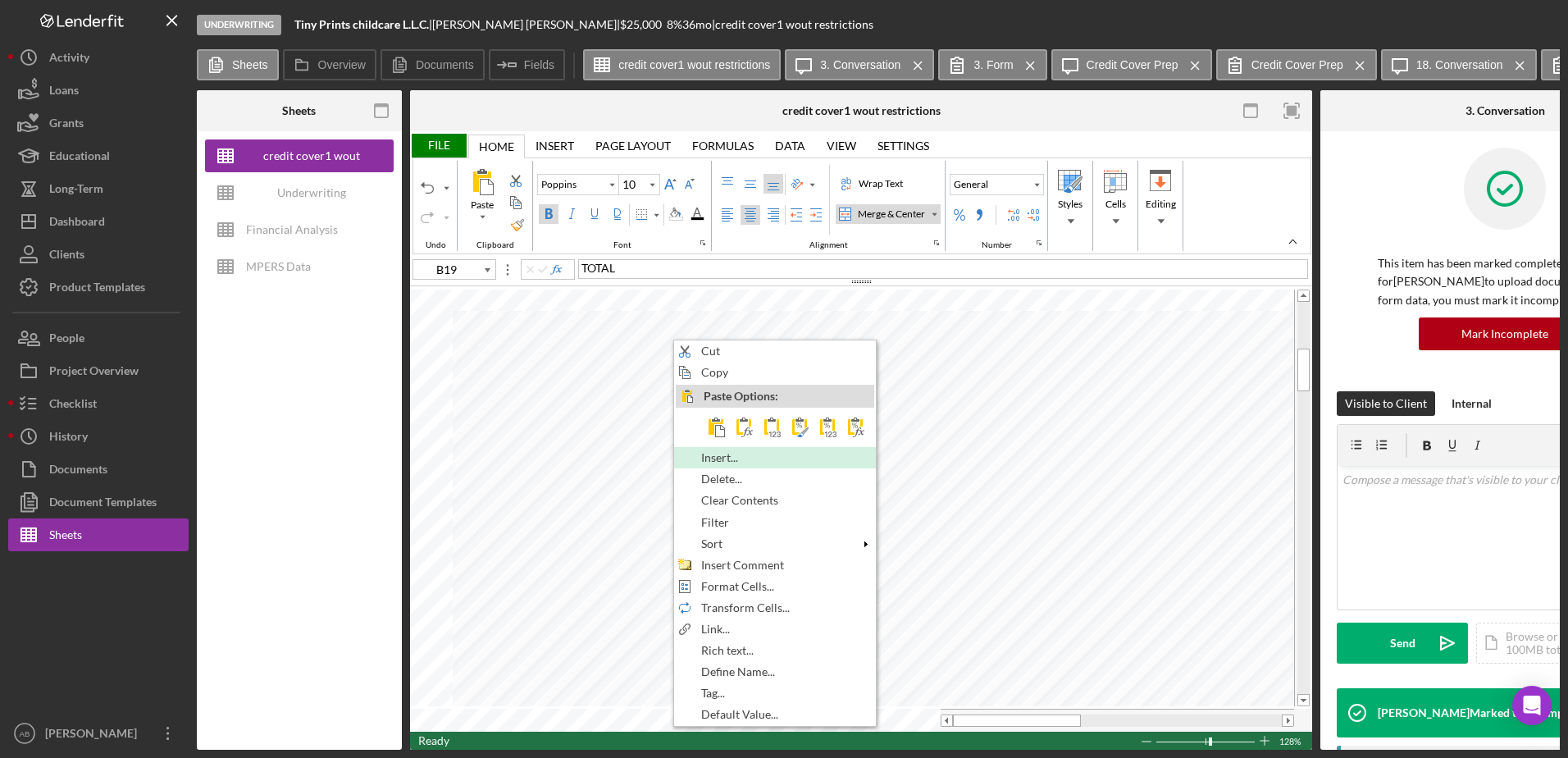
click at [714, 463] on span "Insert..." at bounding box center [728, 457] width 56 height 13
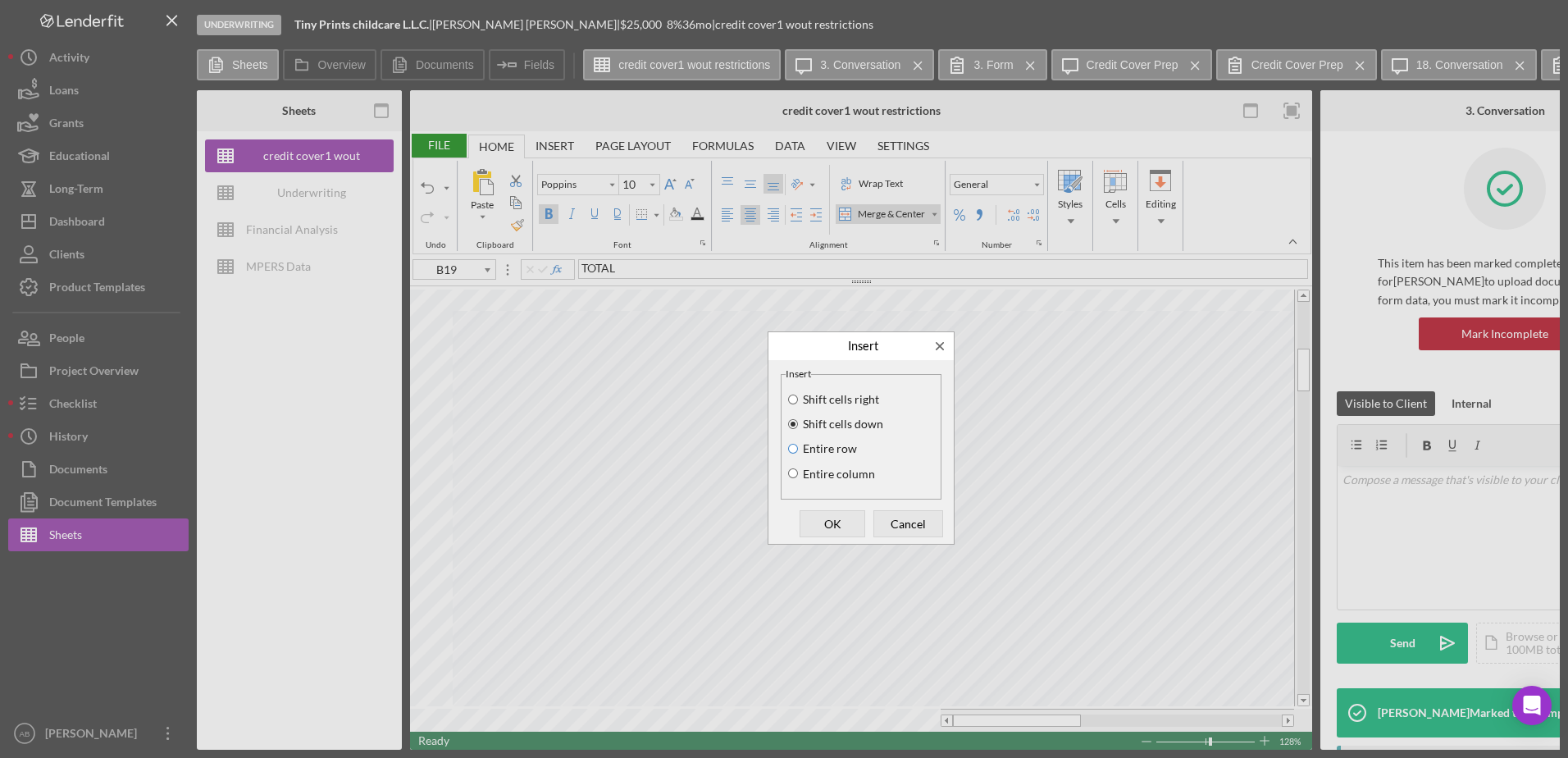
click at [794, 453] on input "Entire row" at bounding box center [792, 449] width 13 height 12
radio input "true"
click at [826, 525] on span "OK" at bounding box center [832, 523] width 54 height 23
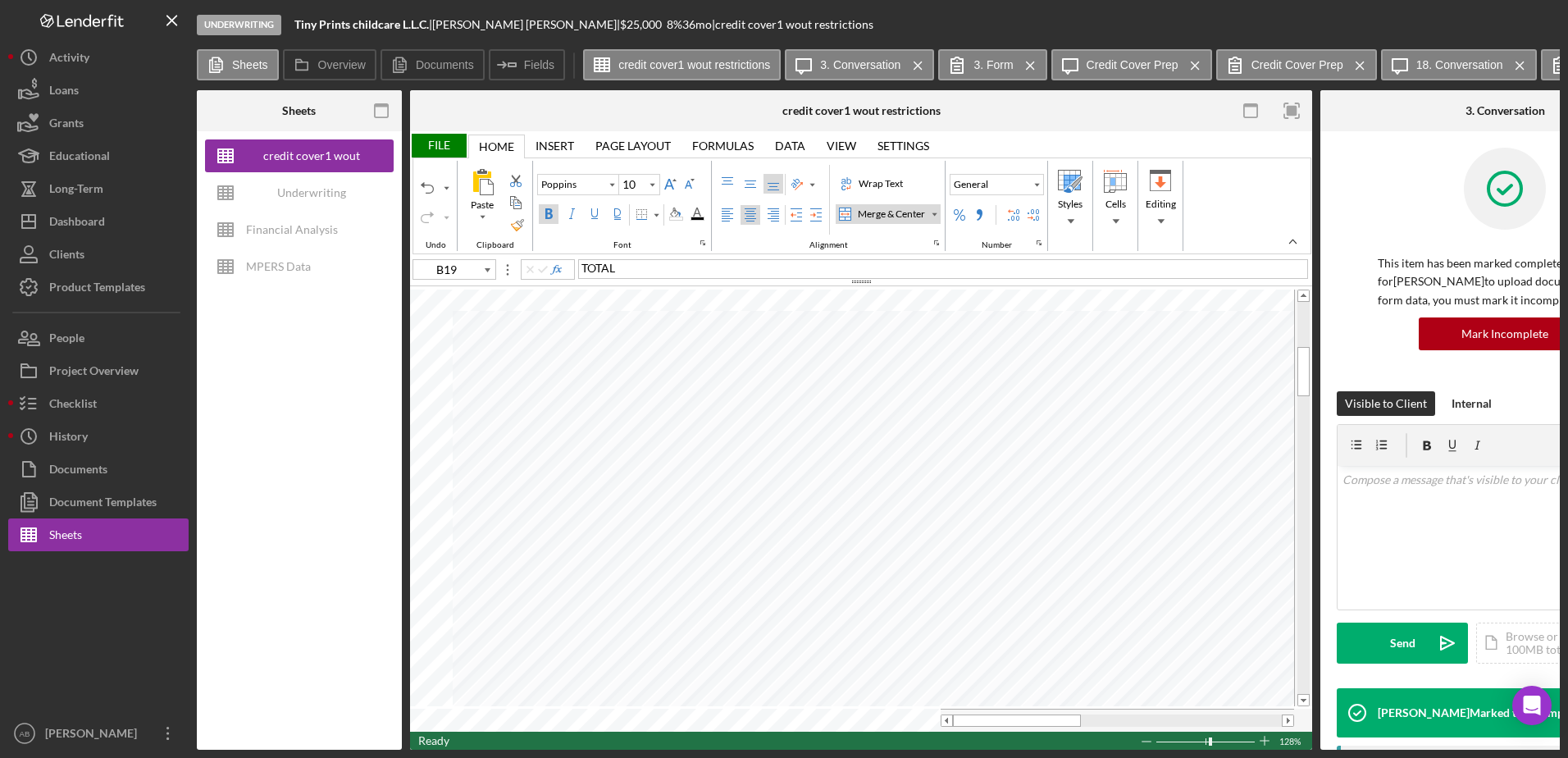
type input "Calibri"
type input "11"
type input "E19"
type input "F19"
type input "G19"
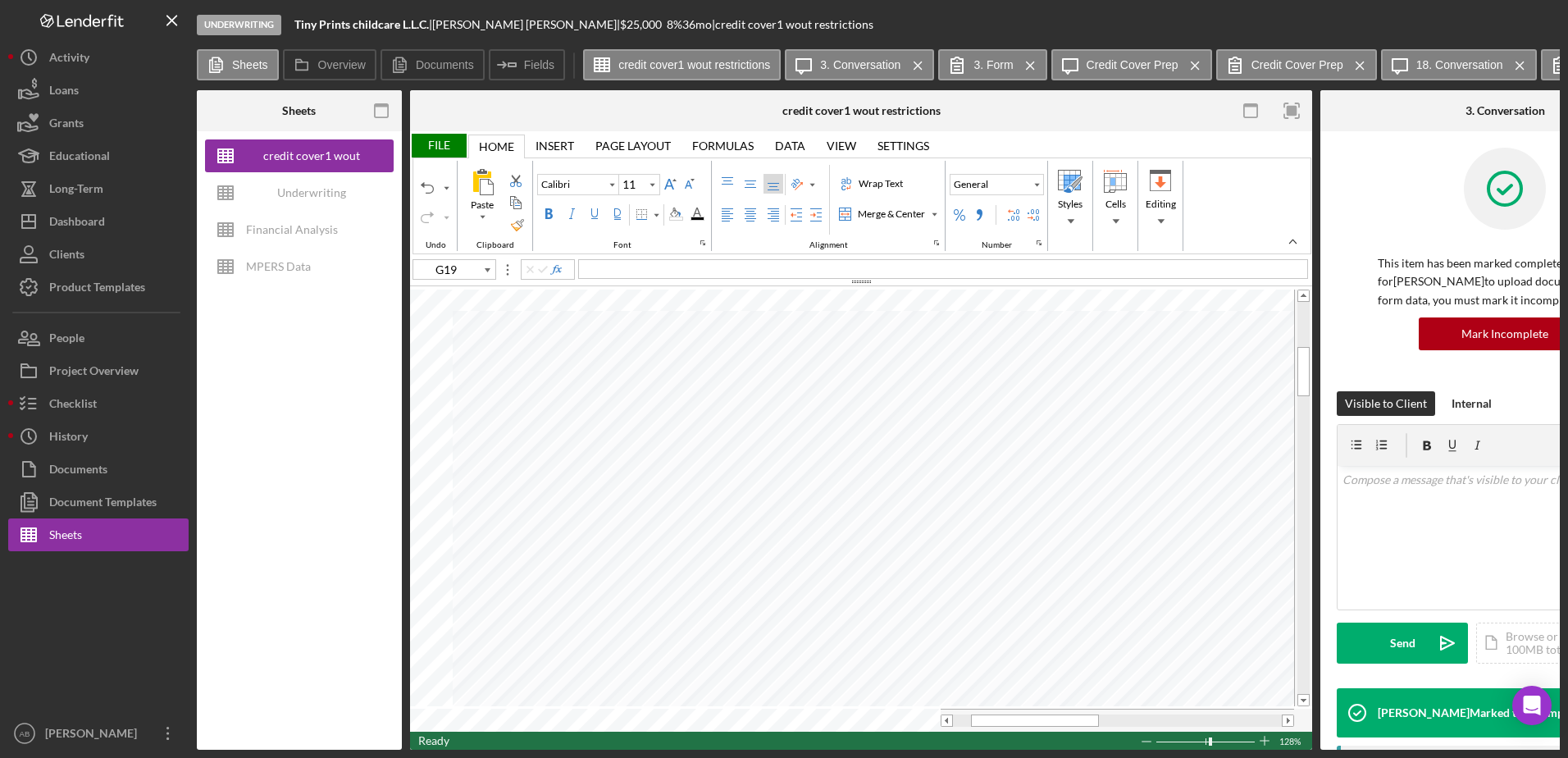
type input "Poppins"
type input "10"
type input "F20"
type input "G20"
type input "Calibri"
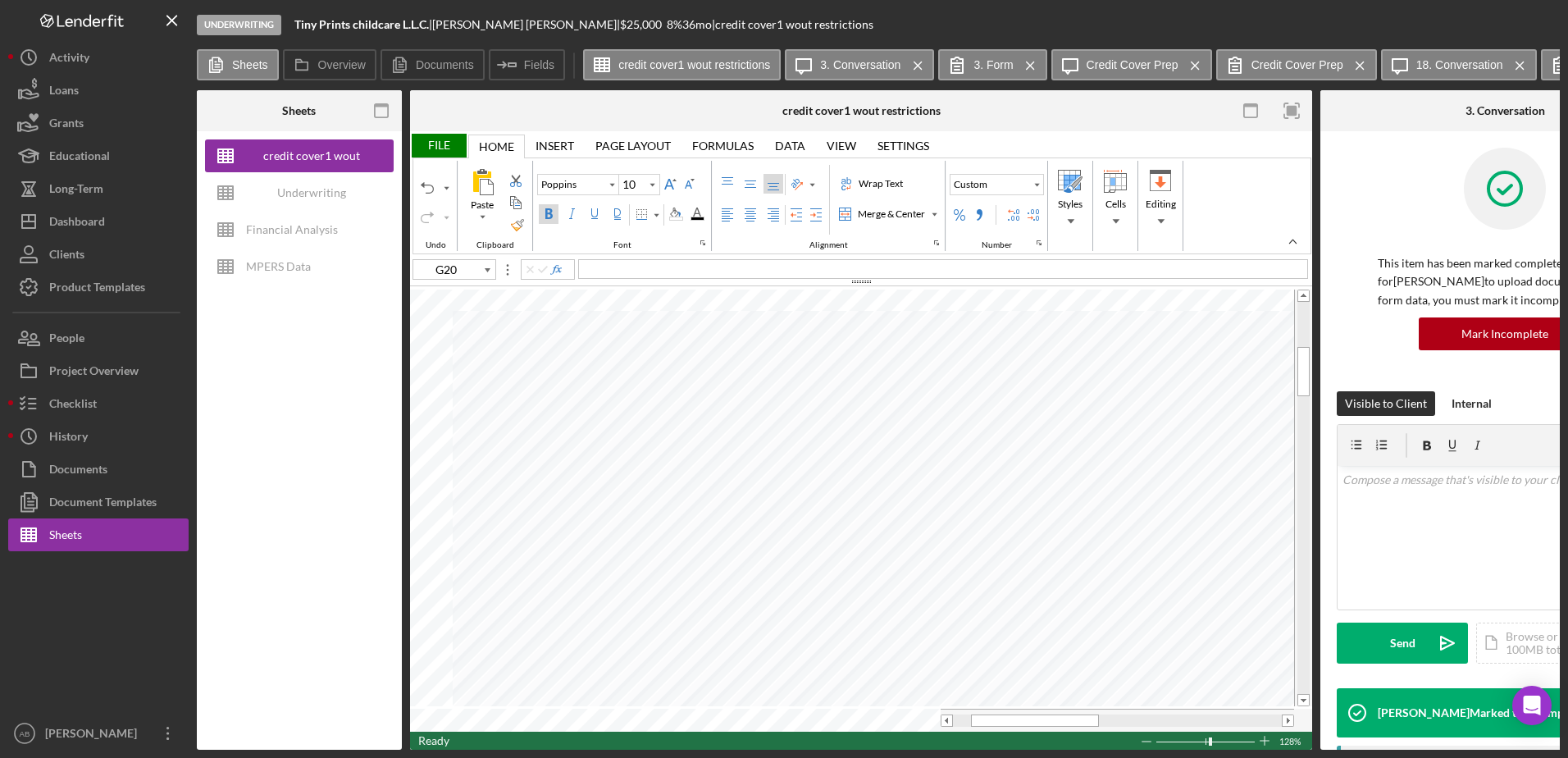
type input "11"
type input "H21"
click at [912, 720] on tr at bounding box center [852, 720] width 885 height 23
type input "Poppins"
type input "10"
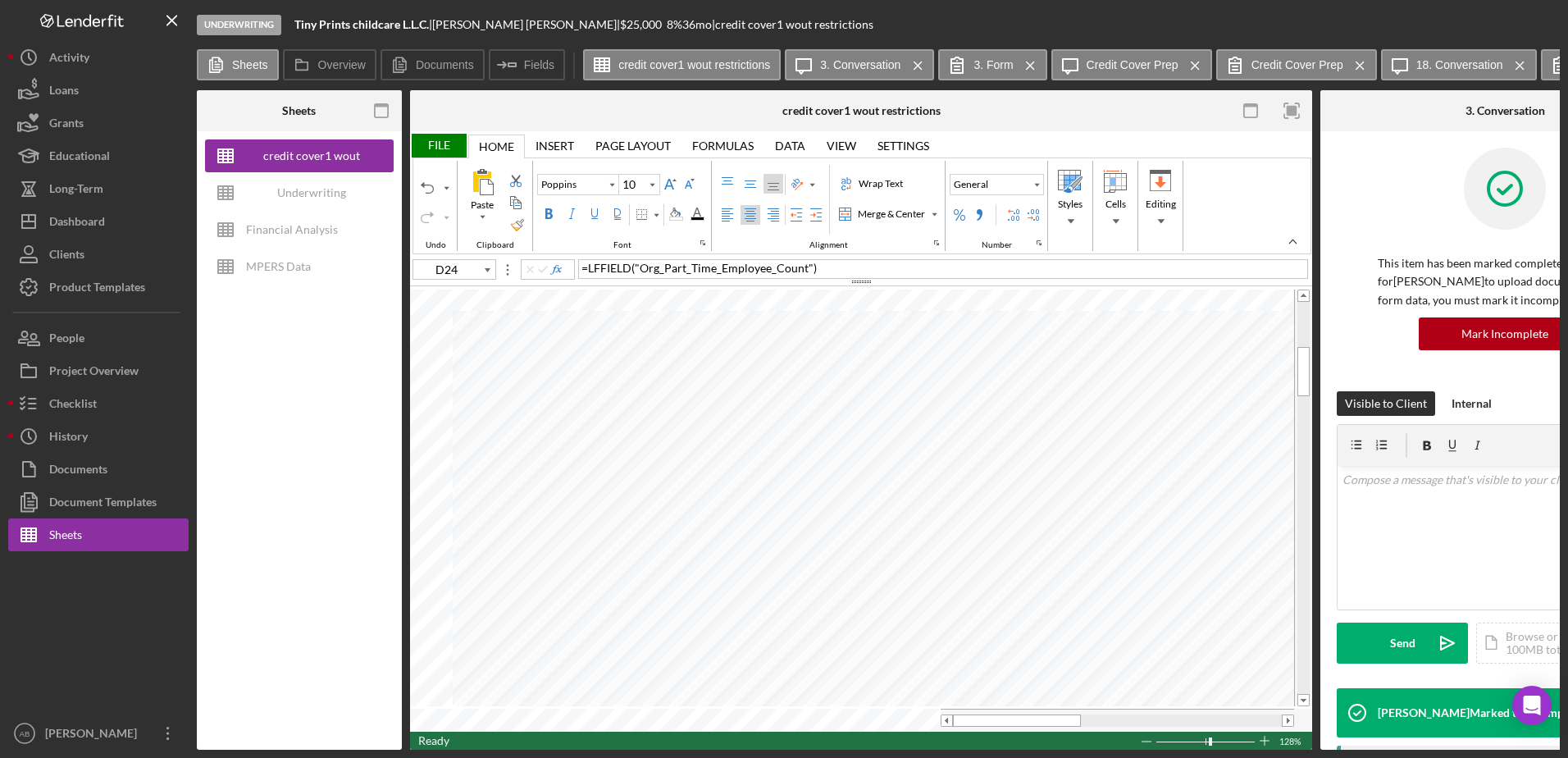
type input "C24"
type input "C25"
type input "D27"
type input "9"
type input "B31"
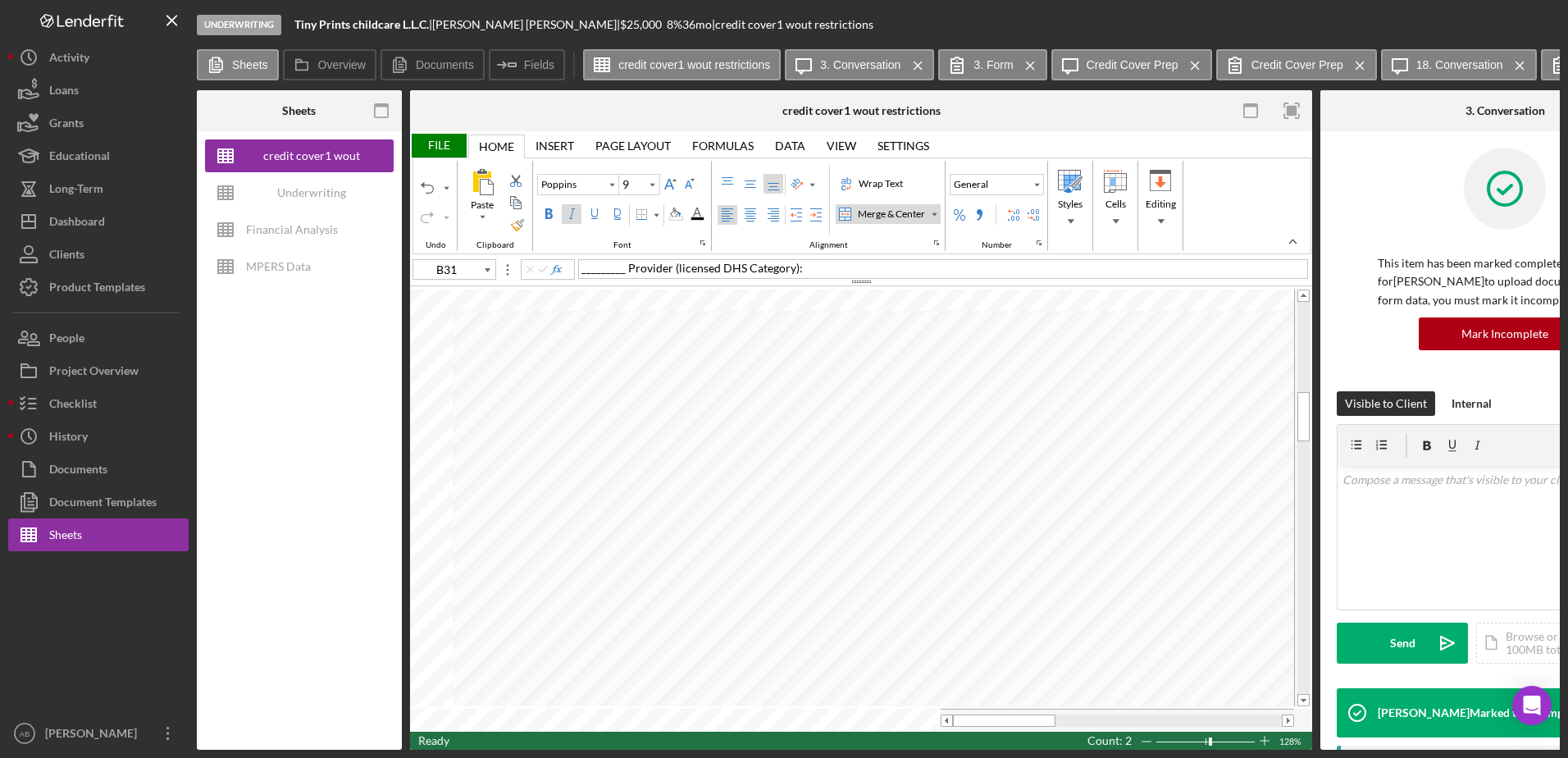
type input "10"
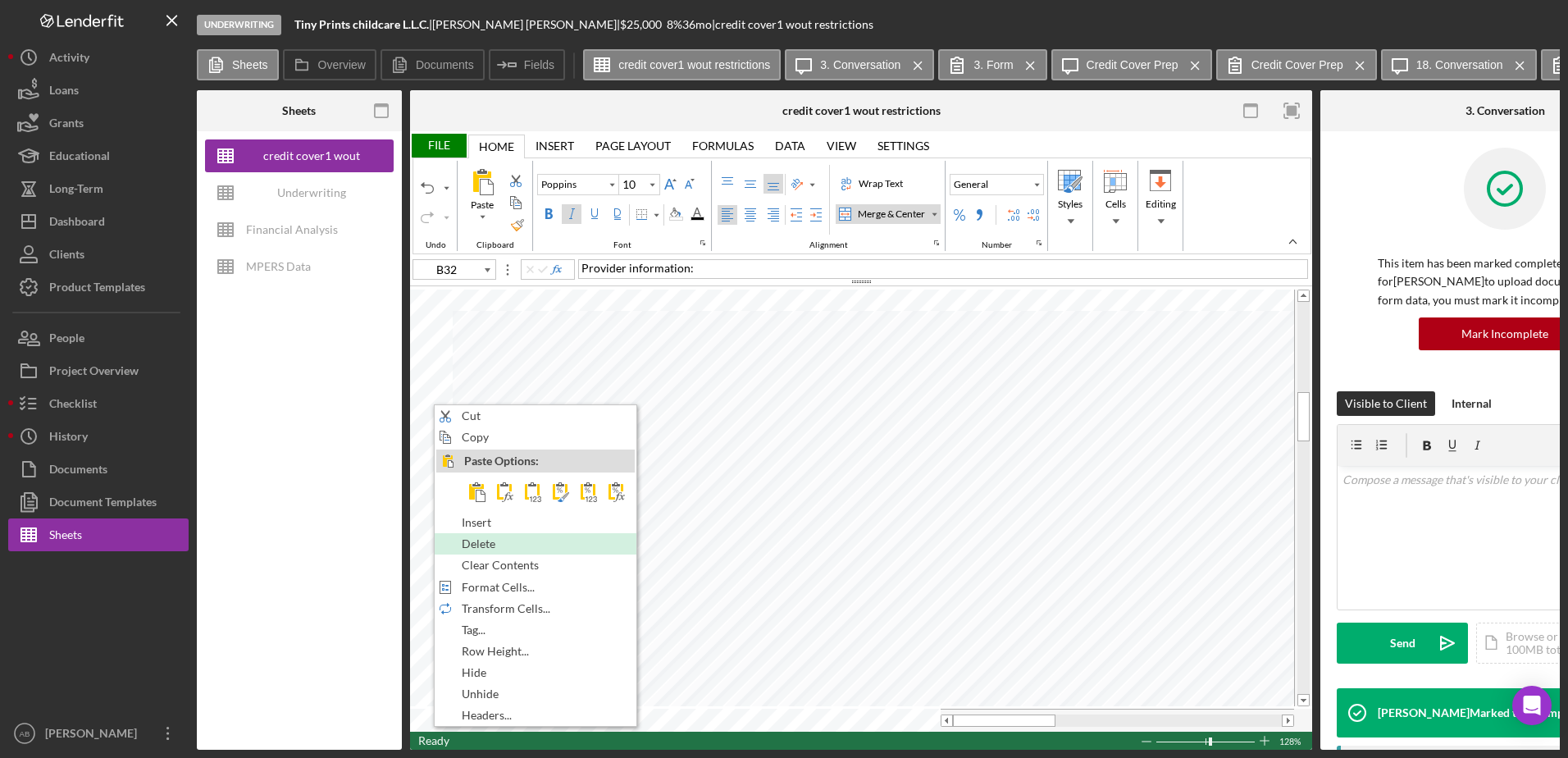
click at [488, 546] on span "Delete" at bounding box center [488, 544] width 52 height 13
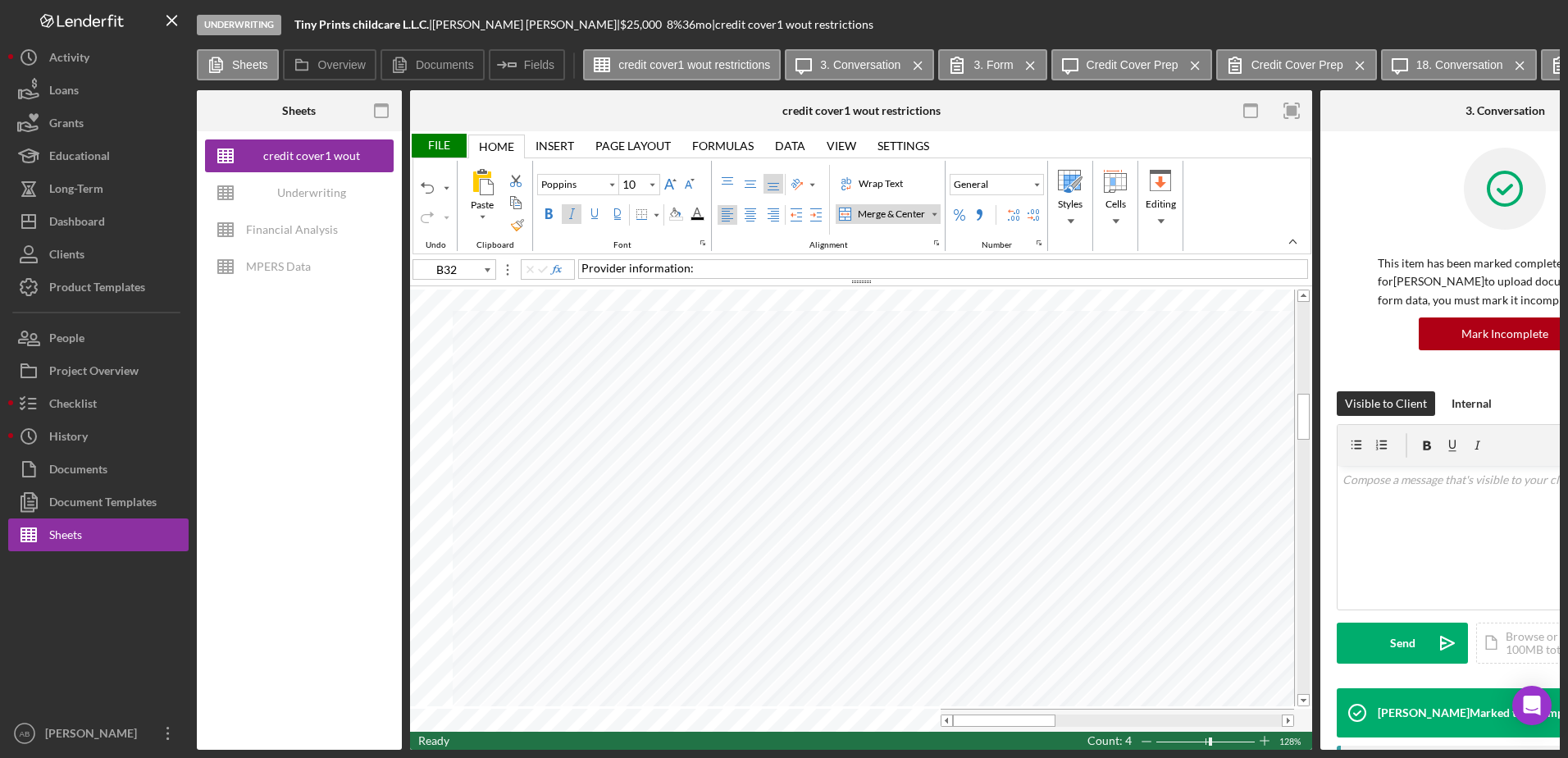
type input "C32"
click at [437, 144] on div "File" at bounding box center [438, 146] width 57 height 24
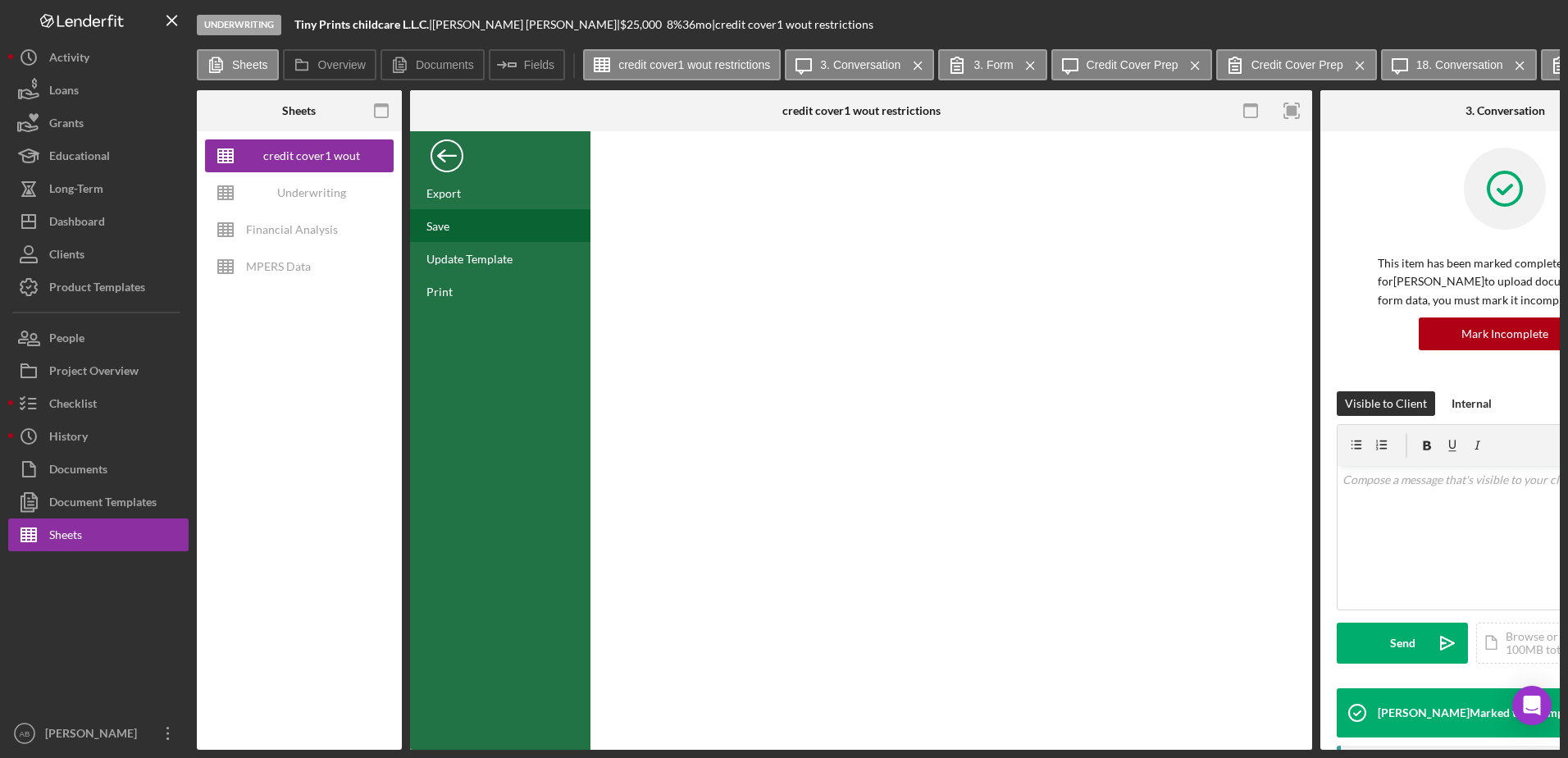
click at [454, 232] on div "Save" at bounding box center [500, 225] width 181 height 32
click at [458, 192] on div "Export" at bounding box center [443, 193] width 34 height 14
click at [439, 151] on div "Back" at bounding box center [446, 151] width 32 height 32
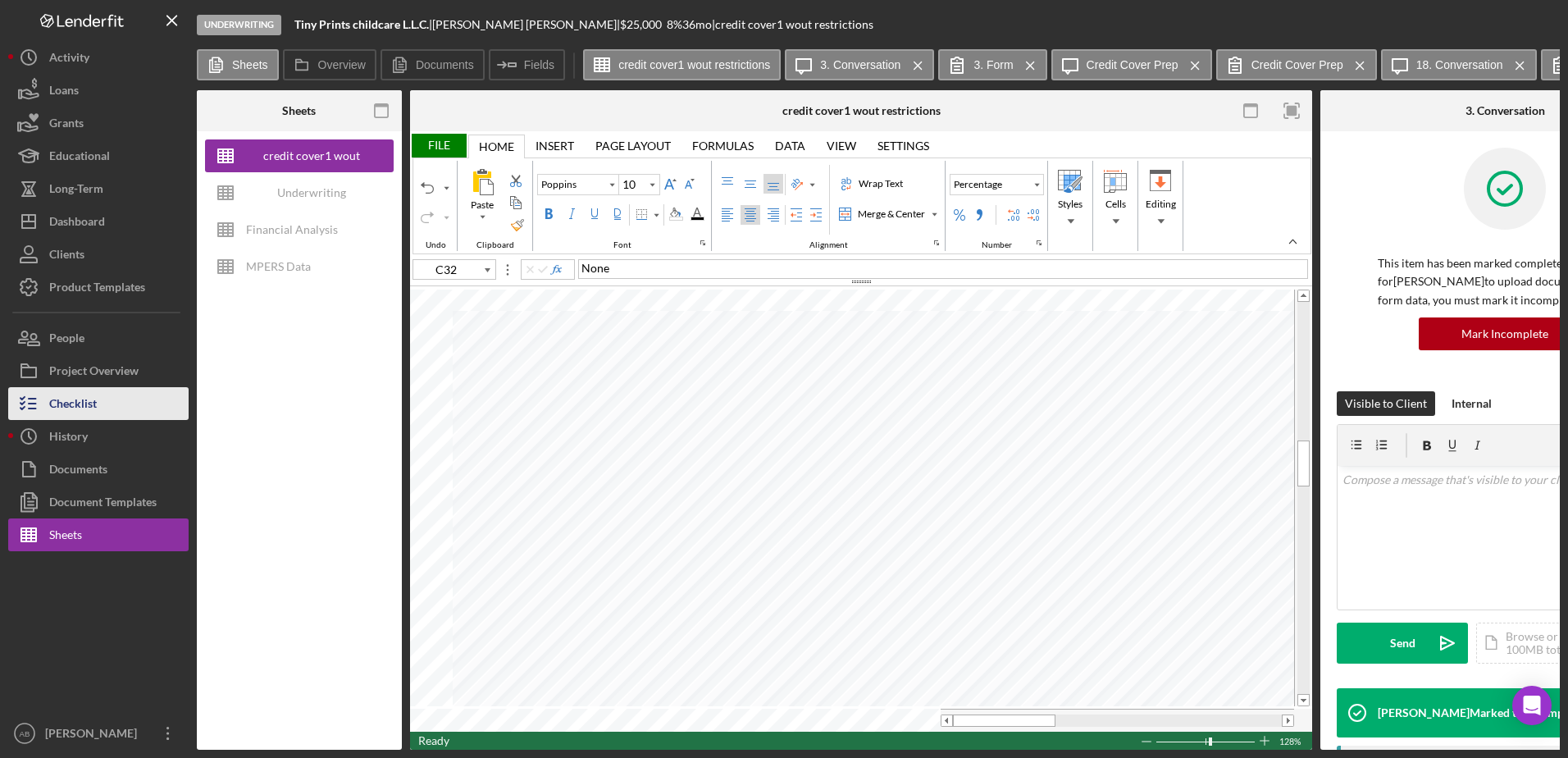
click at [59, 400] on div "Checklist" at bounding box center [73, 406] width 47 height 37
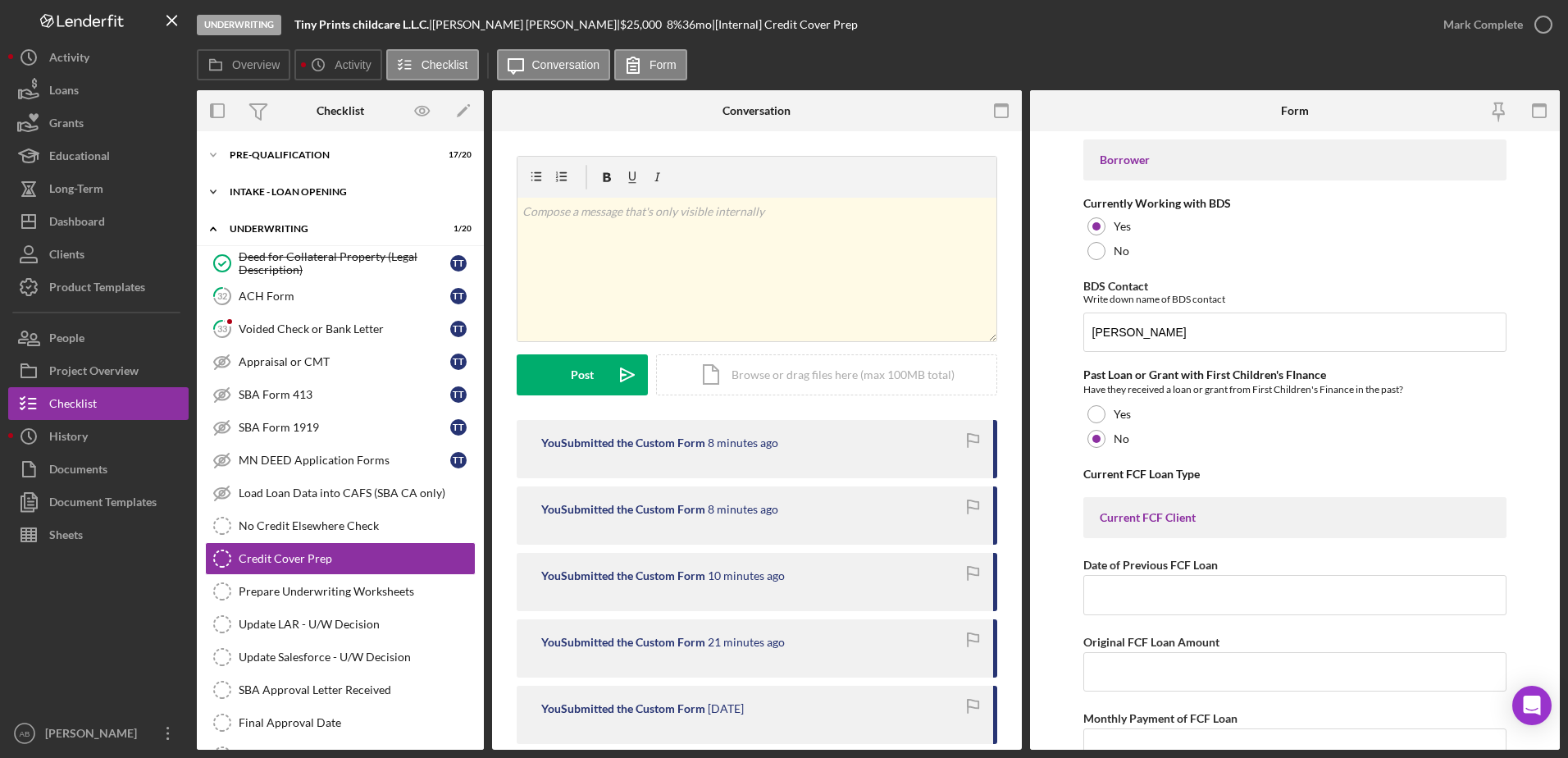
click at [326, 187] on div "INTAKE - LOAN OPENING" at bounding box center [347, 192] width 234 height 10
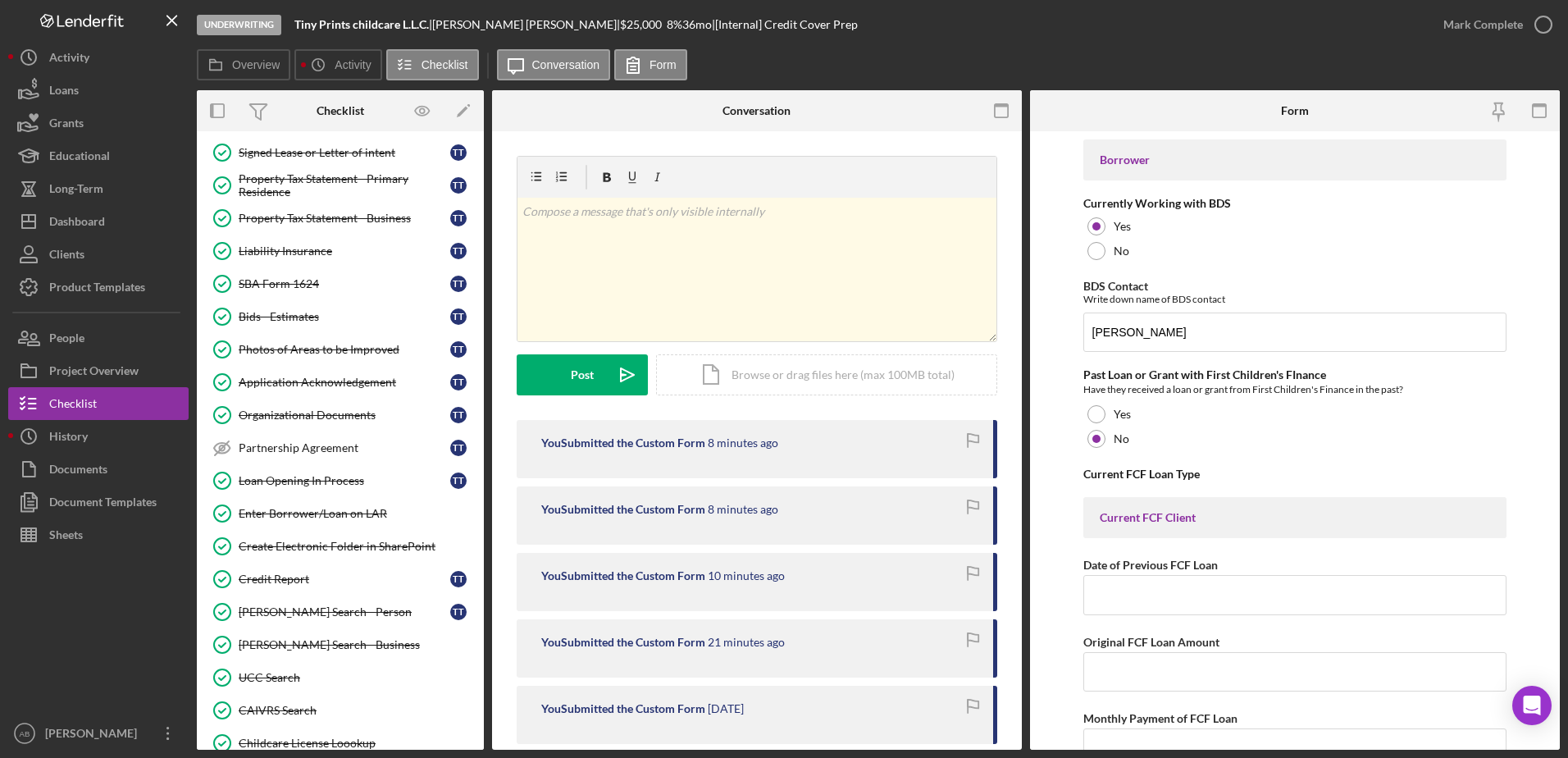
scroll to position [574, 0]
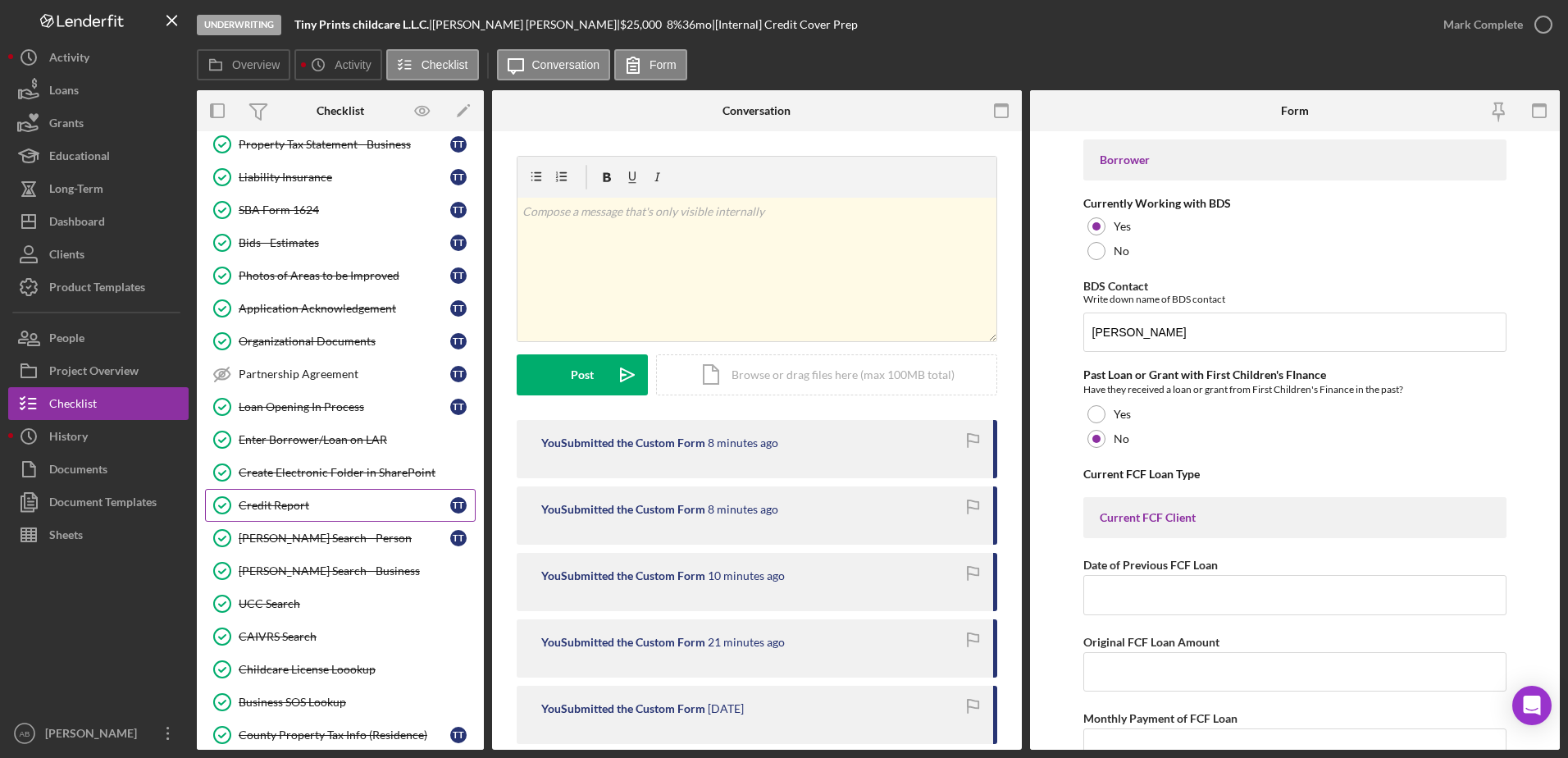
click at [287, 516] on link "Credit Report Credit Report T T" at bounding box center [340, 504] width 270 height 32
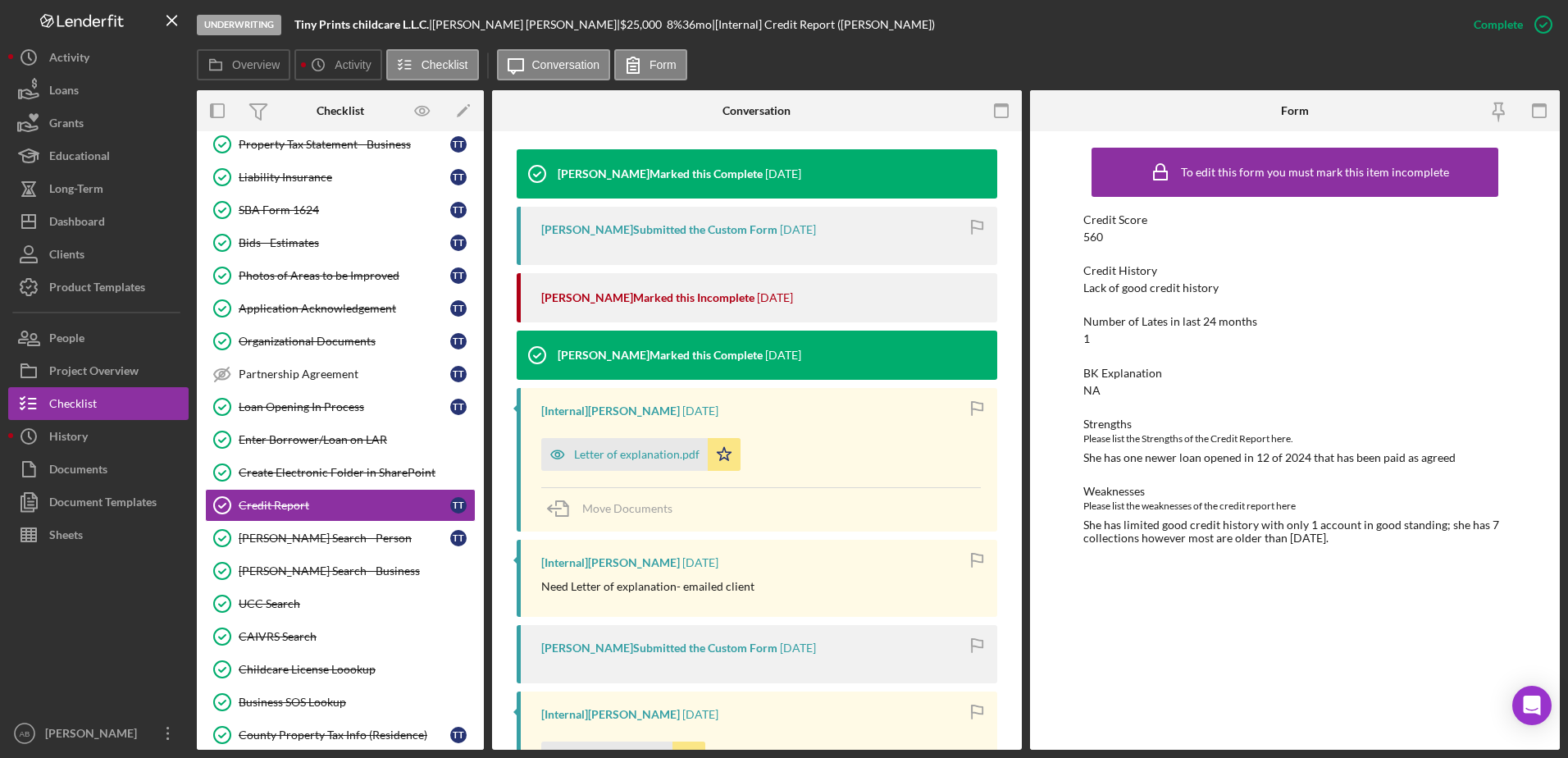
scroll to position [657, 0]
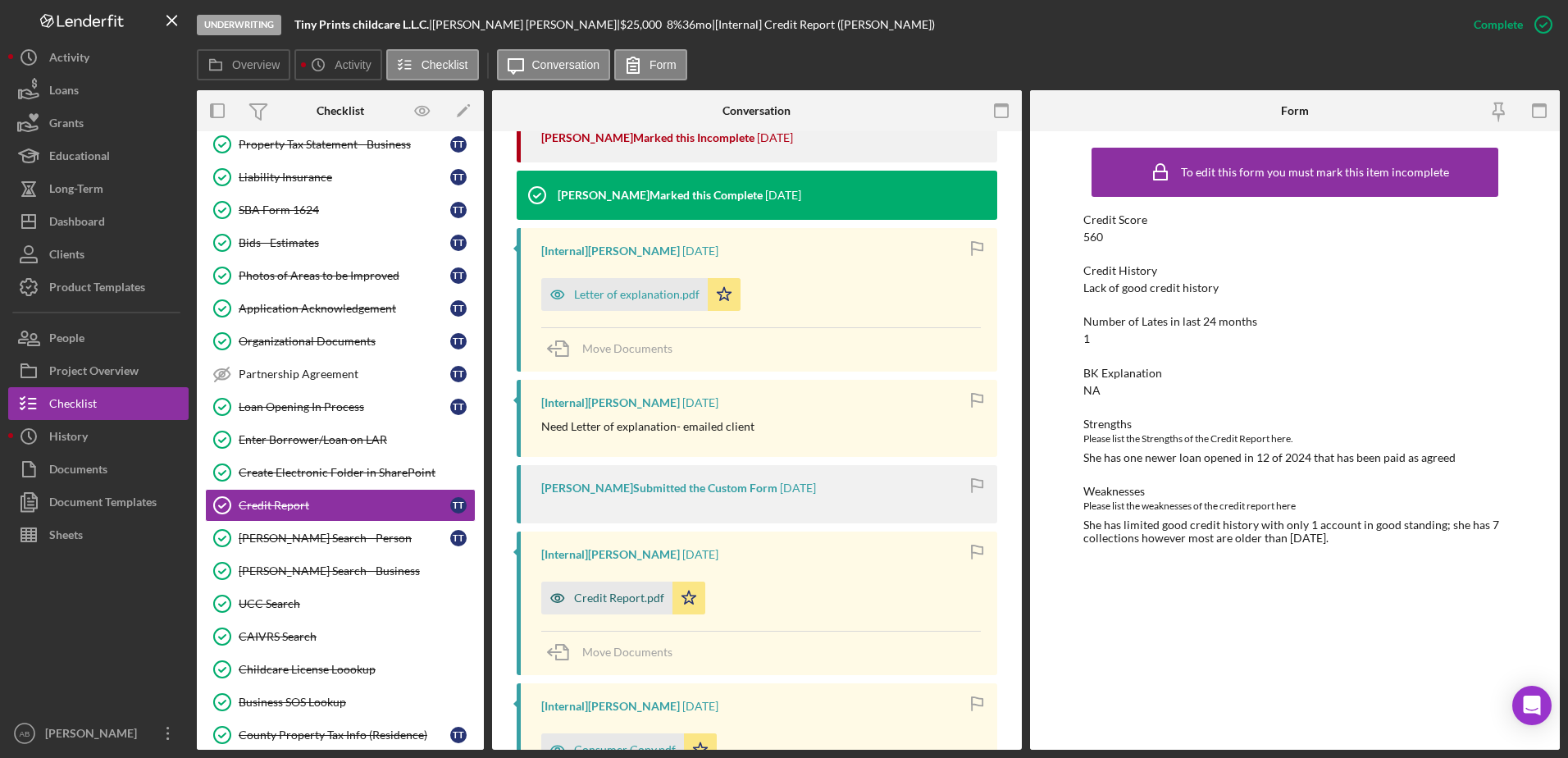
click at [617, 607] on div "Credit Report.pdf" at bounding box center [608, 598] width 132 height 32
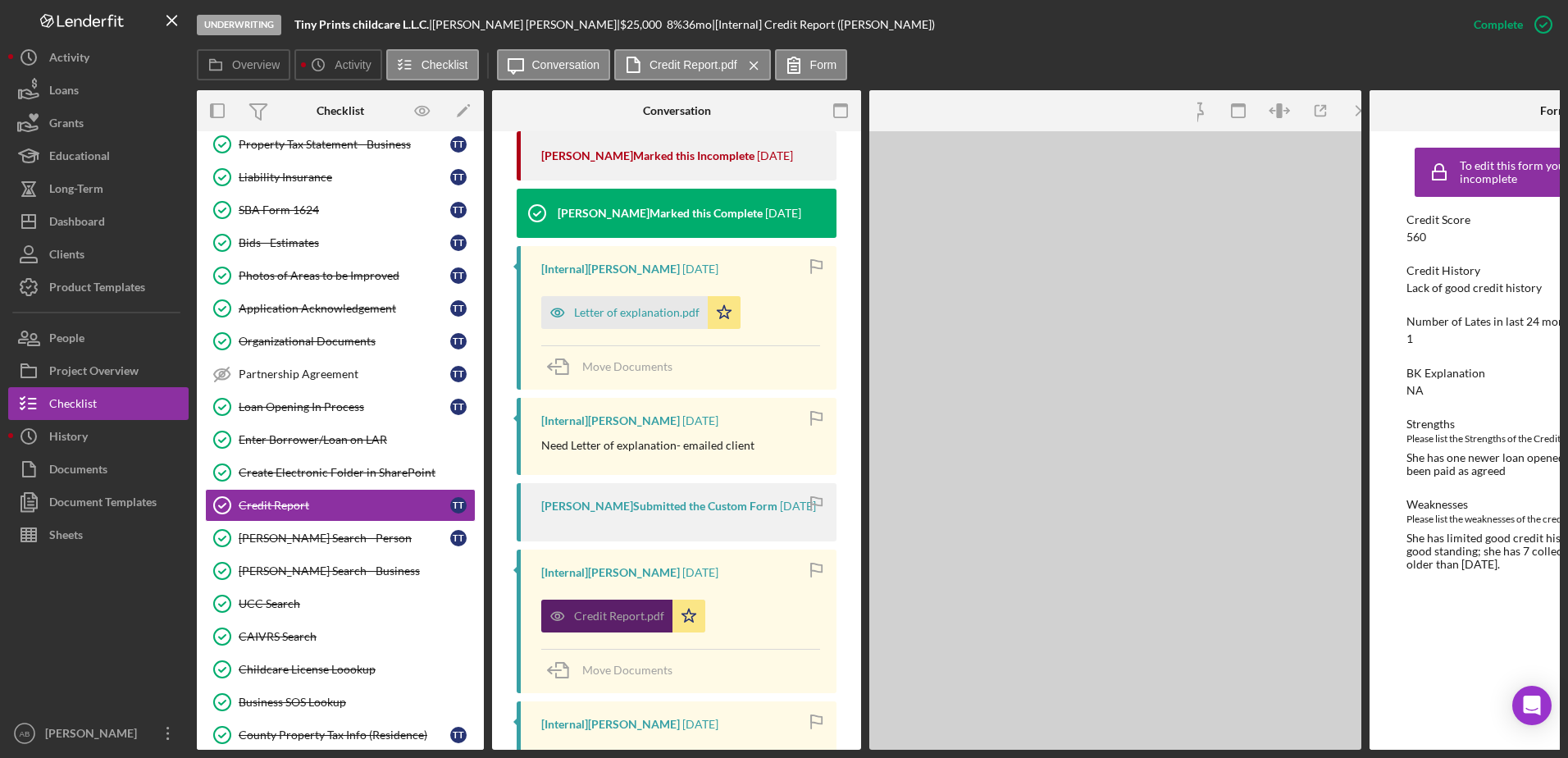
scroll to position [687, 0]
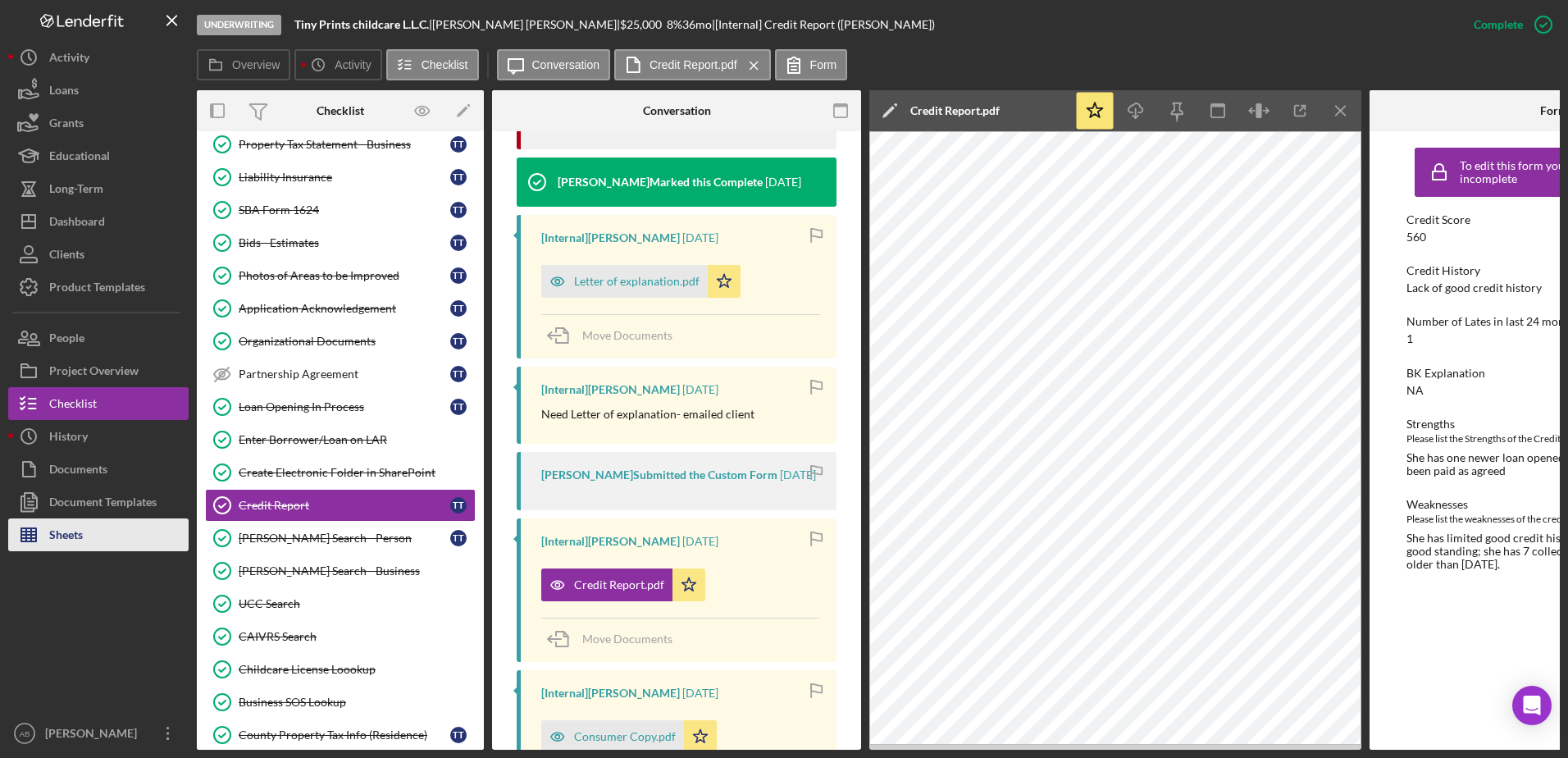
click at [120, 545] on button "Sheets" at bounding box center [98, 534] width 181 height 32
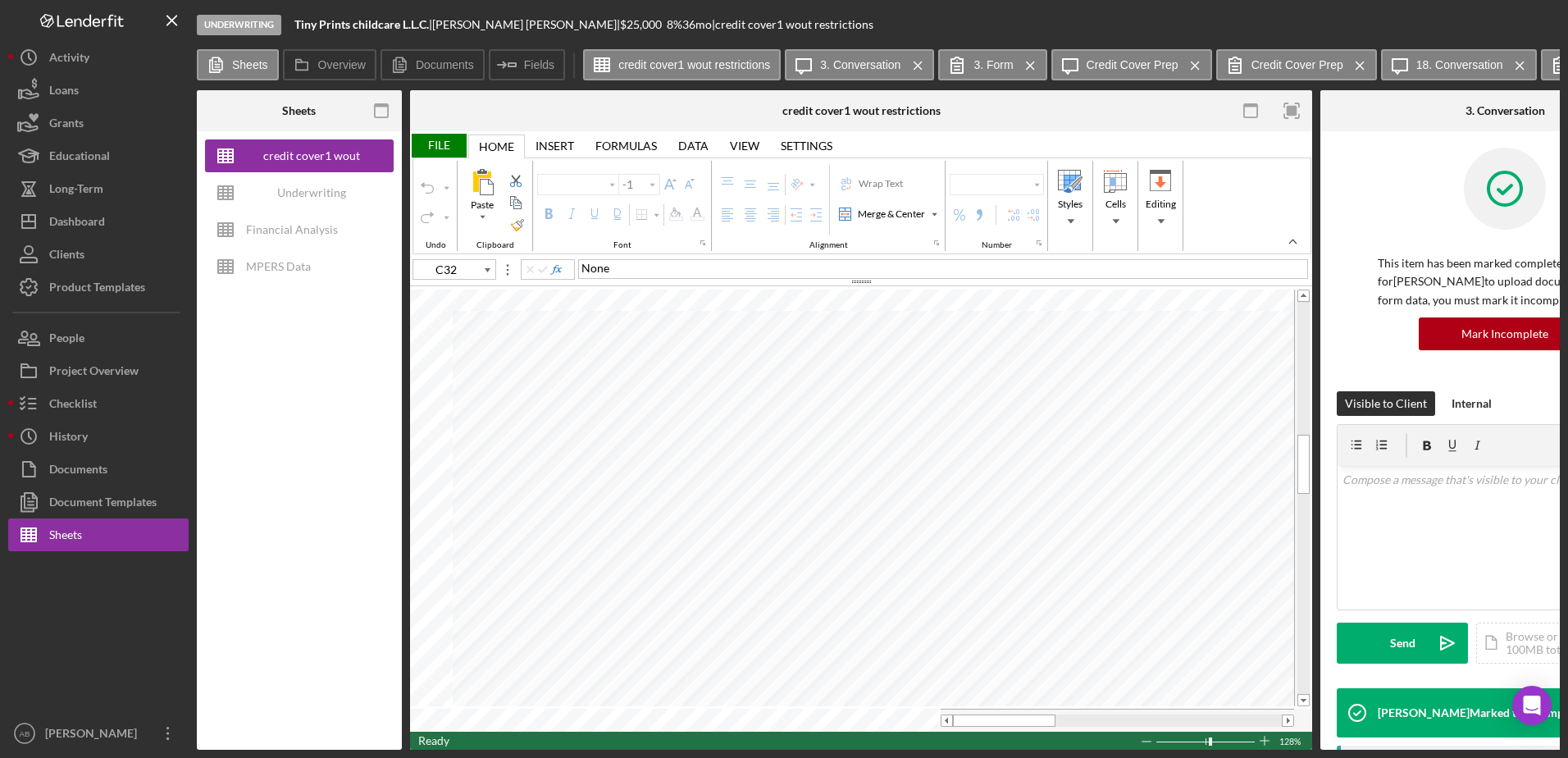
type input "Poppins"
type input "10"
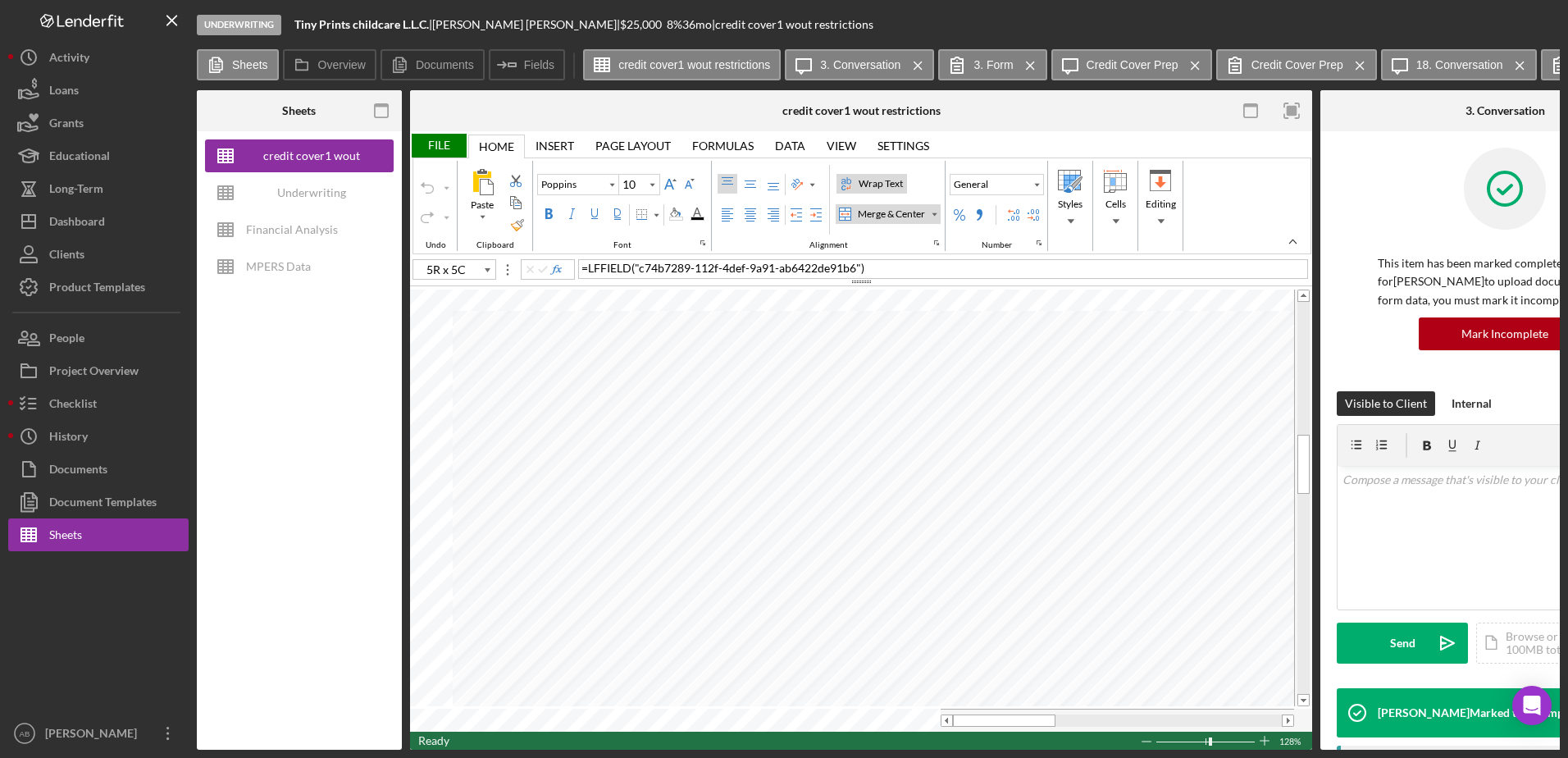
type input "B46"
click at [101, 408] on button "Checklist" at bounding box center [98, 403] width 181 height 32
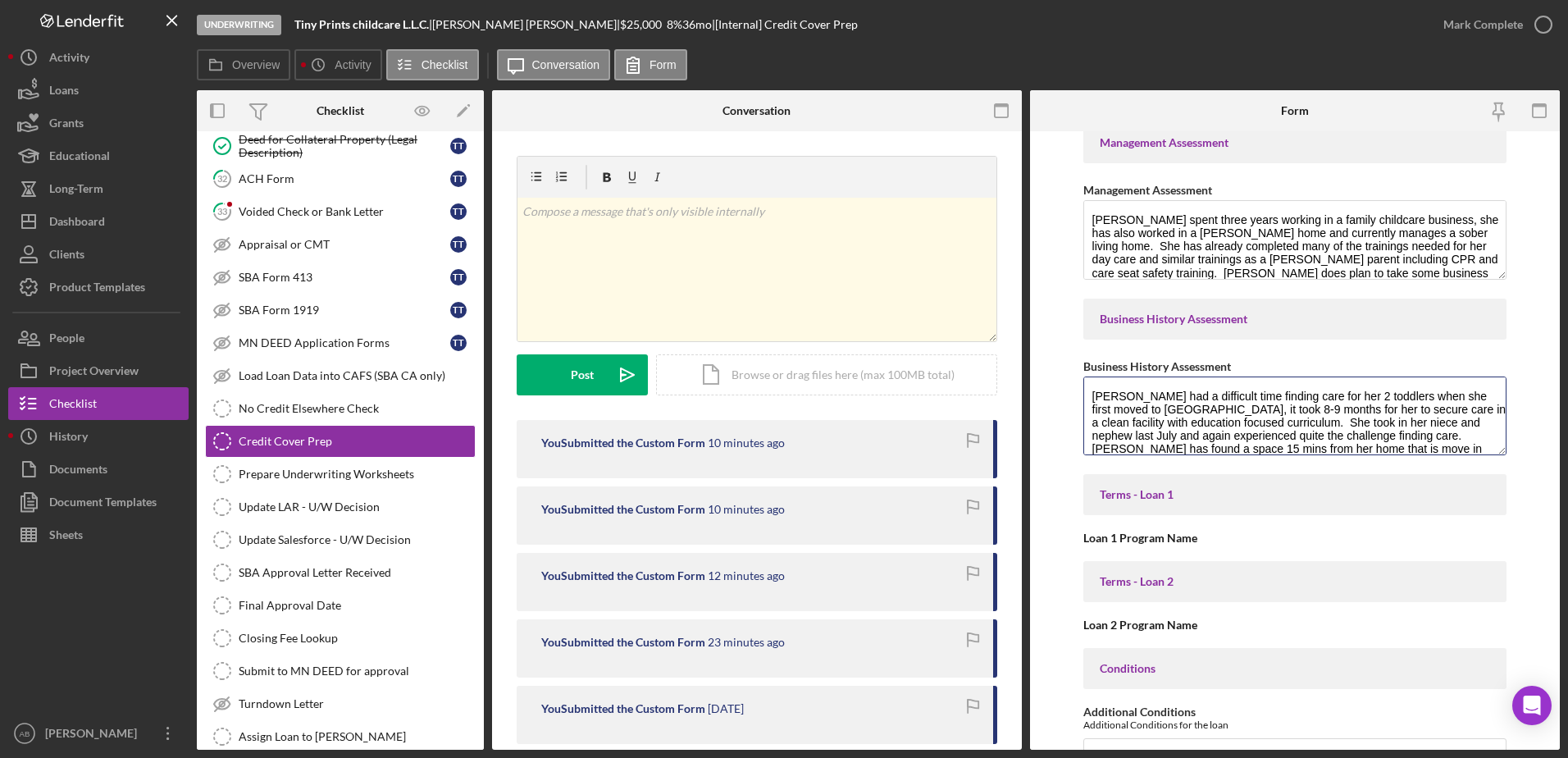
scroll to position [53, 0]
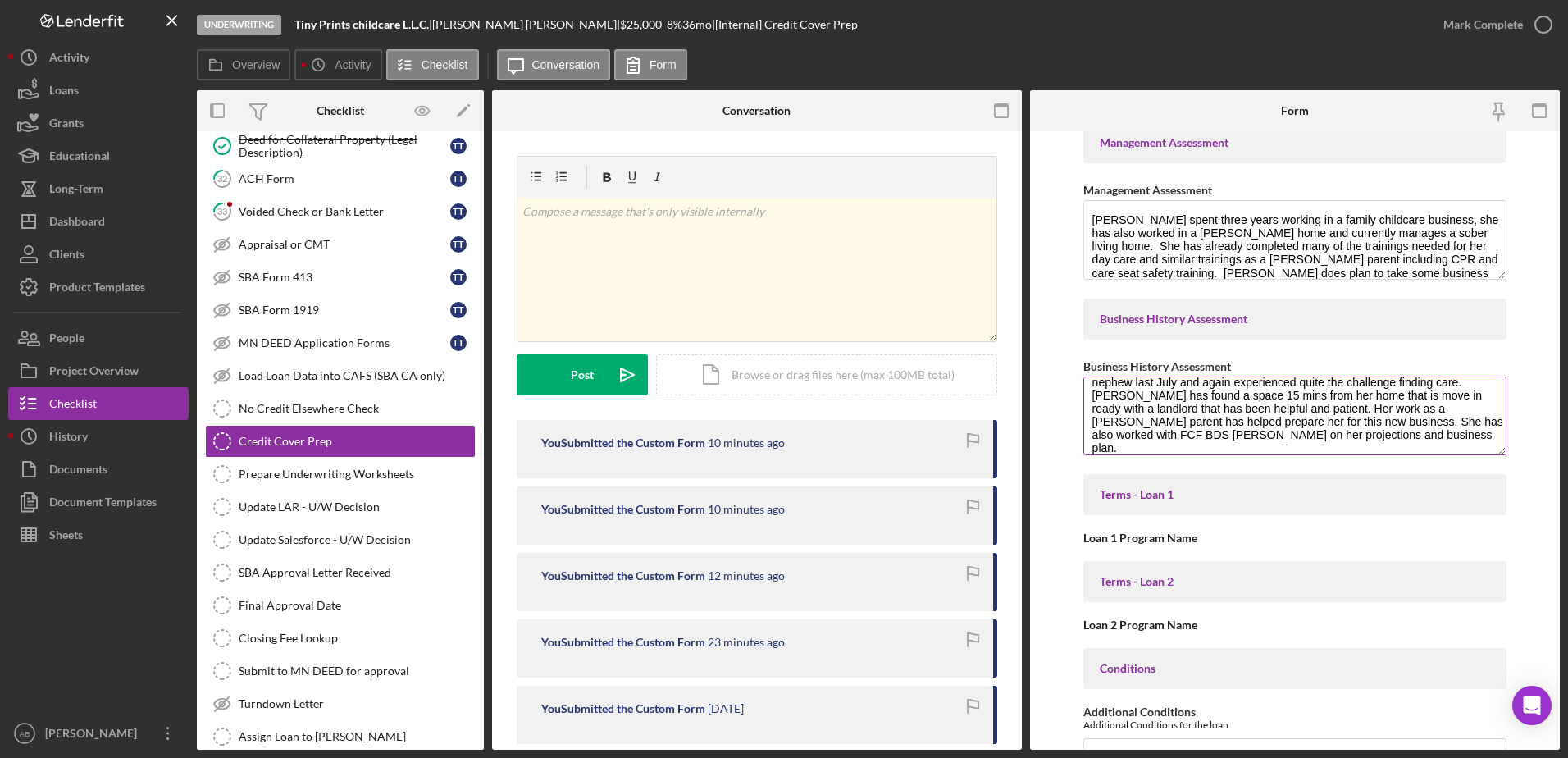
drag, startPoint x: 1092, startPoint y: 397, endPoint x: 1356, endPoint y: 443, distance: 268.0
click at [266, 395] on link "No Credit Elsewhere Check No Credit Elsewhere Check" at bounding box center [340, 408] width 270 height 32
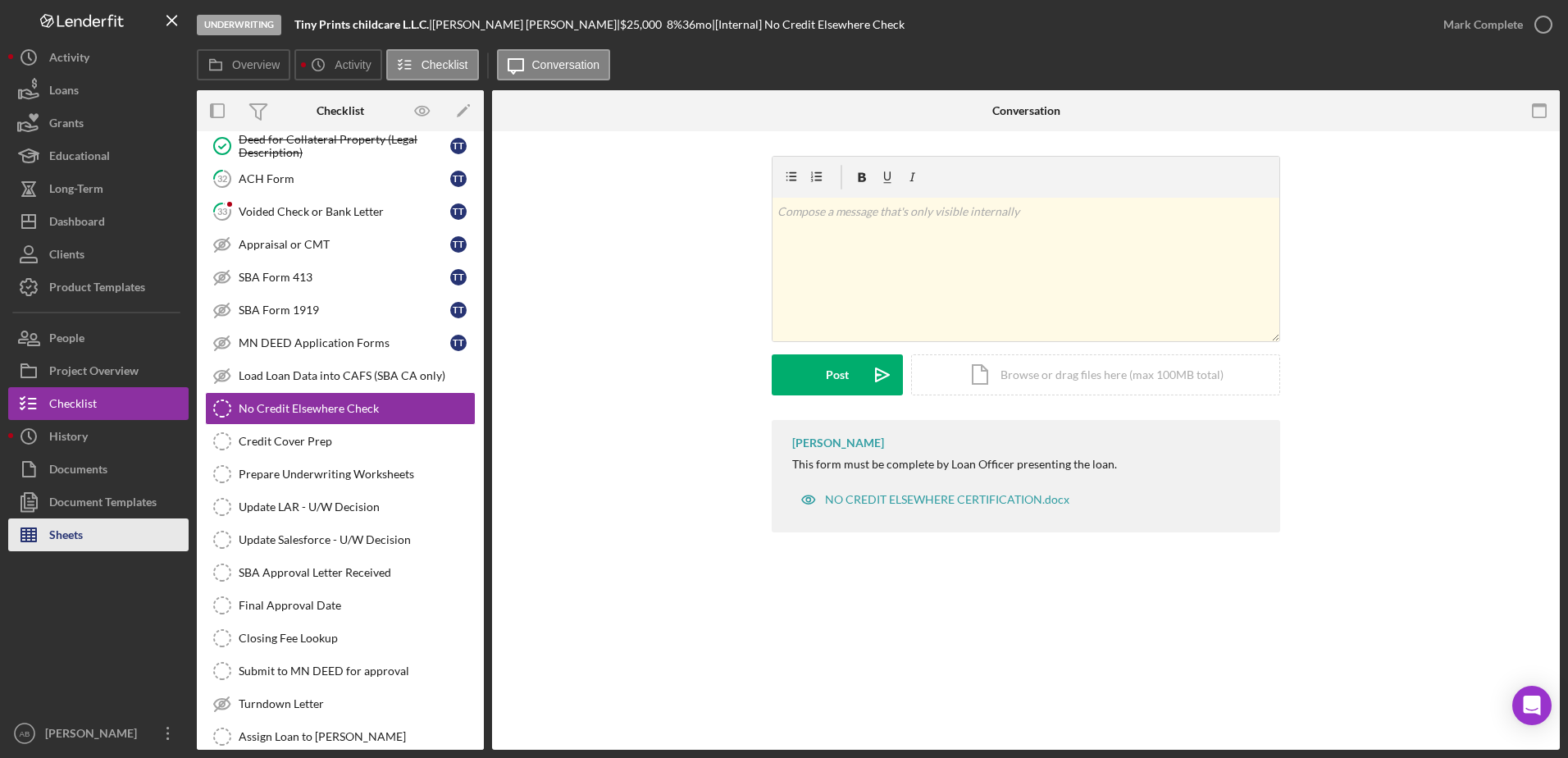
click at [91, 528] on button "Sheets" at bounding box center [98, 534] width 181 height 32
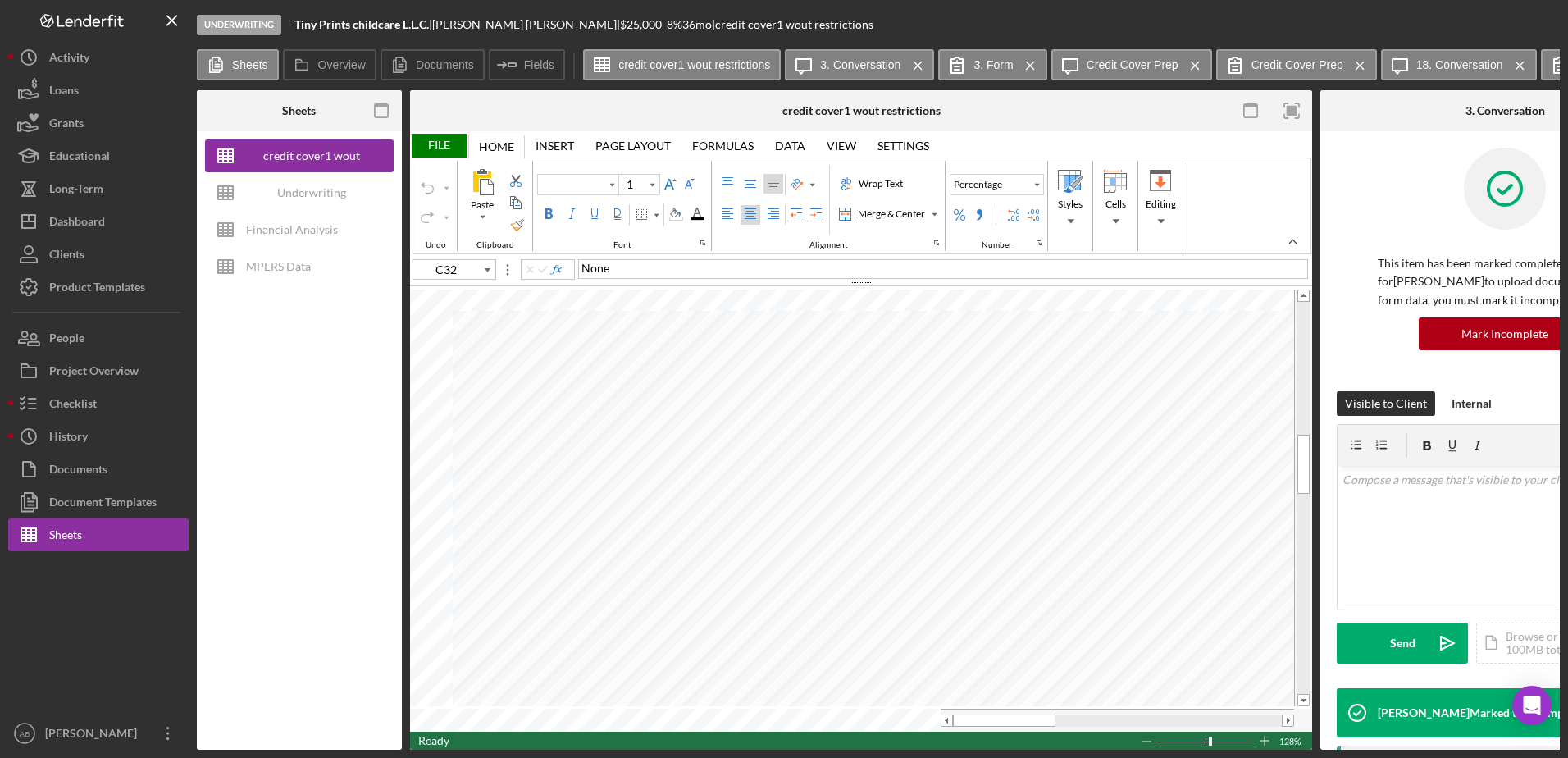
type input "Poppins"
type input "10"
click at [310, 191] on div "Underwriting Worksheets - Template 2022" at bounding box center [312, 192] width 132 height 32
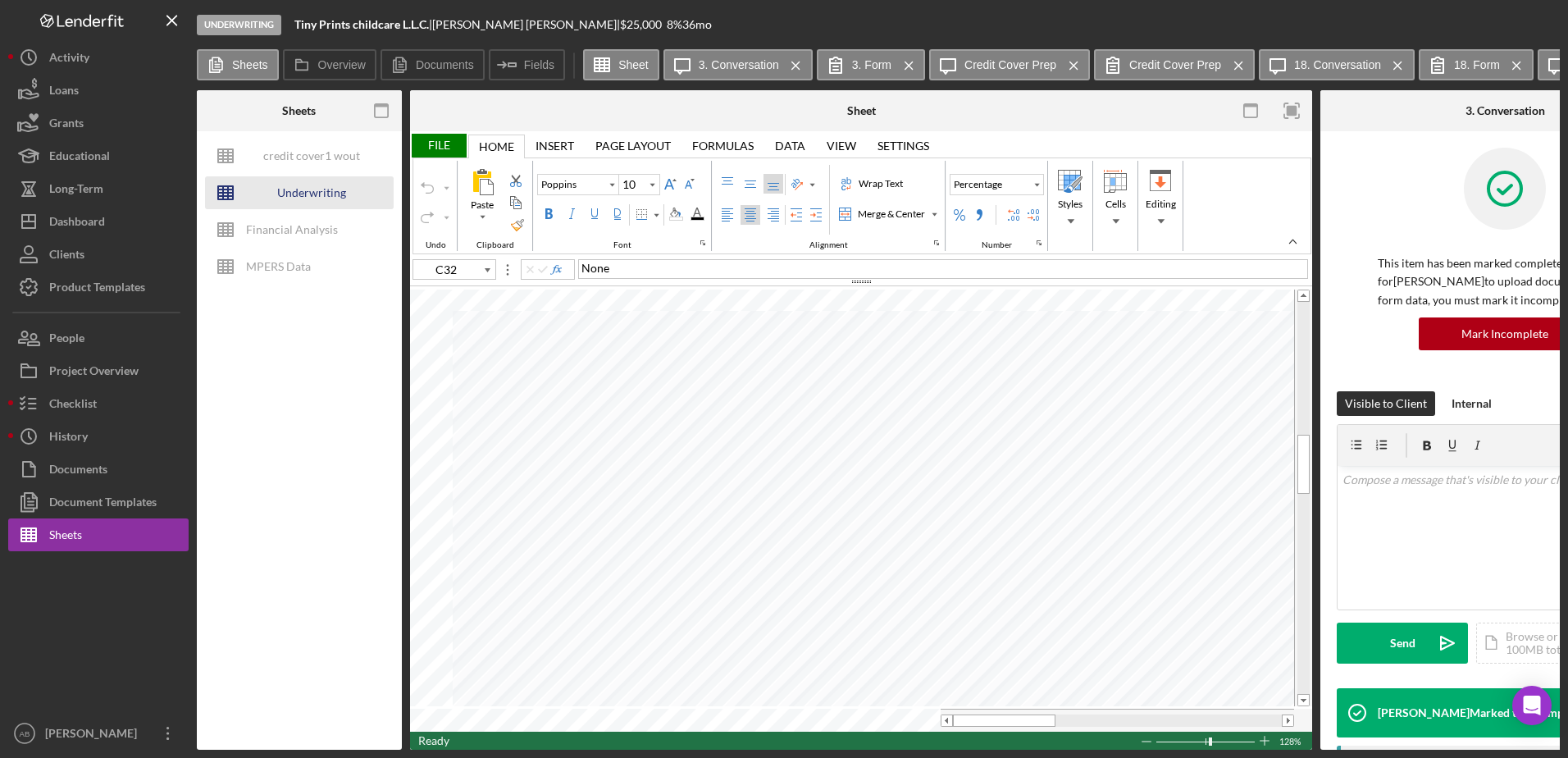
type input "Arial"
type input "I12"
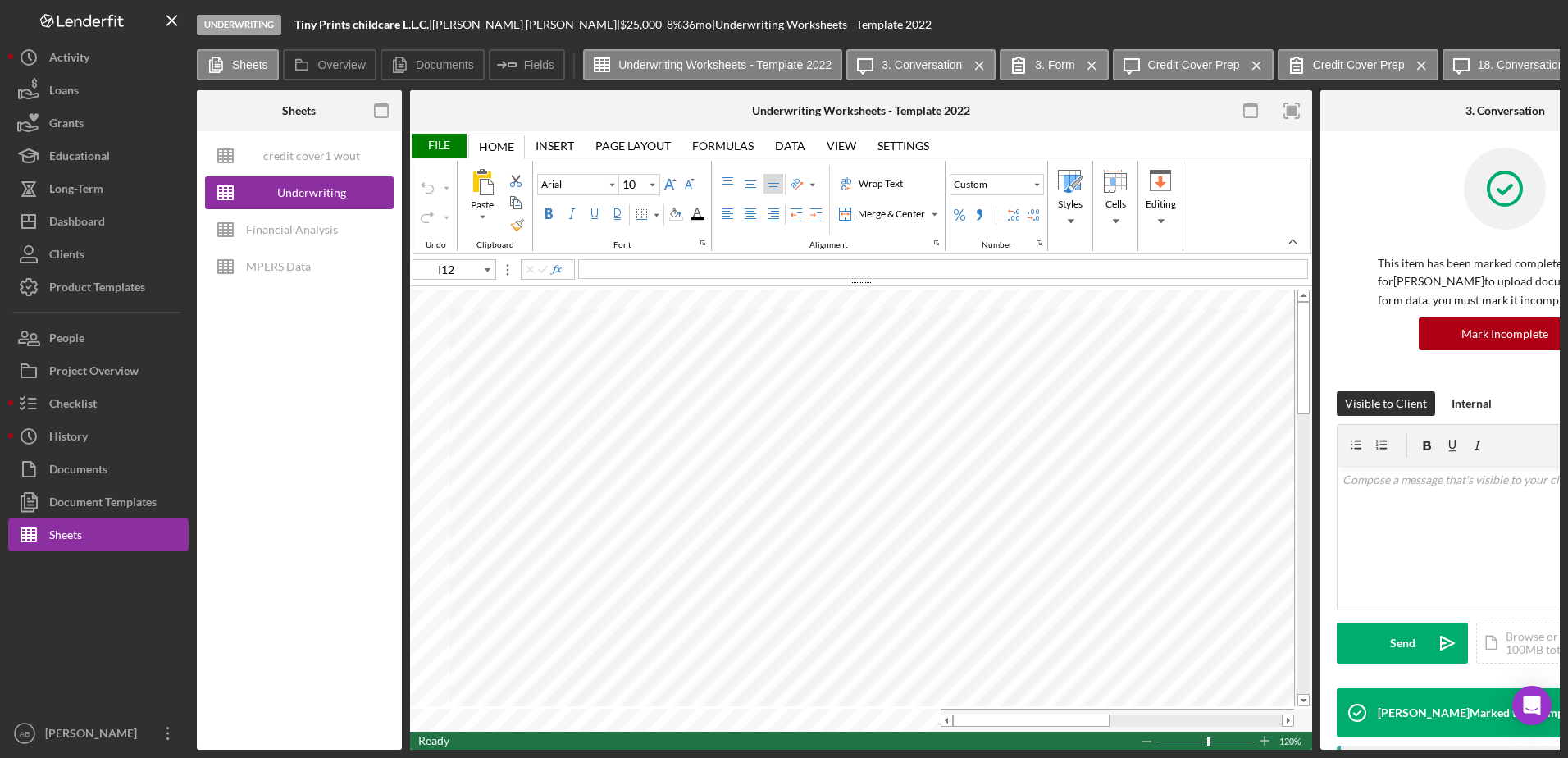
click at [447, 148] on div "File" at bounding box center [438, 146] width 57 height 24
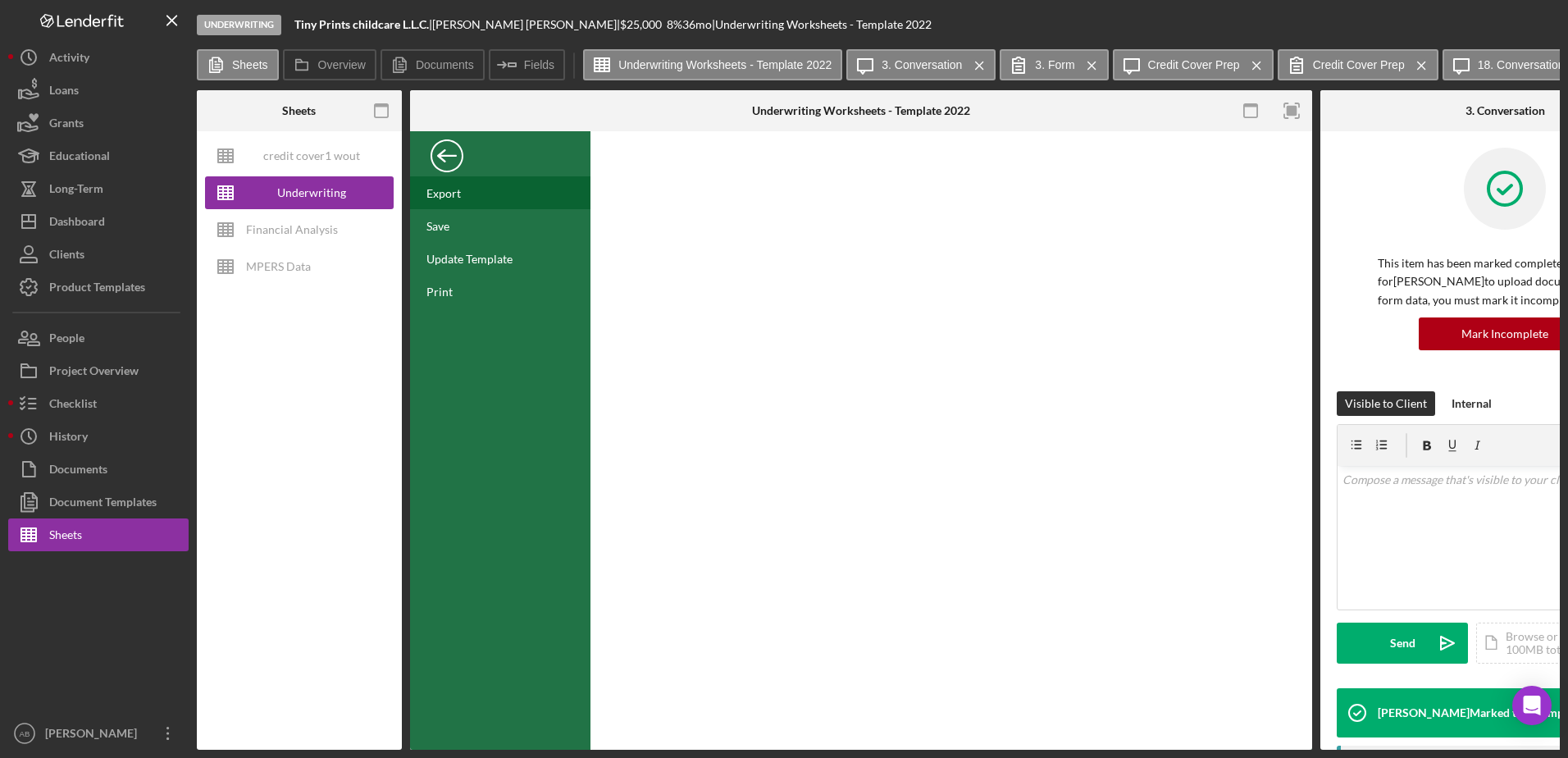
click at [446, 200] on div "Export" at bounding box center [443, 193] width 34 height 14
click at [432, 152] on div "Back" at bounding box center [446, 151] width 32 height 32
